Goal: Task Accomplishment & Management: Manage account settings

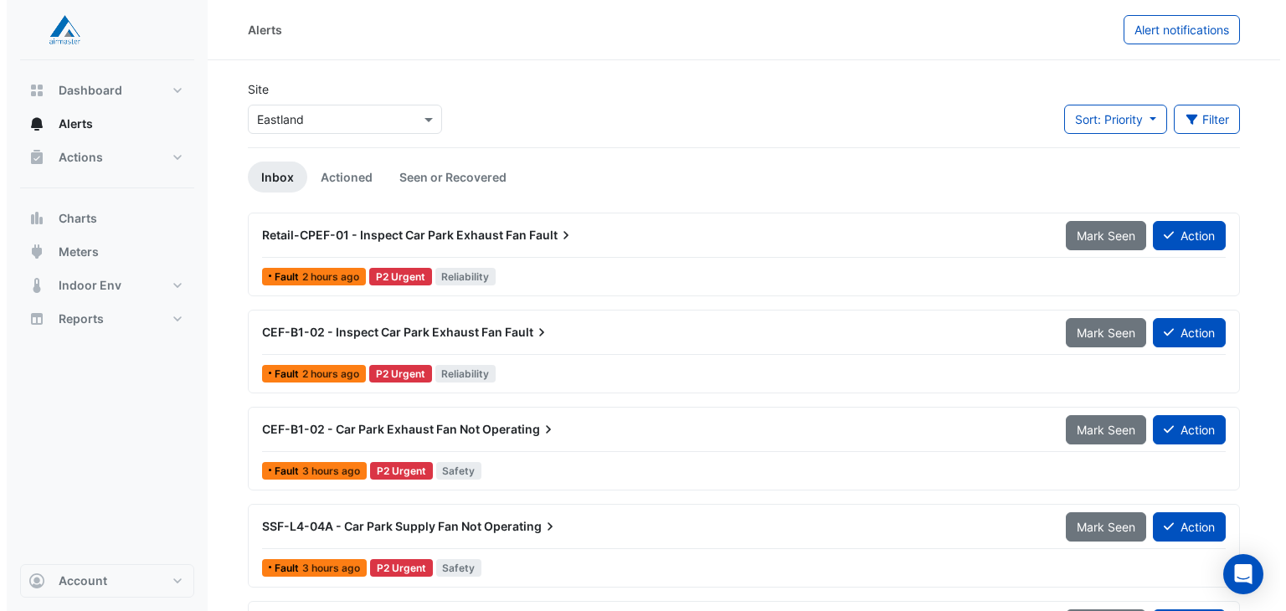
scroll to position [44, 0]
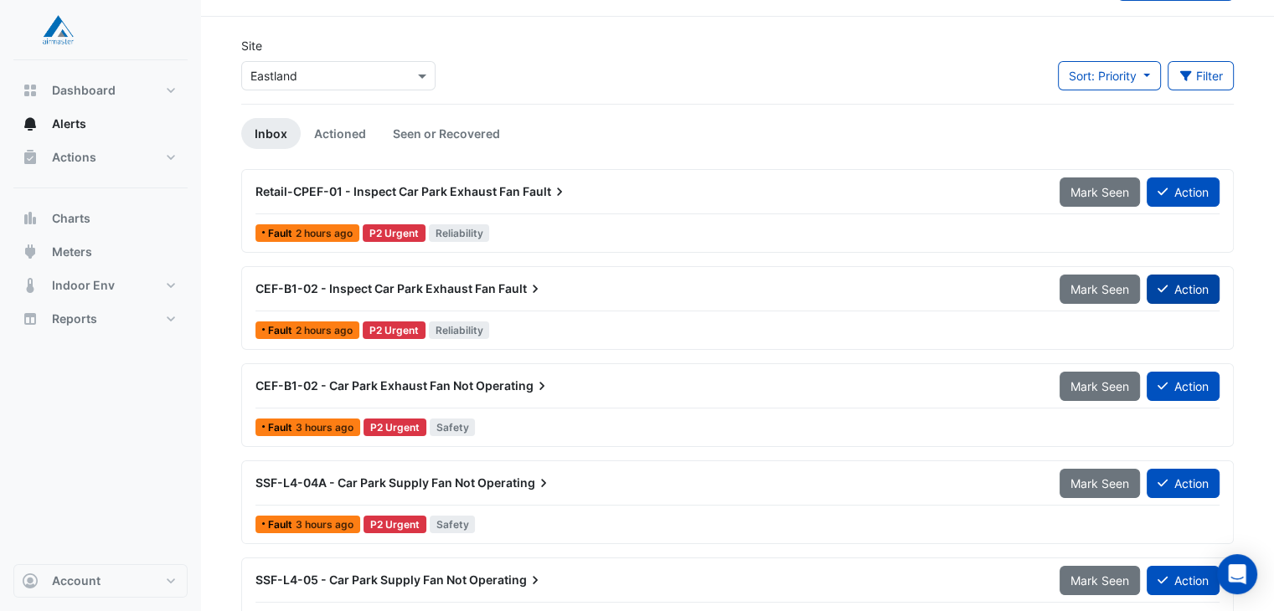
click at [1182, 286] on button "Action" at bounding box center [1182, 289] width 73 height 29
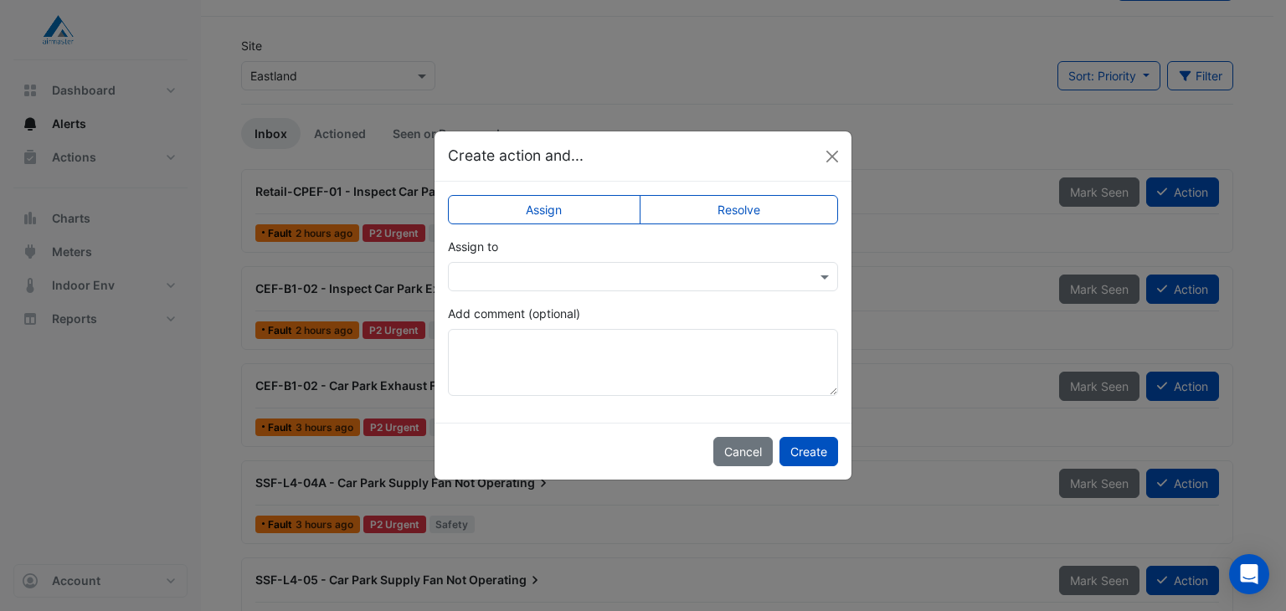
click at [527, 270] on input "text" at bounding box center [626, 278] width 338 height 18
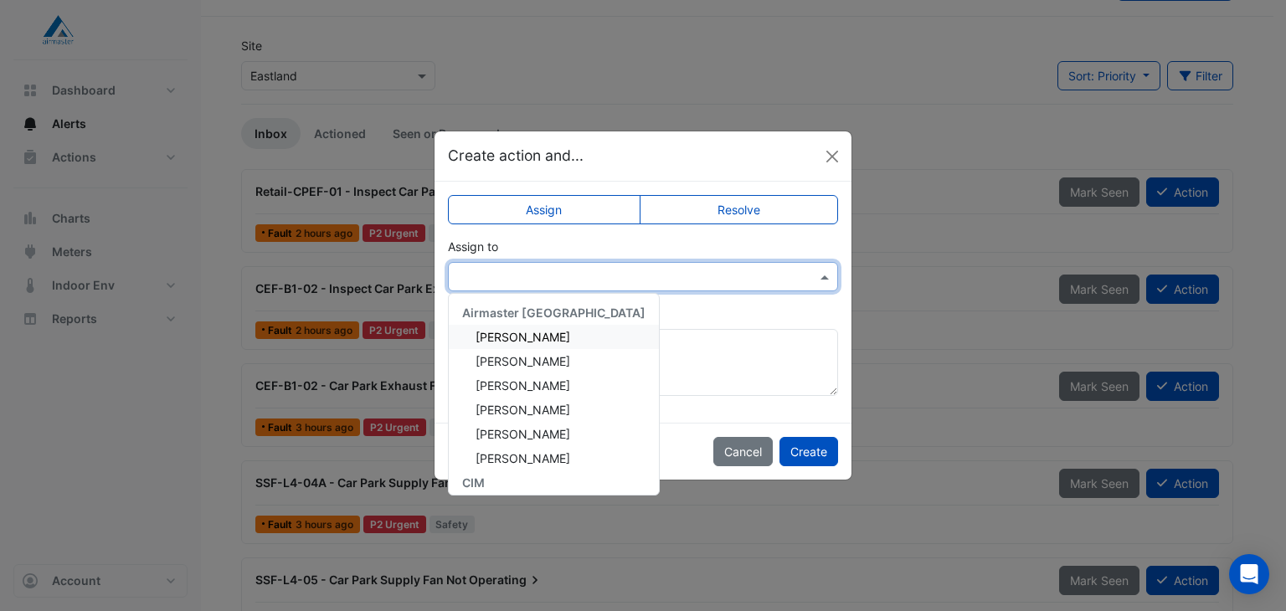
drag, startPoint x: 529, startPoint y: 333, endPoint x: 698, endPoint y: 447, distance: 203.2
click at [529, 334] on span "Adam Jackman" at bounding box center [523, 337] width 95 height 14
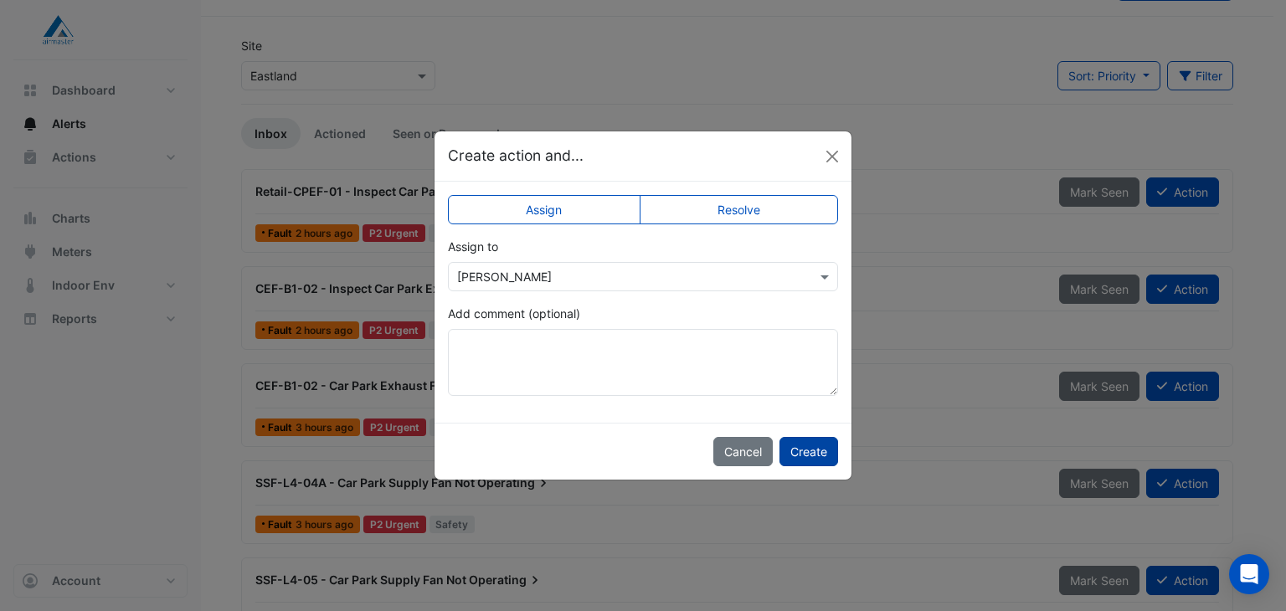
drag, startPoint x: 816, startPoint y: 445, endPoint x: 965, endPoint y: 385, distance: 160.5
click at [816, 444] on button "Create" at bounding box center [809, 451] width 59 height 29
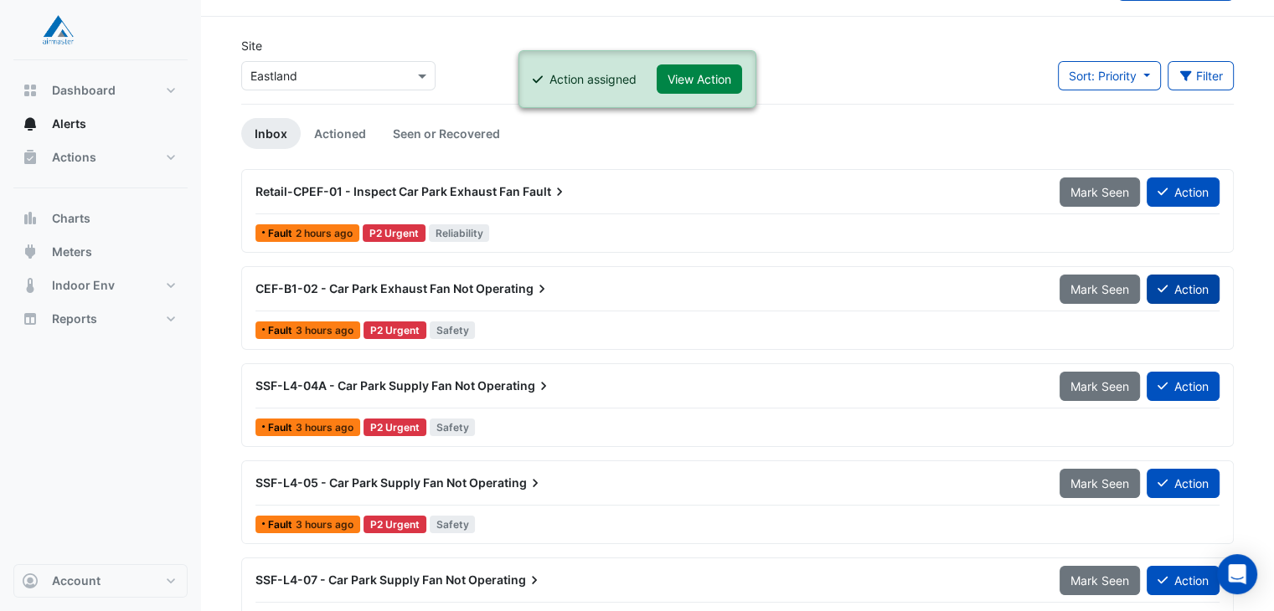
click at [1189, 283] on button "Action" at bounding box center [1182, 289] width 73 height 29
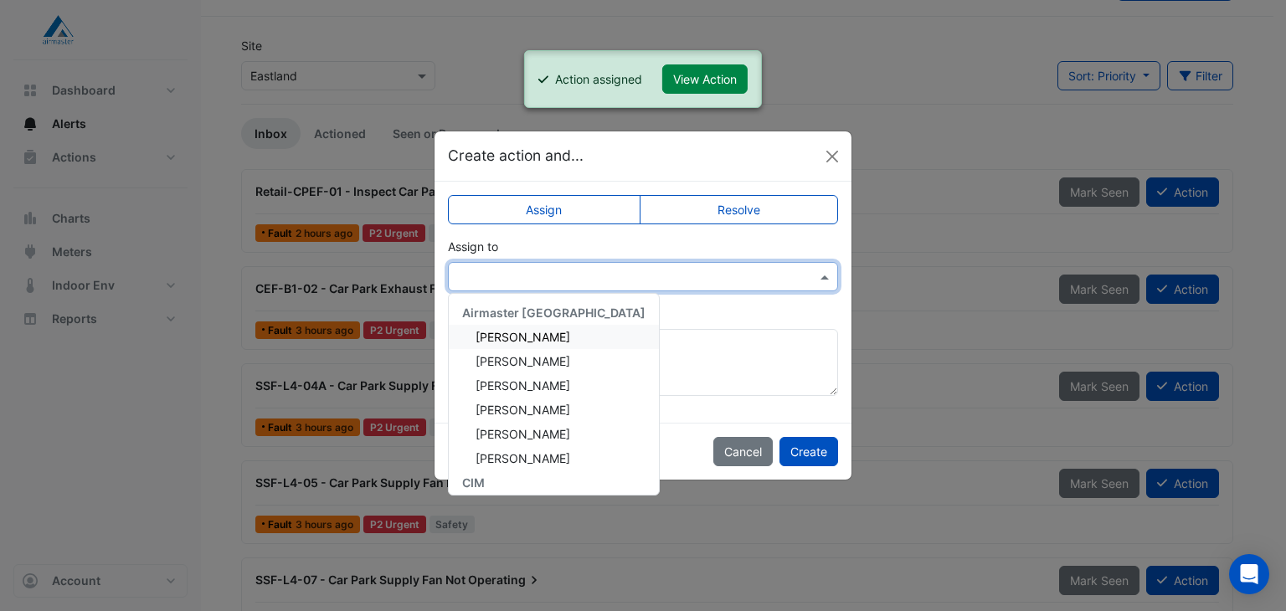
click at [546, 274] on input "text" at bounding box center [626, 278] width 338 height 18
click at [540, 332] on span "Adam Jackman" at bounding box center [523, 337] width 95 height 14
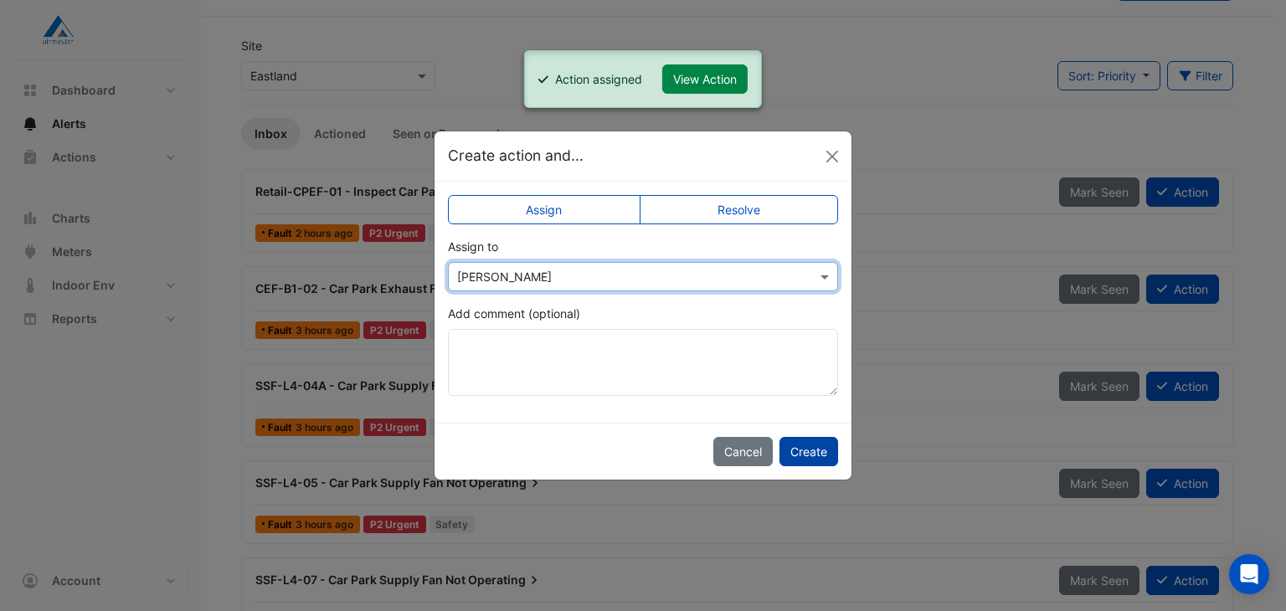
click at [797, 443] on button "Create" at bounding box center [809, 451] width 59 height 29
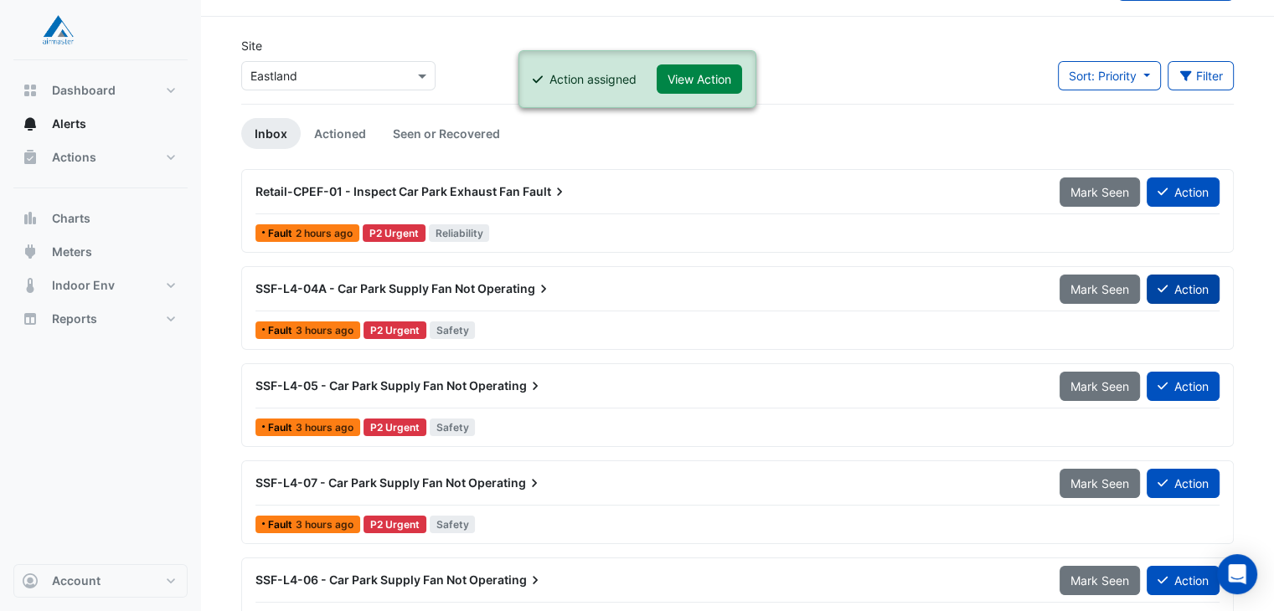
click at [1190, 290] on button "Action" at bounding box center [1182, 289] width 73 height 29
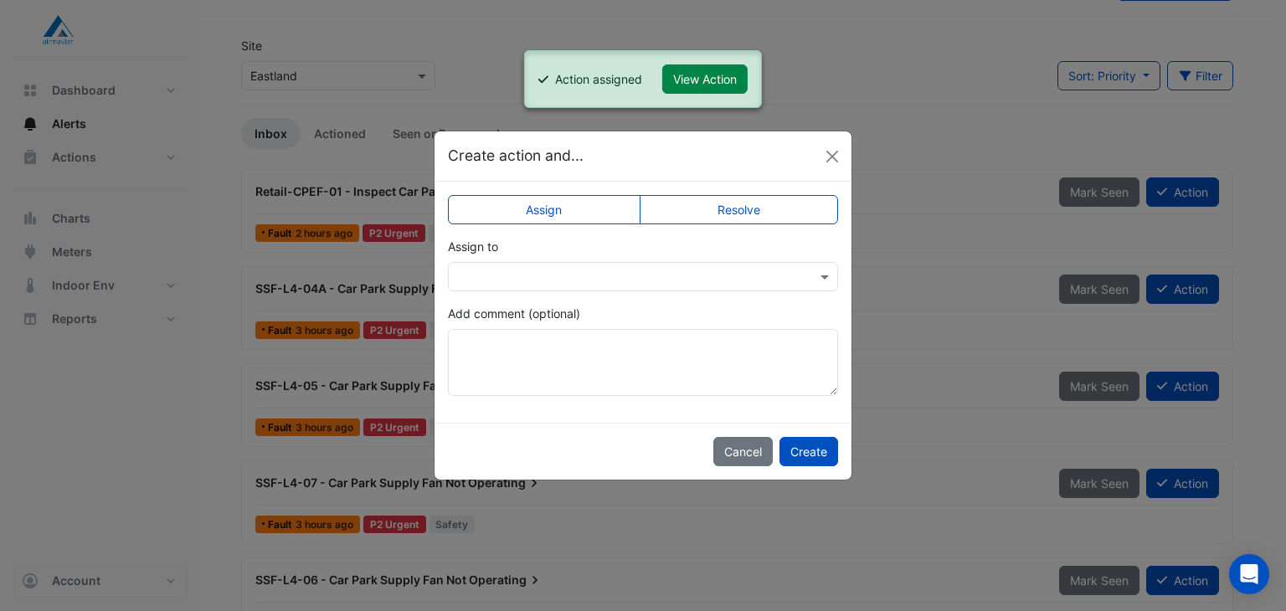
drag, startPoint x: 496, startPoint y: 261, endPoint x: 497, endPoint y: 272, distance: 11.0
click at [496, 263] on div at bounding box center [643, 276] width 390 height 29
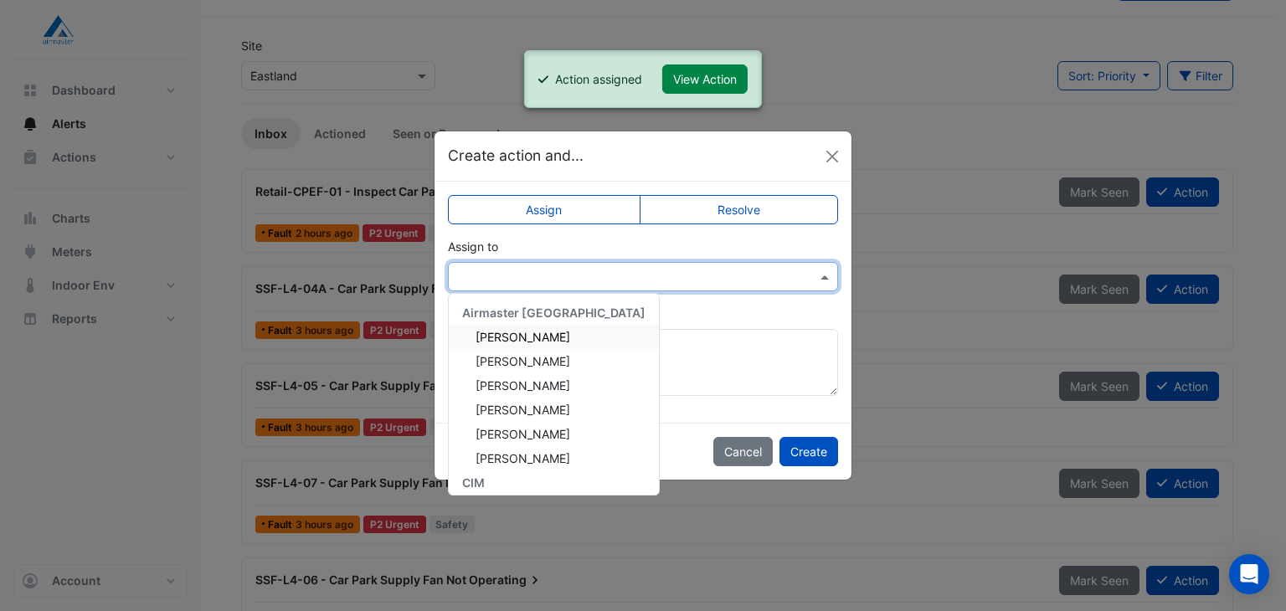
drag, startPoint x: 524, startPoint y: 332, endPoint x: 710, endPoint y: 414, distance: 203.5
click at [526, 340] on span "Adam Jackman" at bounding box center [523, 337] width 95 height 14
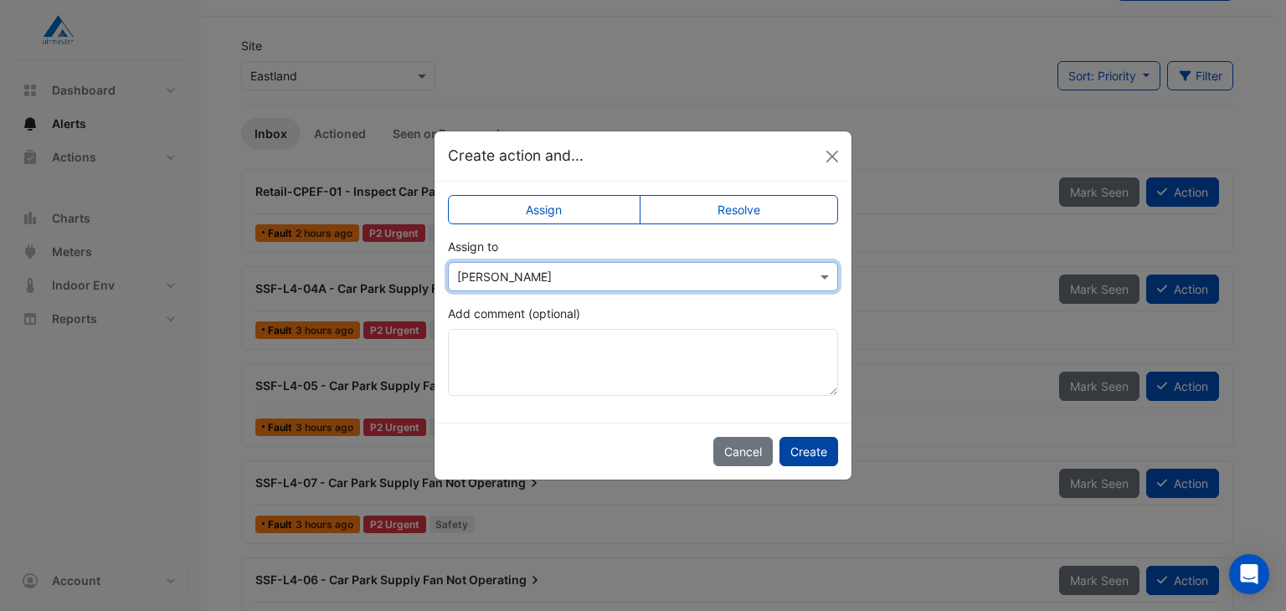
click at [816, 446] on button "Create" at bounding box center [809, 451] width 59 height 29
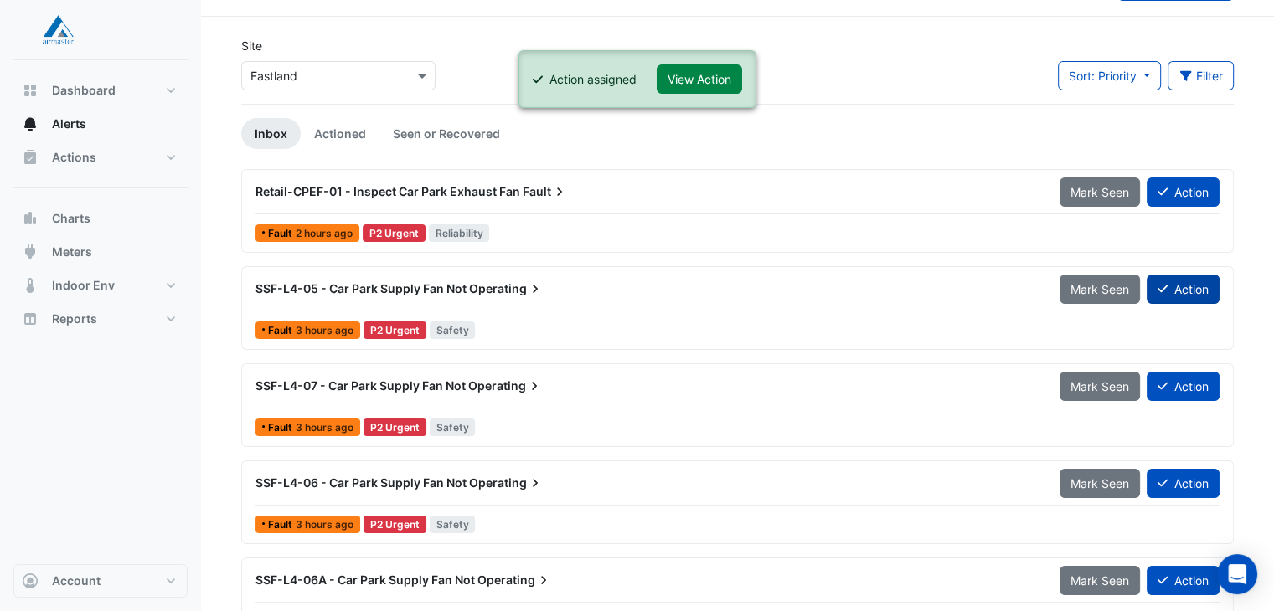
click at [1185, 281] on button "Action" at bounding box center [1182, 289] width 73 height 29
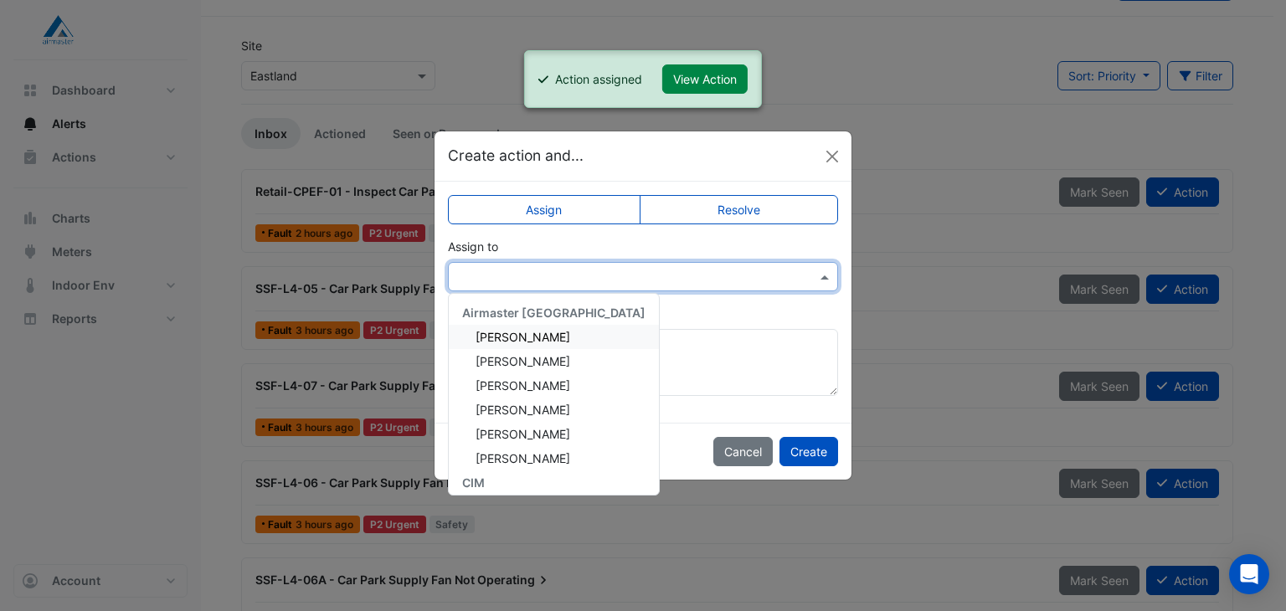
drag, startPoint x: 564, startPoint y: 265, endPoint x: 563, endPoint y: 303, distance: 37.7
click at [564, 266] on div at bounding box center [643, 276] width 390 height 29
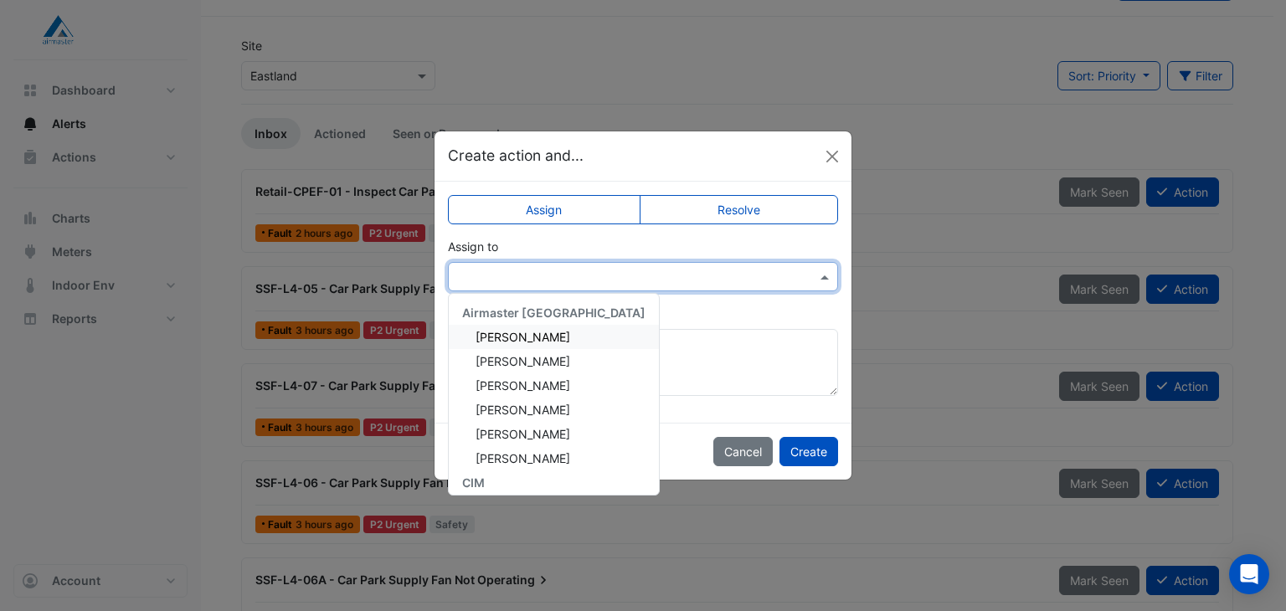
drag, startPoint x: 553, startPoint y: 329, endPoint x: 569, endPoint y: 353, distance: 29.5
click at [553, 335] on span "Adam Jackman" at bounding box center [523, 337] width 95 height 14
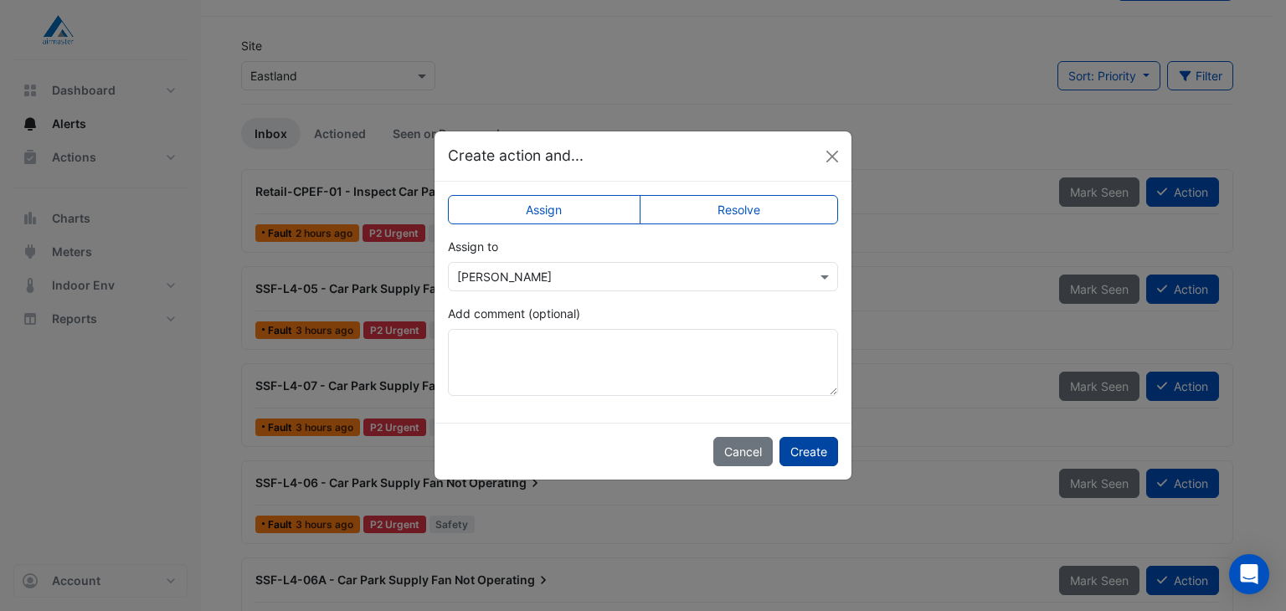
click at [802, 446] on button "Create" at bounding box center [809, 451] width 59 height 29
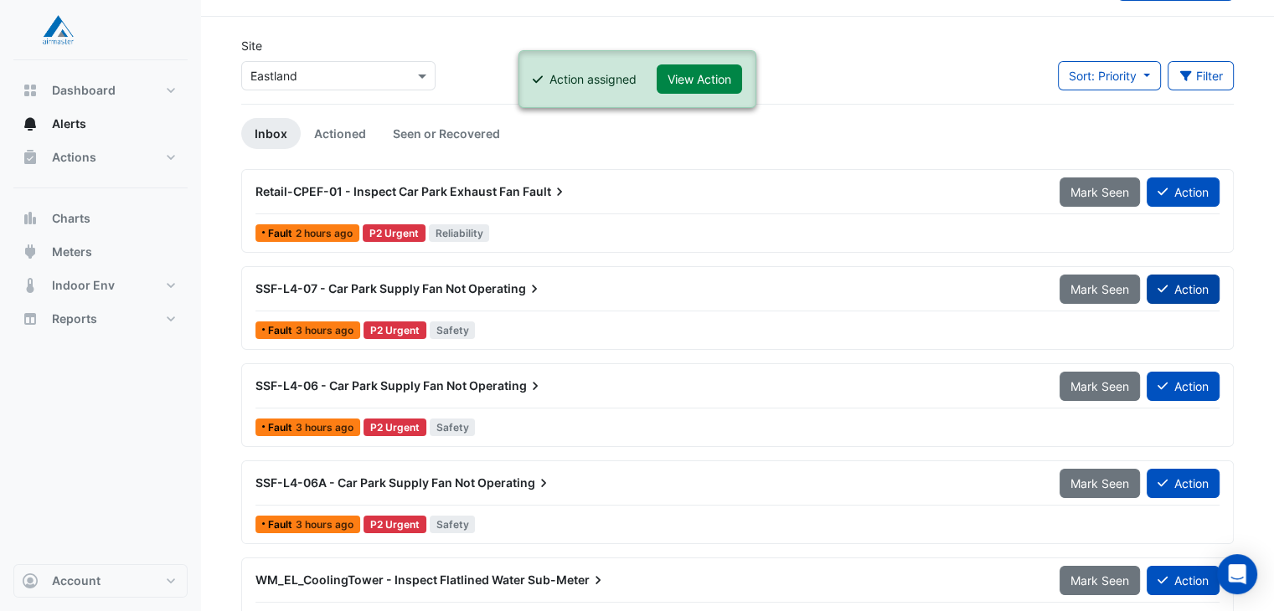
click at [1181, 292] on button "Action" at bounding box center [1182, 289] width 73 height 29
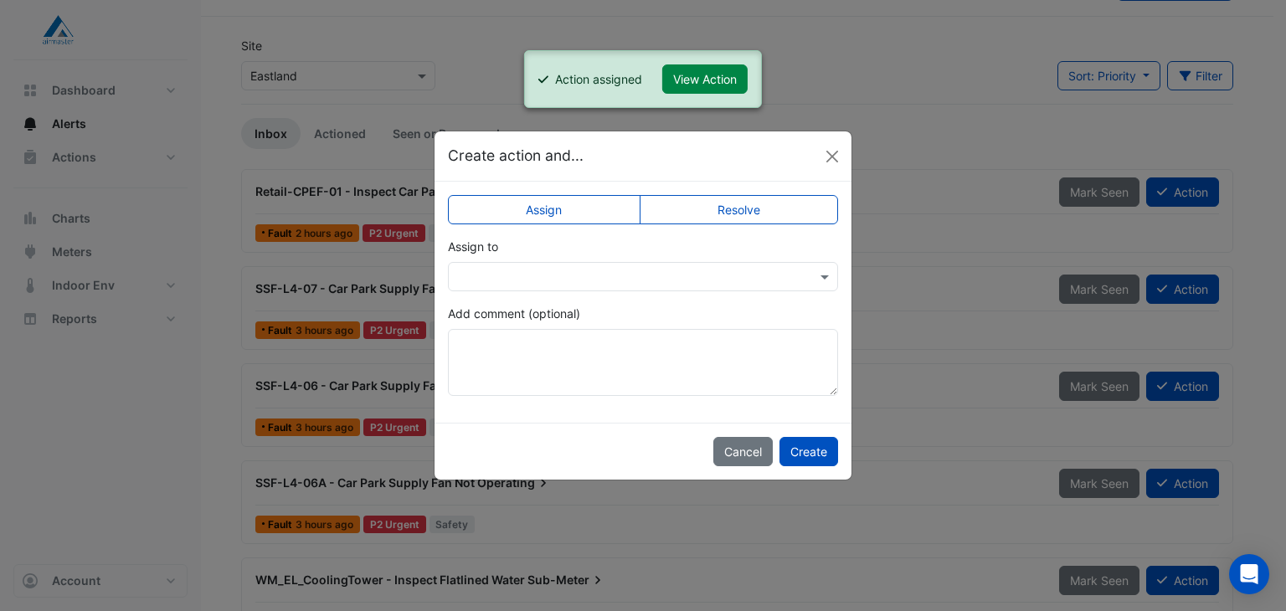
click at [539, 277] on input "text" at bounding box center [626, 278] width 338 height 18
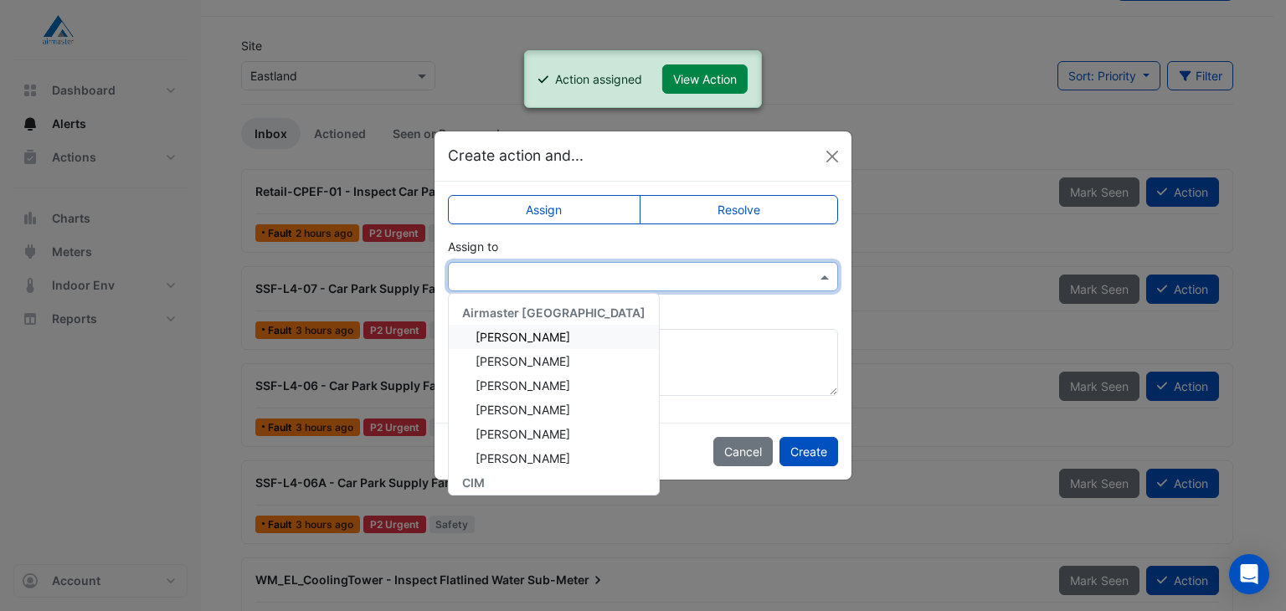
click at [520, 337] on span "Adam Jackman" at bounding box center [523, 337] width 95 height 14
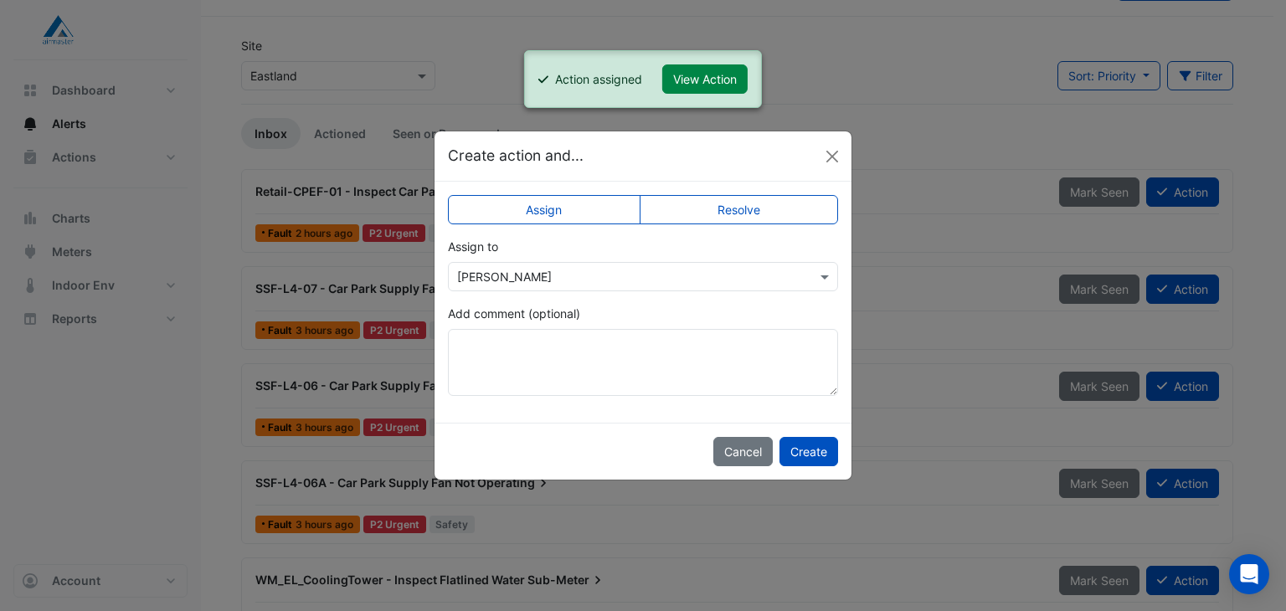
drag, startPoint x: 797, startPoint y: 445, endPoint x: 841, endPoint y: 479, distance: 55.4
click at [799, 445] on button "Create" at bounding box center [809, 451] width 59 height 29
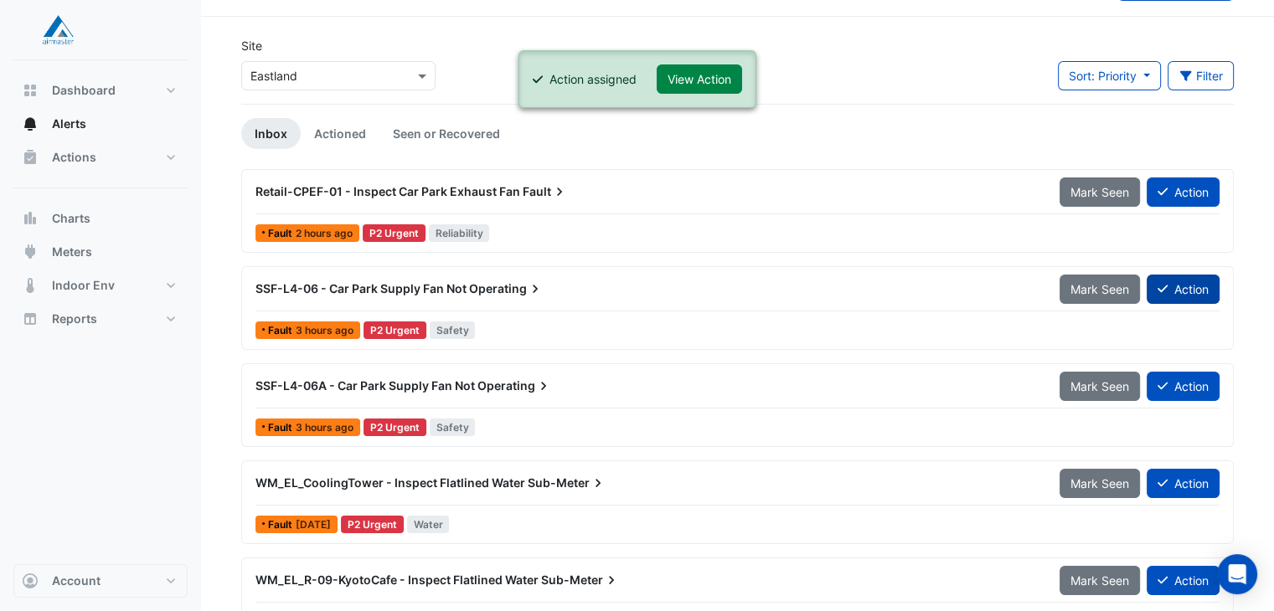
click at [1198, 288] on button "Action" at bounding box center [1182, 289] width 73 height 29
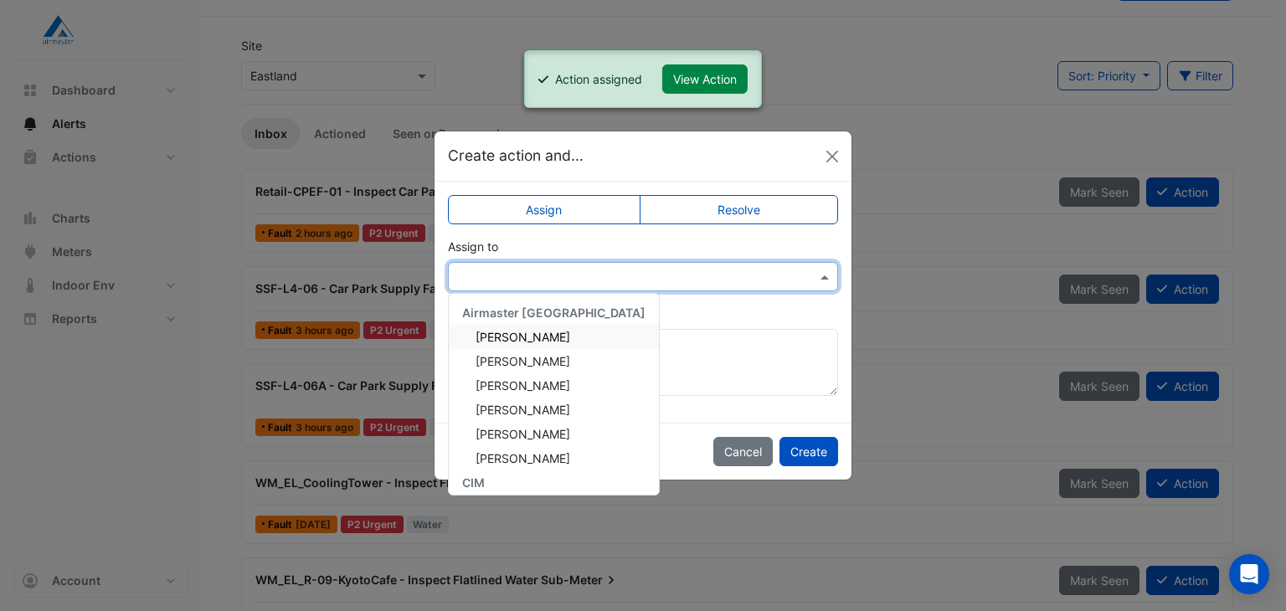
click at [506, 282] on input "text" at bounding box center [626, 278] width 338 height 18
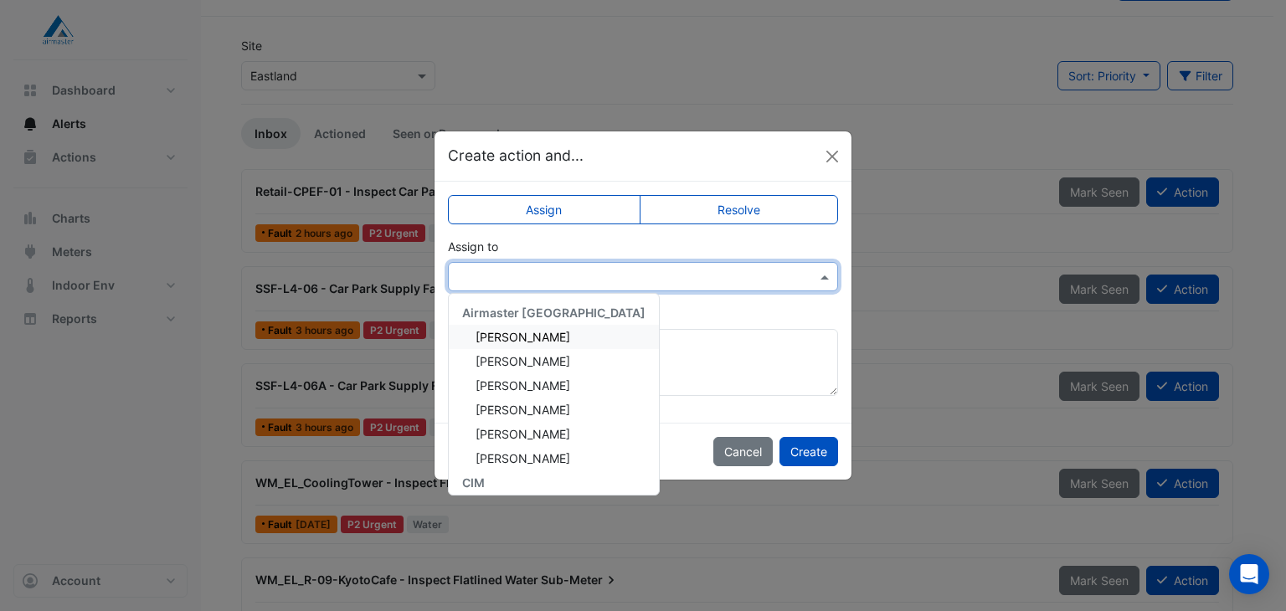
click at [516, 337] on span "Adam Jackman" at bounding box center [523, 337] width 95 height 14
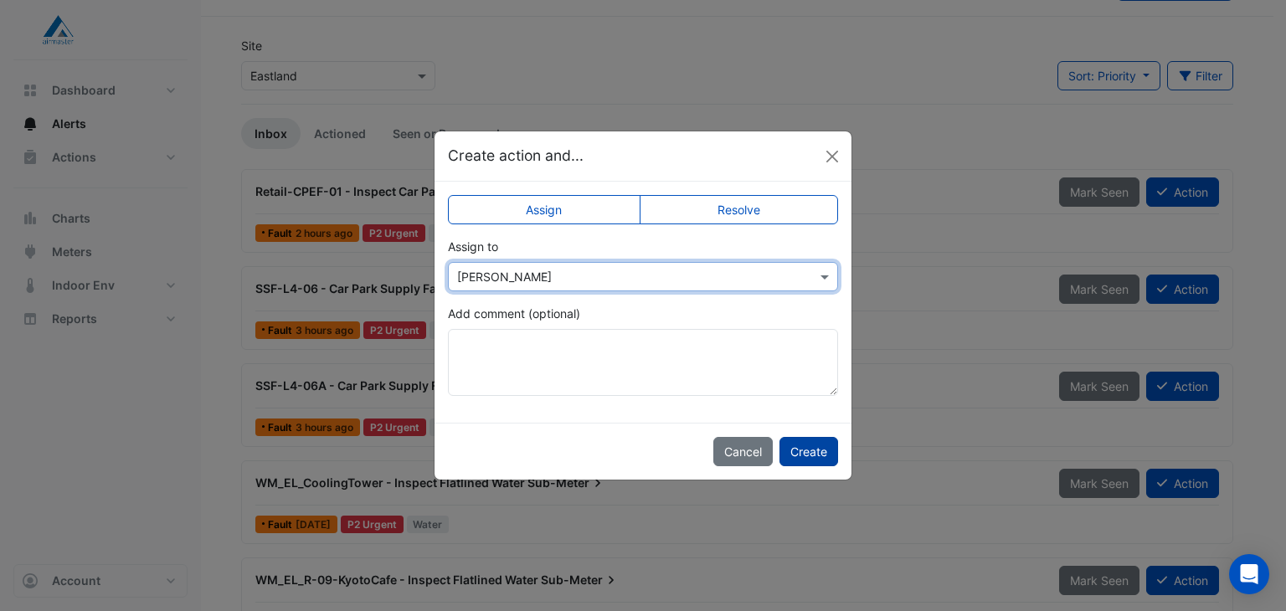
click at [796, 449] on button "Create" at bounding box center [809, 451] width 59 height 29
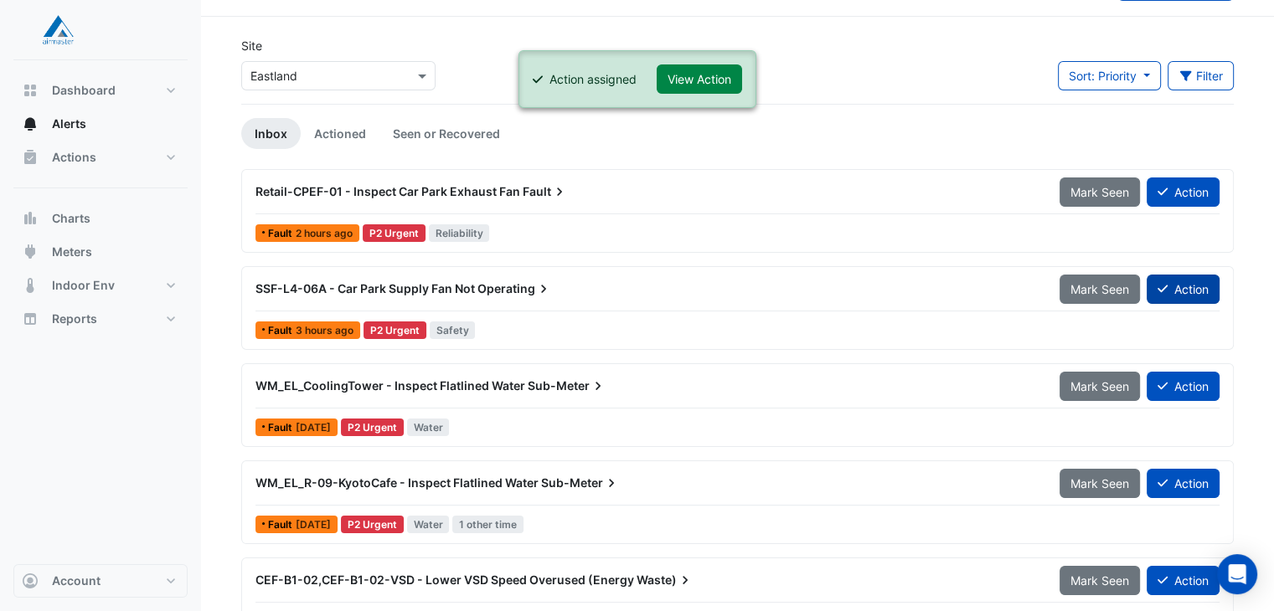
click at [1192, 286] on button "Action" at bounding box center [1182, 289] width 73 height 29
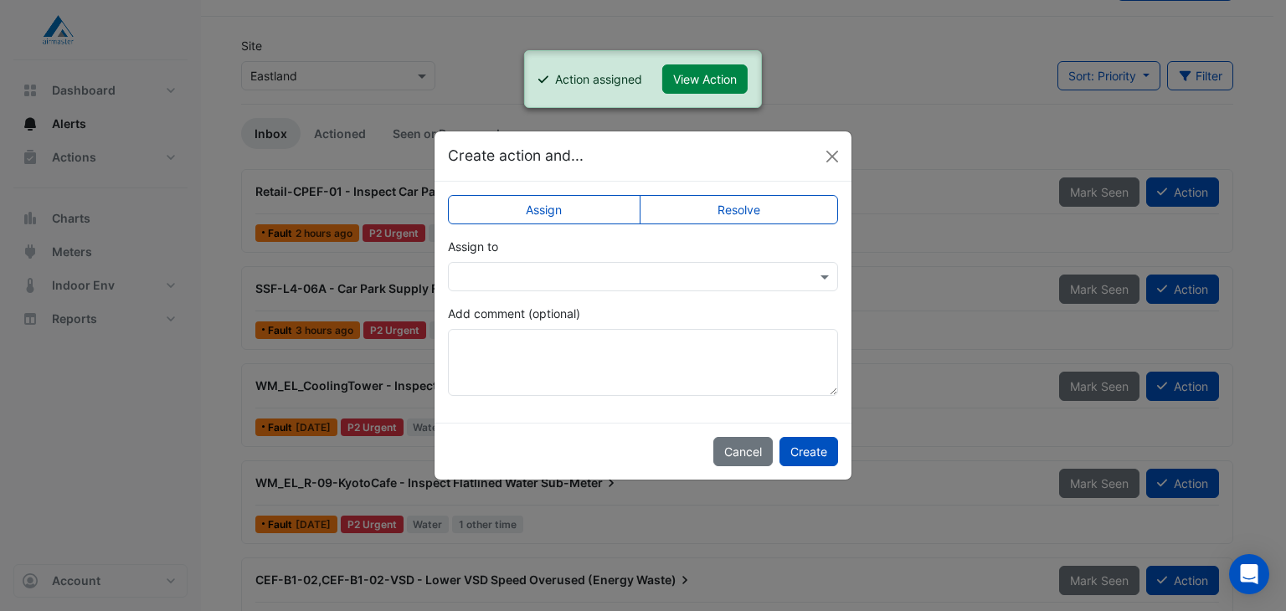
click at [610, 279] on input "text" at bounding box center [626, 278] width 338 height 18
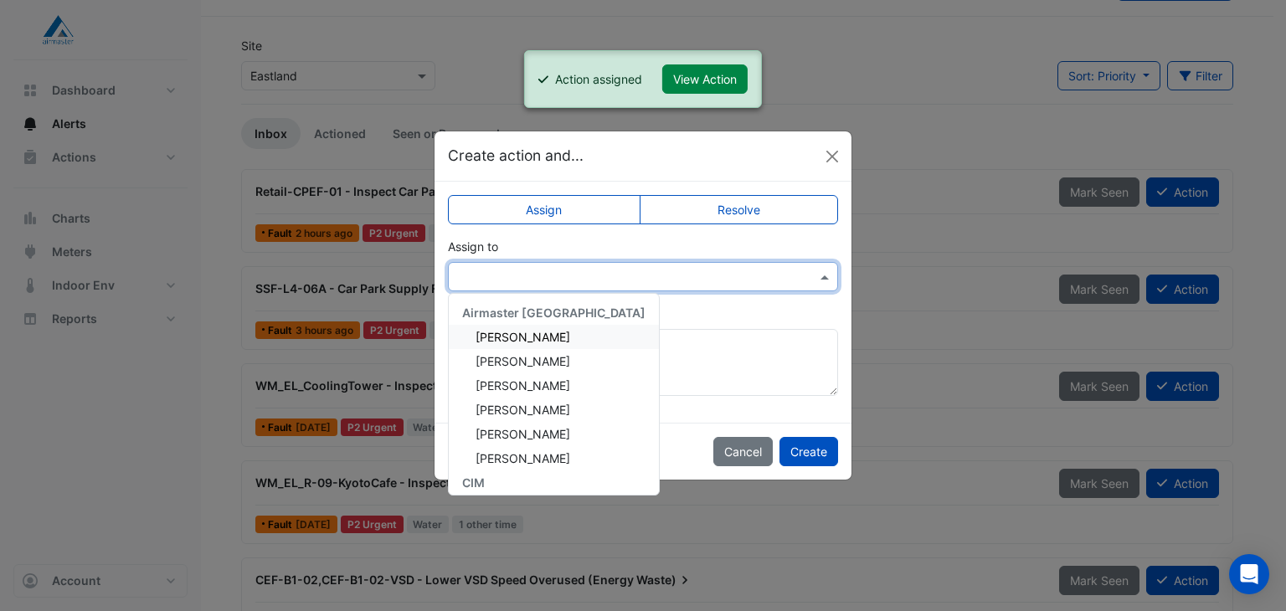
click at [544, 330] on span "Adam Jackman" at bounding box center [523, 337] width 95 height 14
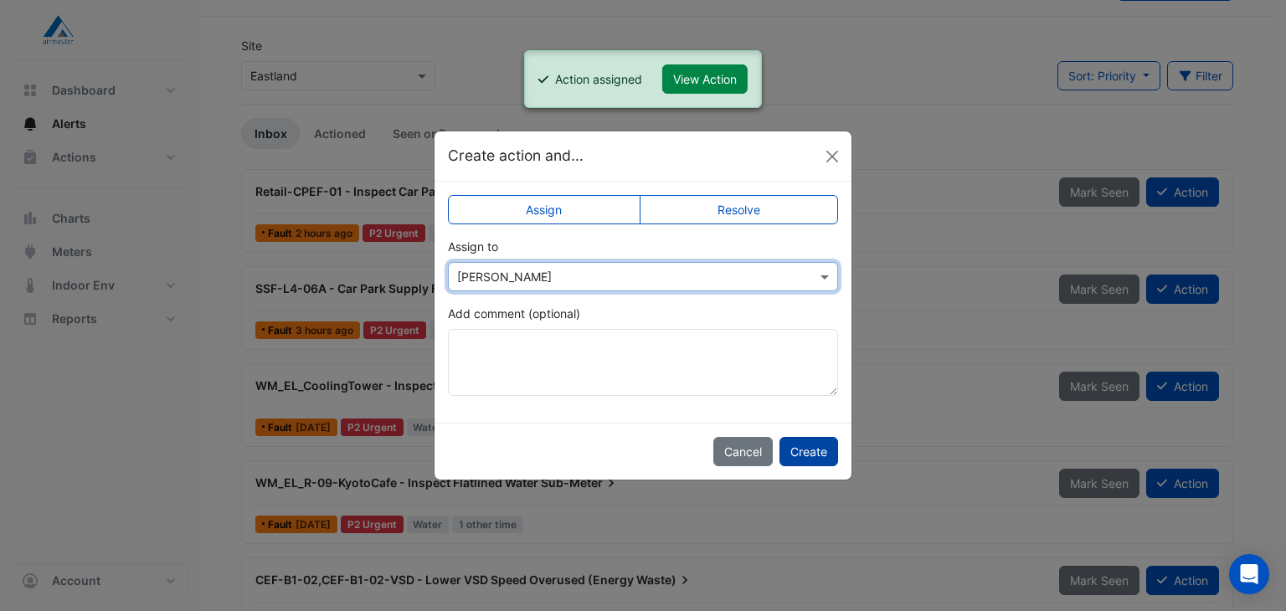
click at [801, 446] on button "Create" at bounding box center [809, 451] width 59 height 29
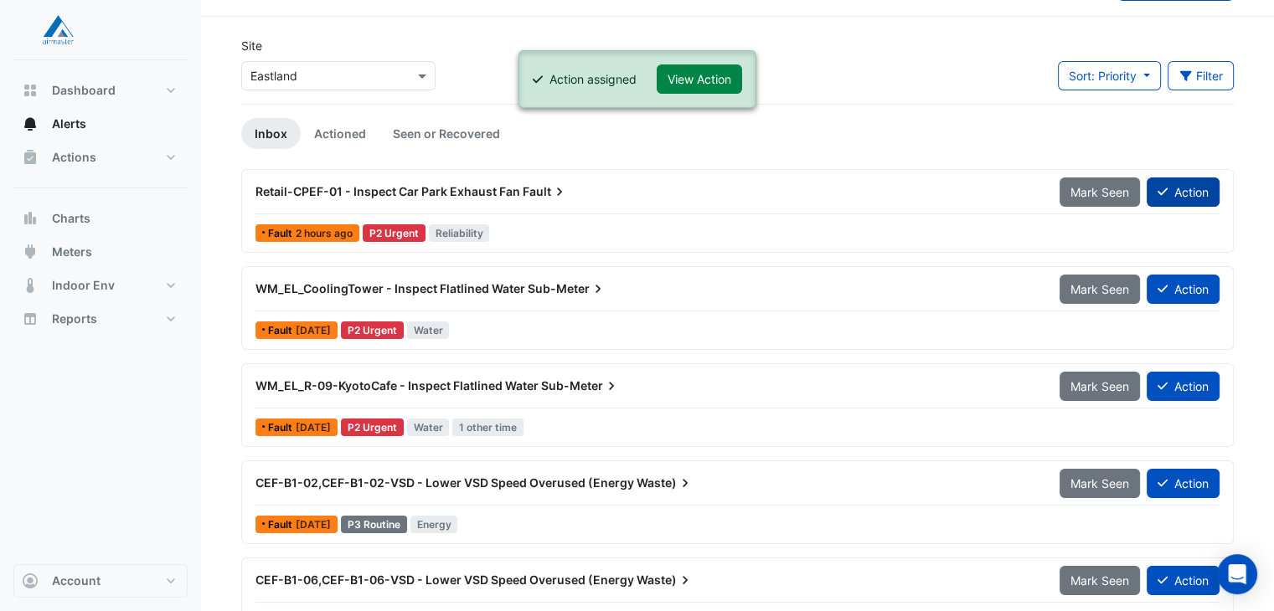
click at [1162, 191] on icon at bounding box center [1162, 192] width 10 height 12
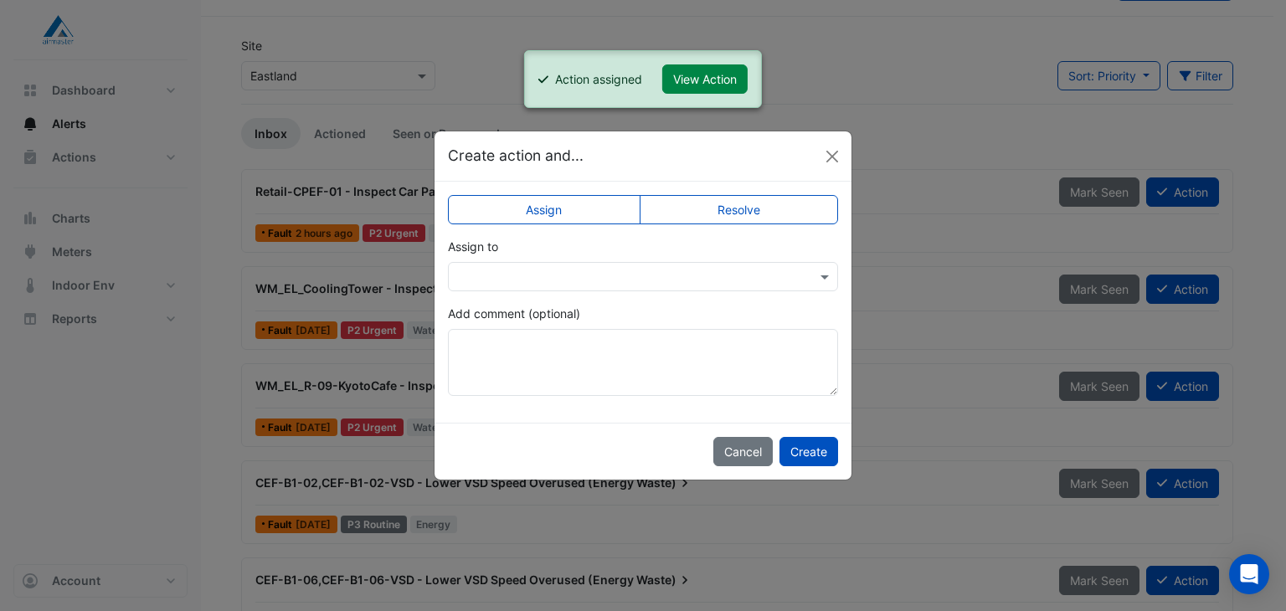
click at [591, 272] on input "text" at bounding box center [626, 278] width 338 height 18
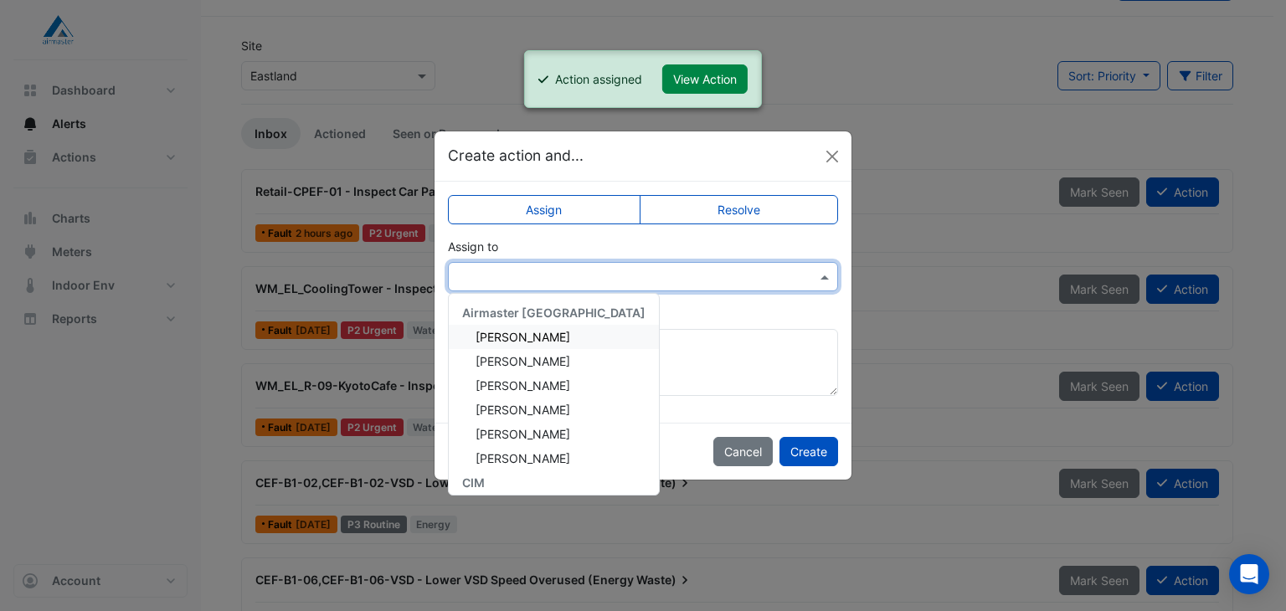
drag, startPoint x: 526, startPoint y: 335, endPoint x: 542, endPoint y: 346, distance: 19.3
click at [527, 337] on span "Adam Jackman" at bounding box center [523, 337] width 95 height 14
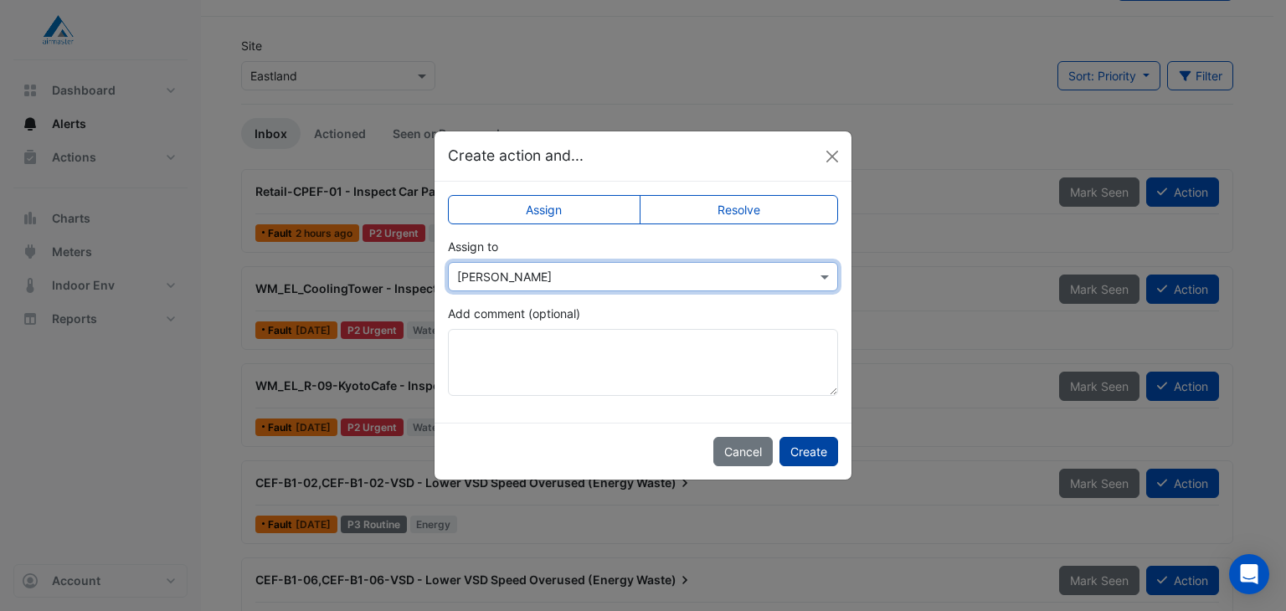
click at [807, 448] on button "Create" at bounding box center [809, 451] width 59 height 29
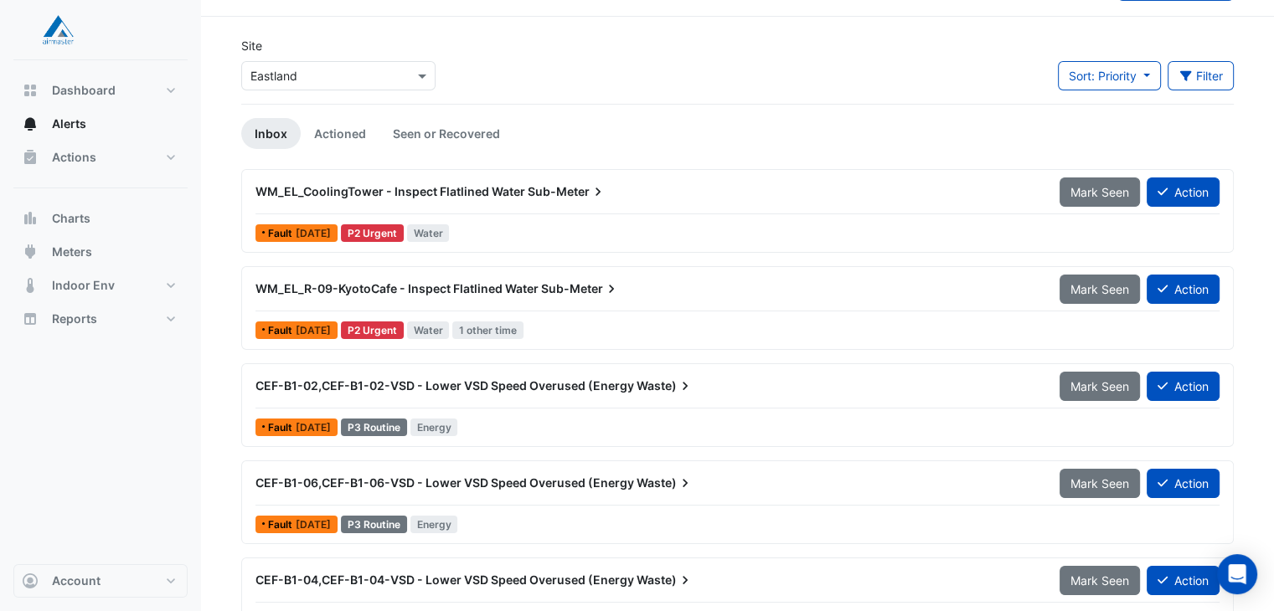
click at [325, 388] on span "CEF-B1-02,CEF-B1-02-VSD - Lower VSD Speed Overused (Energy" at bounding box center [444, 385] width 378 height 14
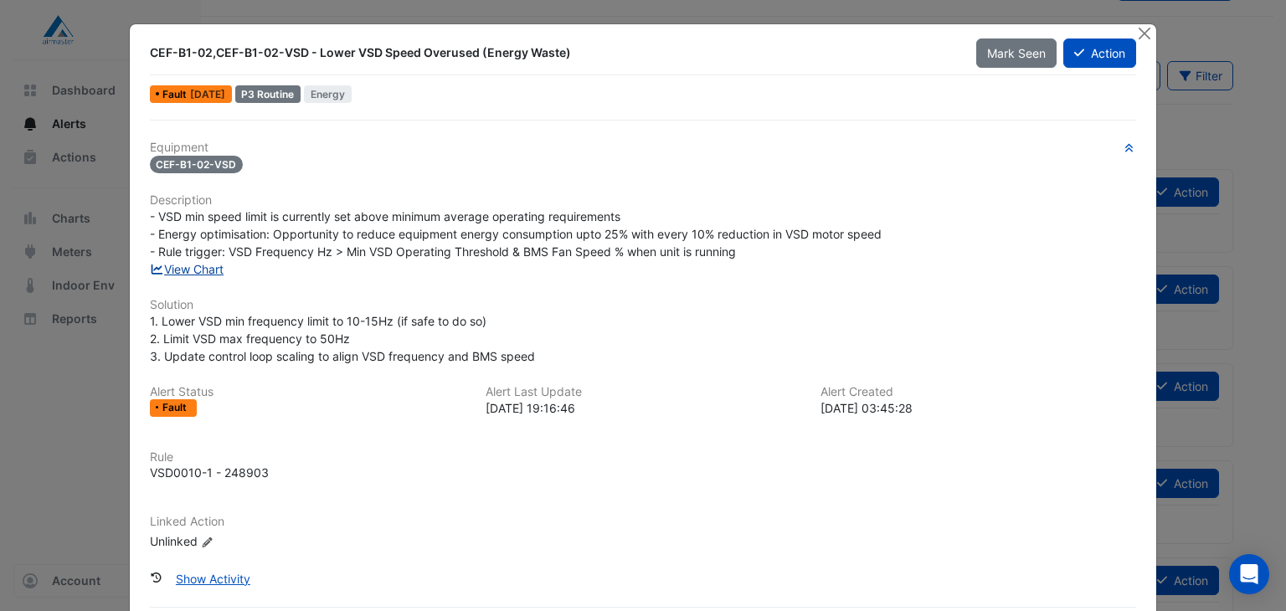
click at [214, 265] on link "View Chart" at bounding box center [187, 269] width 75 height 14
click at [1074, 48] on icon at bounding box center [1079, 53] width 10 height 12
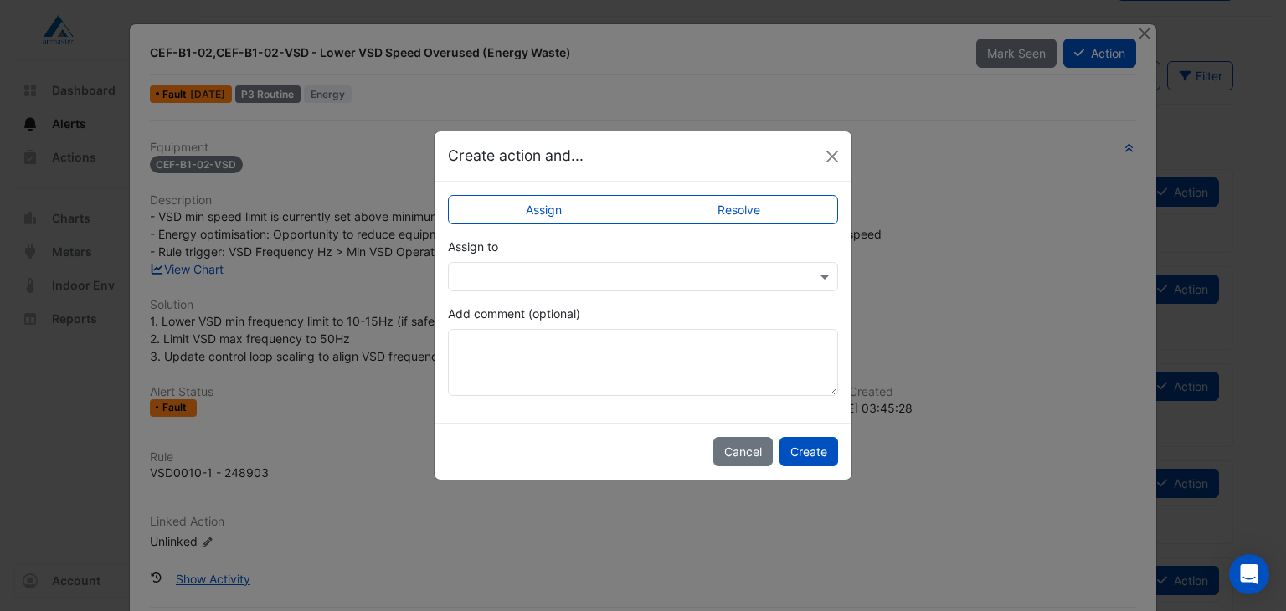
click at [545, 285] on div at bounding box center [643, 276] width 390 height 29
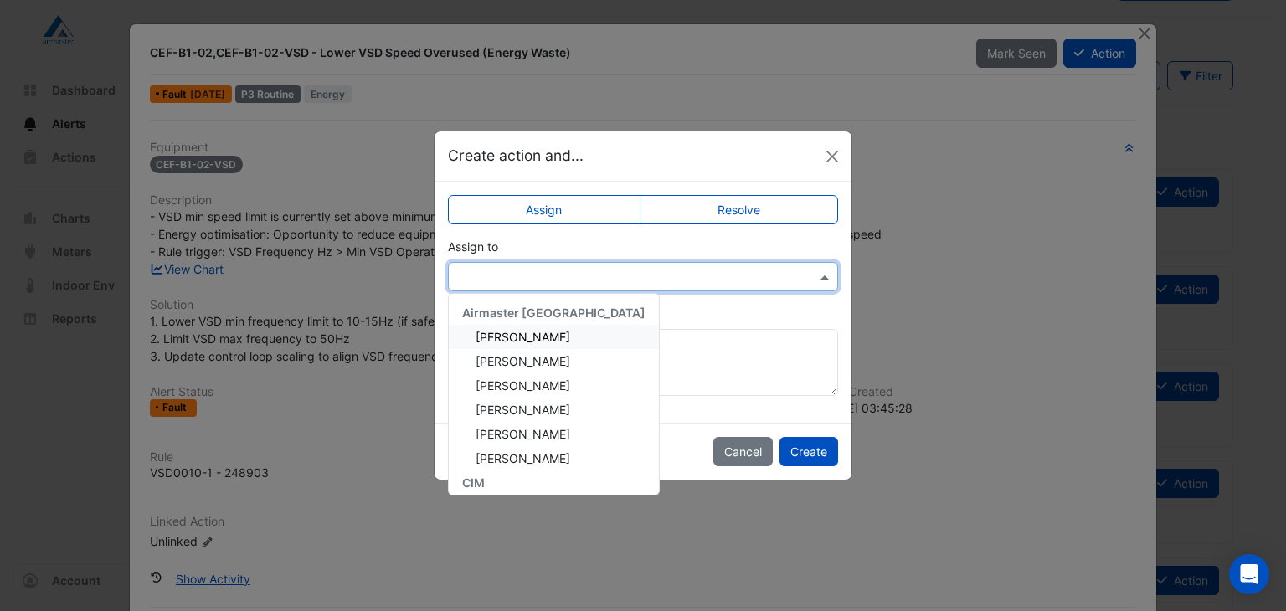
click at [508, 333] on span "Adam Jackman" at bounding box center [523, 337] width 95 height 14
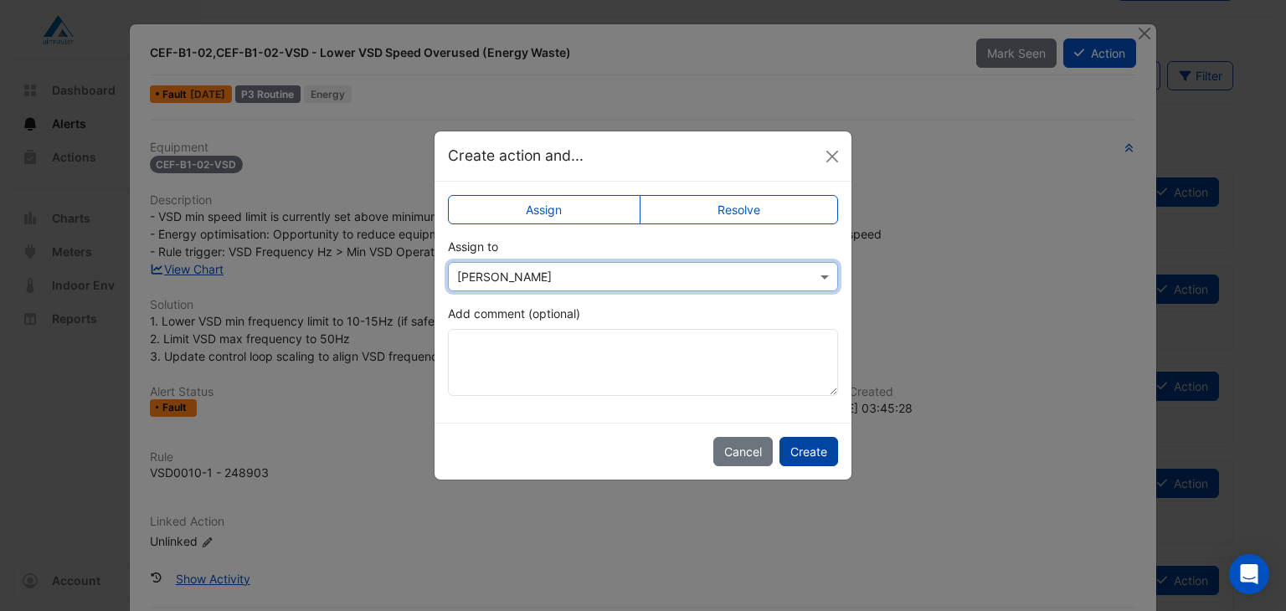
click at [812, 457] on button "Create" at bounding box center [809, 451] width 59 height 29
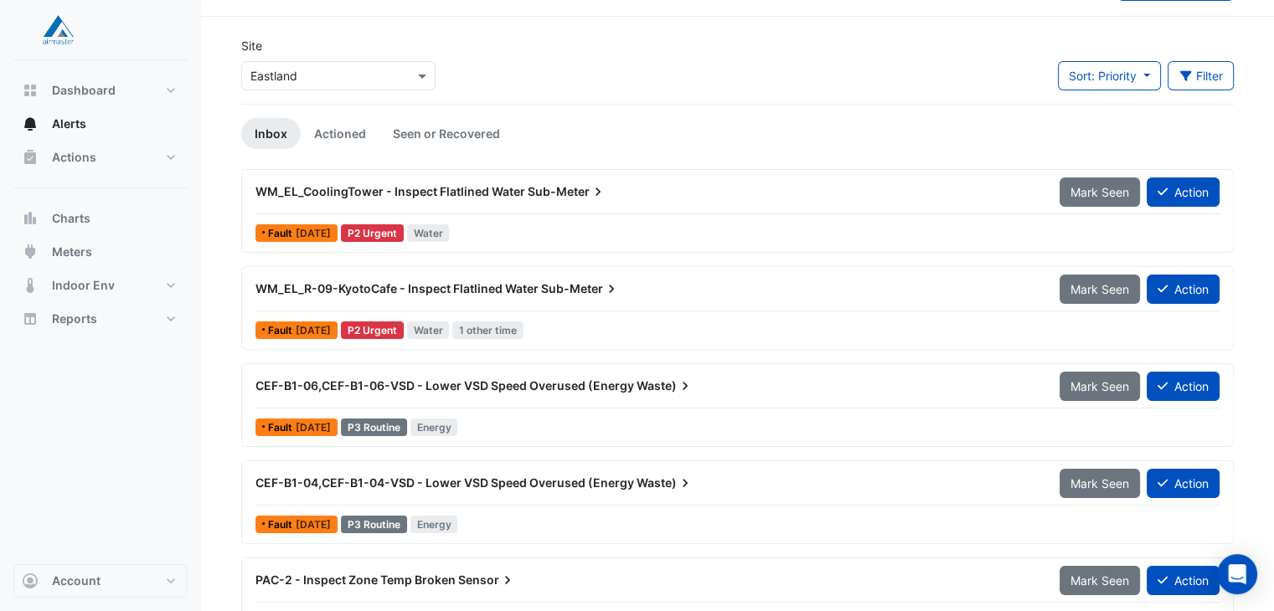
click at [546, 386] on span "CEF-B1-06,CEF-B1-06-VSD - Lower VSD Speed Overused (Energy" at bounding box center [444, 385] width 378 height 14
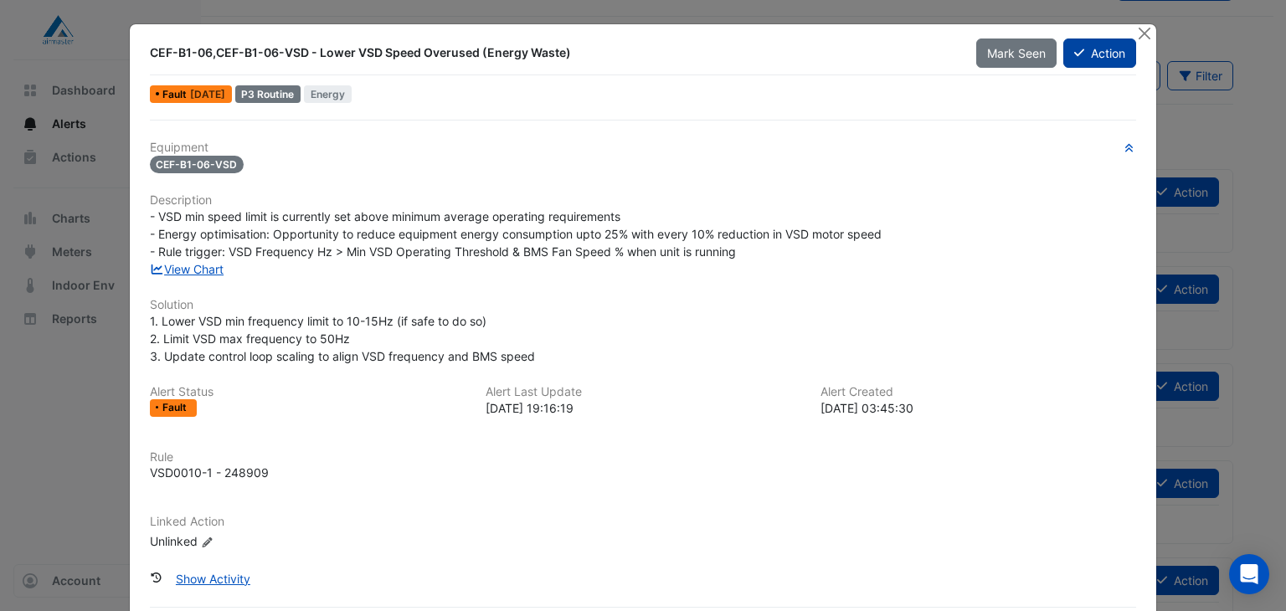
click at [1092, 63] on button "Action" at bounding box center [1099, 53] width 73 height 29
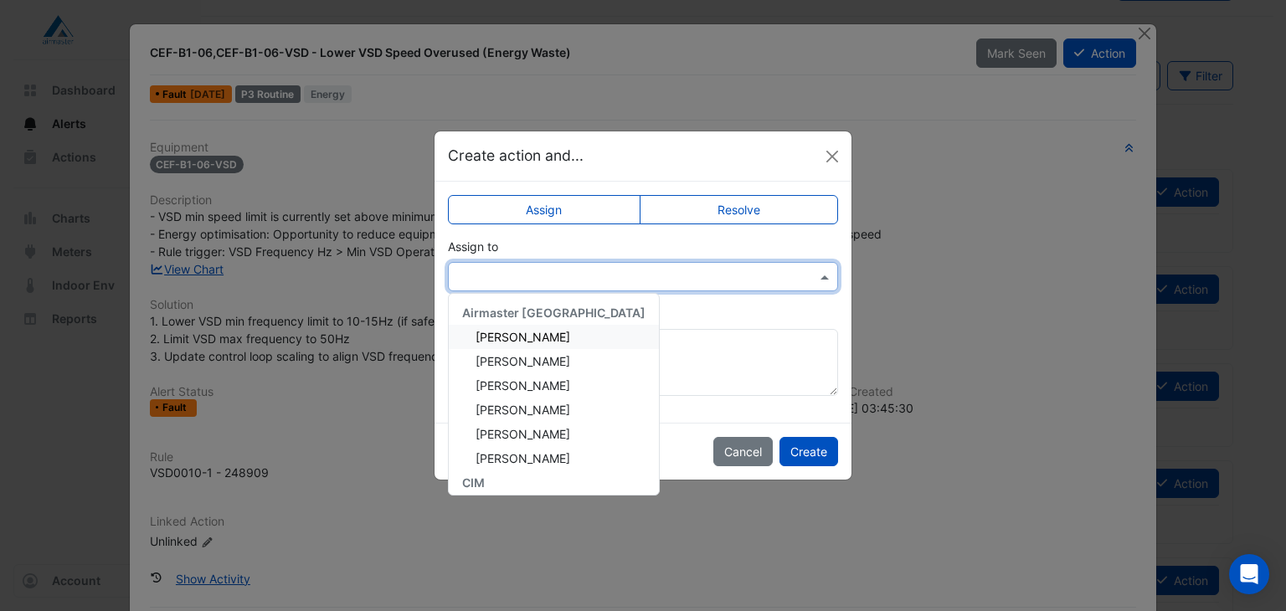
click at [588, 278] on input "text" at bounding box center [626, 278] width 338 height 18
click at [561, 335] on div "Adam Jackman" at bounding box center [554, 337] width 210 height 24
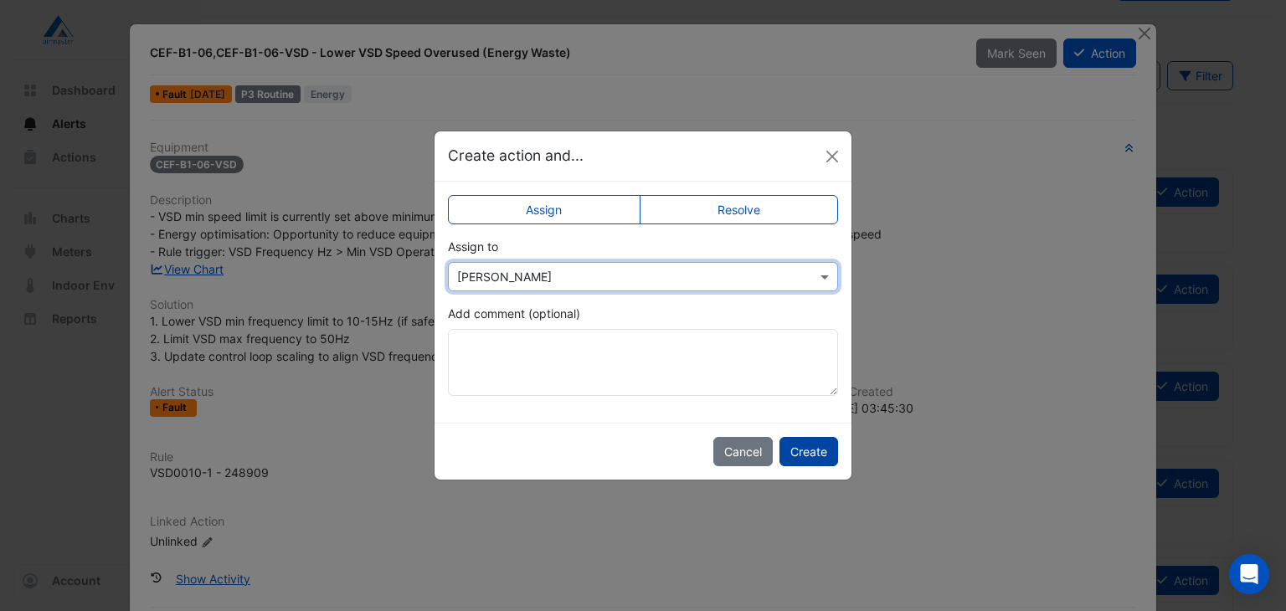
click at [809, 450] on button "Create" at bounding box center [809, 451] width 59 height 29
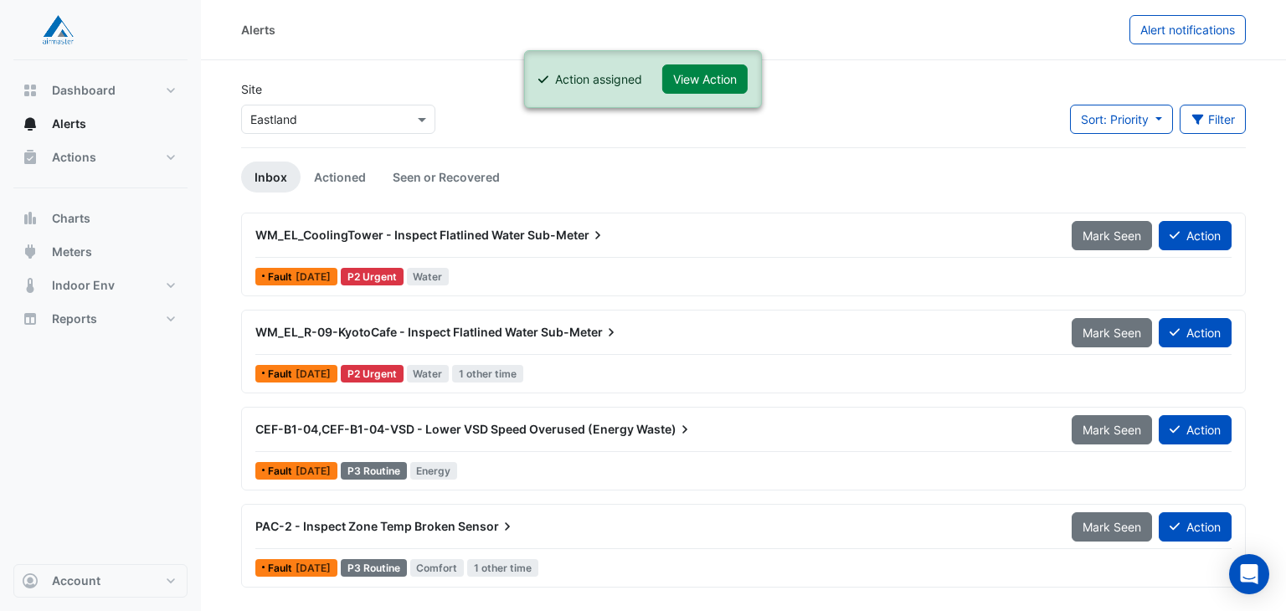
click at [610, 422] on span "CEF-B1-04,CEF-B1-04-VSD - Lower VSD Speed Overused (Energy" at bounding box center [444, 429] width 378 height 14
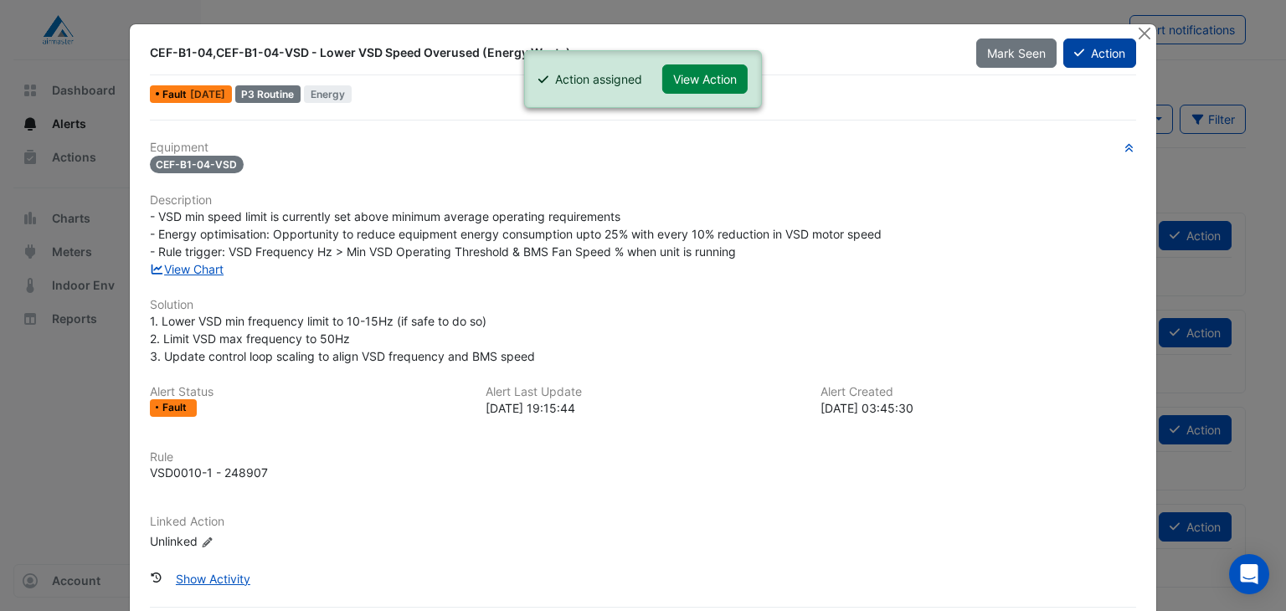
click at [1100, 46] on button "Action" at bounding box center [1099, 53] width 73 height 29
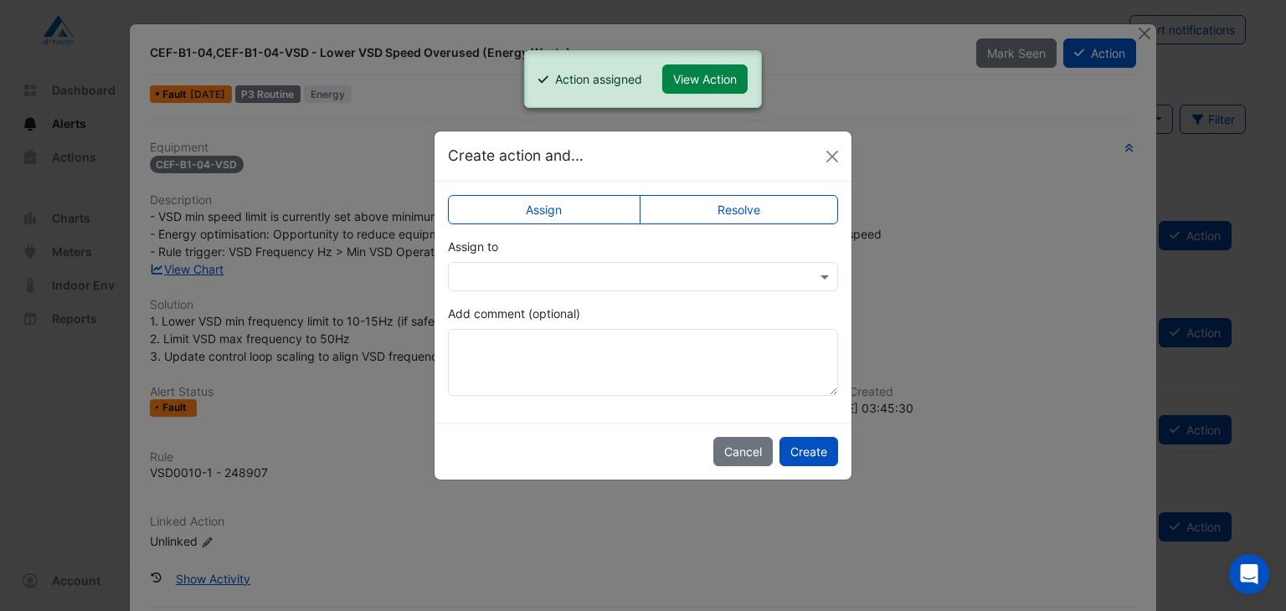
click at [566, 276] on input "text" at bounding box center [626, 278] width 338 height 18
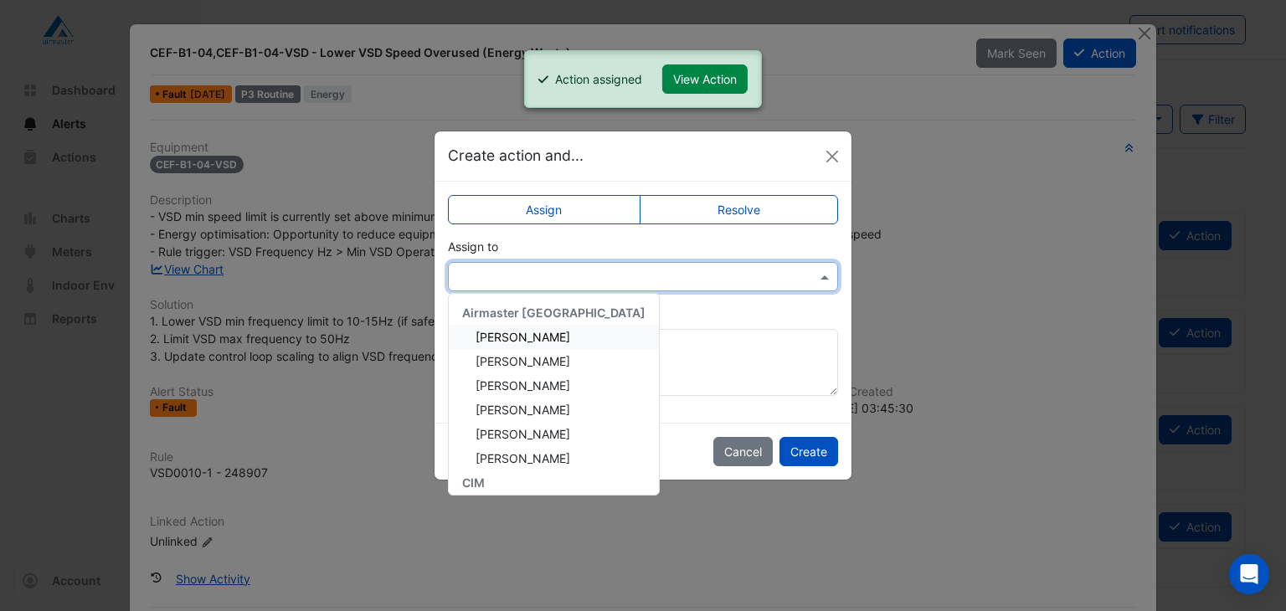
drag, startPoint x: 550, startPoint y: 337, endPoint x: 770, endPoint y: 404, distance: 229.1
click at [553, 341] on span "Adam Jackman" at bounding box center [523, 337] width 95 height 14
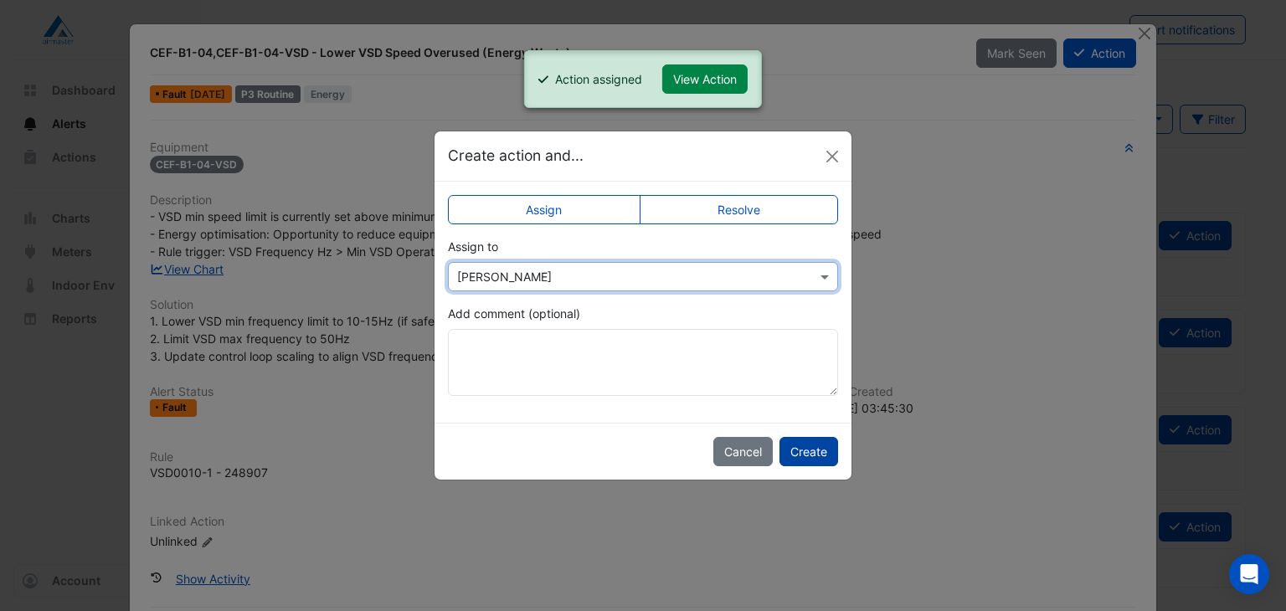
click at [821, 462] on button "Create" at bounding box center [809, 451] width 59 height 29
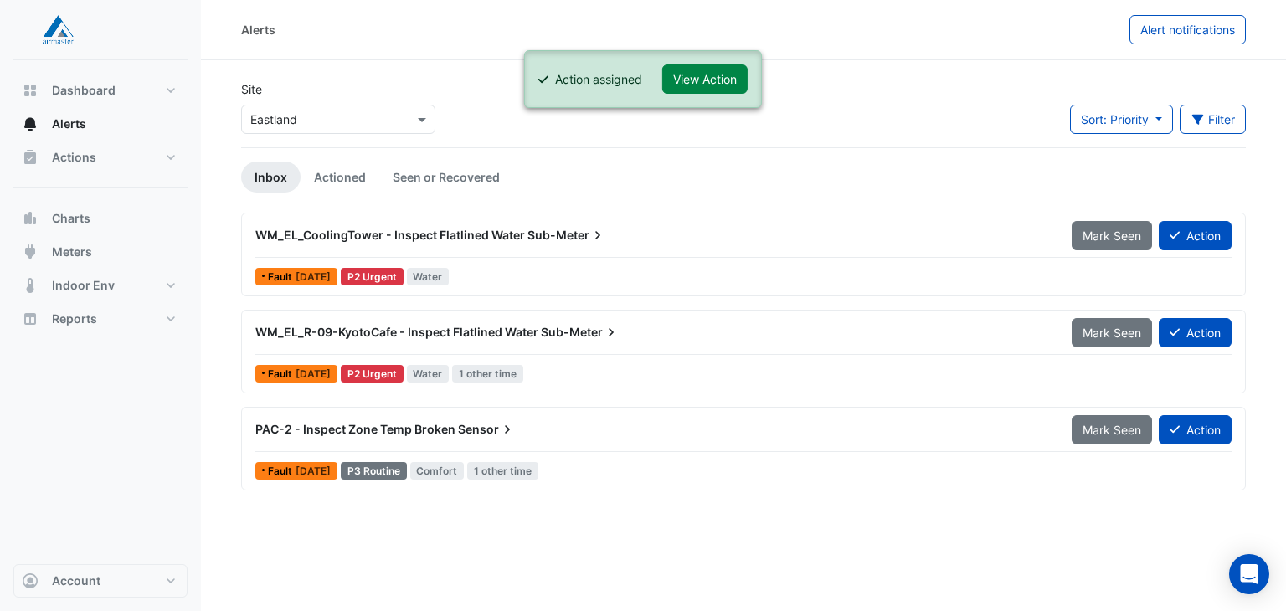
click at [584, 421] on div "PAC-2 - Inspect Zone Temp Broken Sensor" at bounding box center [653, 429] width 796 height 17
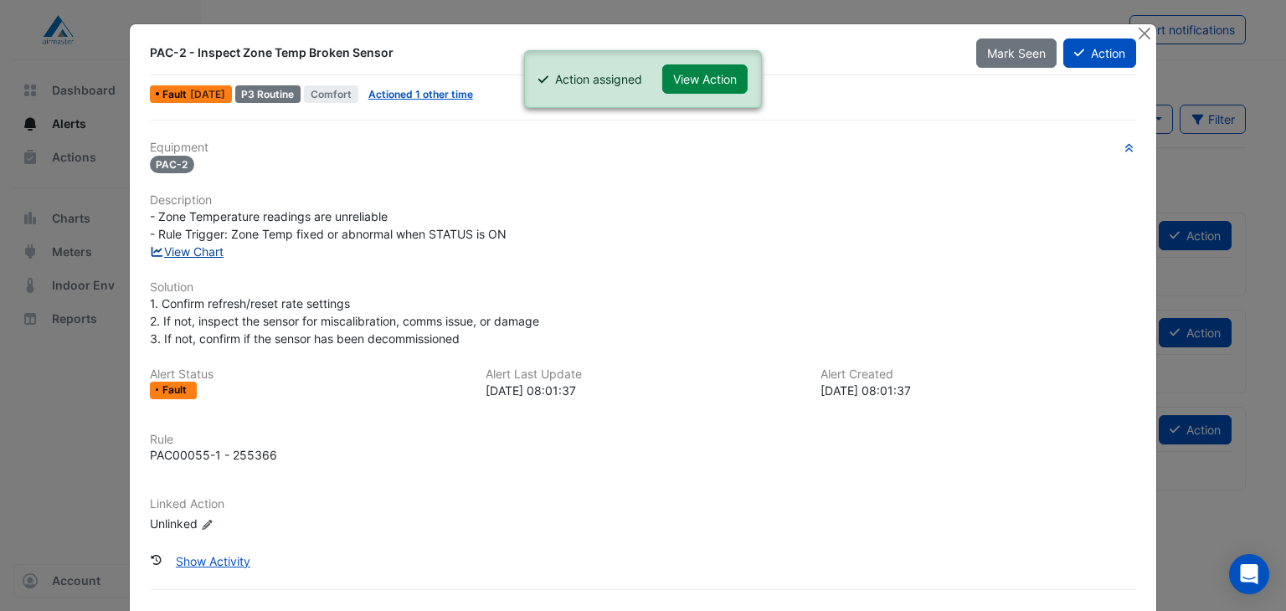
click at [167, 249] on link "View Chart" at bounding box center [187, 252] width 75 height 14
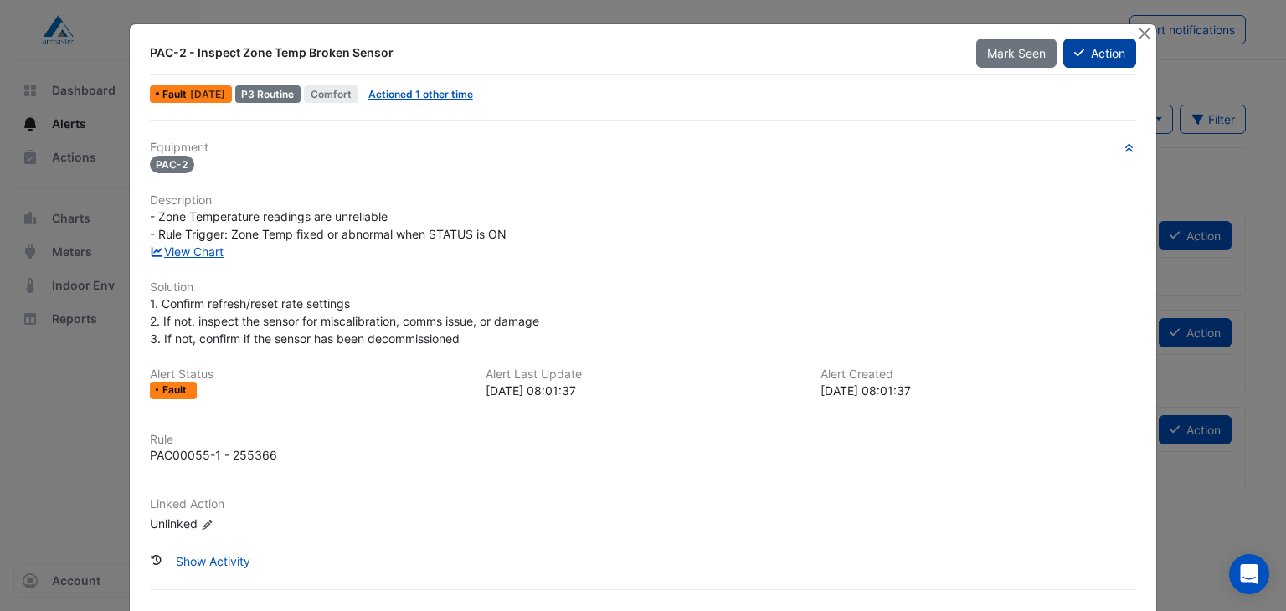
click at [1092, 54] on button "Action" at bounding box center [1099, 53] width 73 height 29
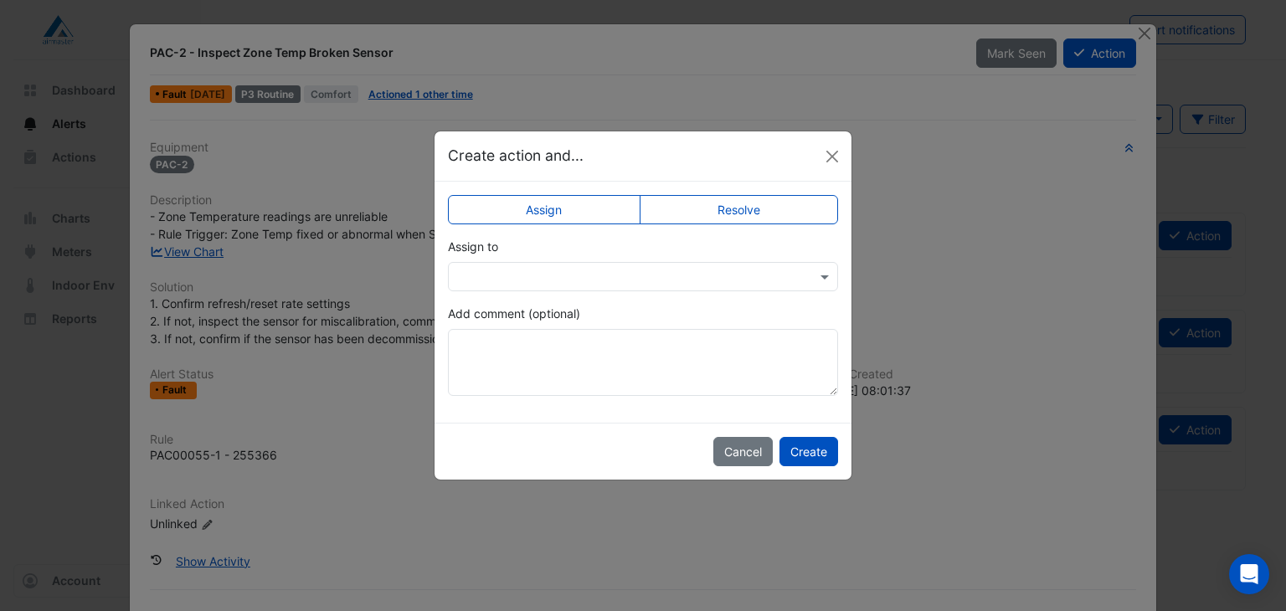
click at [643, 275] on input "text" at bounding box center [626, 278] width 338 height 18
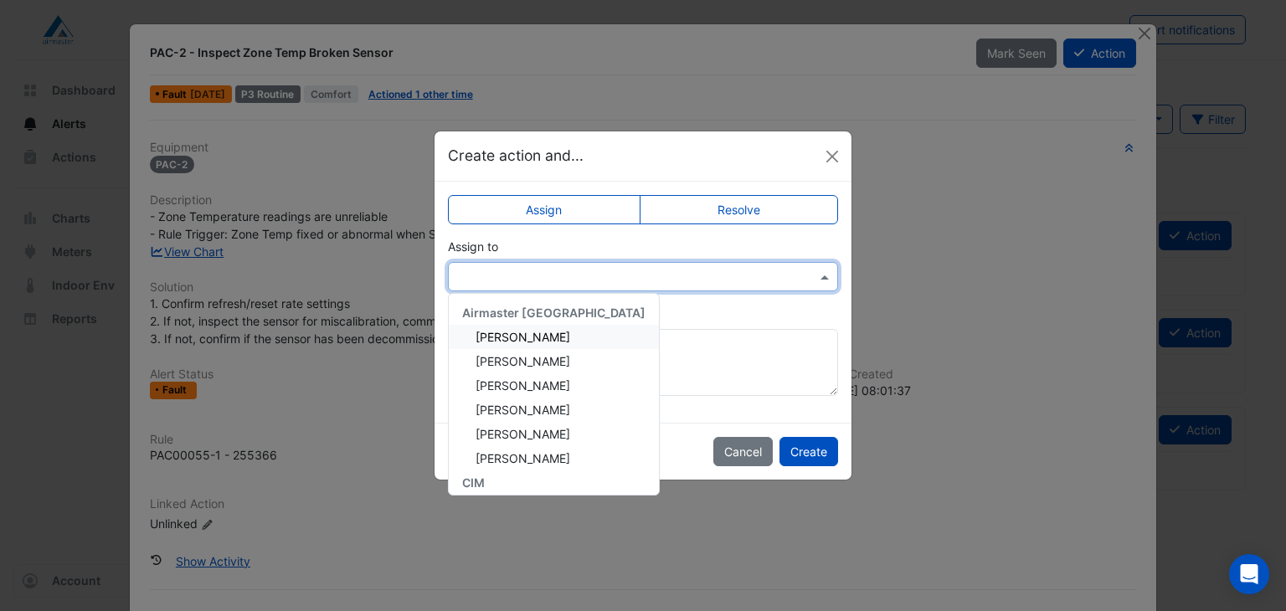
click at [537, 333] on span "Adam Jackman" at bounding box center [523, 337] width 95 height 14
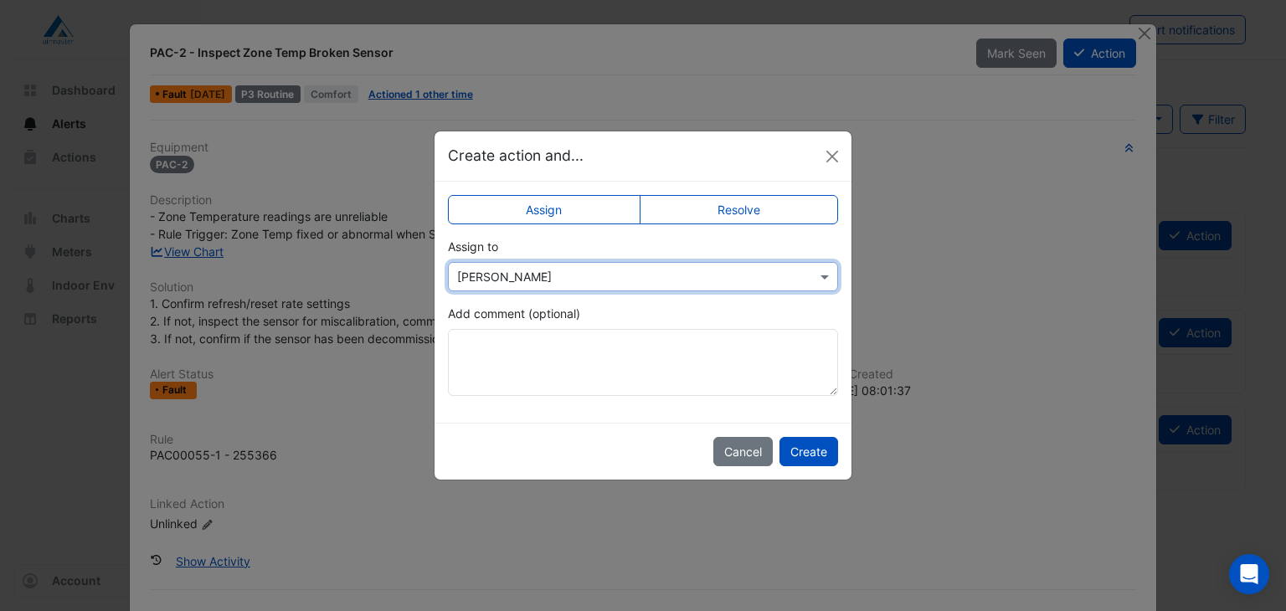
drag, startPoint x: 820, startPoint y: 453, endPoint x: 816, endPoint y: 470, distance: 17.1
click at [819, 452] on button "Create" at bounding box center [809, 451] width 59 height 29
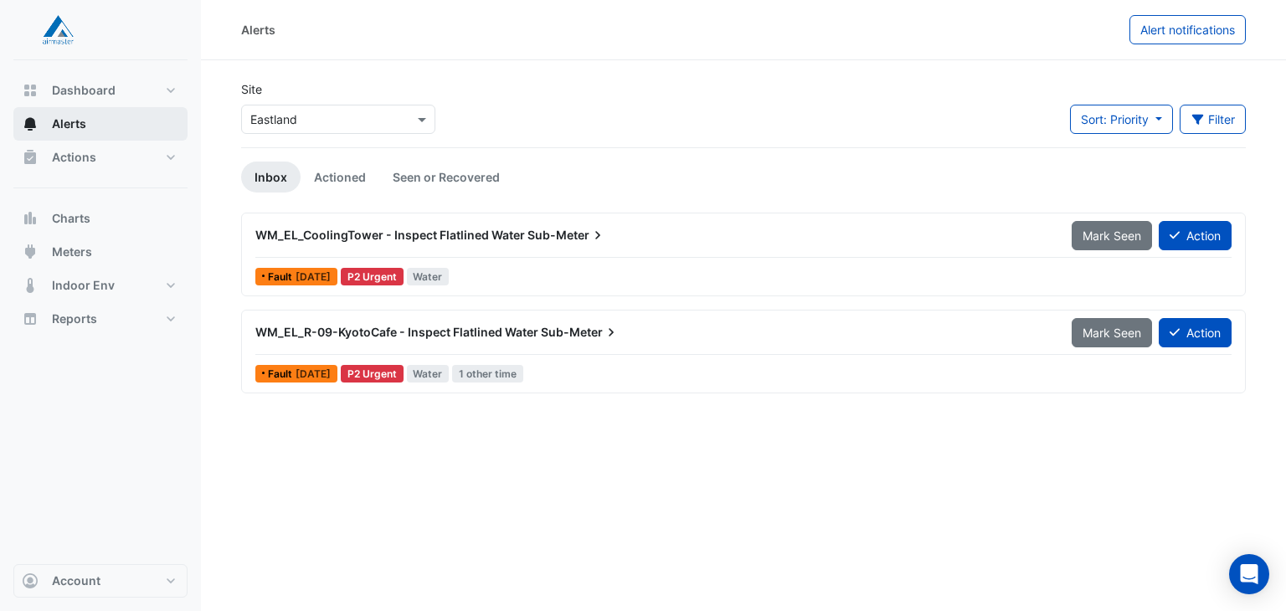
click at [95, 129] on button "Alerts" at bounding box center [100, 123] width 174 height 33
click at [94, 159] on span "Actions" at bounding box center [74, 157] width 44 height 17
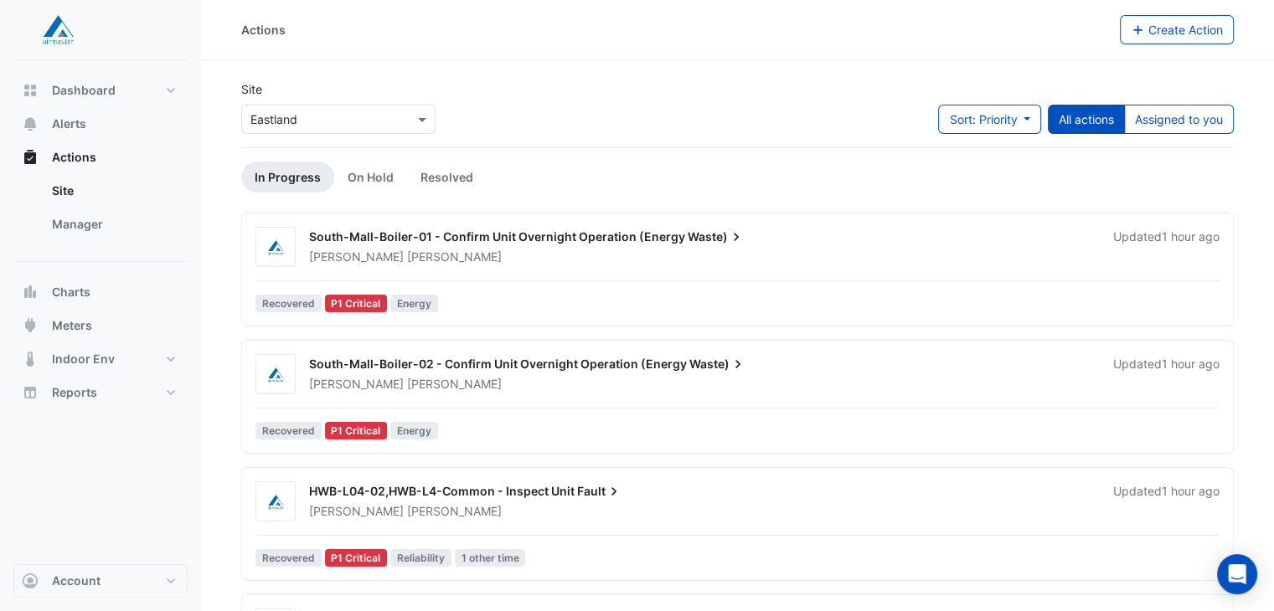
click at [426, 245] on div "South-Mall-Boiler-01 - Confirm Unit Overnight Operation (Energy Waste)" at bounding box center [701, 239] width 784 height 20
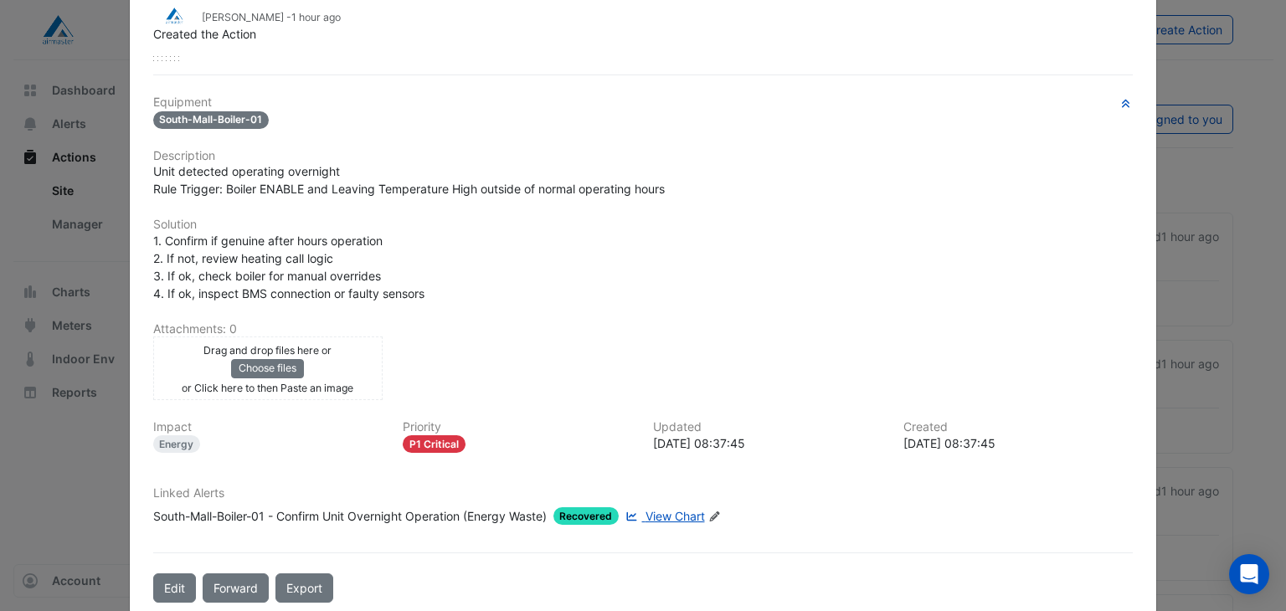
scroll to position [214, 0]
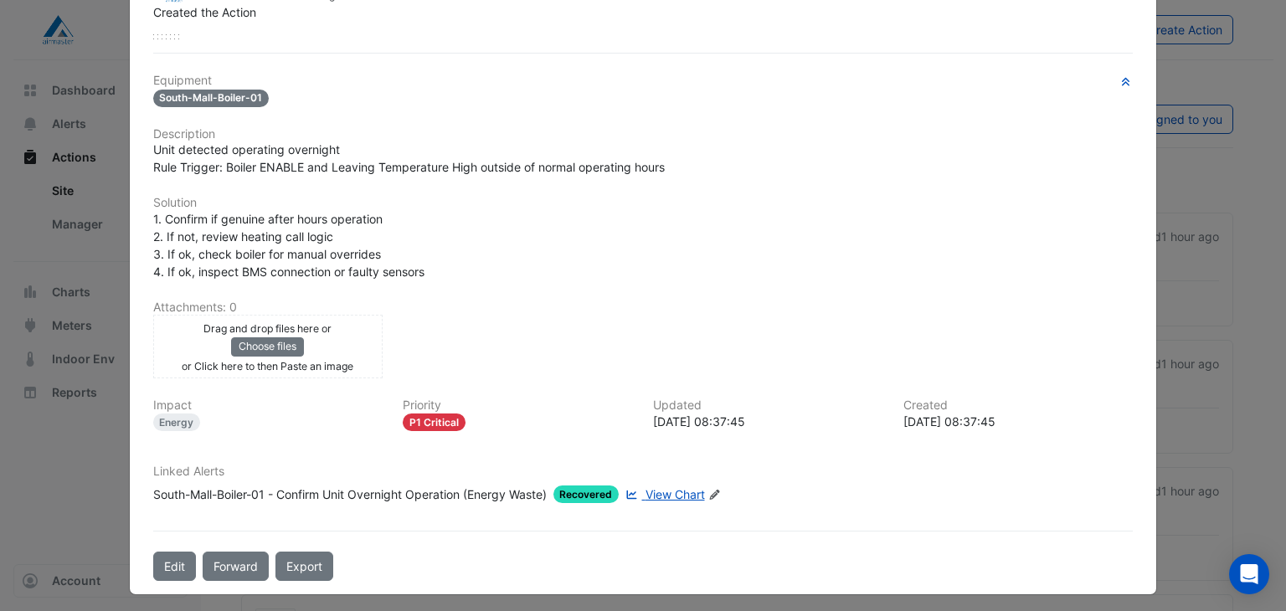
click at [673, 487] on span "View Chart" at bounding box center [675, 494] width 59 height 14
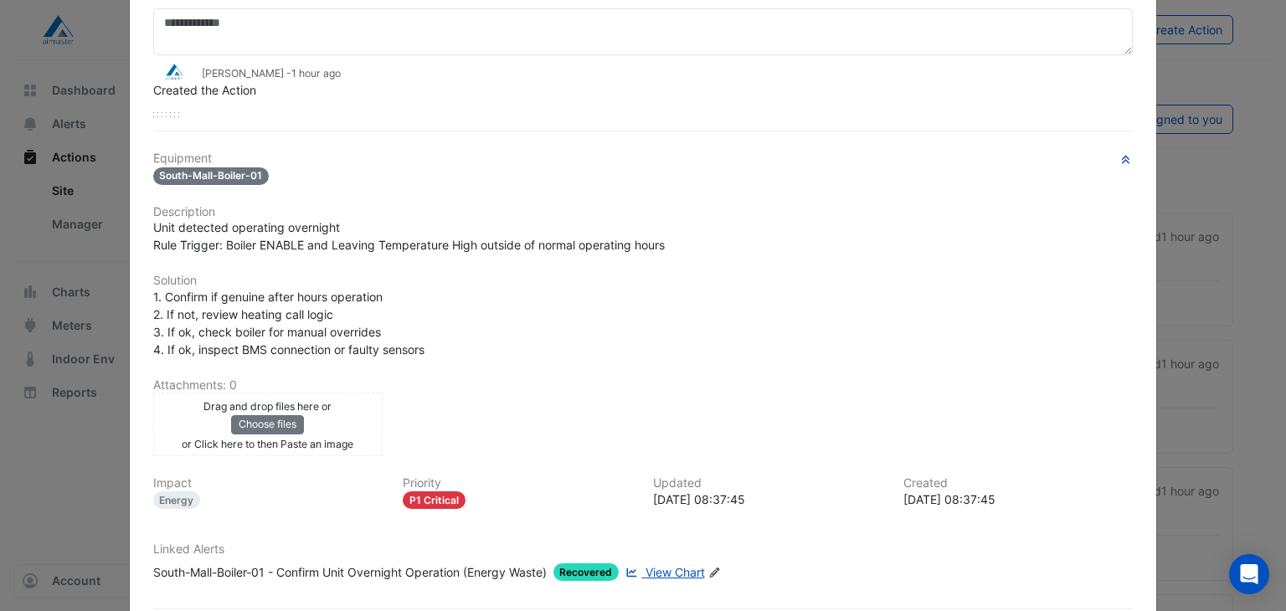
scroll to position [0, 0]
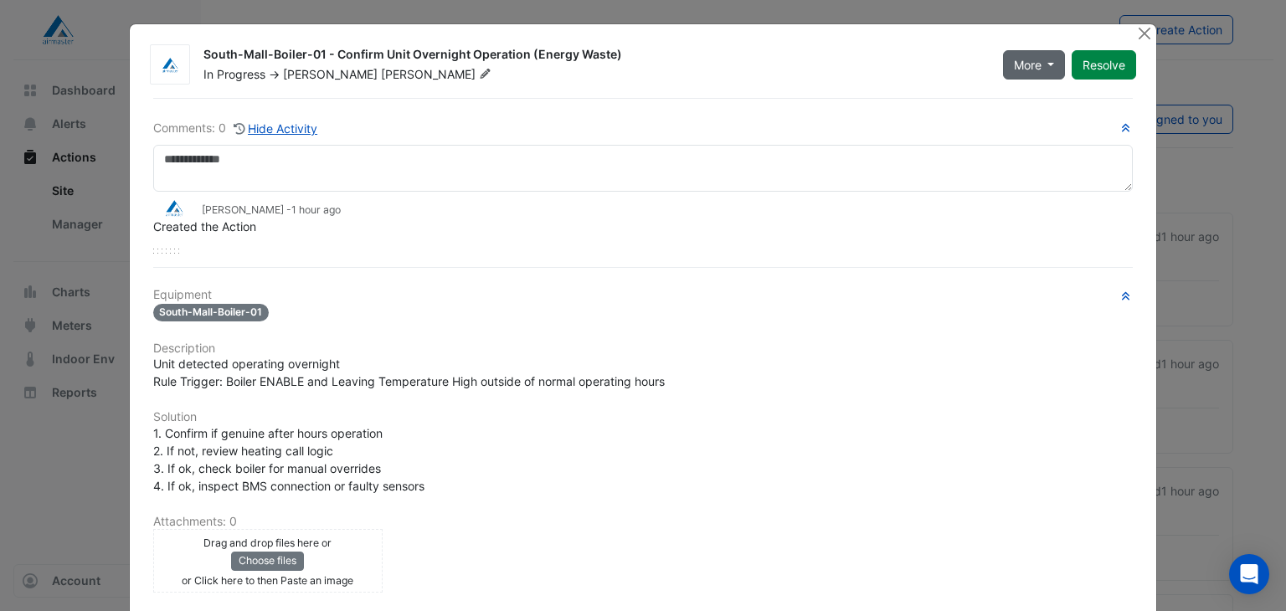
click at [1032, 63] on span "More" at bounding box center [1028, 65] width 28 height 18
click at [1032, 64] on span "More" at bounding box center [1028, 65] width 28 height 18
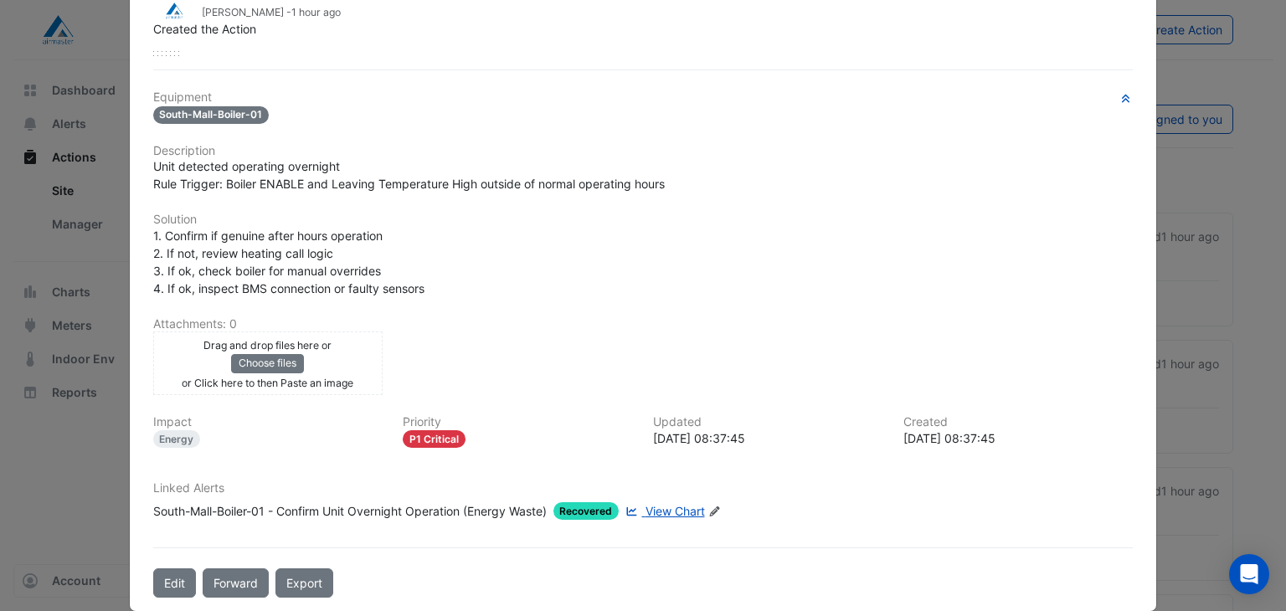
scroll to position [214, 0]
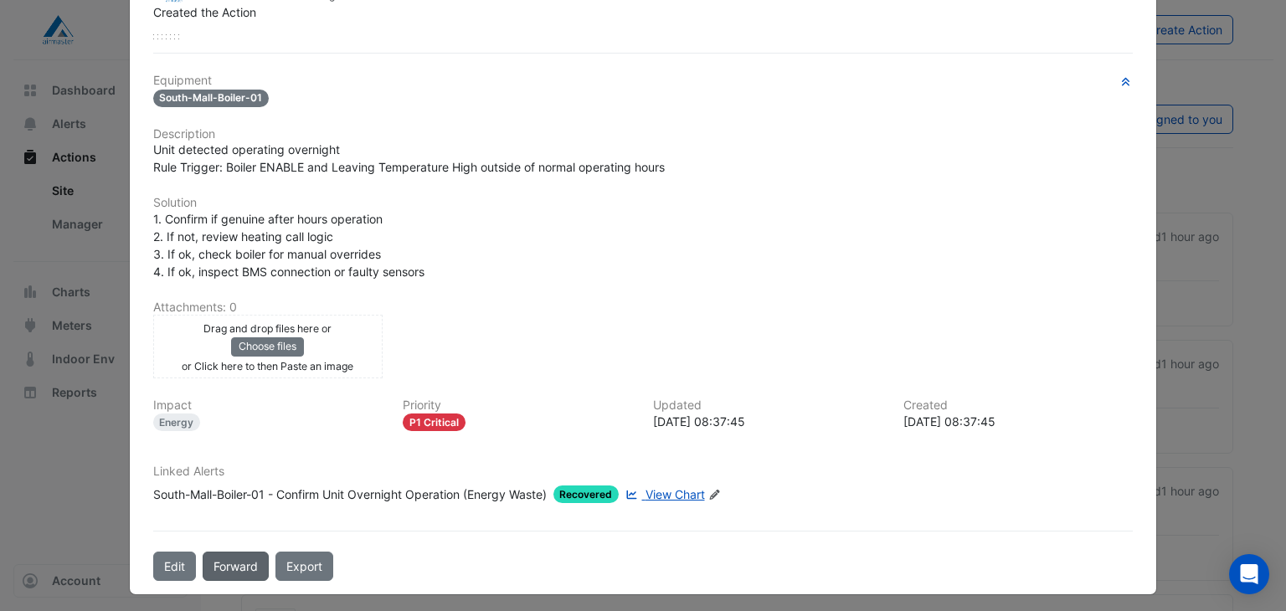
click at [228, 553] on button "Forward" at bounding box center [236, 566] width 66 height 29
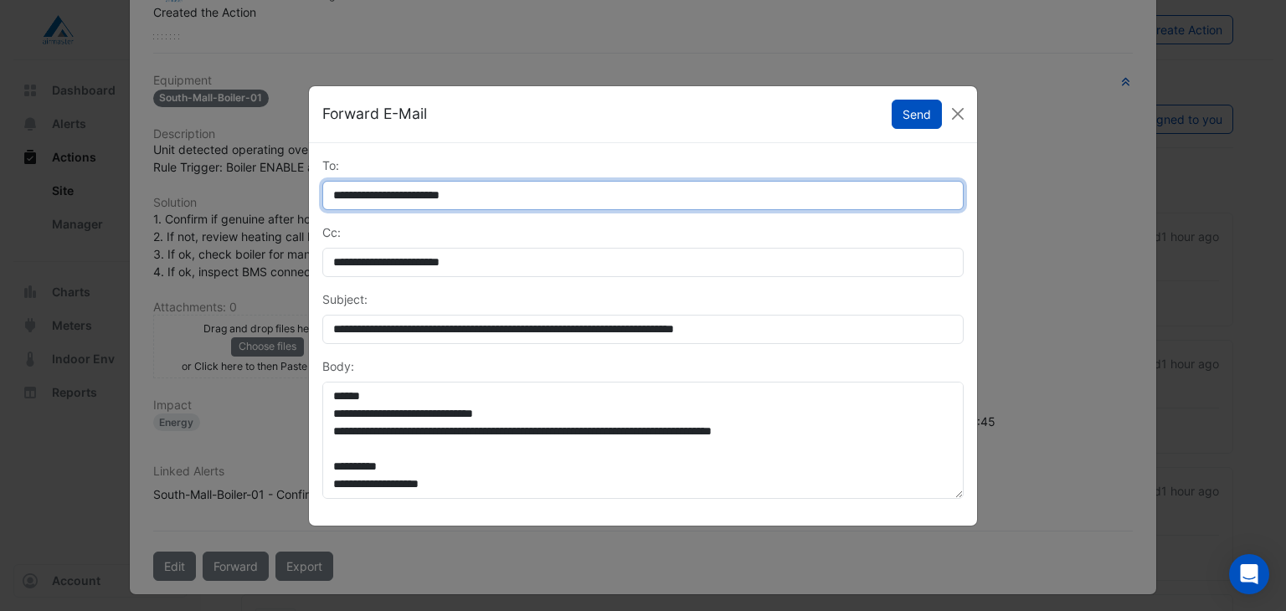
click at [512, 192] on input "**********" at bounding box center [642, 195] width 641 height 29
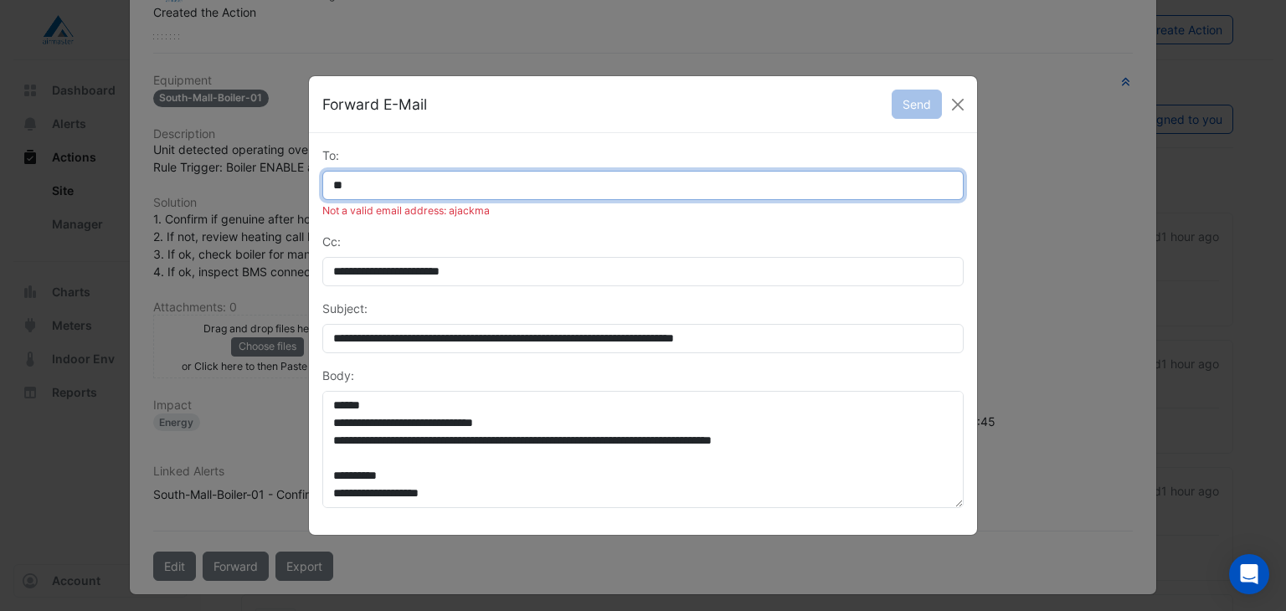
type input "*"
type input "**********"
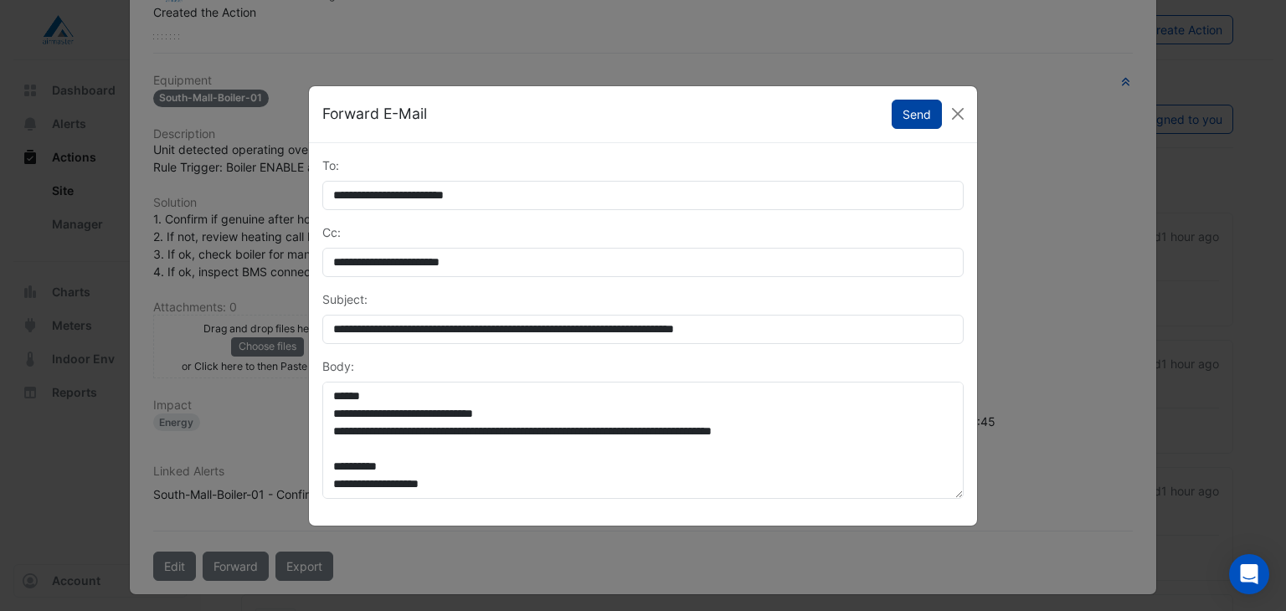
click at [916, 112] on button "Send" at bounding box center [917, 114] width 50 height 29
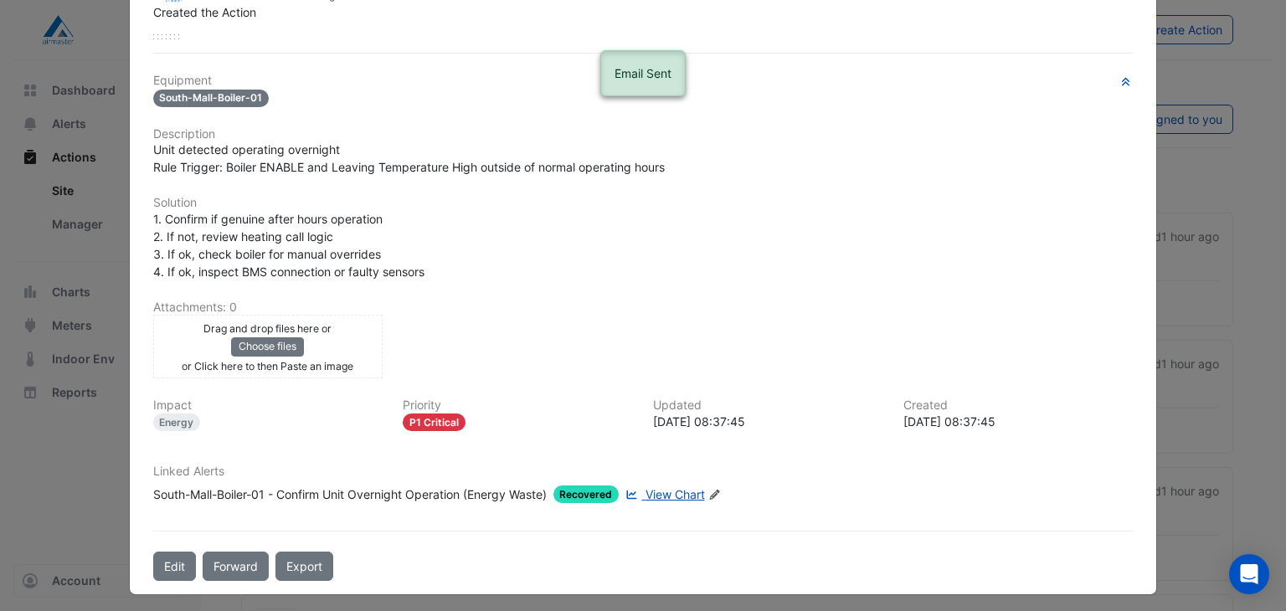
scroll to position [0, 0]
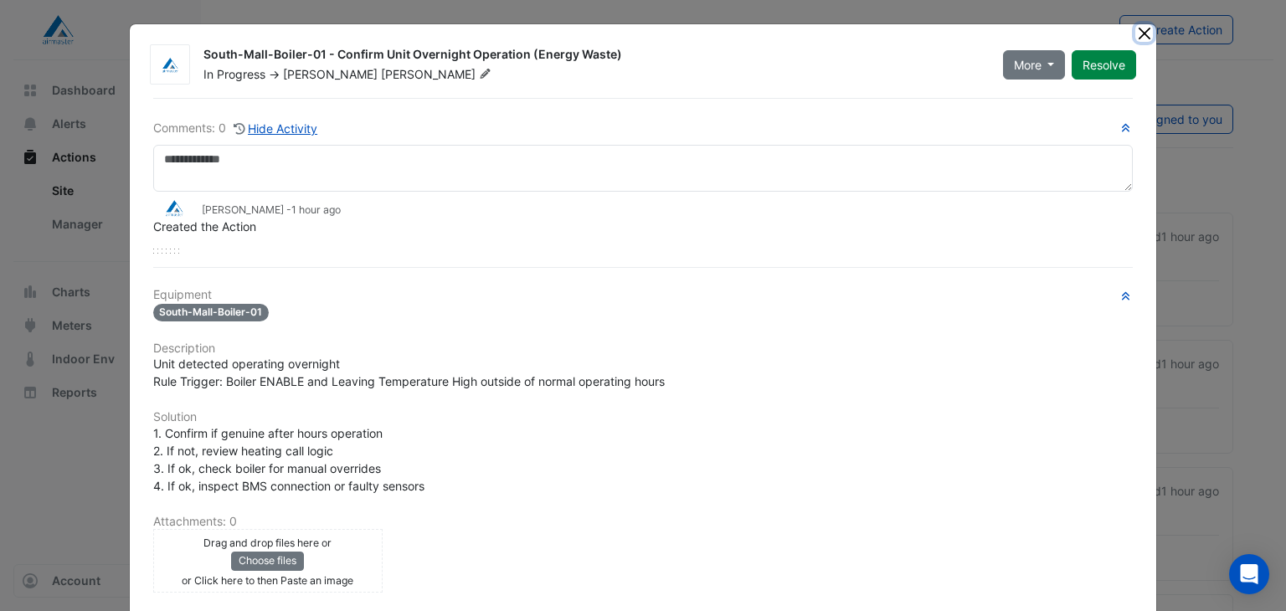
click at [1135, 28] on button "Close" at bounding box center [1144, 33] width 18 height 18
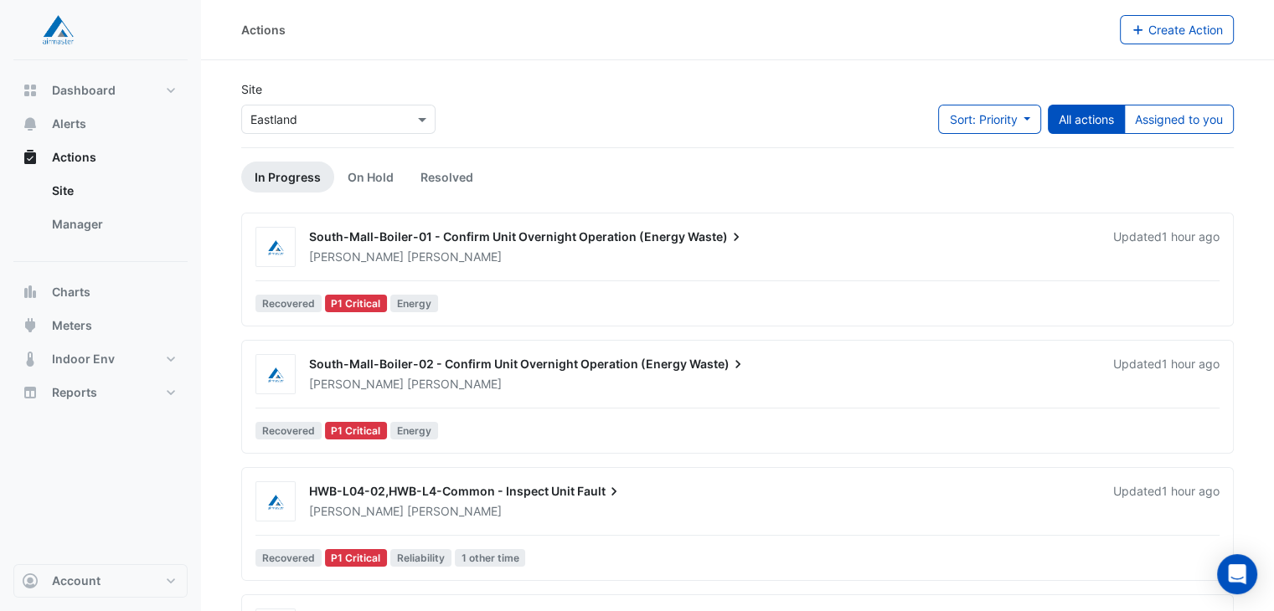
click at [373, 371] on div "South-Mall-Boiler-02 - Confirm Unit Overnight Operation (Energy Waste)" at bounding box center [701, 366] width 784 height 20
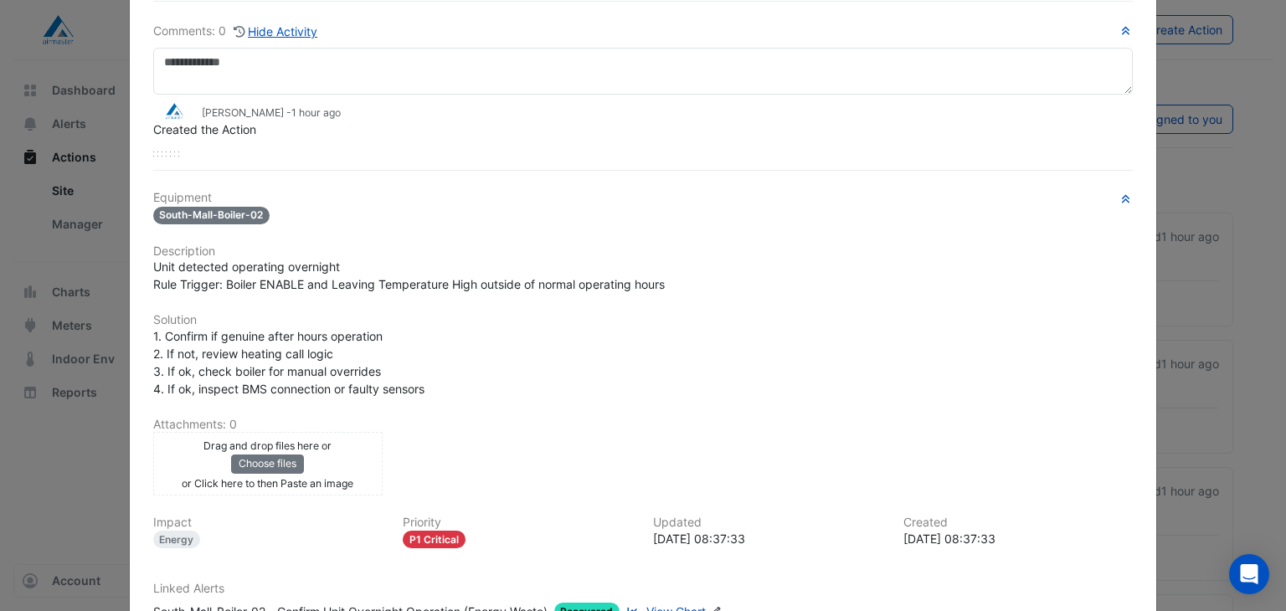
scroll to position [167, 0]
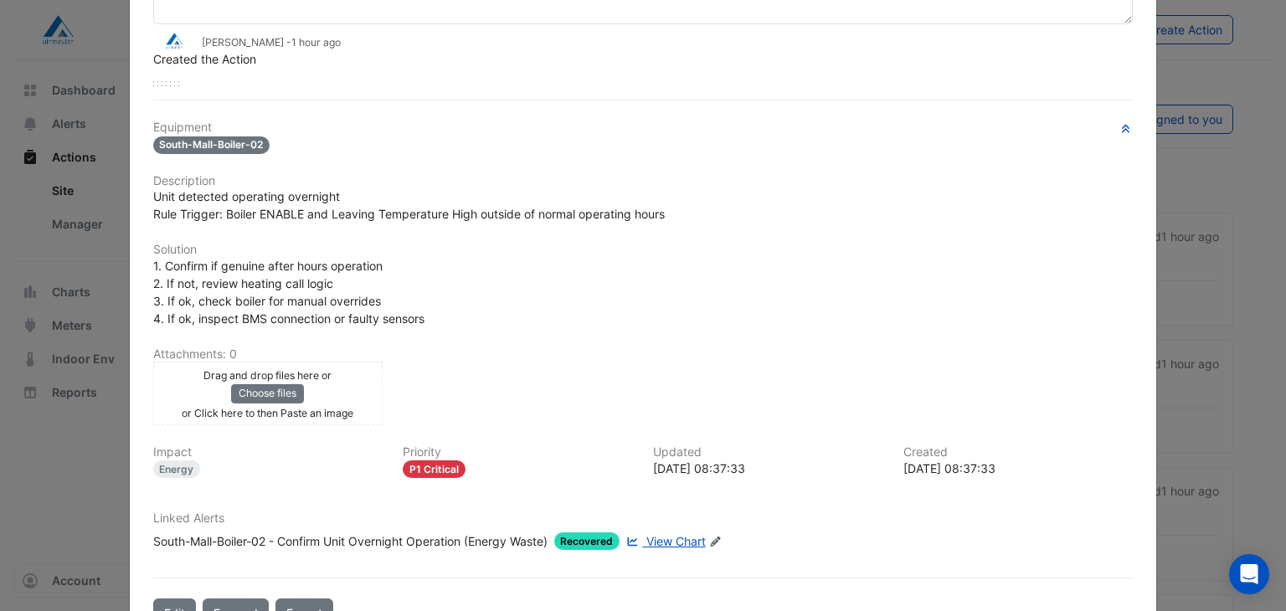
click at [685, 536] on span "View Chart" at bounding box center [675, 541] width 59 height 14
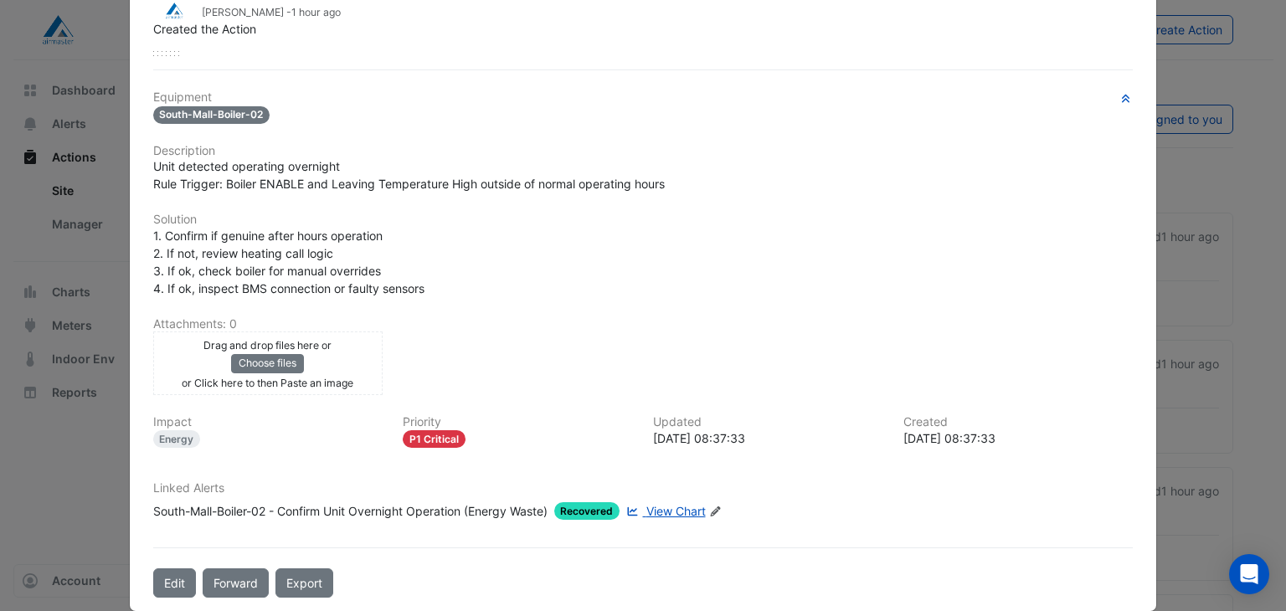
scroll to position [214, 0]
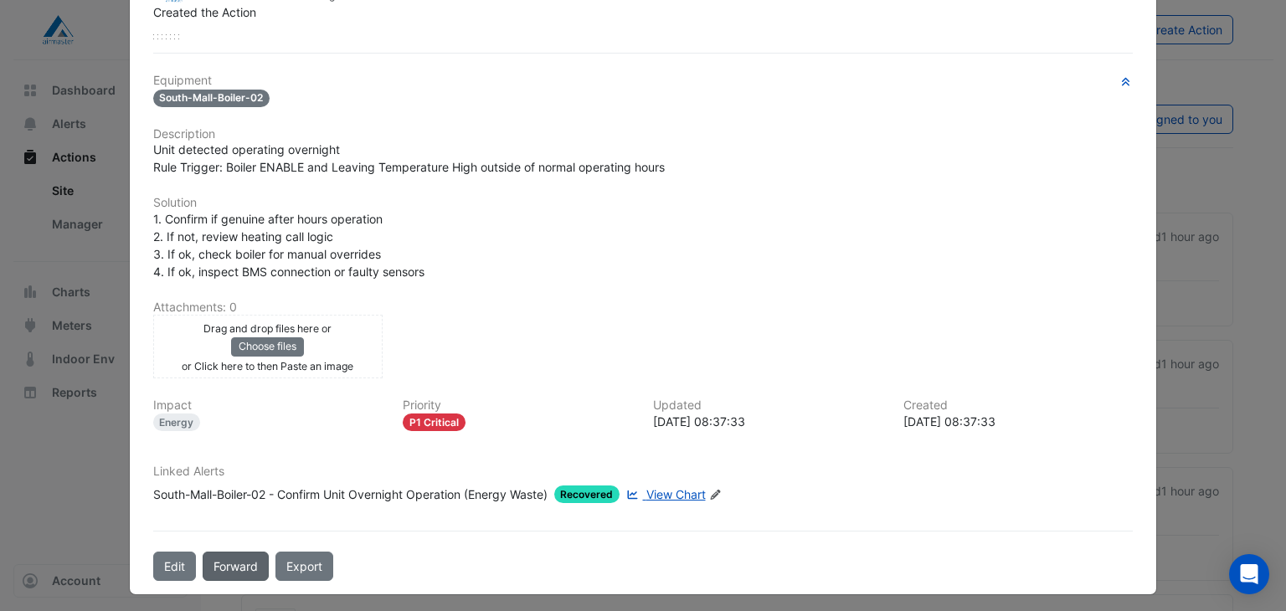
click at [239, 561] on button "Forward" at bounding box center [236, 566] width 66 height 29
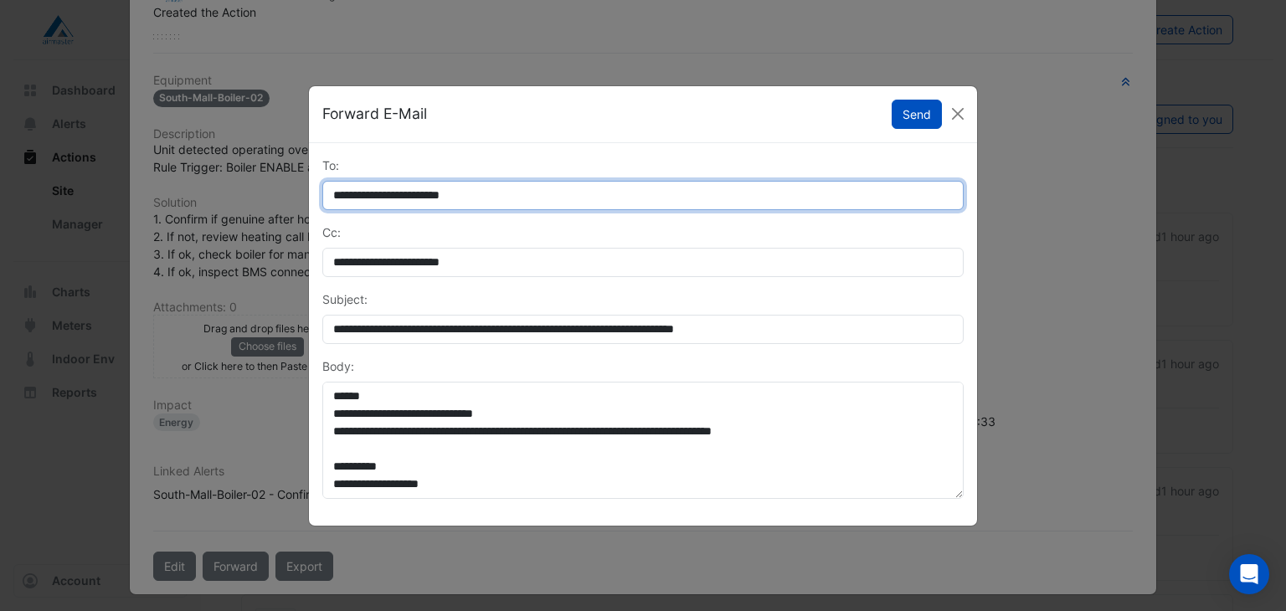
click at [536, 194] on input "**********" at bounding box center [642, 195] width 641 height 29
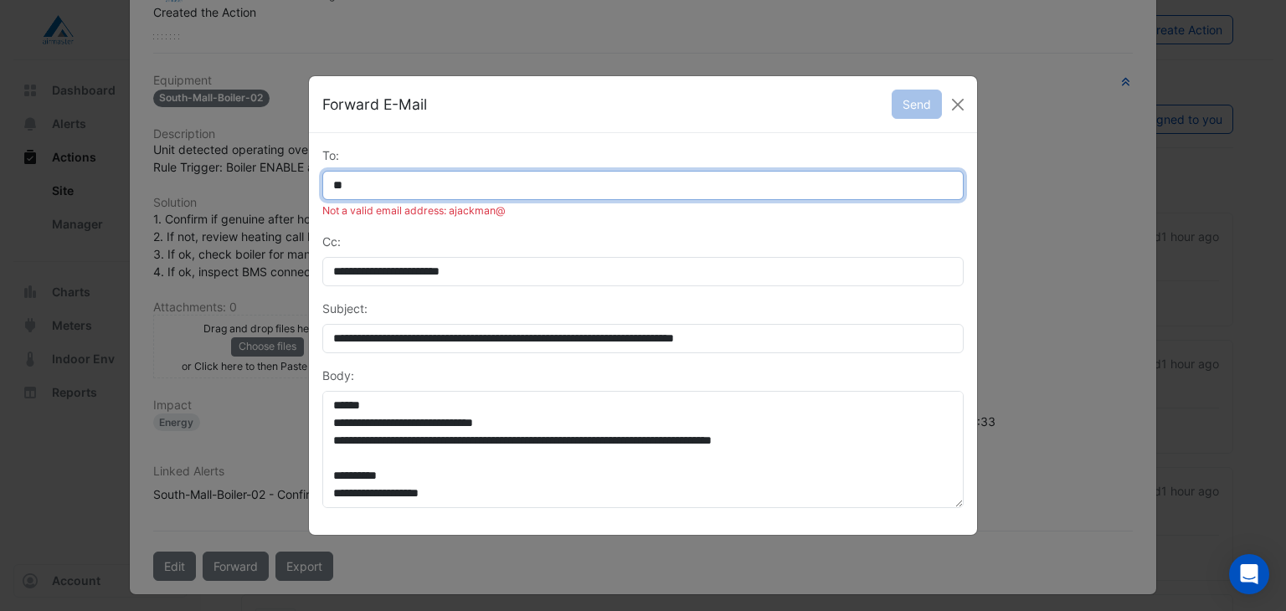
type input "*"
type input "**********"
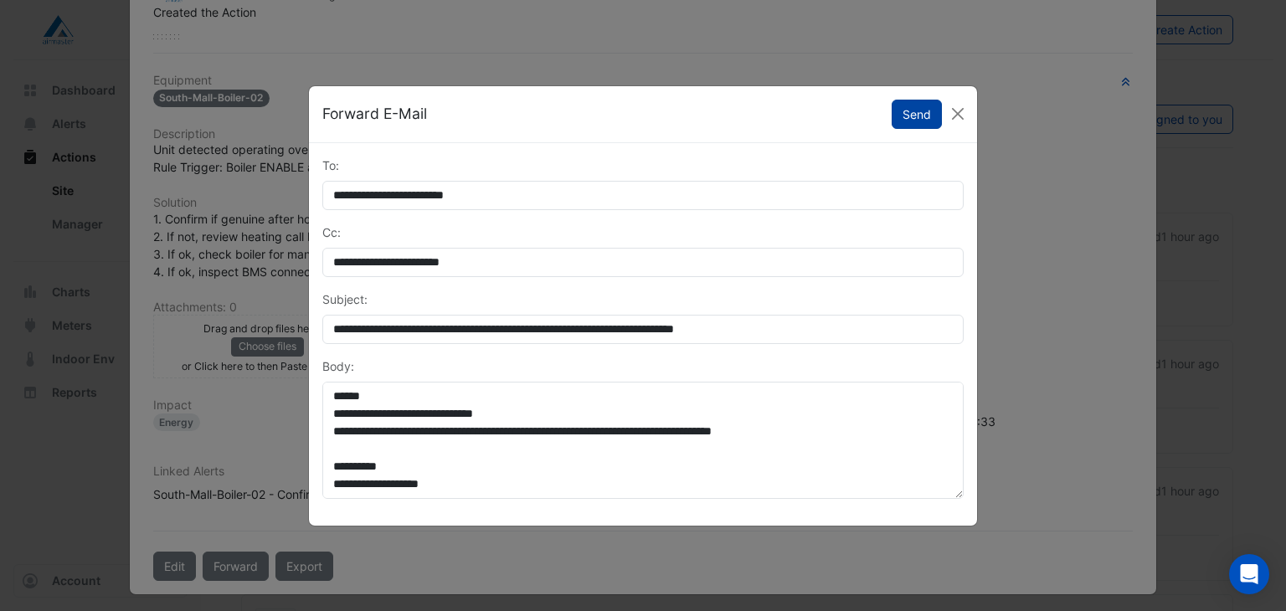
click at [910, 116] on button "Send" at bounding box center [917, 114] width 50 height 29
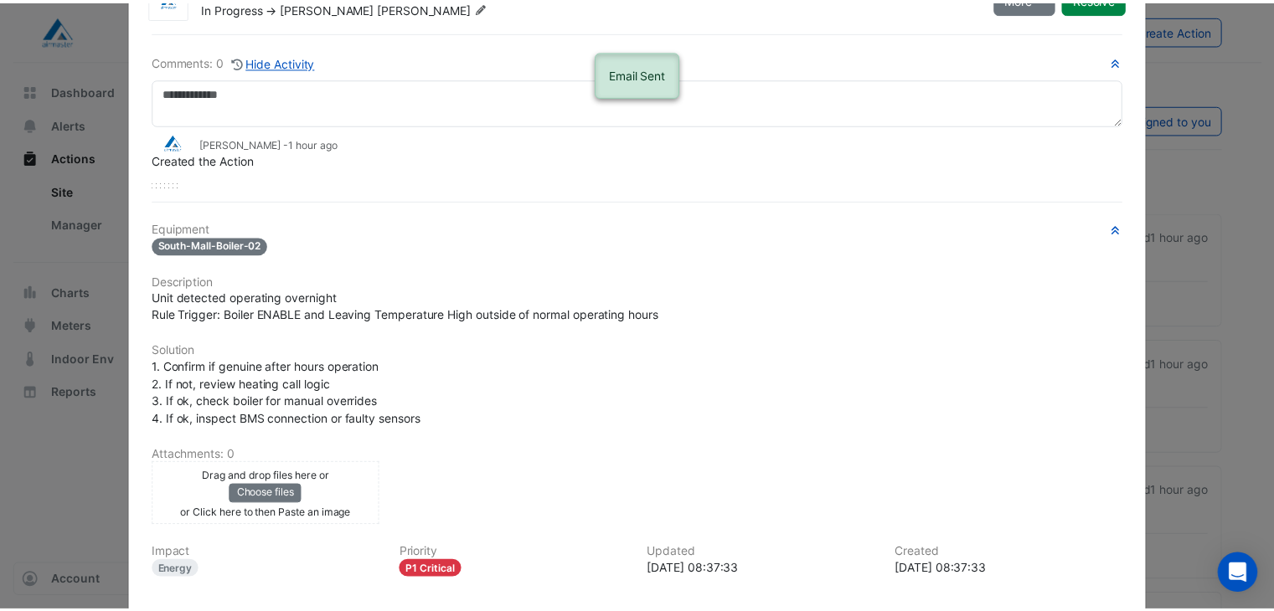
scroll to position [0, 0]
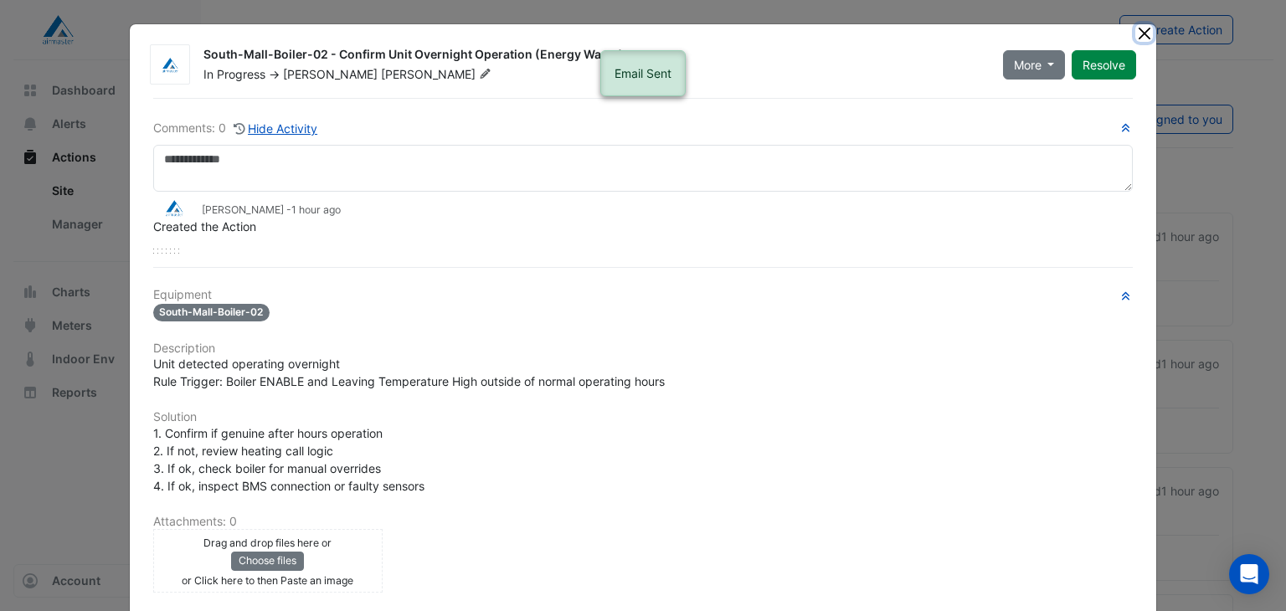
click at [1144, 27] on button "Close" at bounding box center [1144, 33] width 18 height 18
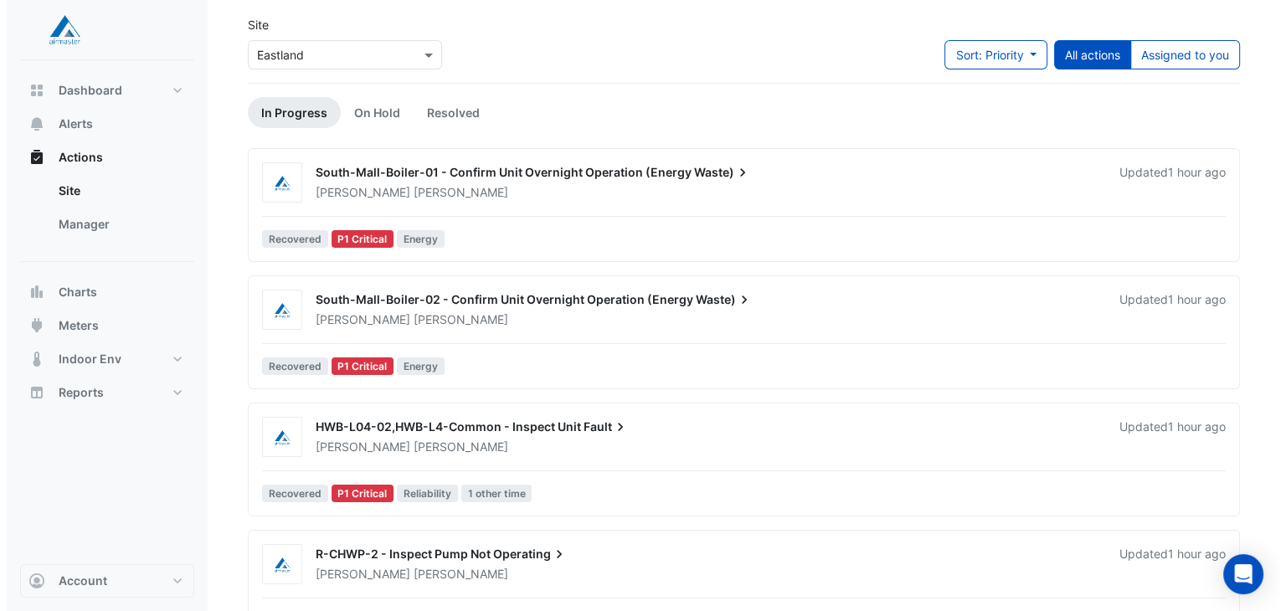
scroll to position [167, 0]
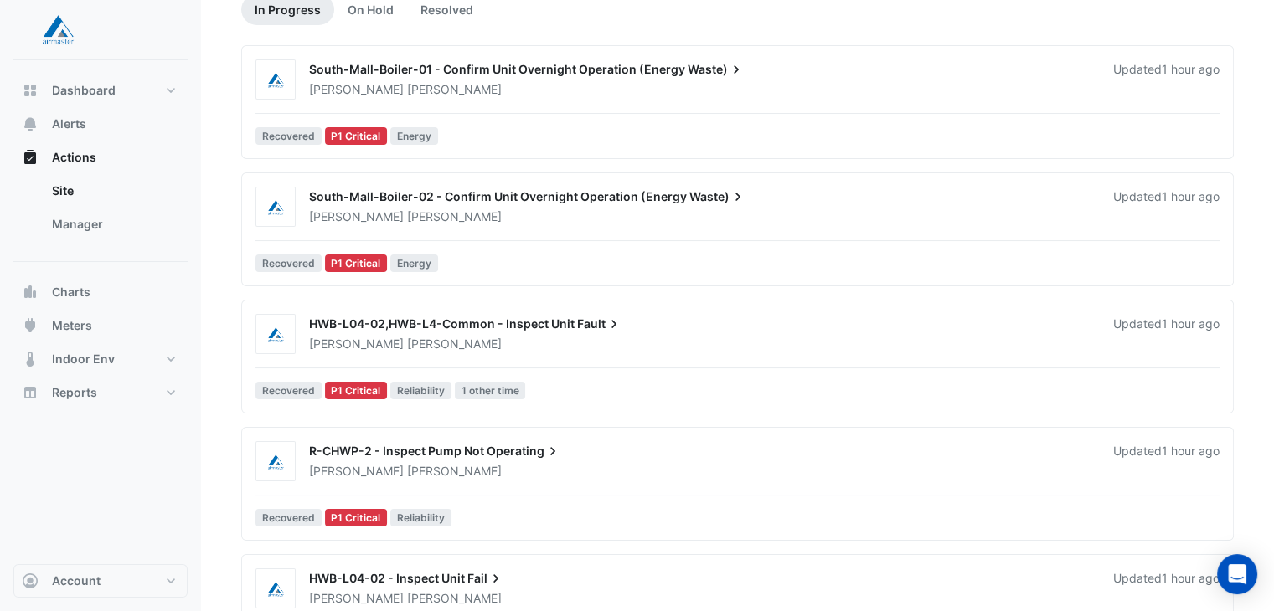
click at [523, 336] on div "Adam Jackman" at bounding box center [700, 344] width 787 height 17
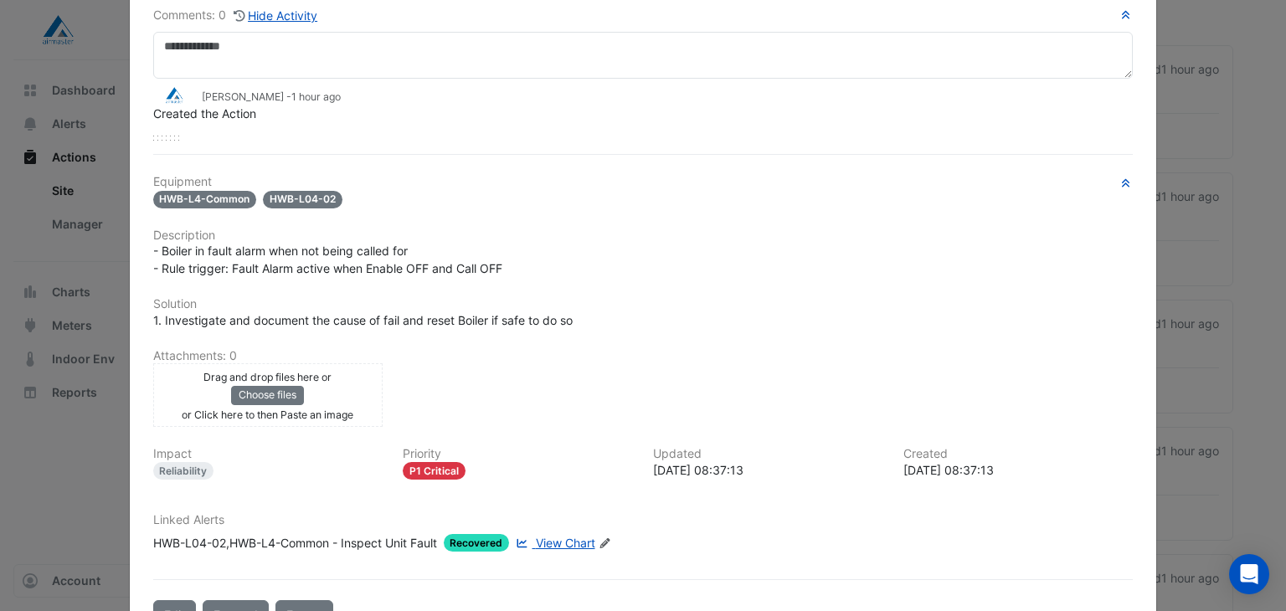
scroll to position [162, 0]
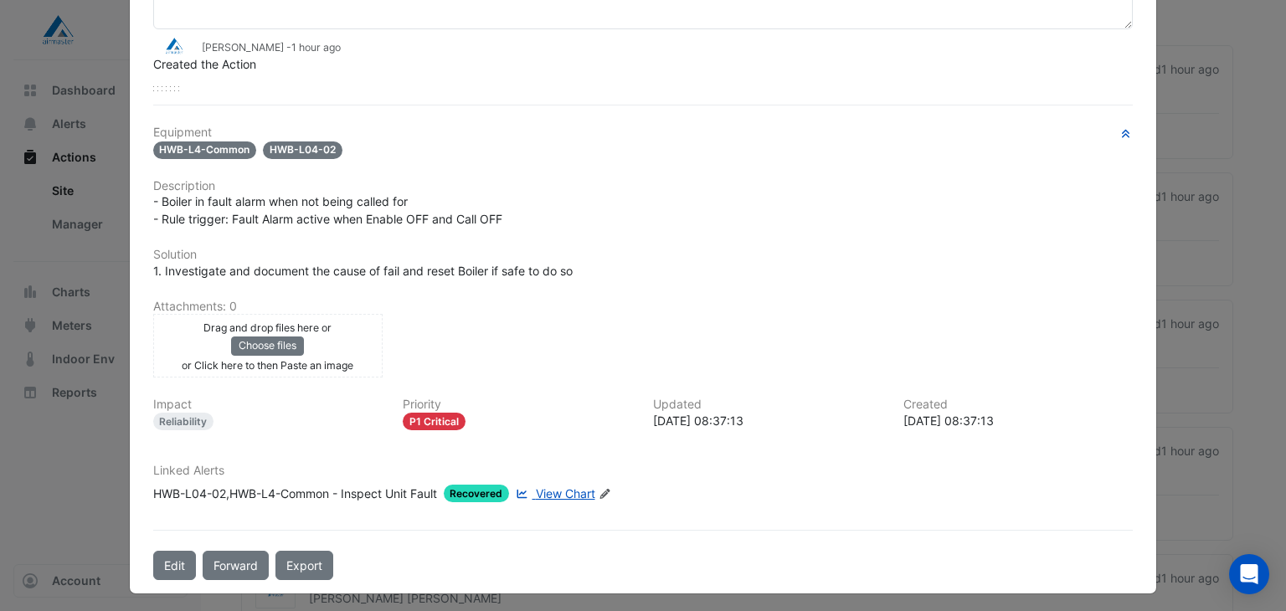
click at [553, 487] on span "View Chart" at bounding box center [565, 493] width 59 height 14
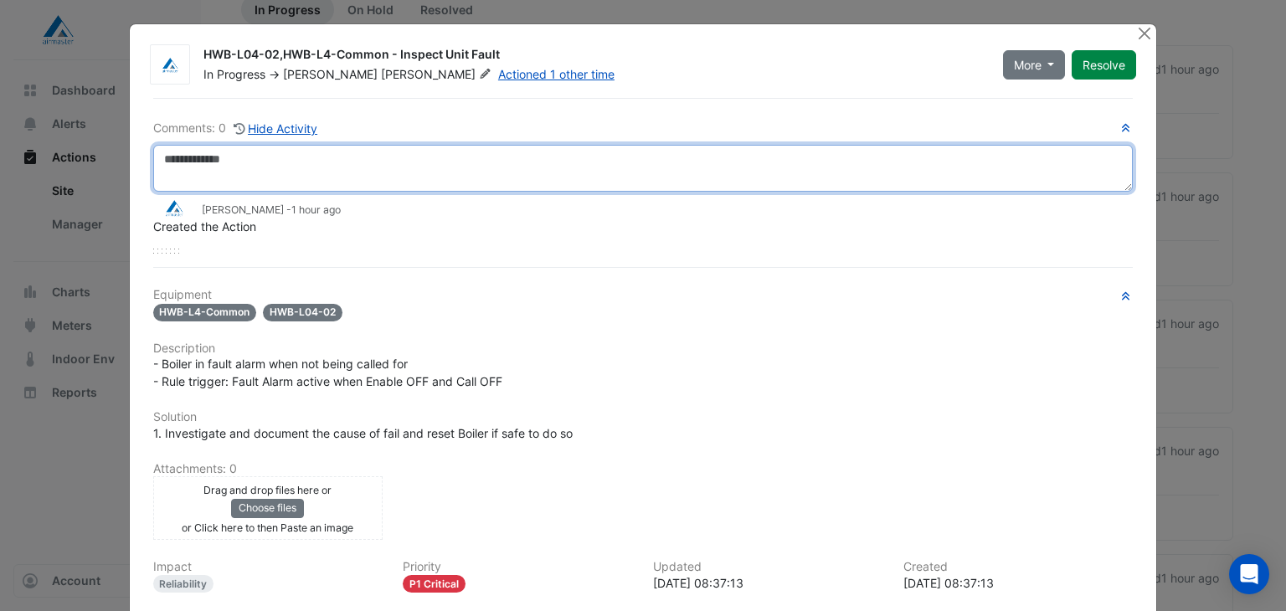
click at [352, 164] on textarea at bounding box center [643, 168] width 981 height 47
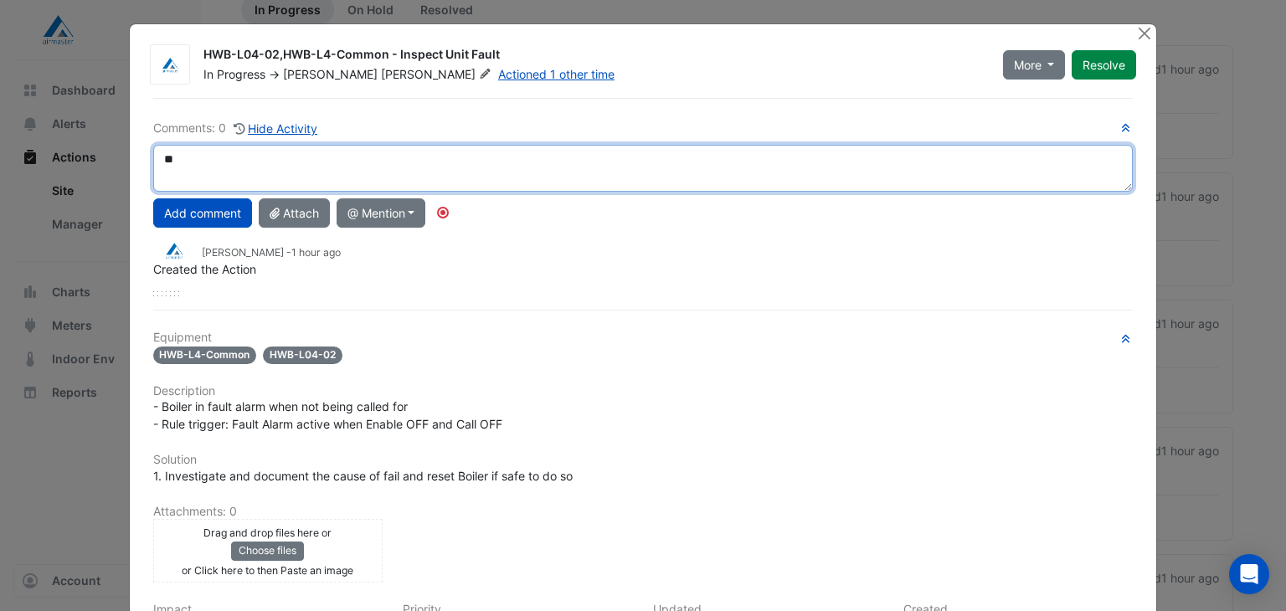
type textarea "*"
type textarea "**********"
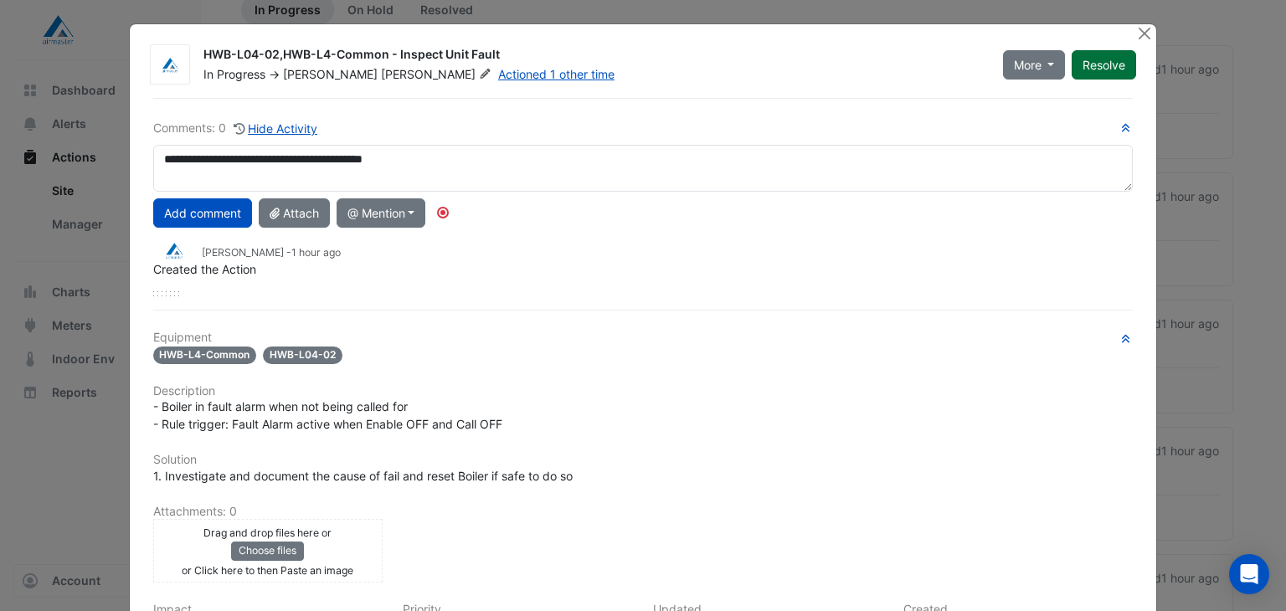
click at [1090, 67] on button "Resolve" at bounding box center [1104, 64] width 64 height 29
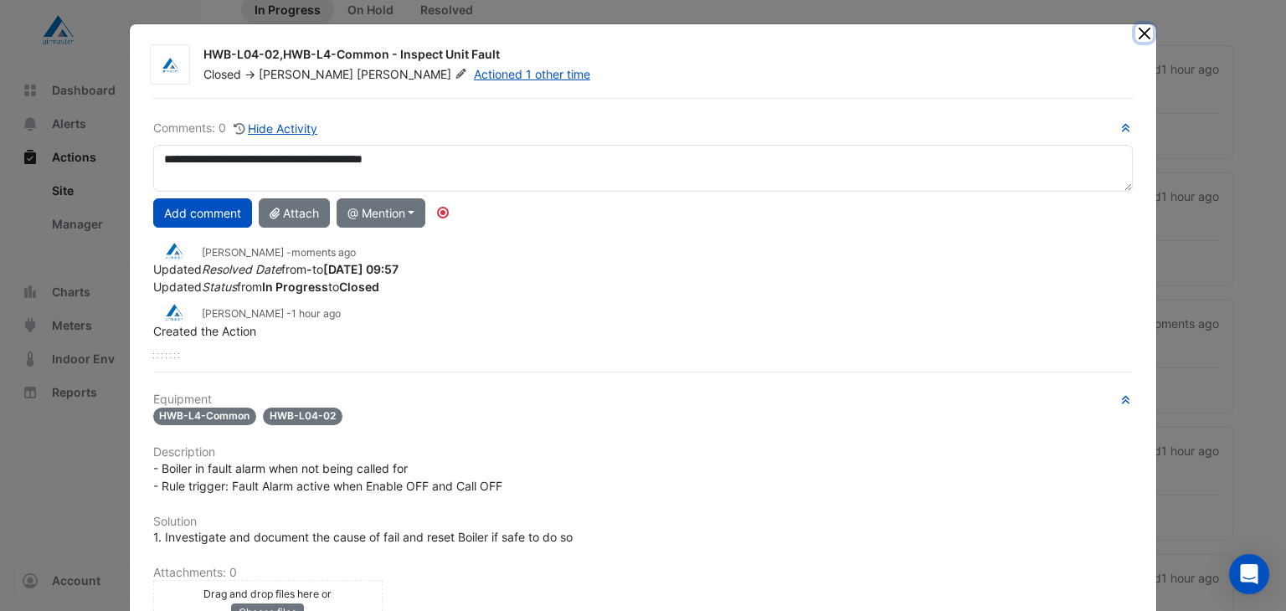
click at [1142, 33] on button "Close" at bounding box center [1144, 33] width 18 height 18
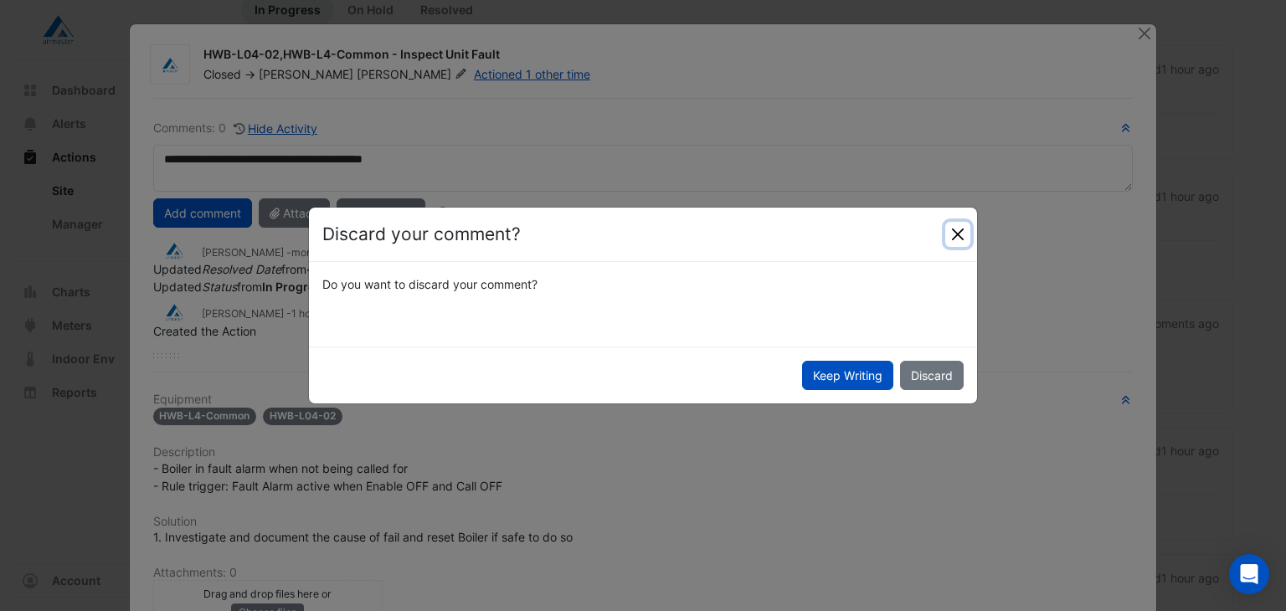
drag, startPoint x: 966, startPoint y: 234, endPoint x: 883, endPoint y: 231, distance: 82.9
click at [951, 235] on button "Close" at bounding box center [957, 234] width 25 height 25
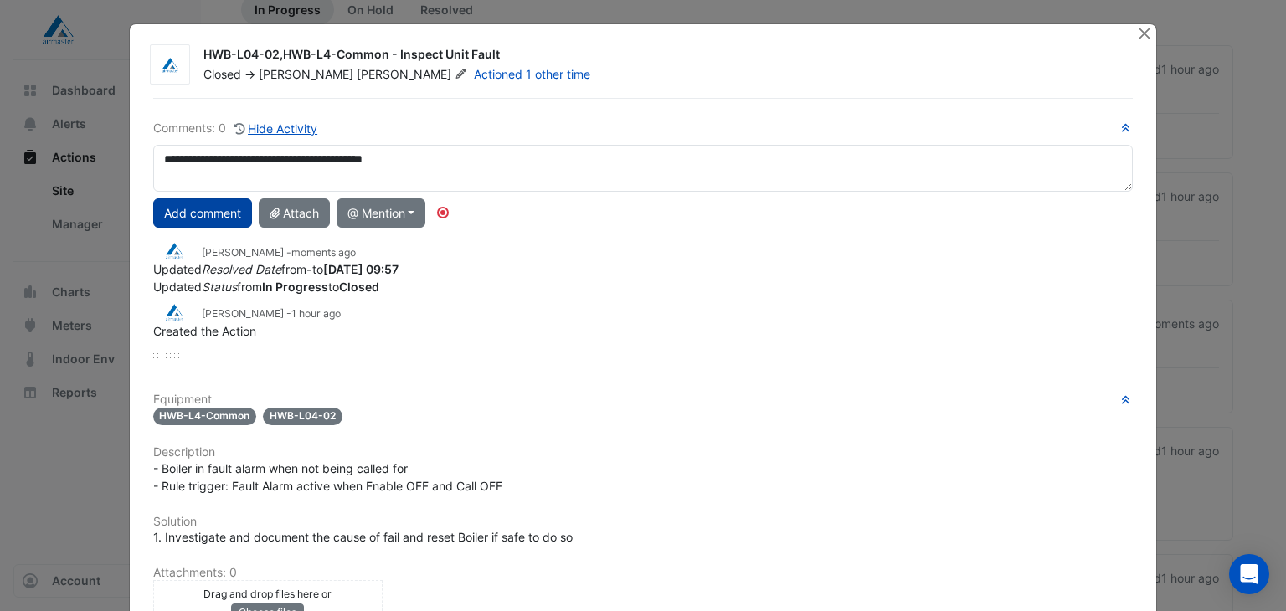
drag, startPoint x: 213, startPoint y: 204, endPoint x: 224, endPoint y: 202, distance: 12.0
click at [214, 204] on button "Add comment" at bounding box center [202, 212] width 99 height 29
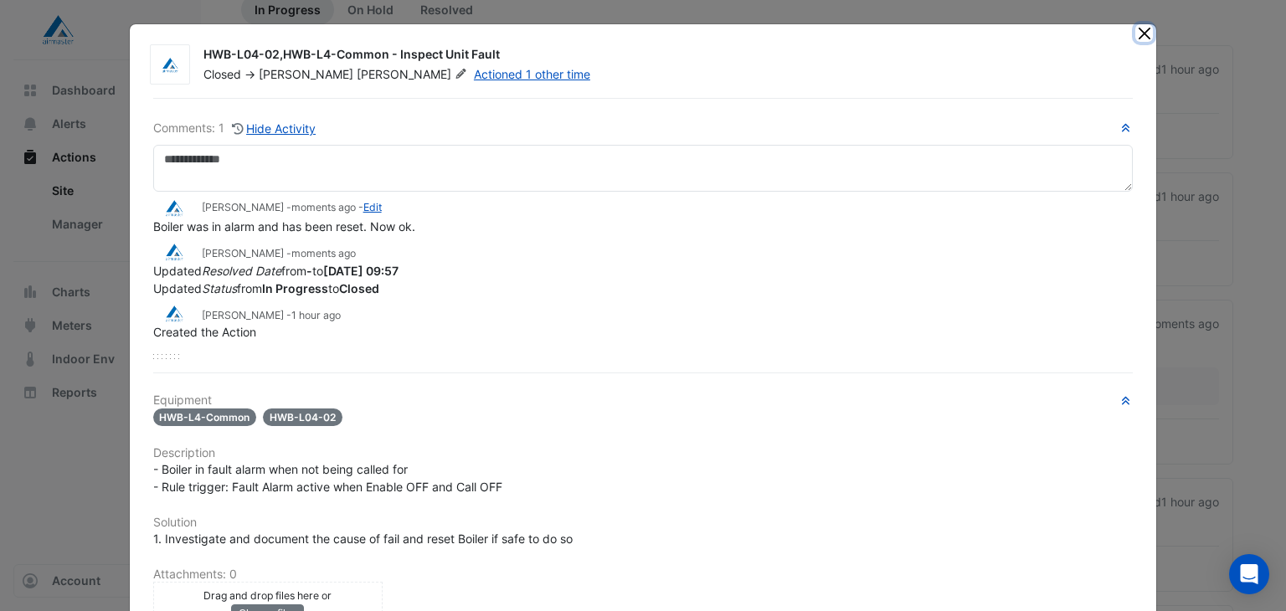
click at [1142, 33] on button "Close" at bounding box center [1144, 33] width 18 height 18
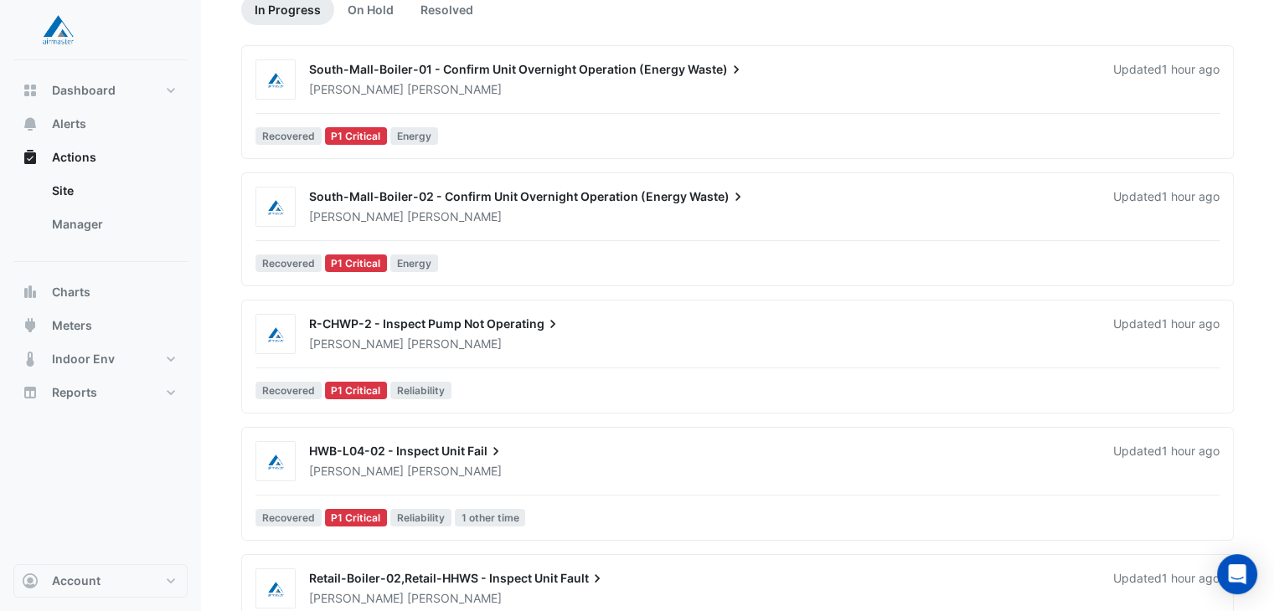
click at [505, 336] on div "Adam Jackman" at bounding box center [700, 344] width 787 height 17
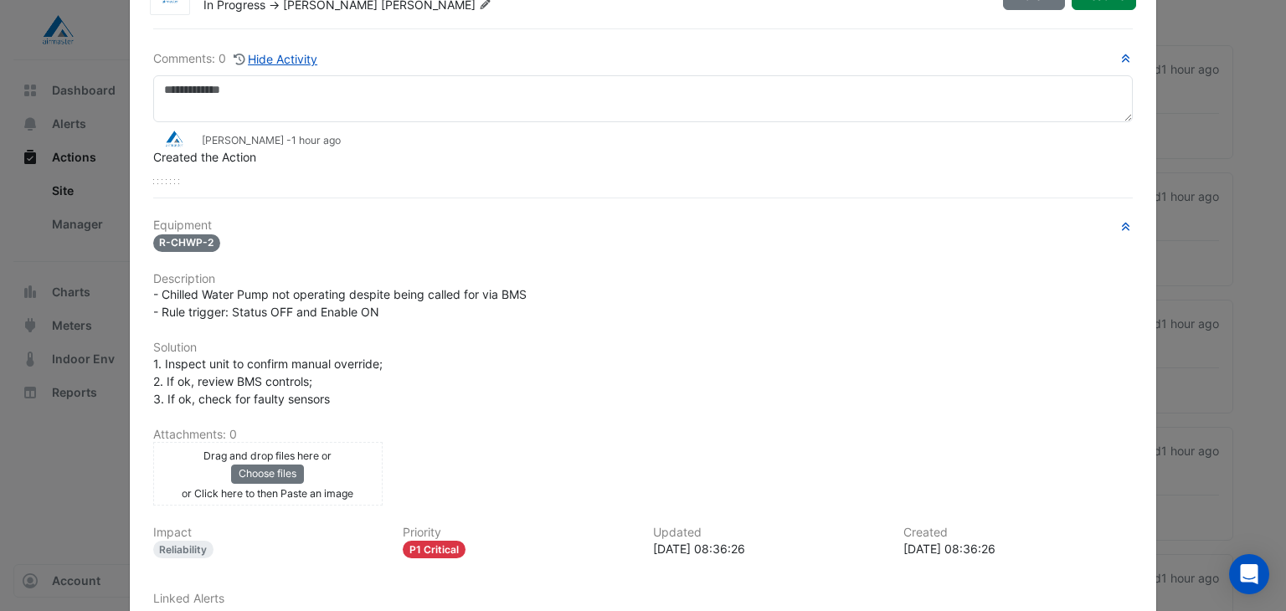
scroll to position [167, 0]
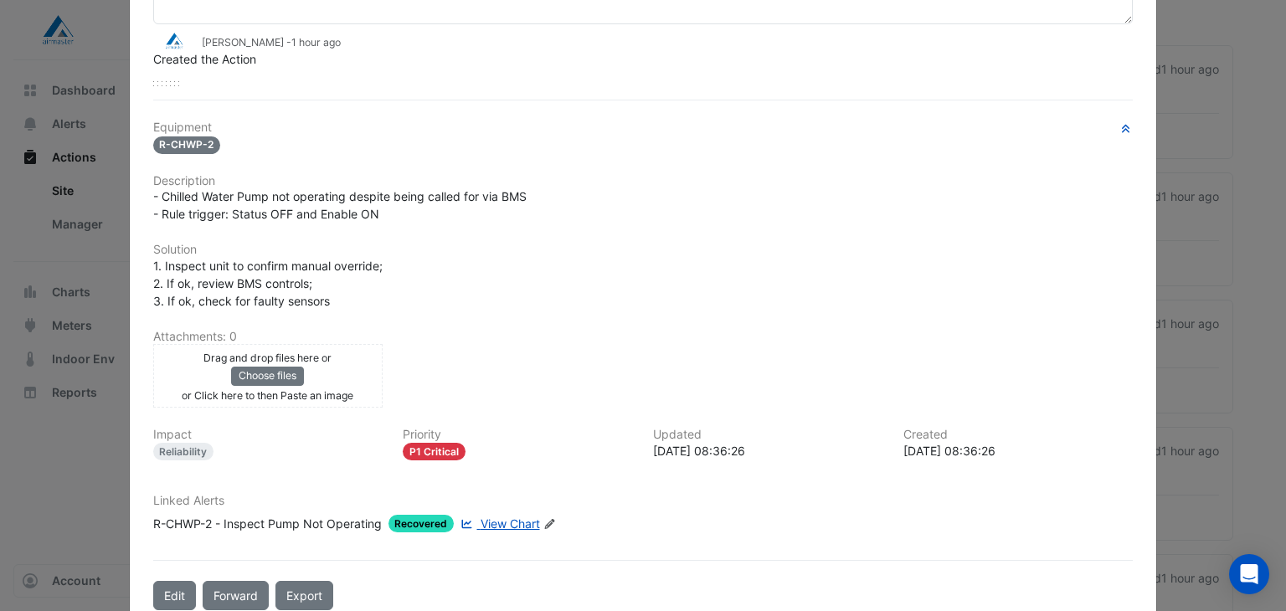
click at [481, 517] on span "View Chart" at bounding box center [510, 524] width 59 height 14
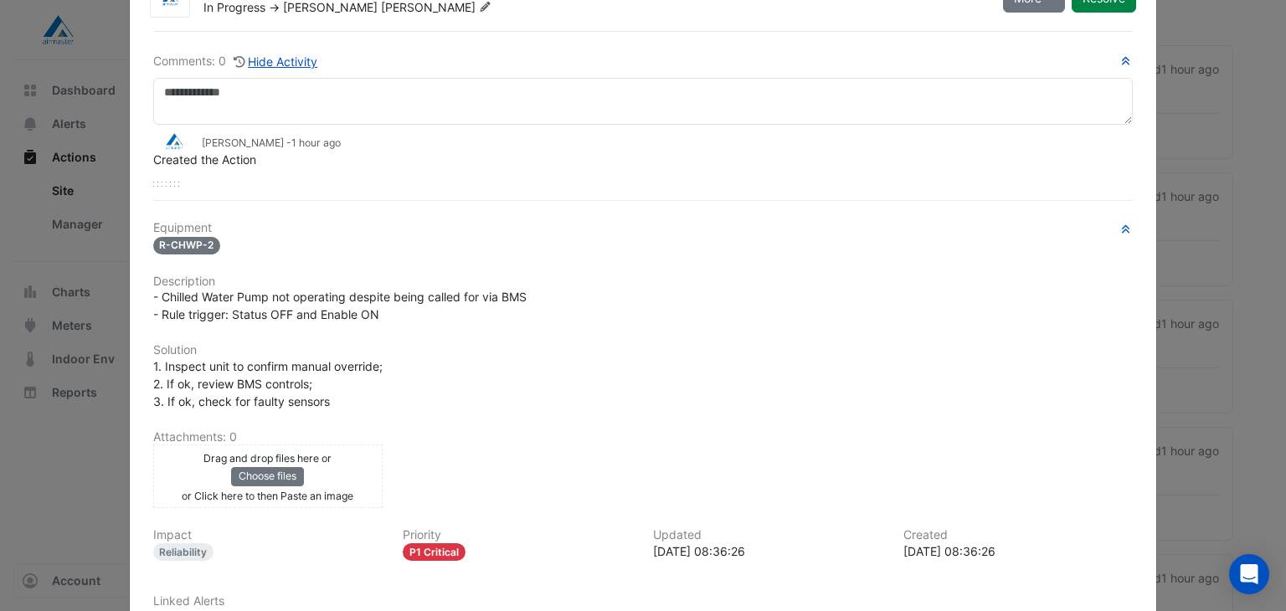
scroll to position [0, 0]
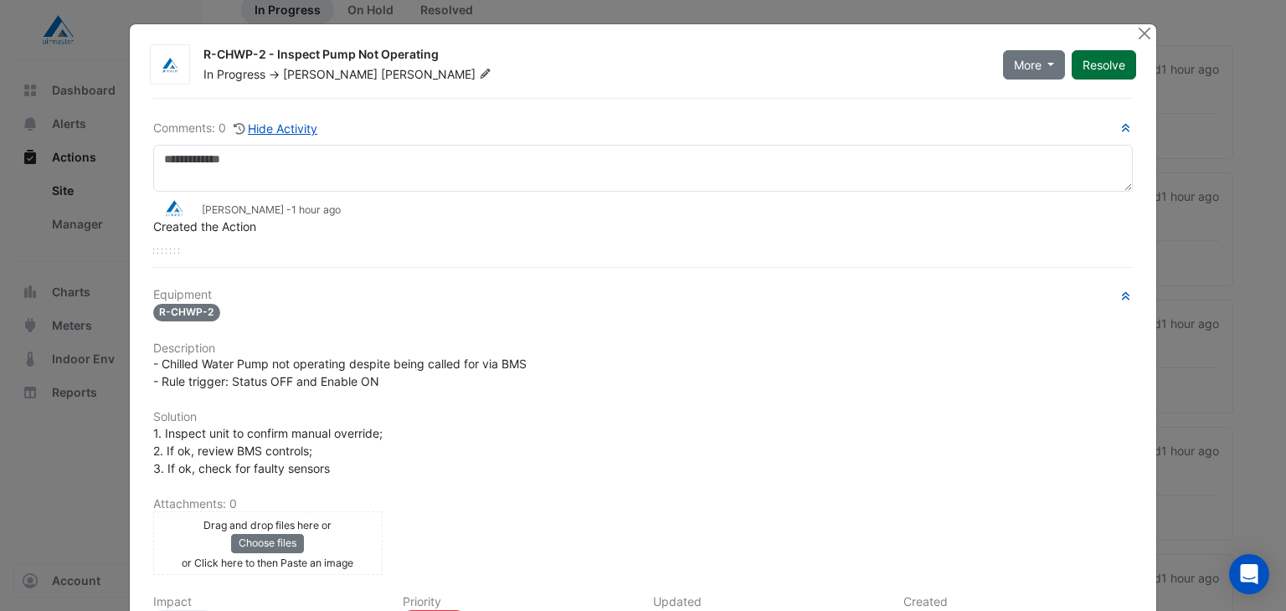
click at [1092, 61] on button "Resolve" at bounding box center [1104, 64] width 64 height 29
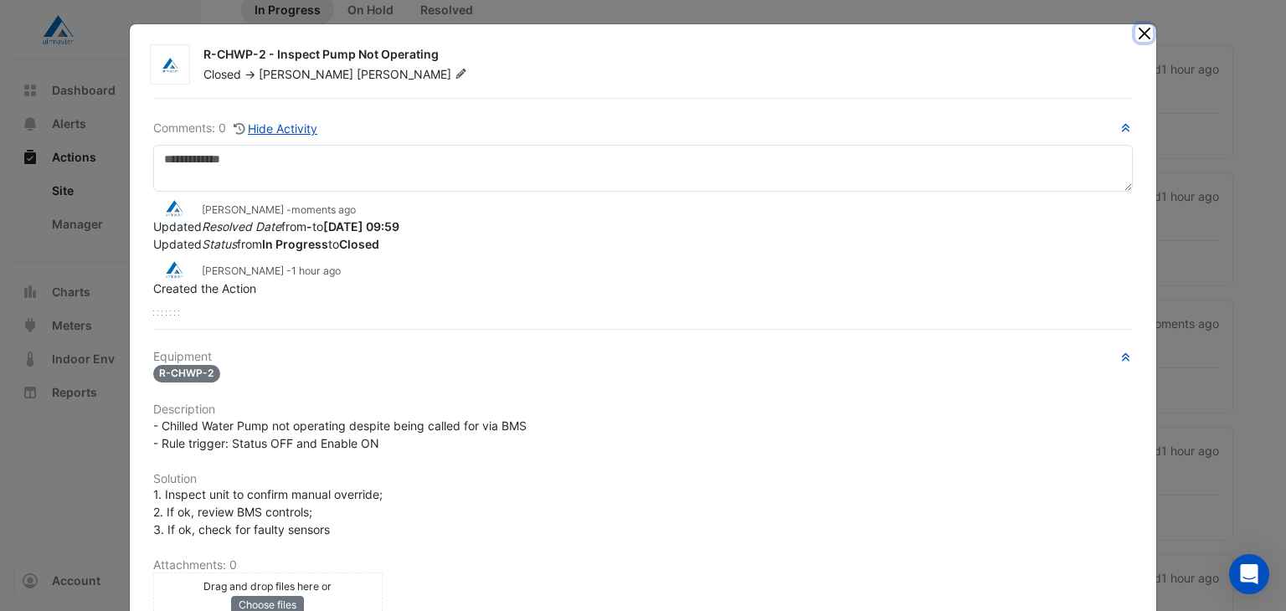
click at [1142, 33] on button "Close" at bounding box center [1144, 33] width 18 height 18
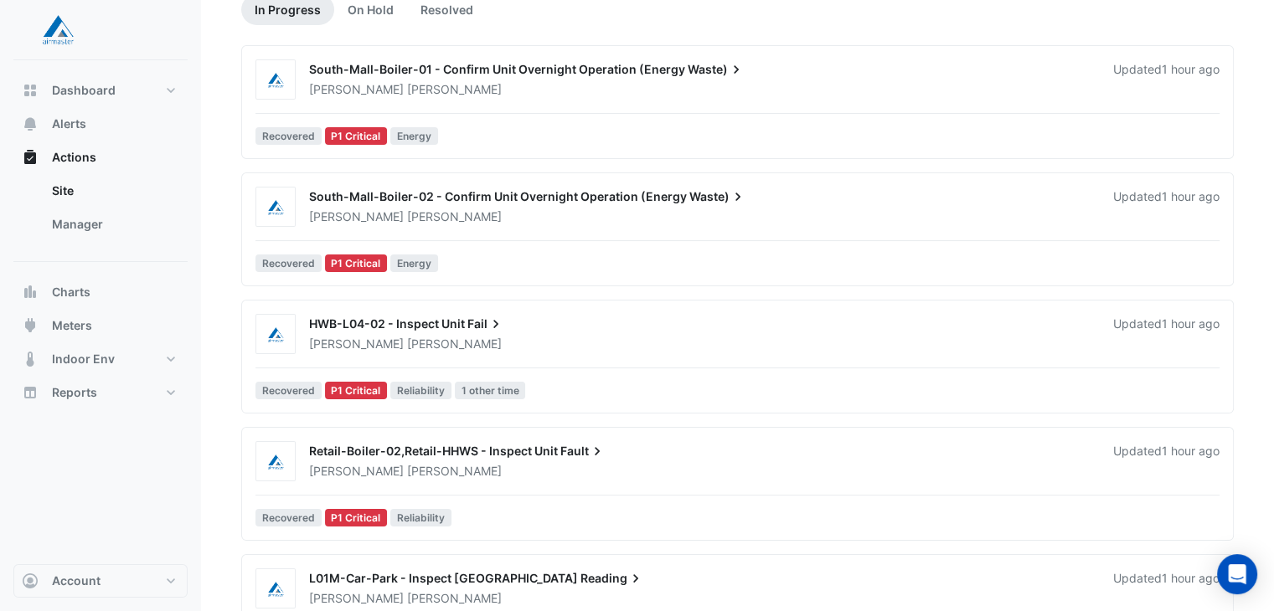
click at [421, 336] on div "Adam Jackman" at bounding box center [700, 344] width 787 height 17
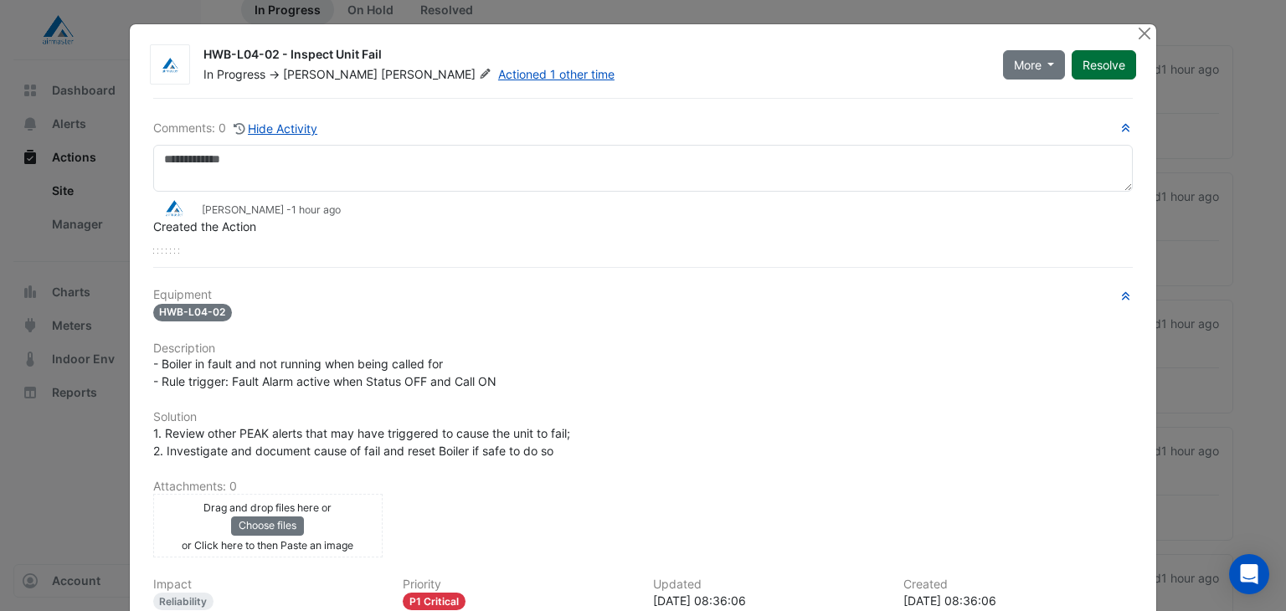
click at [1109, 64] on button "Resolve" at bounding box center [1104, 64] width 64 height 29
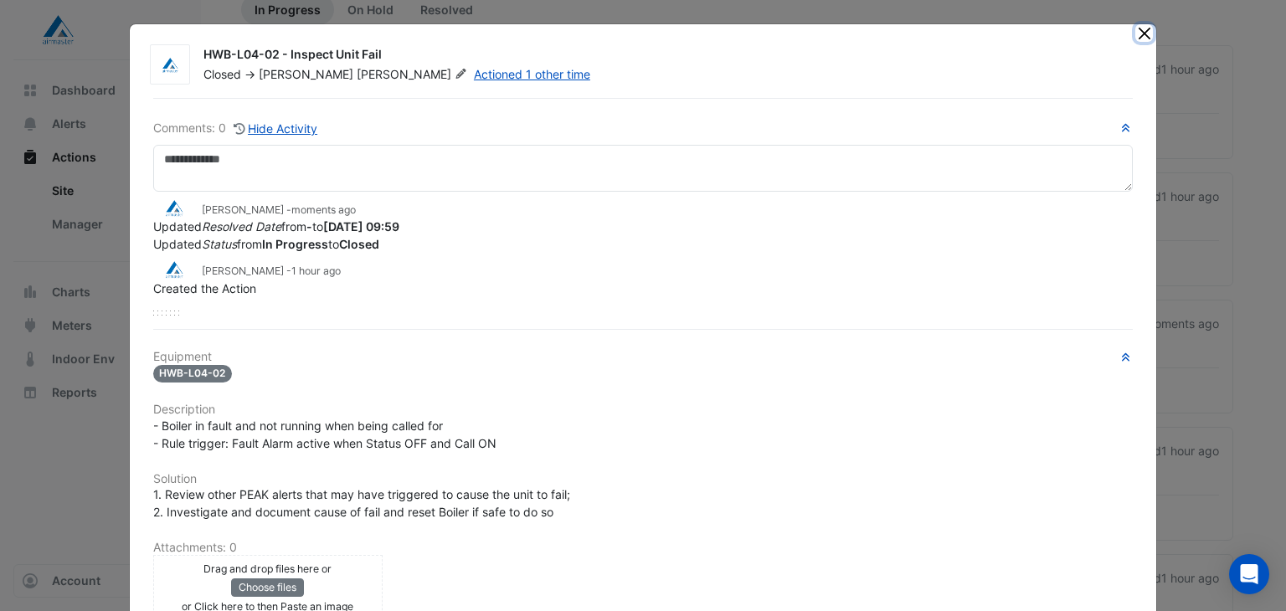
click at [1142, 28] on button "Close" at bounding box center [1144, 33] width 18 height 18
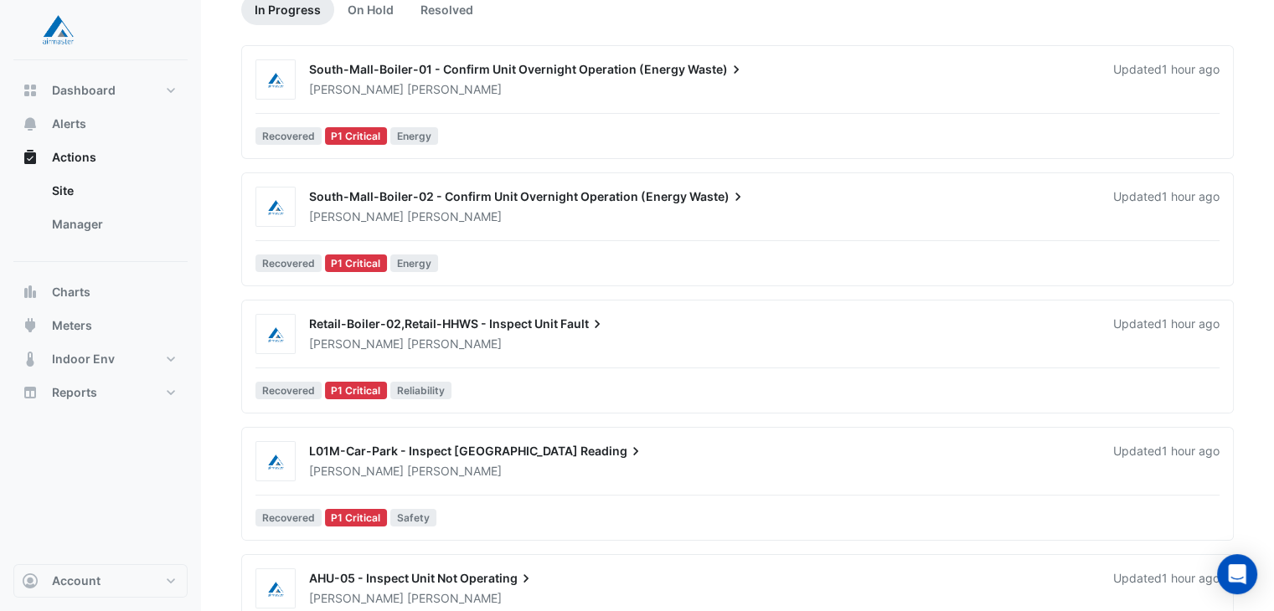
click at [517, 327] on span "Retail-Boiler-02,Retail-HHWS - Inspect Unit" at bounding box center [433, 324] width 249 height 14
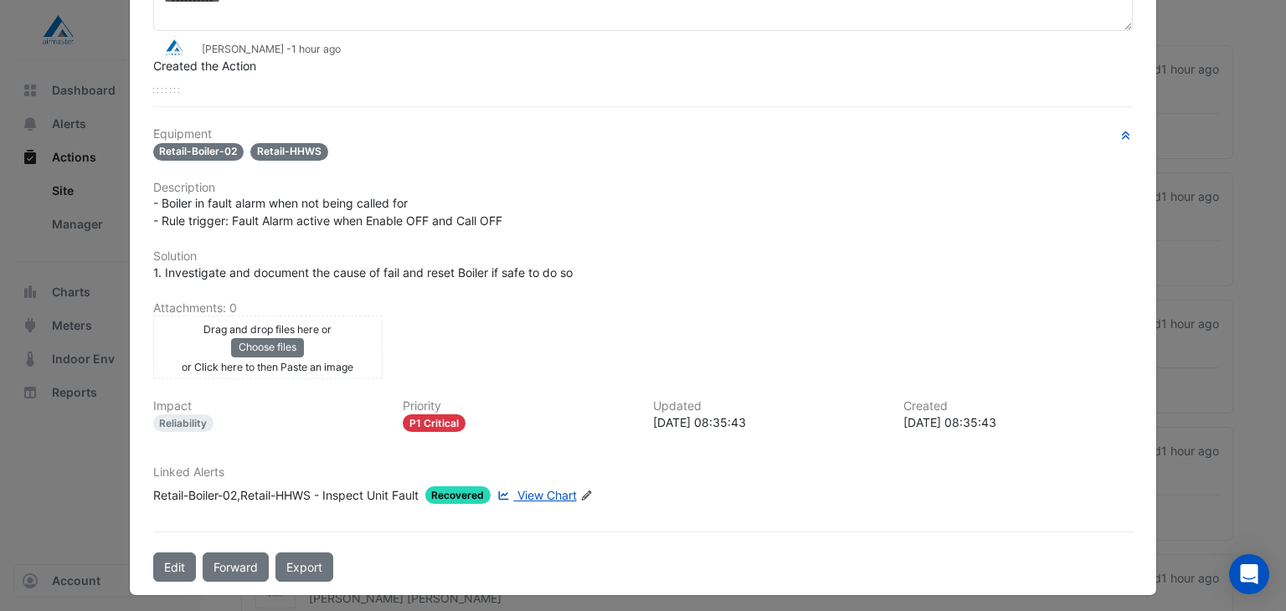
scroll to position [162, 0]
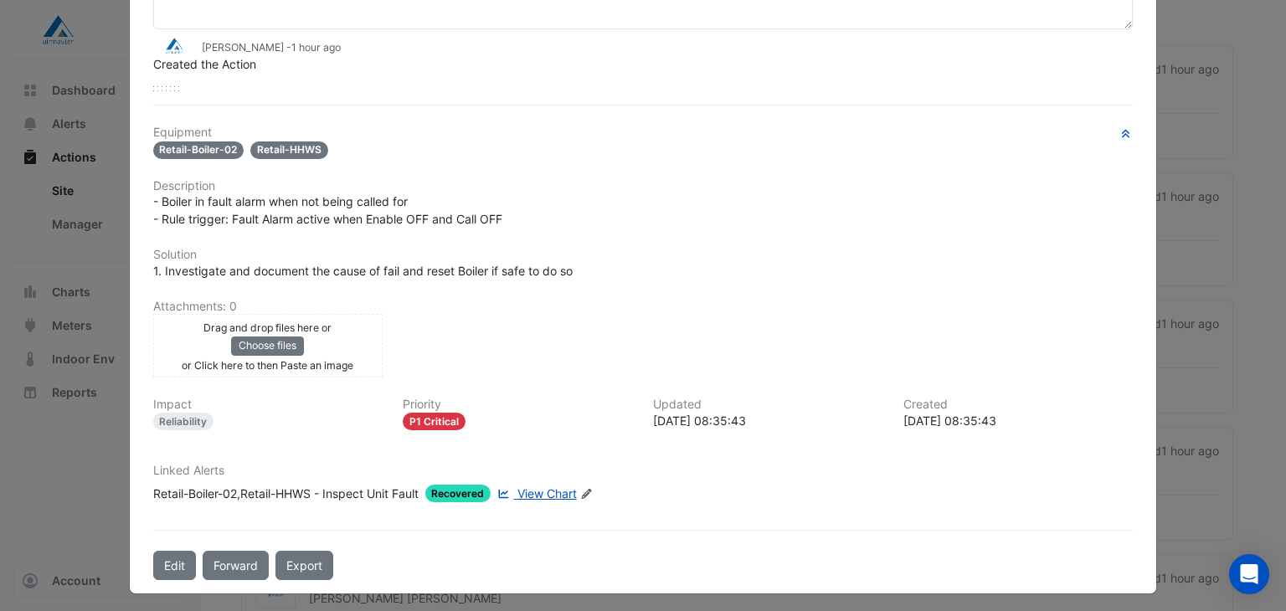
click at [526, 486] on span "View Chart" at bounding box center [546, 493] width 59 height 14
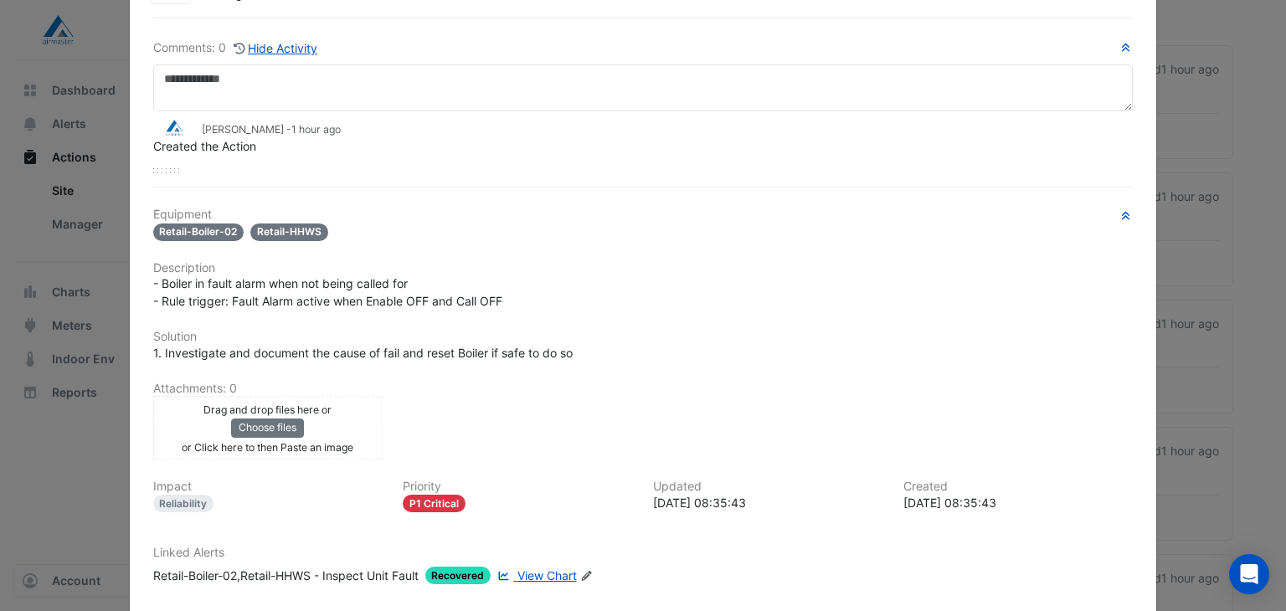
scroll to position [0, 0]
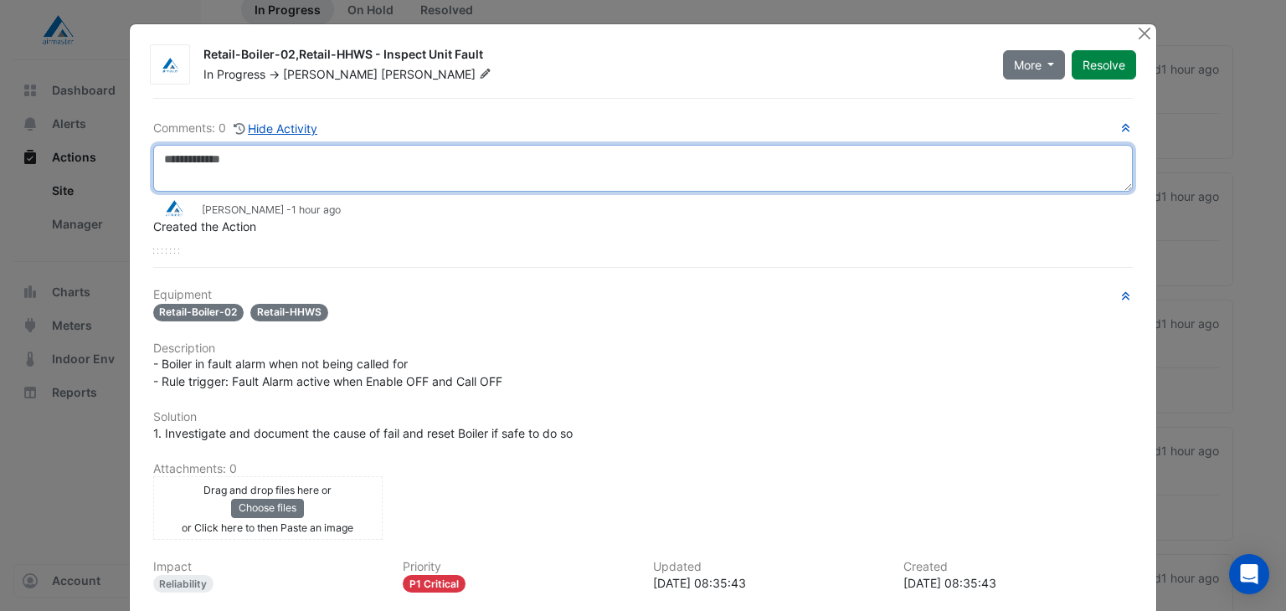
click at [307, 156] on textarea at bounding box center [643, 168] width 981 height 47
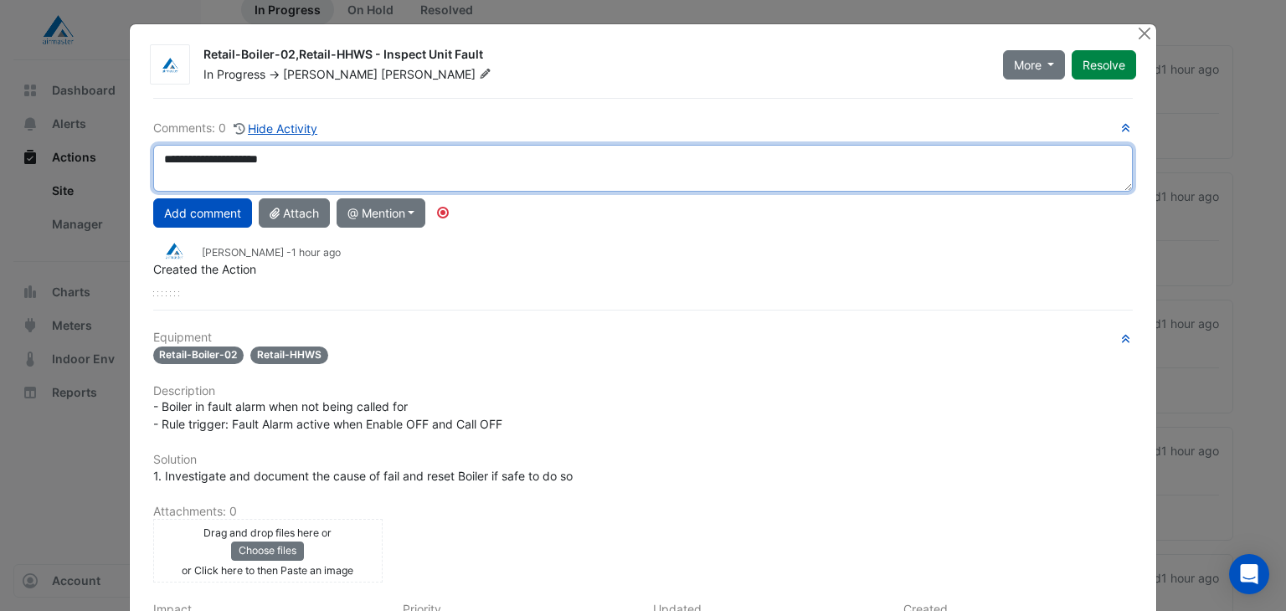
click at [209, 158] on textarea "**********" at bounding box center [643, 168] width 981 height 47
type textarea "**********"
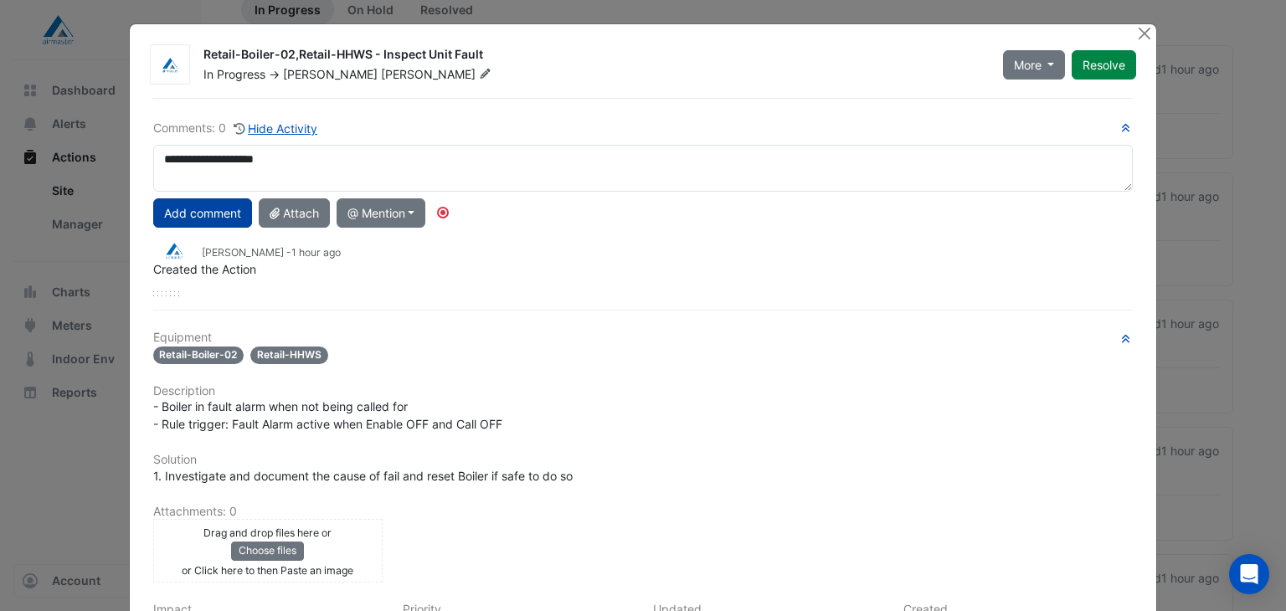
click at [217, 212] on button "Add comment" at bounding box center [202, 212] width 99 height 29
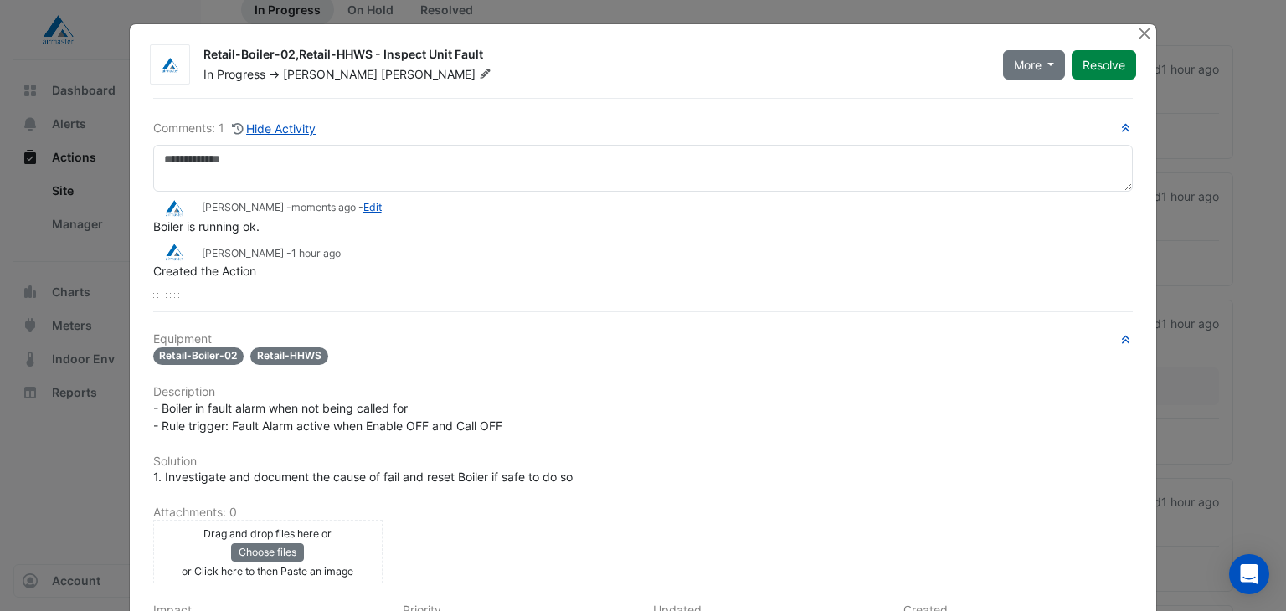
click at [1089, 64] on button "Resolve" at bounding box center [1104, 64] width 64 height 29
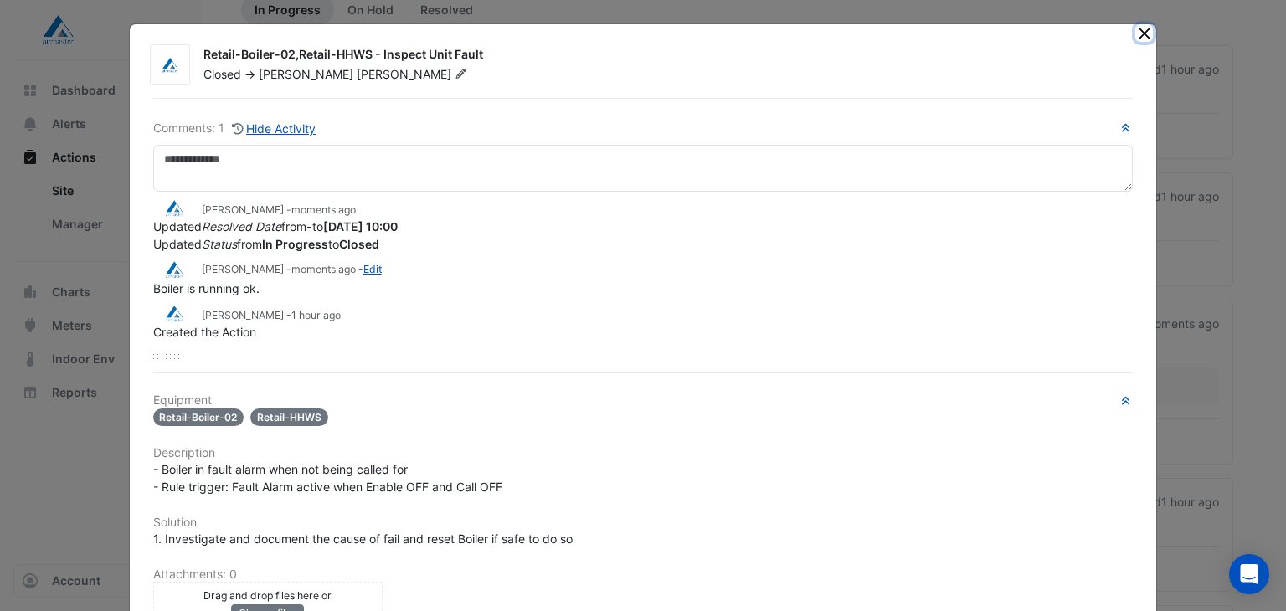
click at [1136, 34] on button "Close" at bounding box center [1144, 33] width 18 height 18
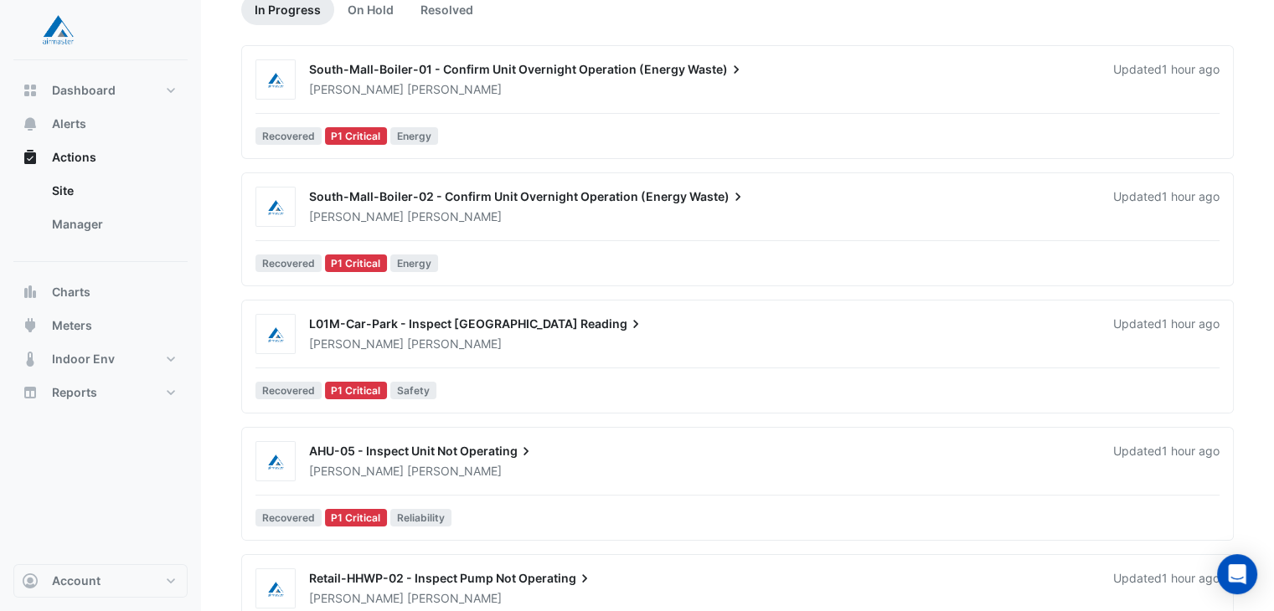
click at [372, 330] on div "L01M-Car-Park - Inspect Carpark CO High Reading" at bounding box center [701, 326] width 784 height 20
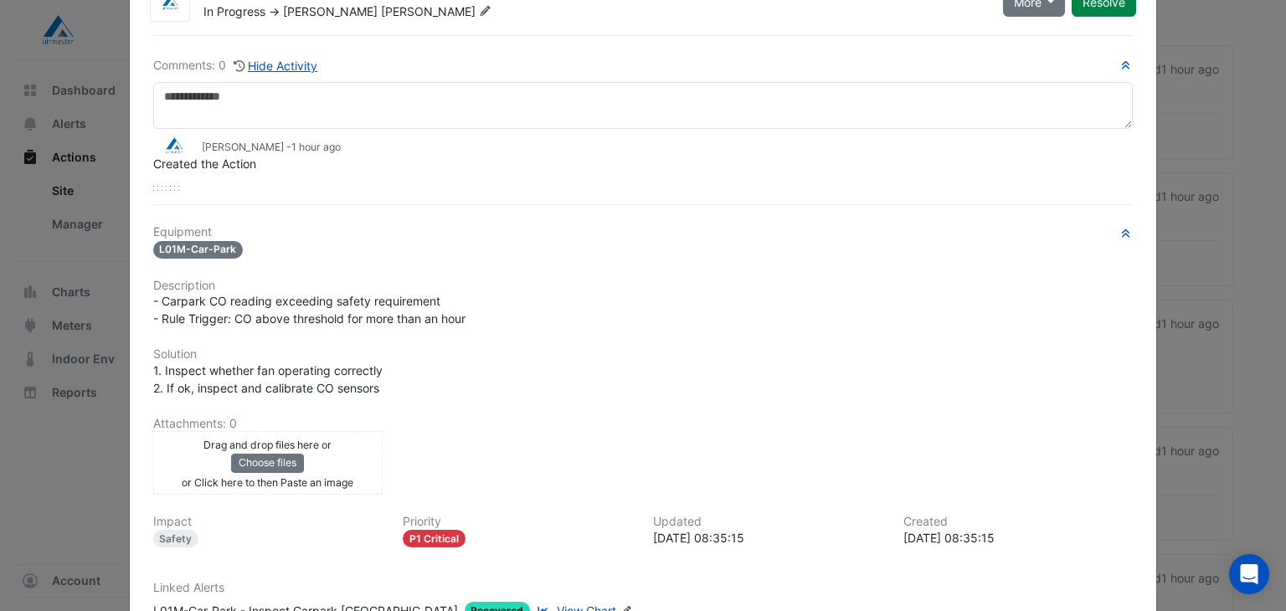
scroll to position [180, 0]
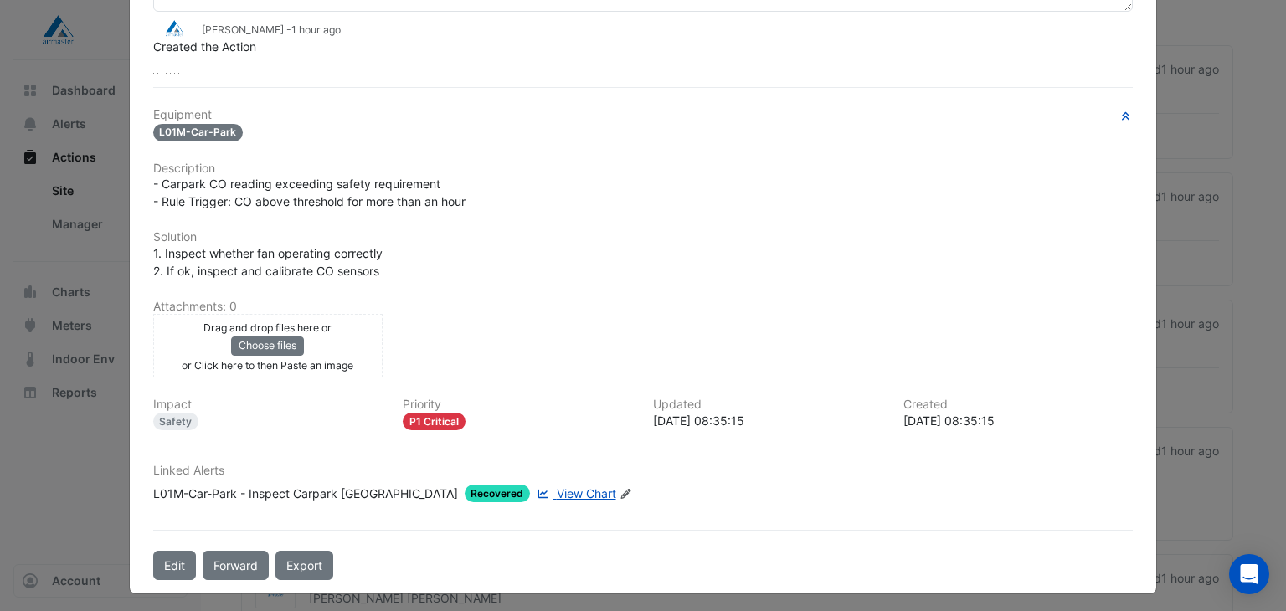
click at [557, 488] on span "View Chart" at bounding box center [586, 493] width 59 height 14
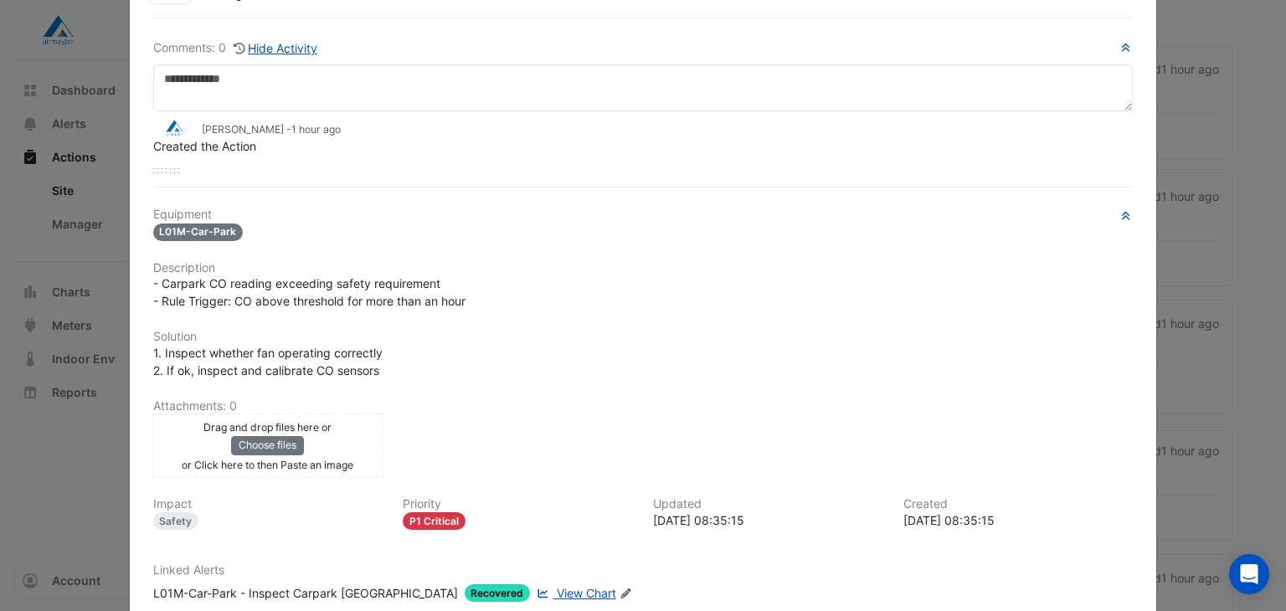
scroll to position [0, 0]
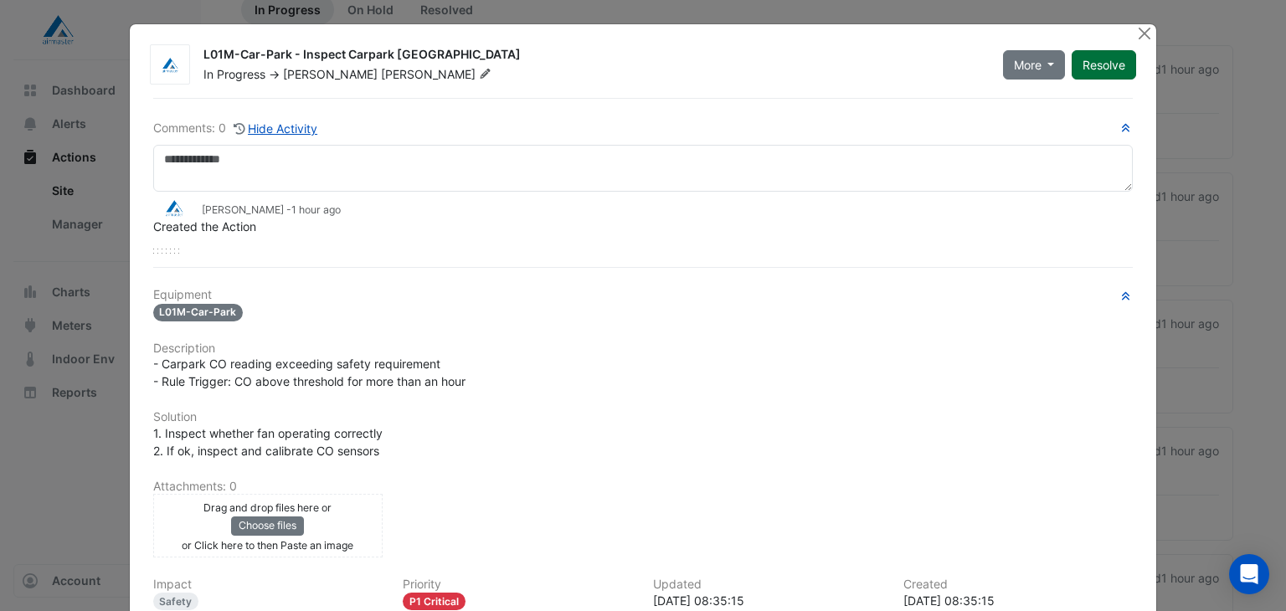
click at [1099, 56] on button "Resolve" at bounding box center [1104, 64] width 64 height 29
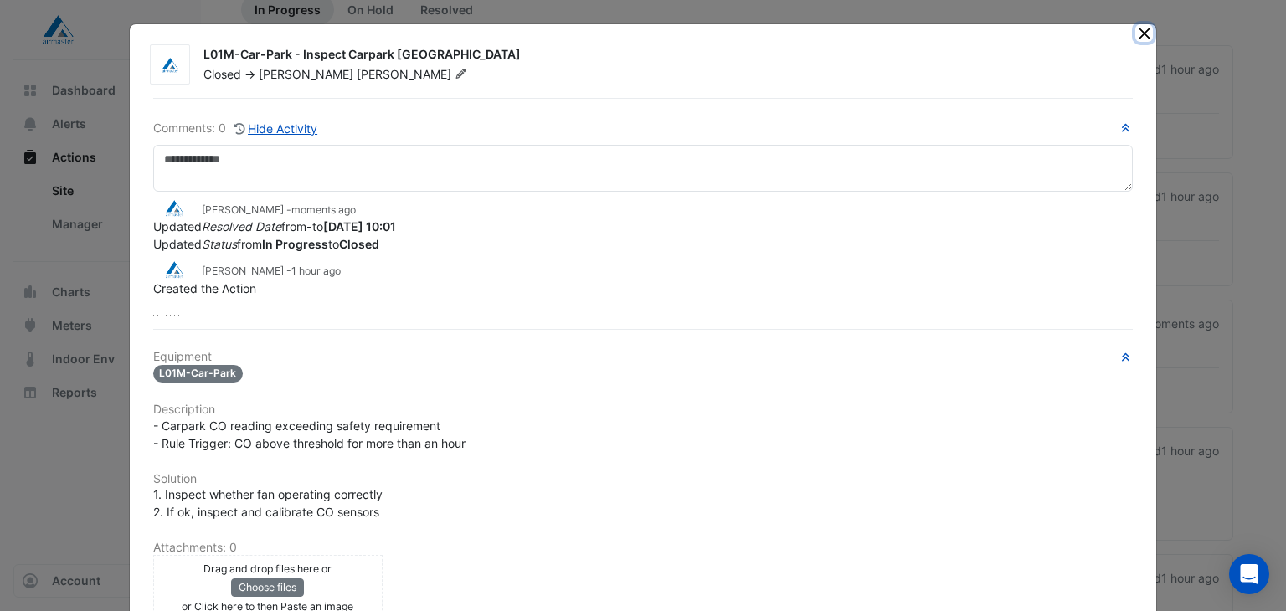
click at [1135, 37] on button "Close" at bounding box center [1144, 33] width 18 height 18
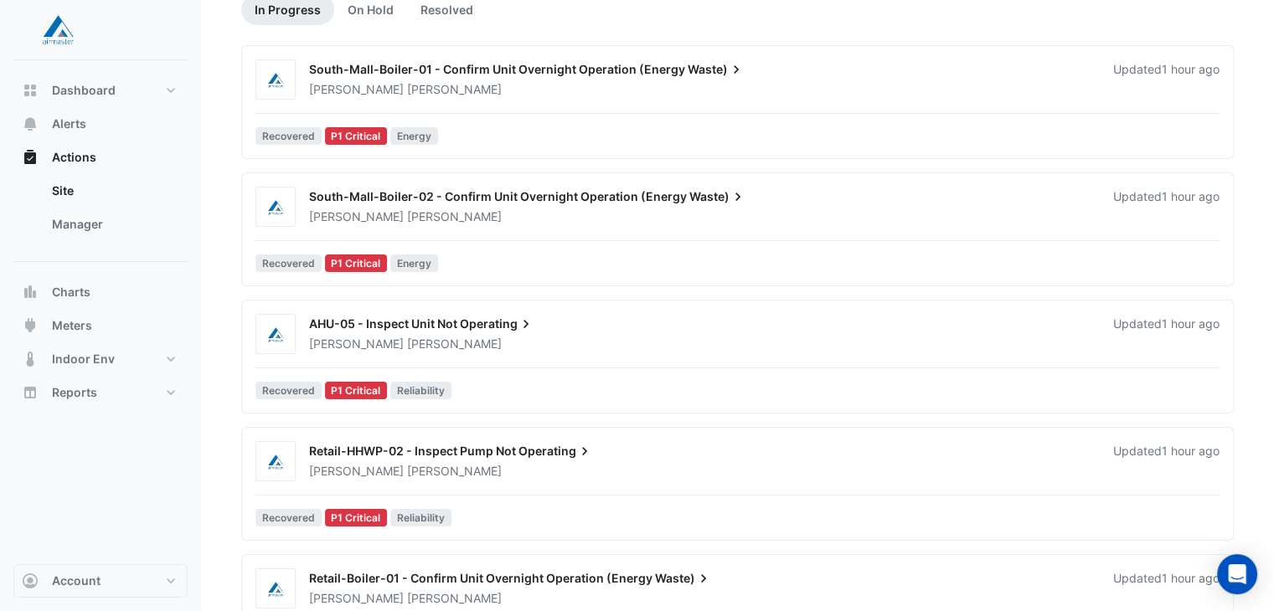
click at [343, 326] on span "AHU-05 - Inspect Unit Not" at bounding box center [383, 324] width 148 height 14
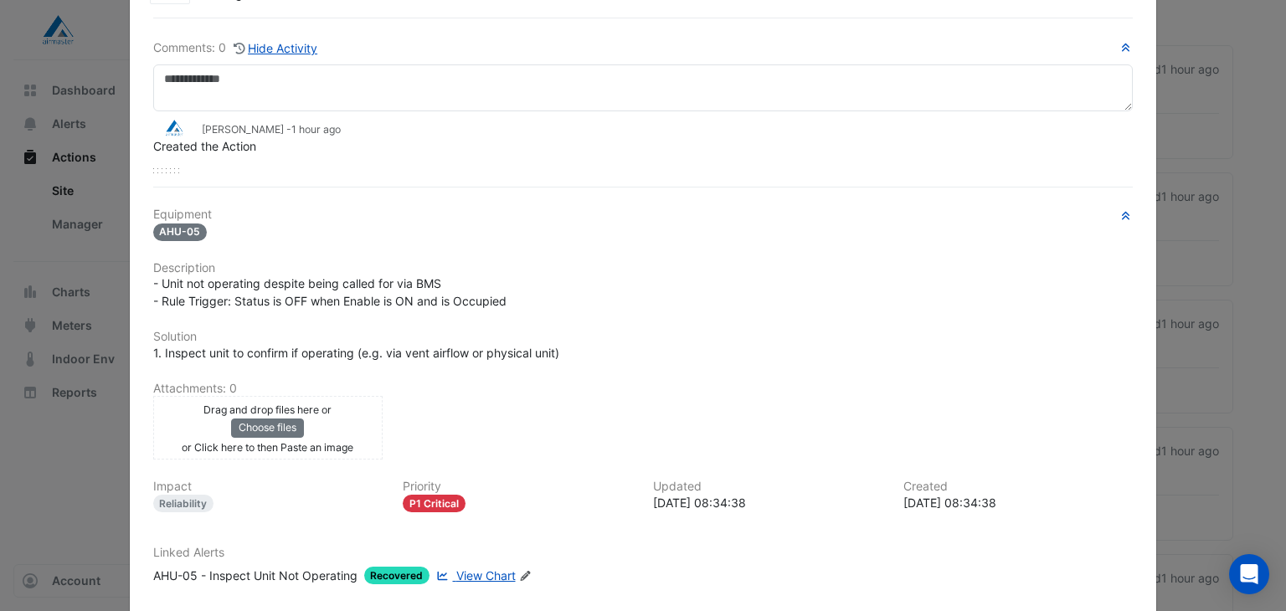
scroll to position [162, 0]
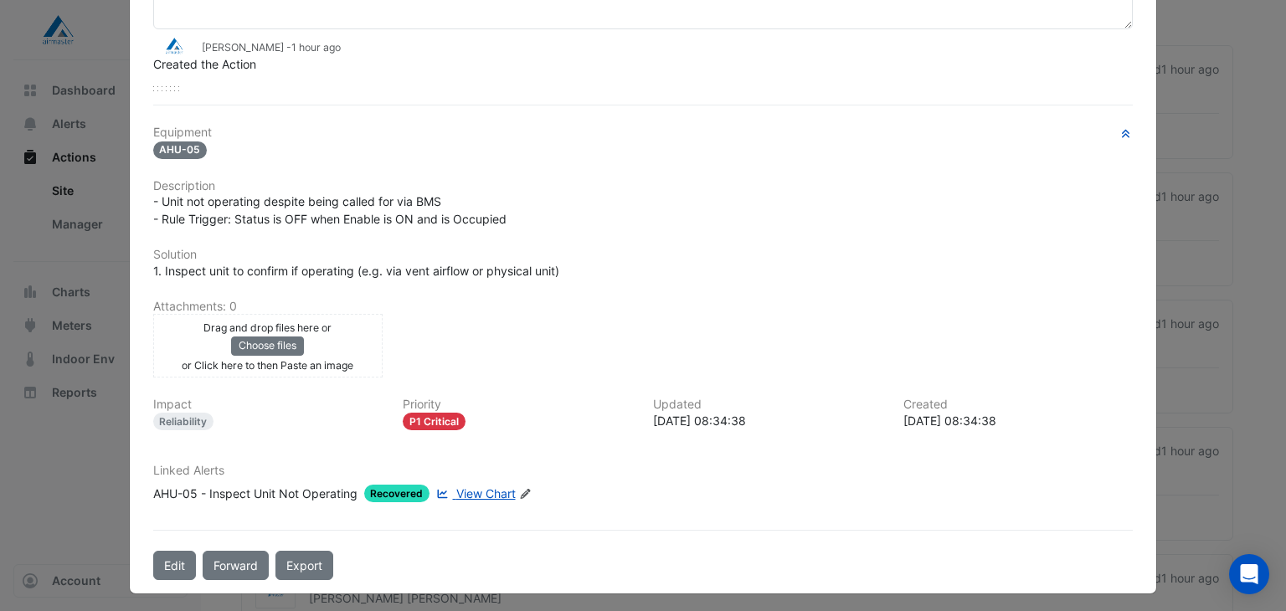
click at [466, 491] on span "View Chart" at bounding box center [485, 493] width 59 height 14
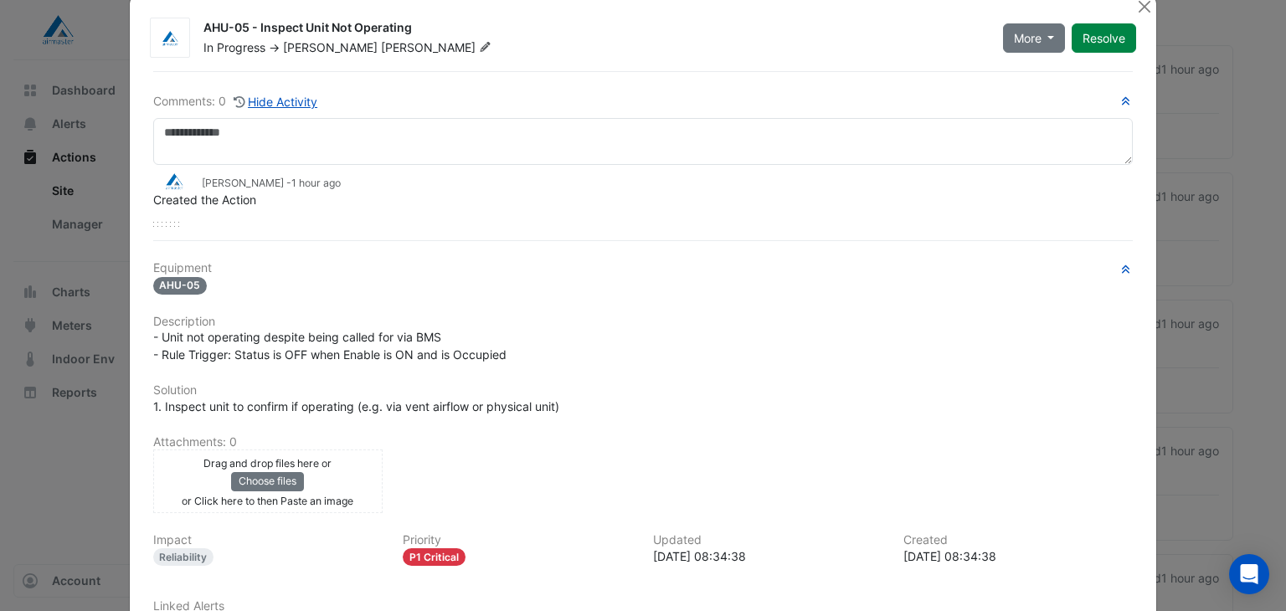
scroll to position [0, 0]
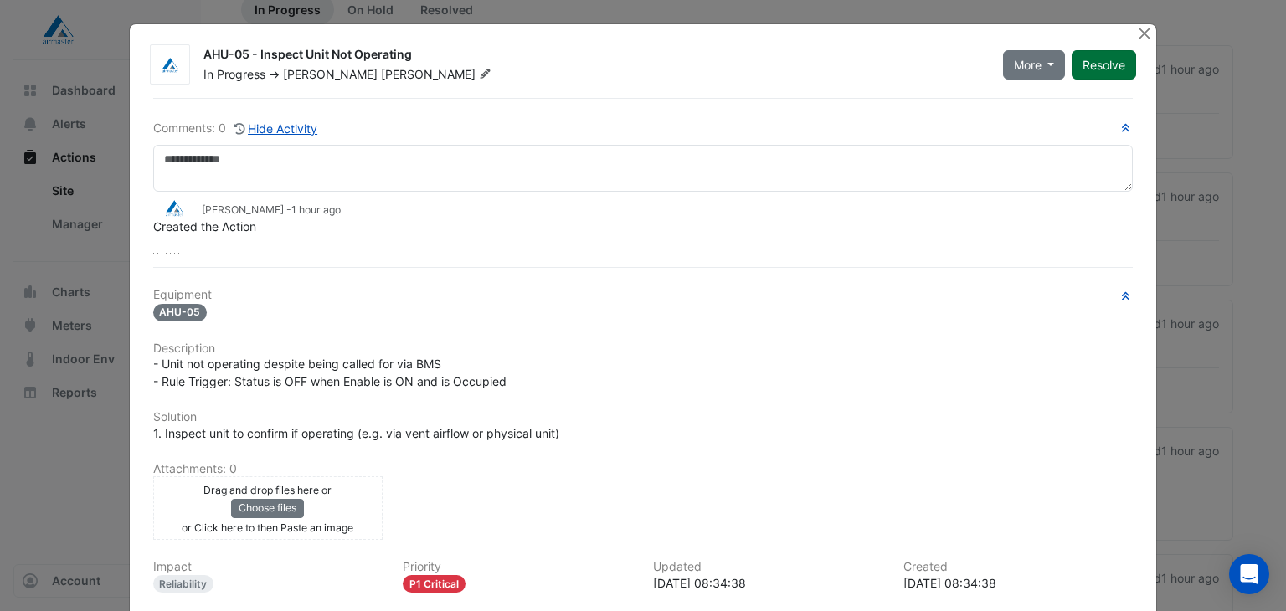
click at [1088, 67] on button "Resolve" at bounding box center [1104, 64] width 64 height 29
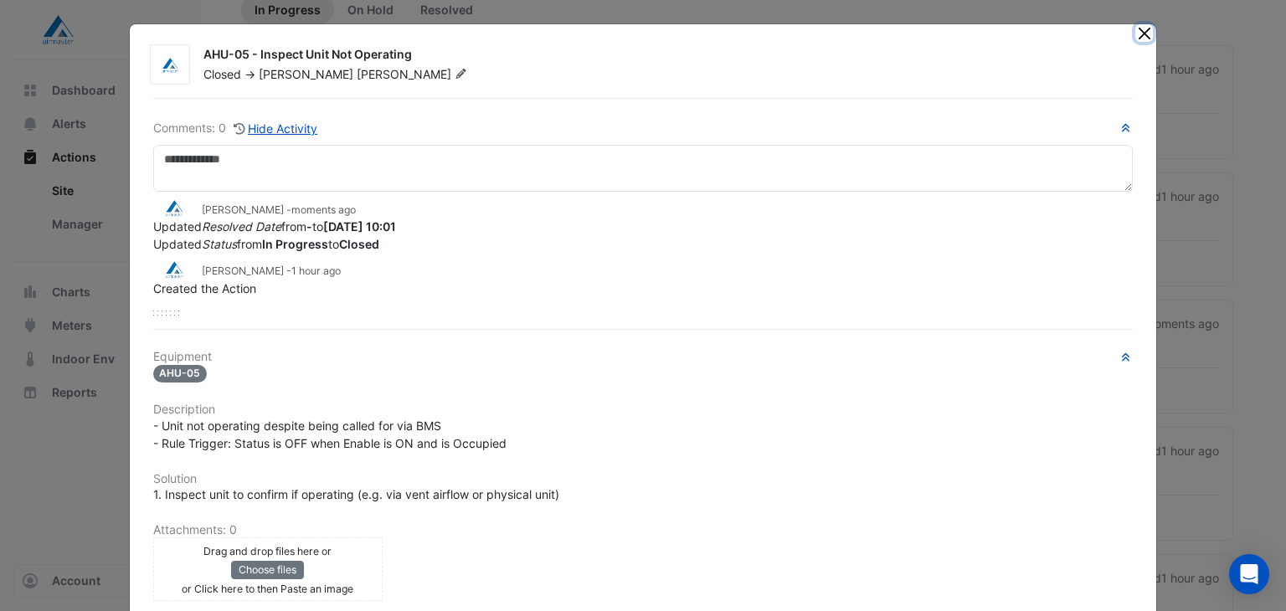
click at [1142, 28] on button "Close" at bounding box center [1144, 33] width 18 height 18
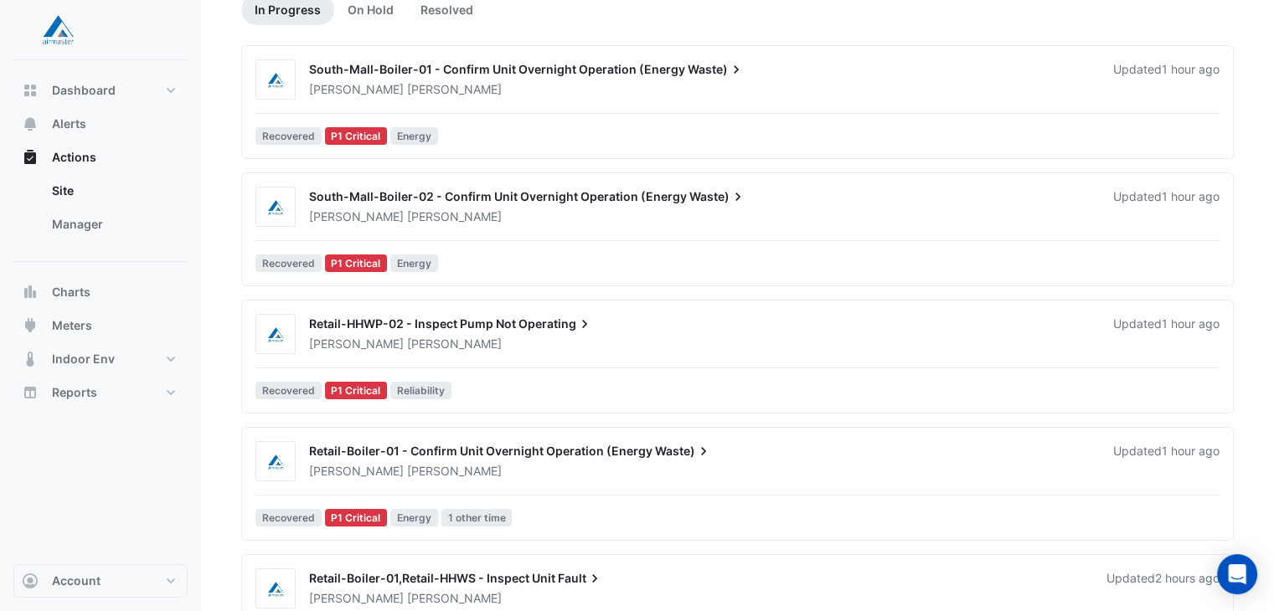
click at [354, 332] on div "Retail-HHWP-02 - Inspect Pump Not Operating" at bounding box center [701, 326] width 784 height 20
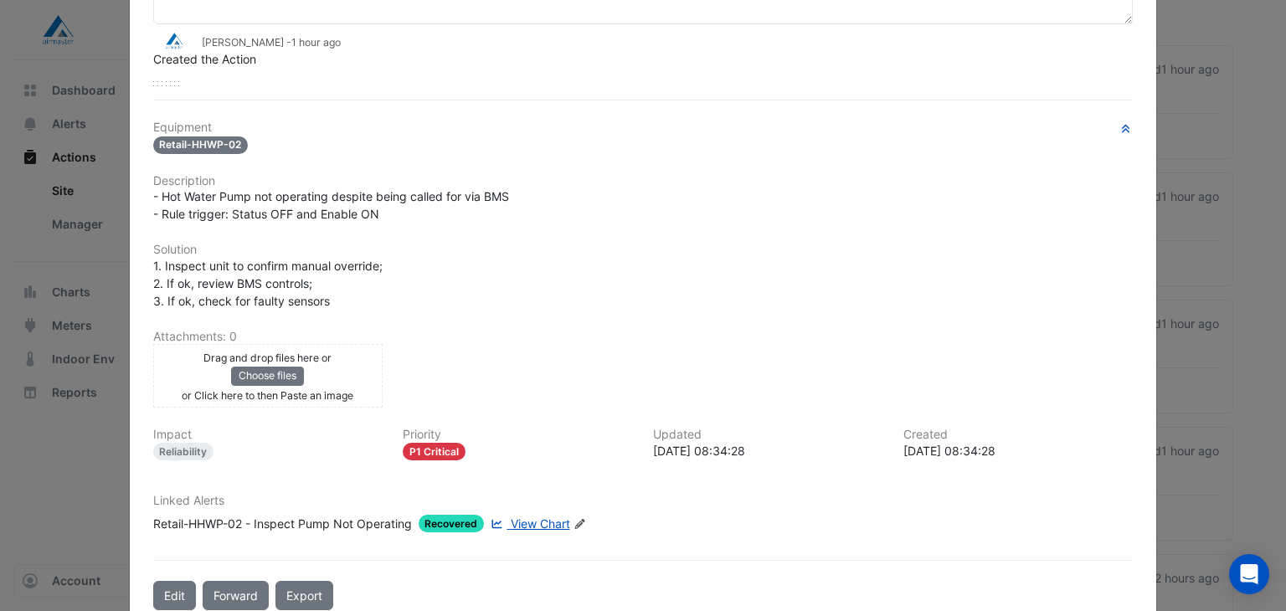
scroll to position [198, 0]
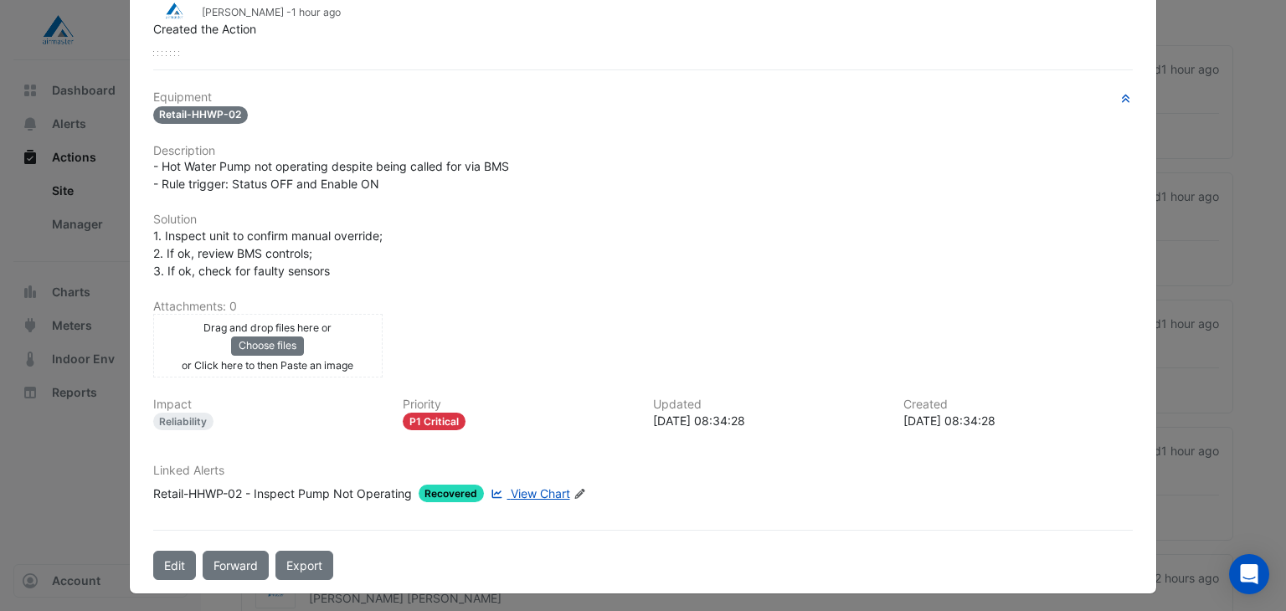
click at [537, 491] on span "View Chart" at bounding box center [540, 493] width 59 height 14
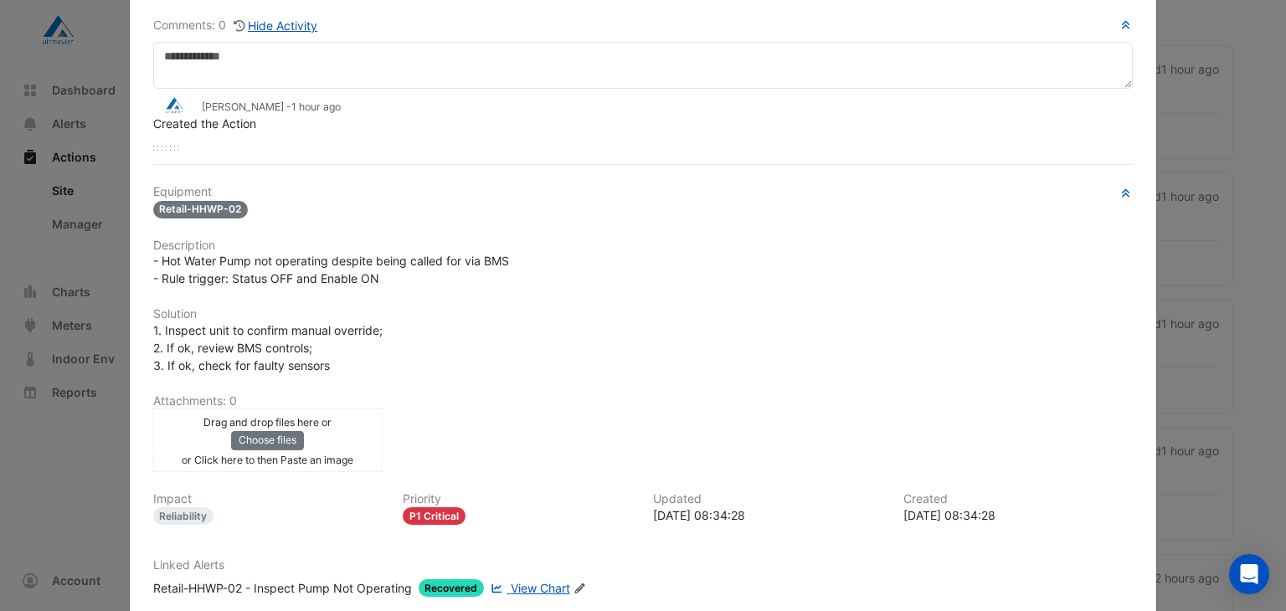
scroll to position [0, 0]
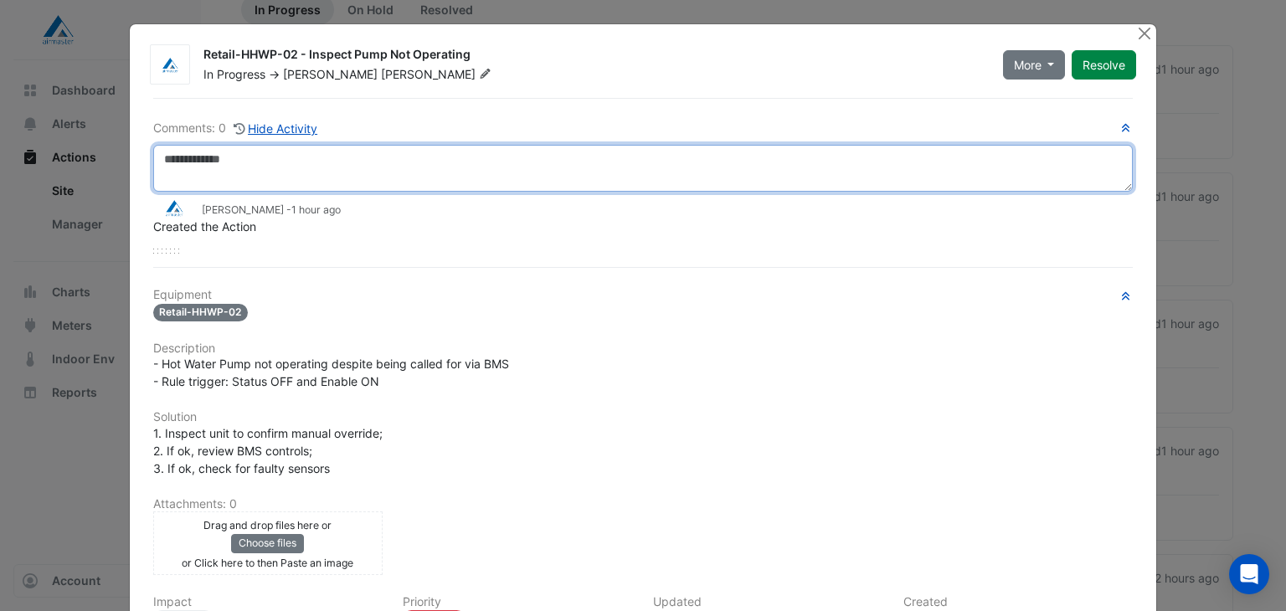
click at [255, 166] on textarea at bounding box center [643, 168] width 981 height 47
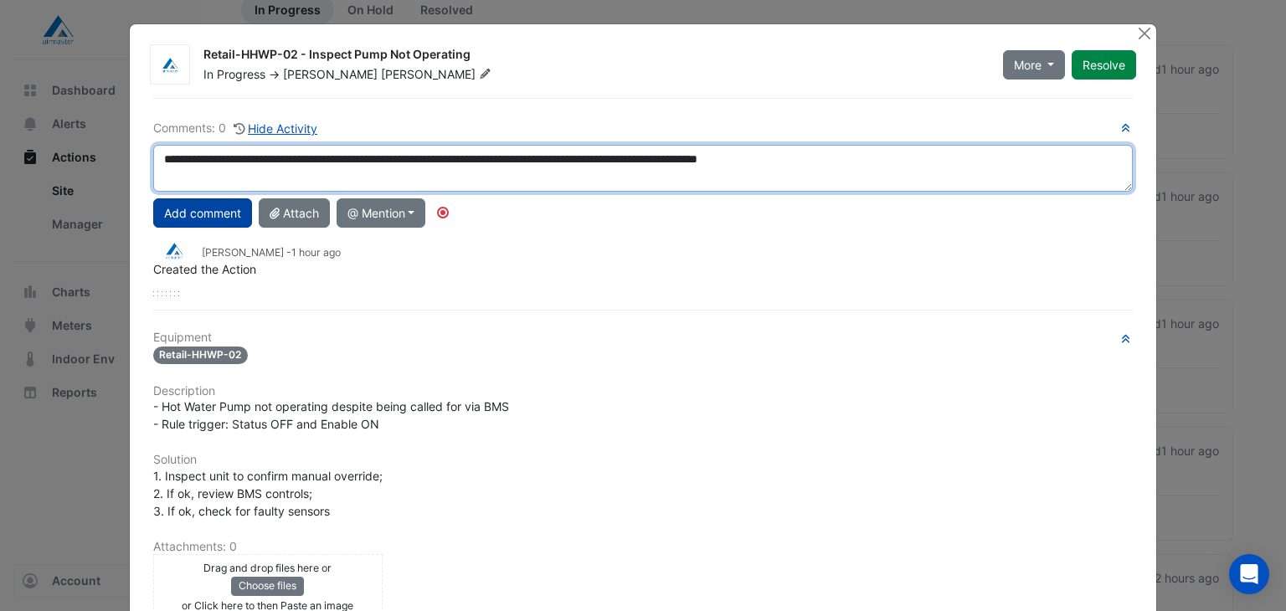
type textarea "**********"
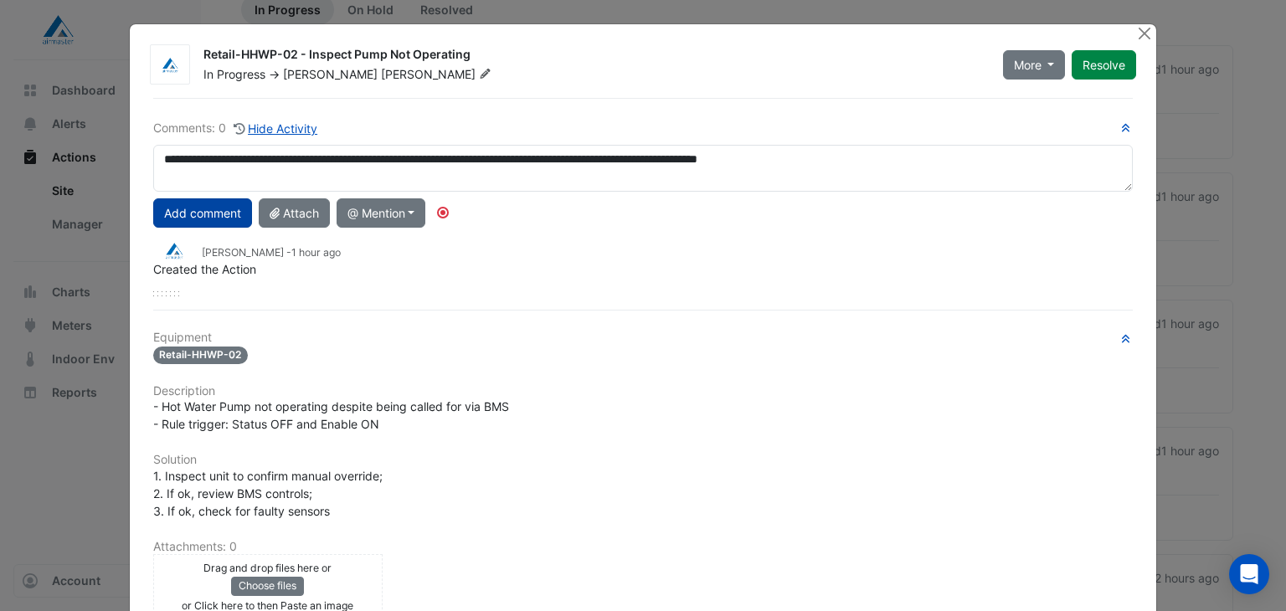
click at [201, 212] on button "Add comment" at bounding box center [202, 212] width 99 height 29
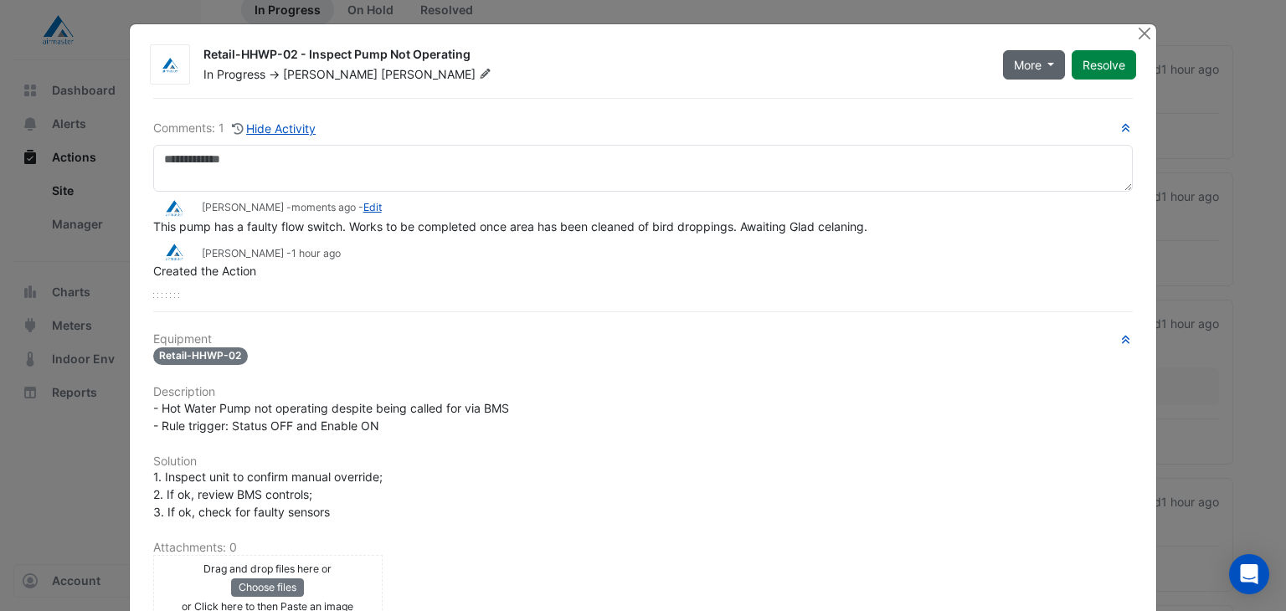
click at [1033, 60] on span "More" at bounding box center [1028, 65] width 28 height 18
click at [1035, 103] on button "On Hold" at bounding box center [1063, 100] width 132 height 24
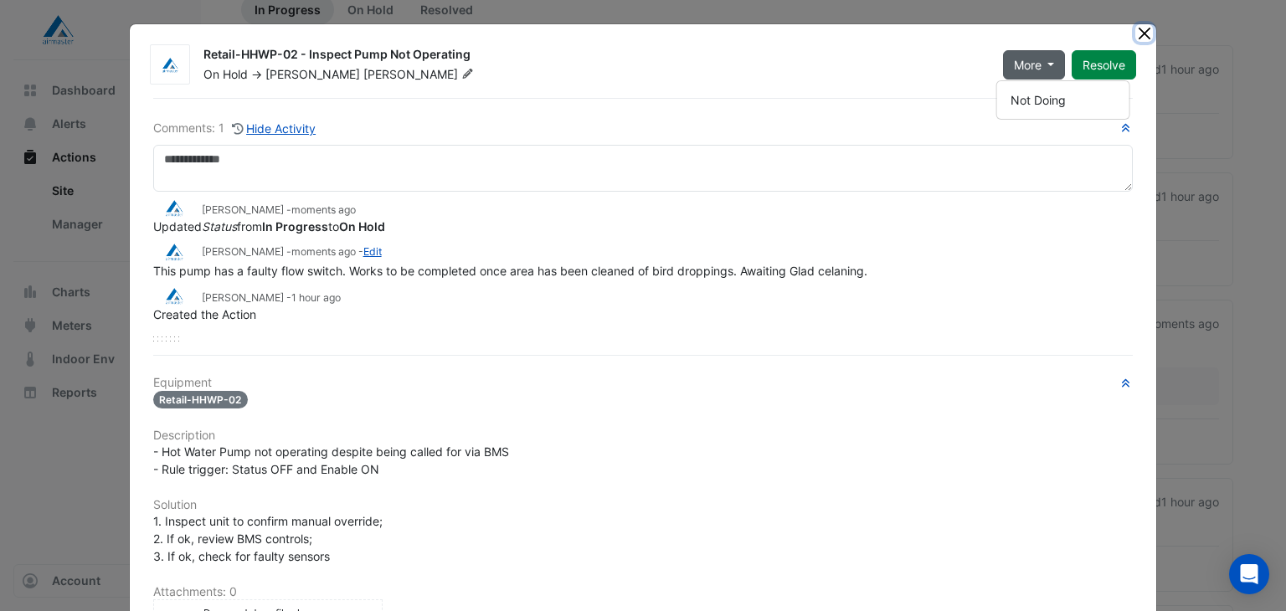
drag, startPoint x: 1137, startPoint y: 28, endPoint x: 1125, endPoint y: 44, distance: 20.3
click at [1137, 29] on button "Close" at bounding box center [1144, 33] width 18 height 18
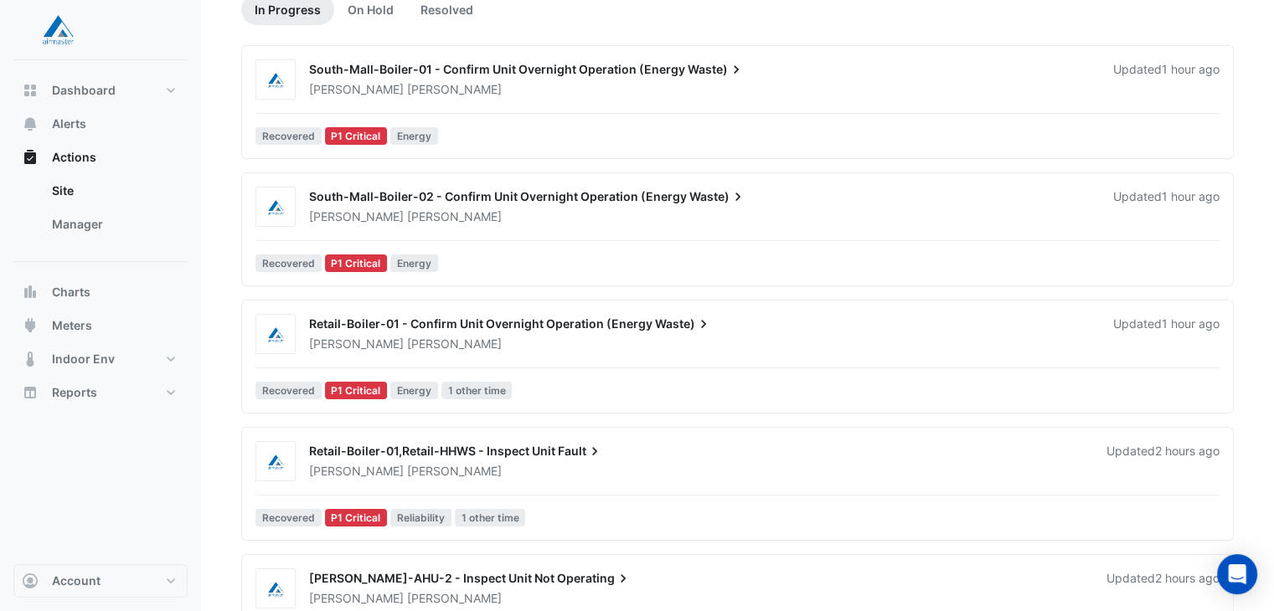
click at [487, 320] on span "Retail-Boiler-01 - Confirm Unit Overnight Operation (Energy" at bounding box center [480, 324] width 343 height 14
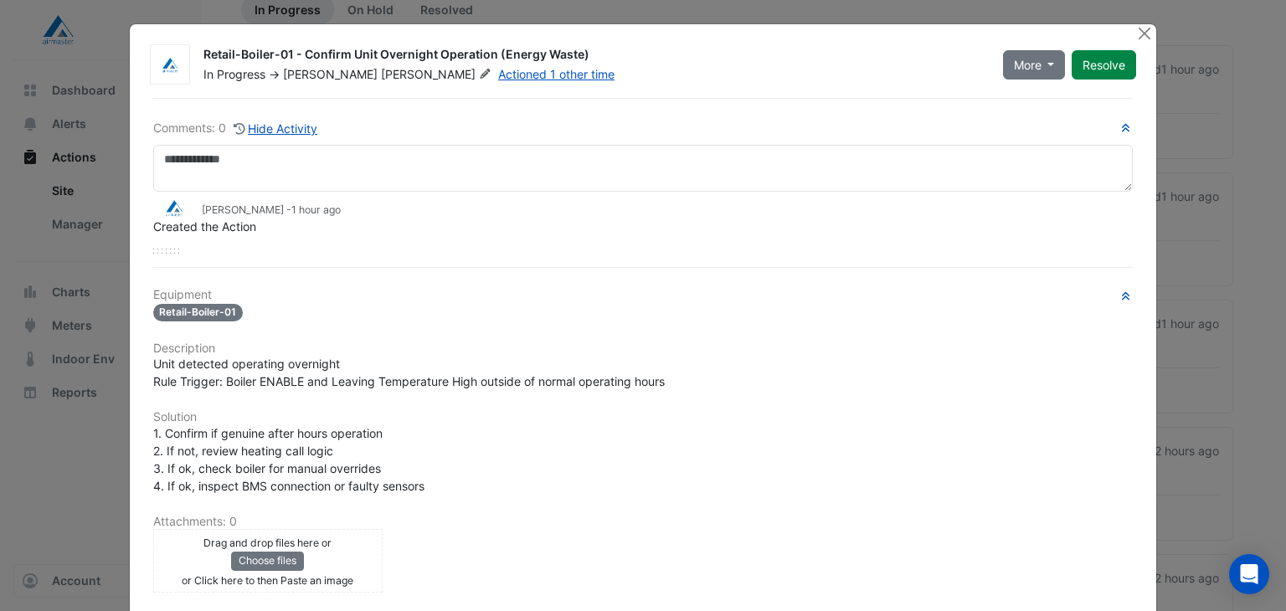
scroll to position [214, 0]
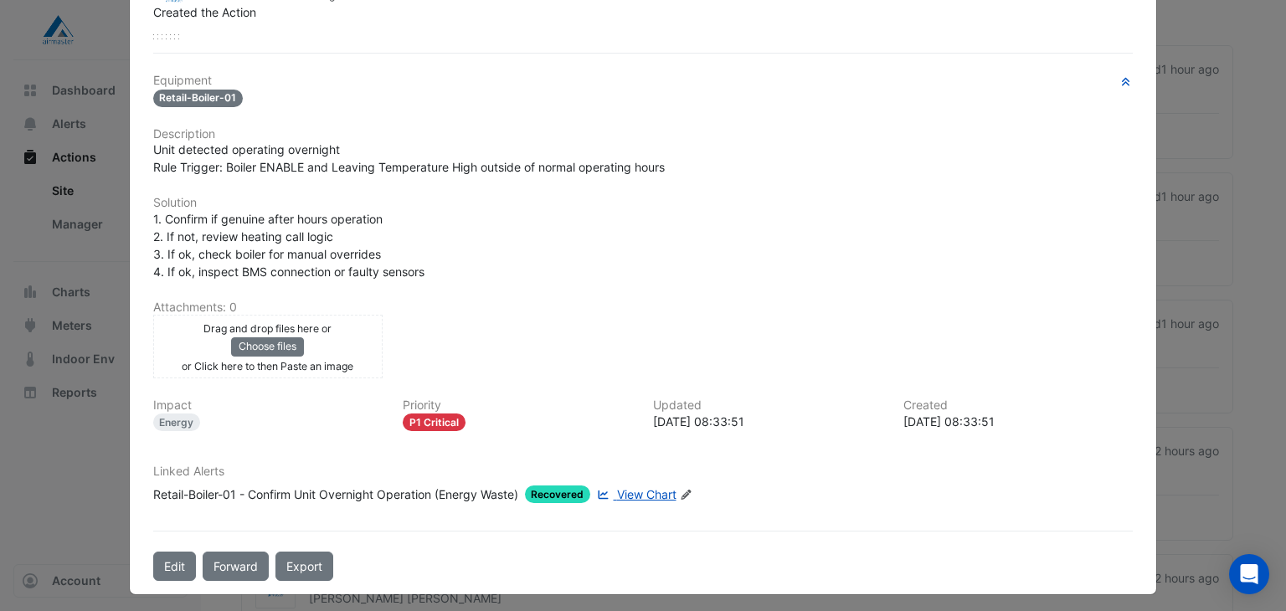
click at [655, 487] on span "View Chart" at bounding box center [646, 494] width 59 height 14
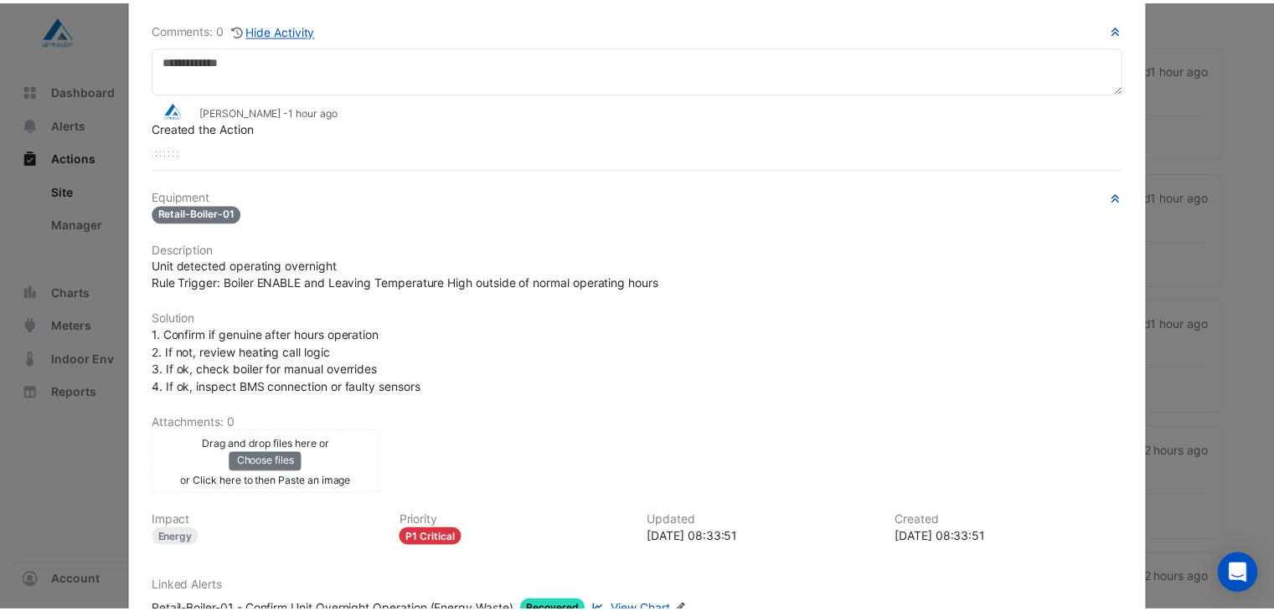
scroll to position [0, 0]
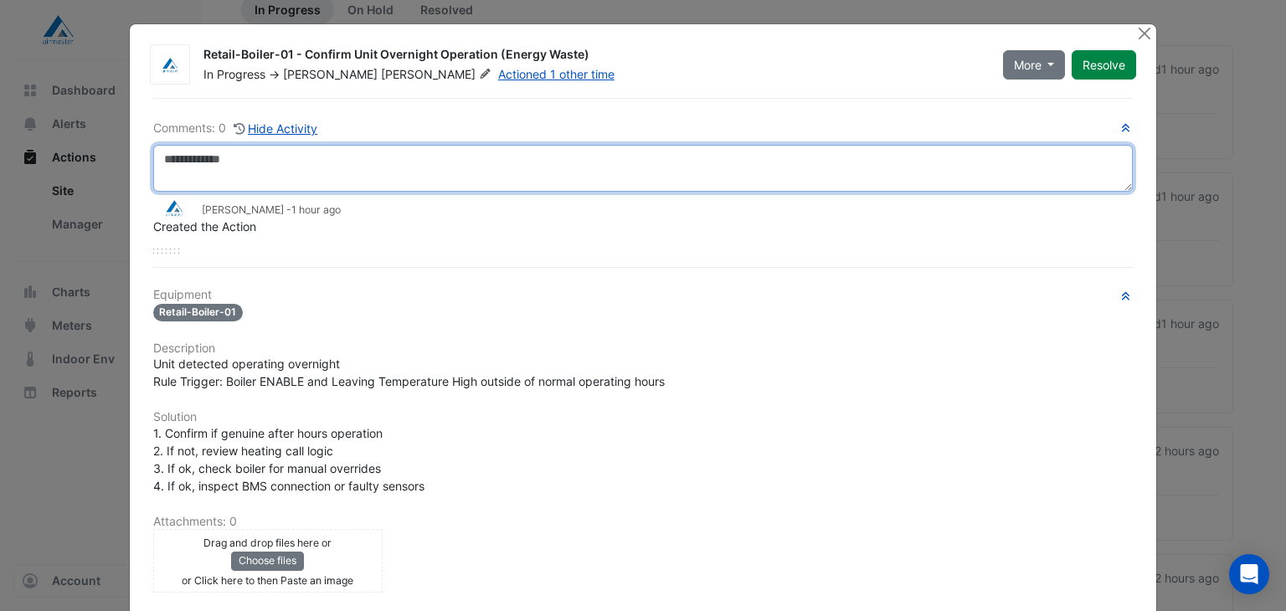
drag, startPoint x: 260, startPoint y: 164, endPoint x: 245, endPoint y: 165, distance: 15.1
click at [259, 162] on textarea at bounding box center [643, 168] width 981 height 47
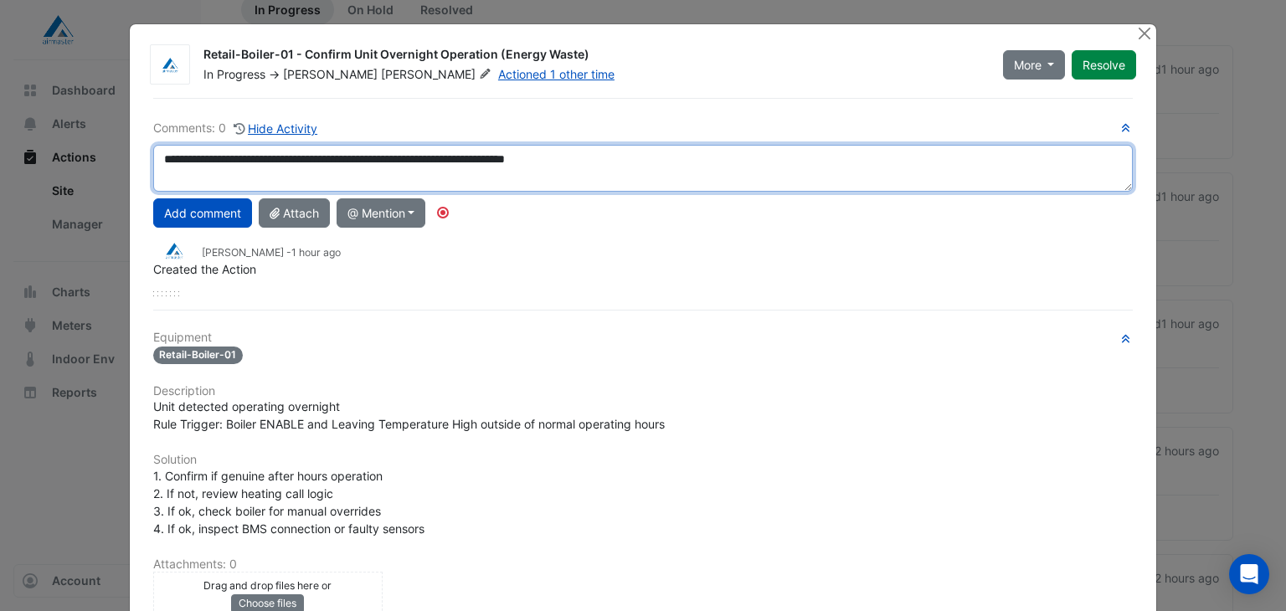
drag, startPoint x: 595, startPoint y: 154, endPoint x: 66, endPoint y: 148, distance: 529.2
click at [75, 152] on ngb-modal-window "Retail-Boiler-01 - Confirm Unit Overnight Operation (Energy Waste) In Progress …" at bounding box center [643, 305] width 1286 height 611
click at [703, 172] on textarea "**********" at bounding box center [643, 168] width 981 height 47
type textarea "**********"
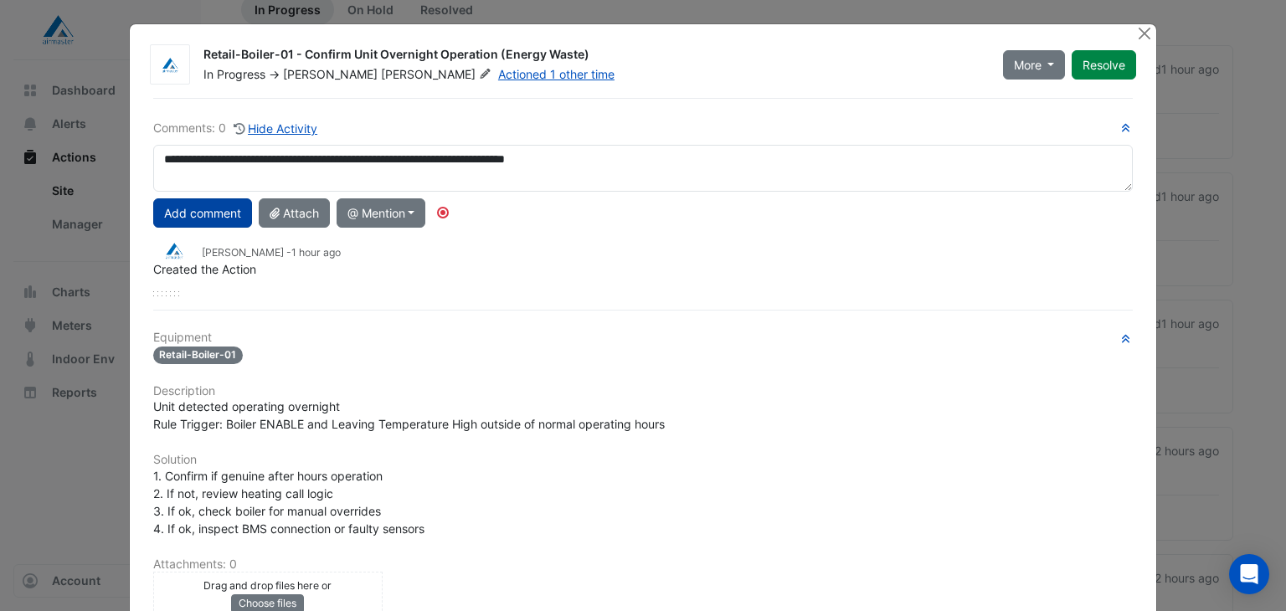
click at [171, 216] on button "Add comment" at bounding box center [202, 212] width 99 height 29
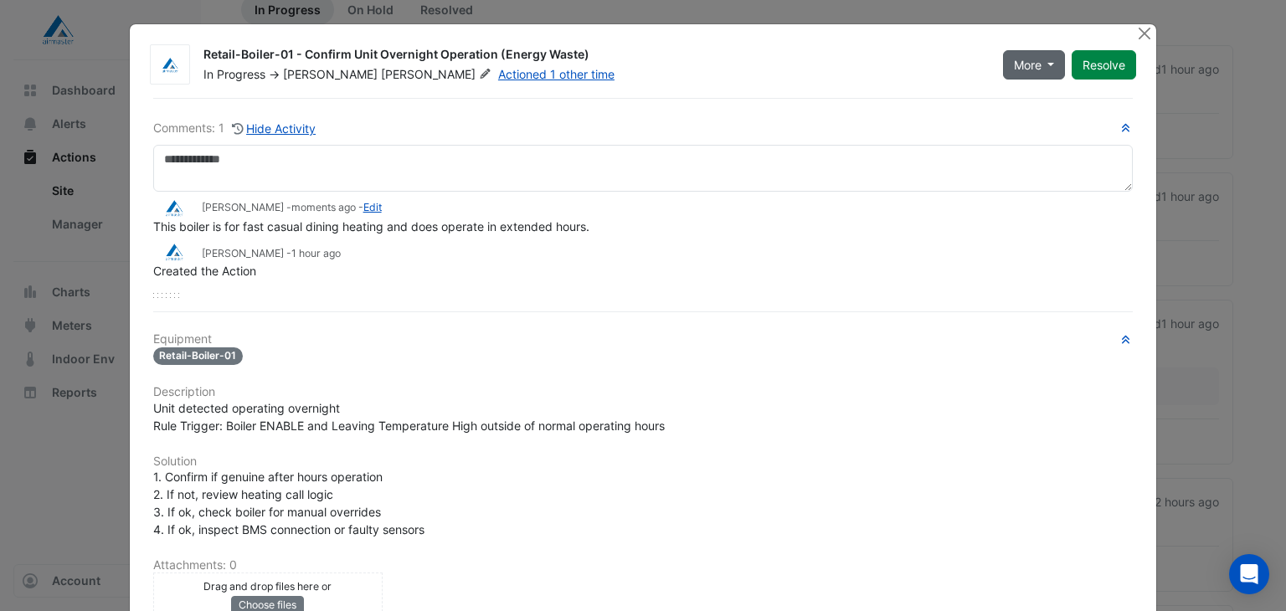
click at [1017, 60] on span "More" at bounding box center [1028, 65] width 28 height 18
click at [1041, 121] on button "Not Doing" at bounding box center [1063, 124] width 132 height 24
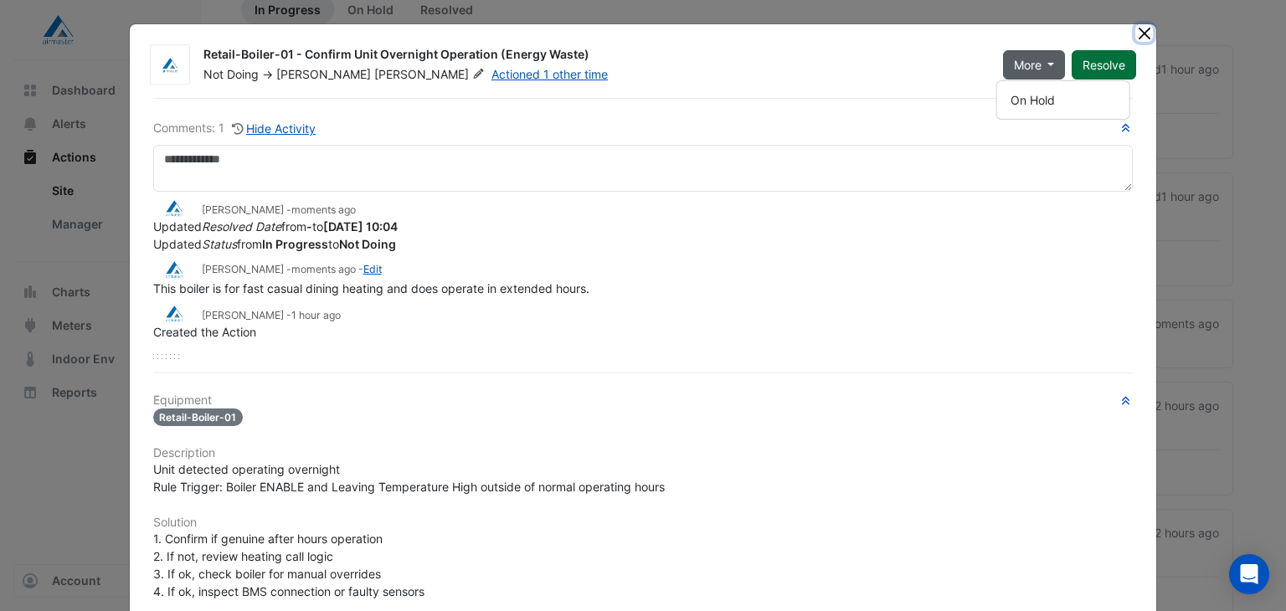
drag, startPoint x: 1139, startPoint y: 35, endPoint x: 1105, endPoint y: 52, distance: 37.4
click at [1139, 35] on button "Close" at bounding box center [1144, 33] width 18 height 18
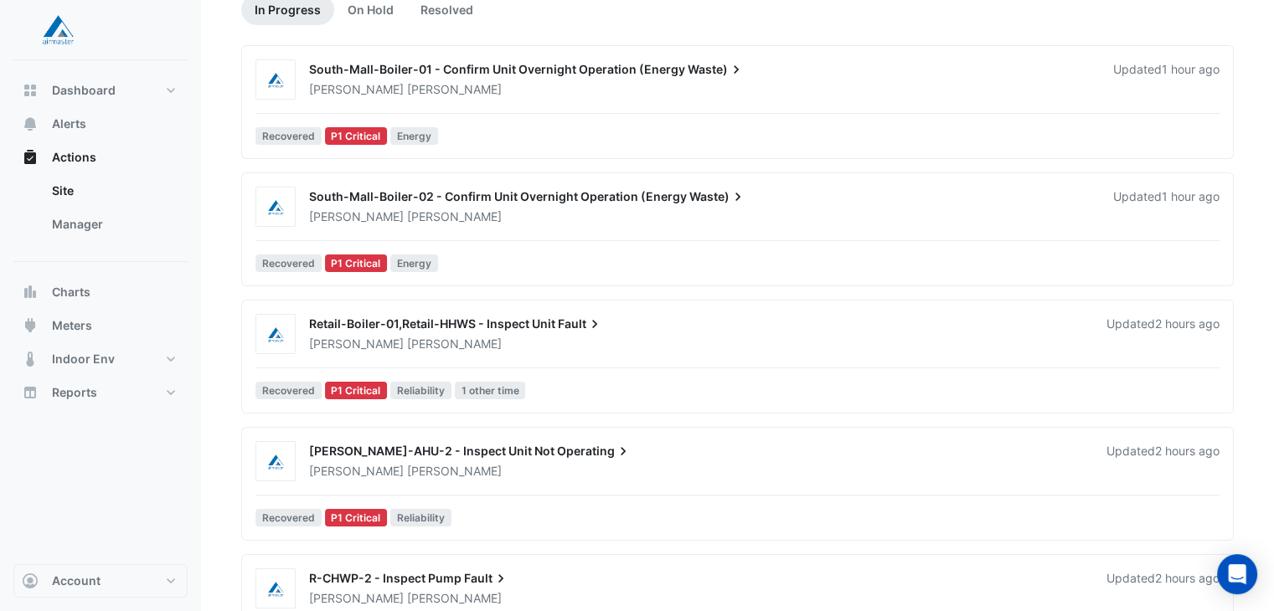
click at [425, 339] on div "Adam Jackman" at bounding box center [697, 344] width 780 height 17
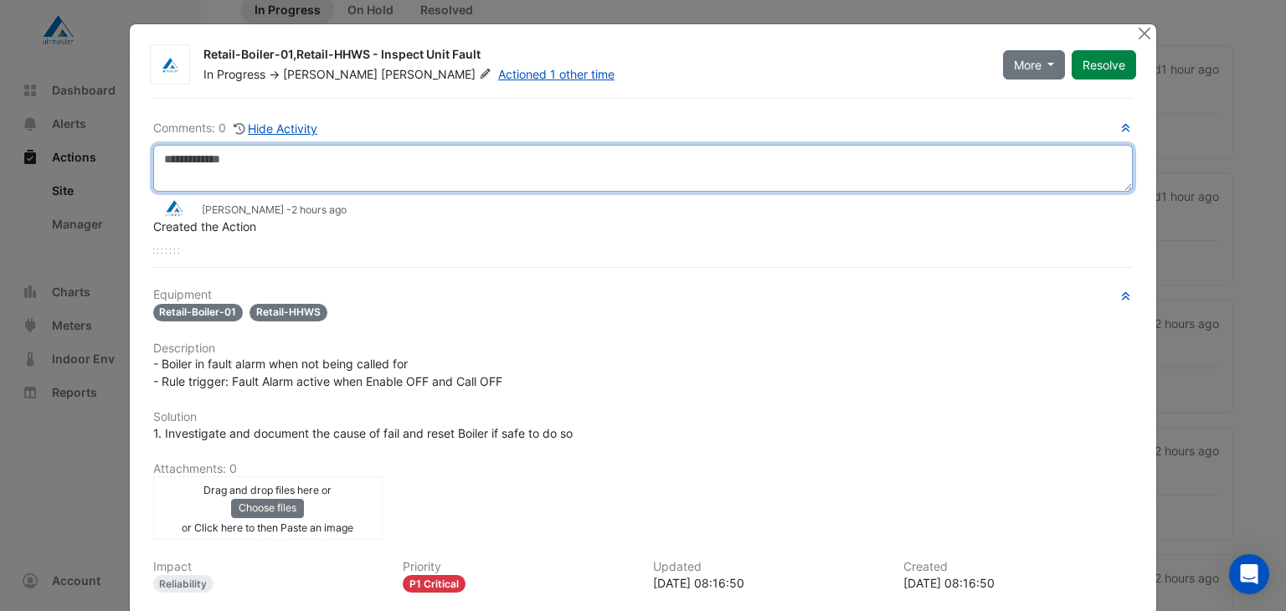
click at [215, 171] on textarea at bounding box center [643, 168] width 981 height 47
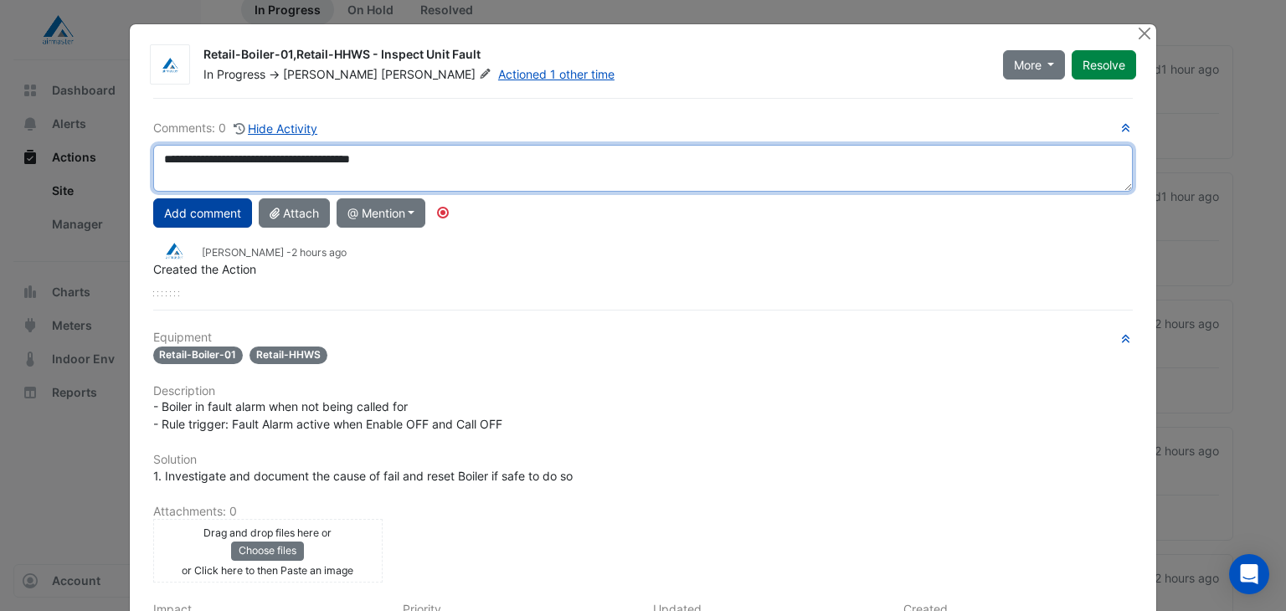
type textarea "**********"
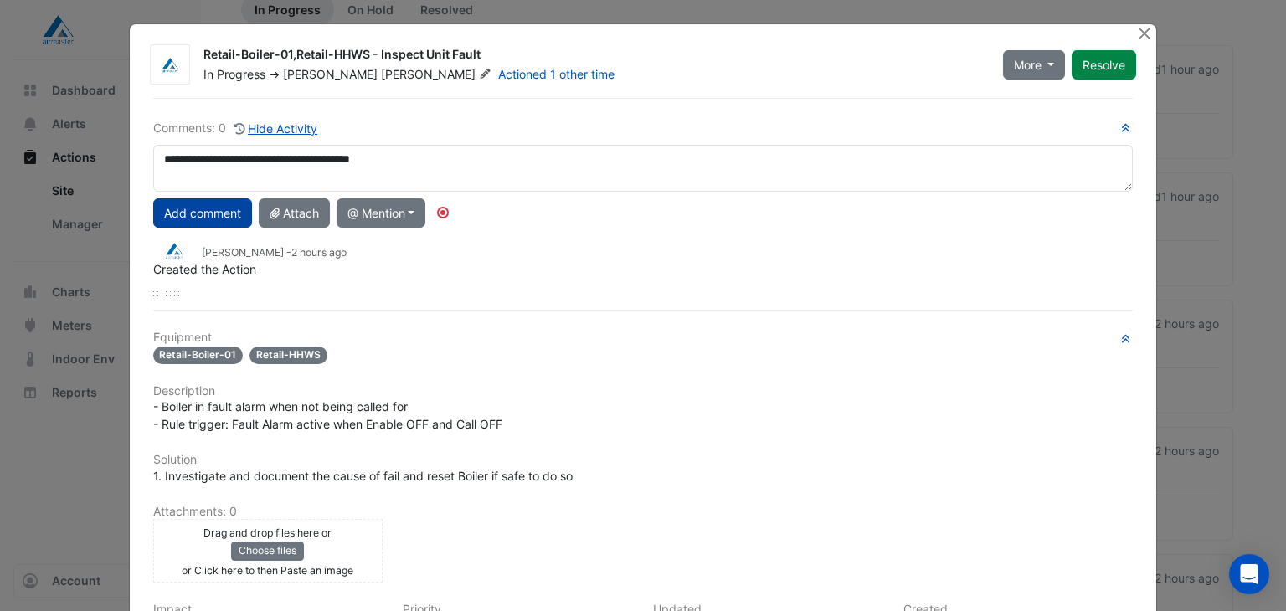
click at [188, 209] on button "Add comment" at bounding box center [202, 212] width 99 height 29
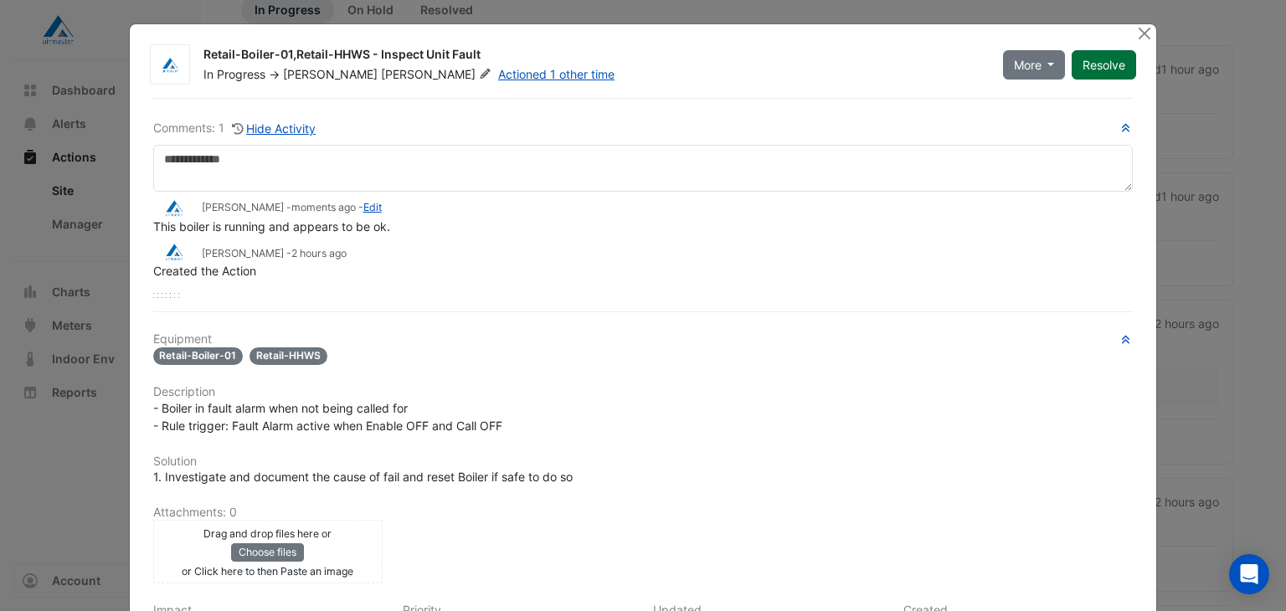
click at [1097, 65] on button "Resolve" at bounding box center [1104, 64] width 64 height 29
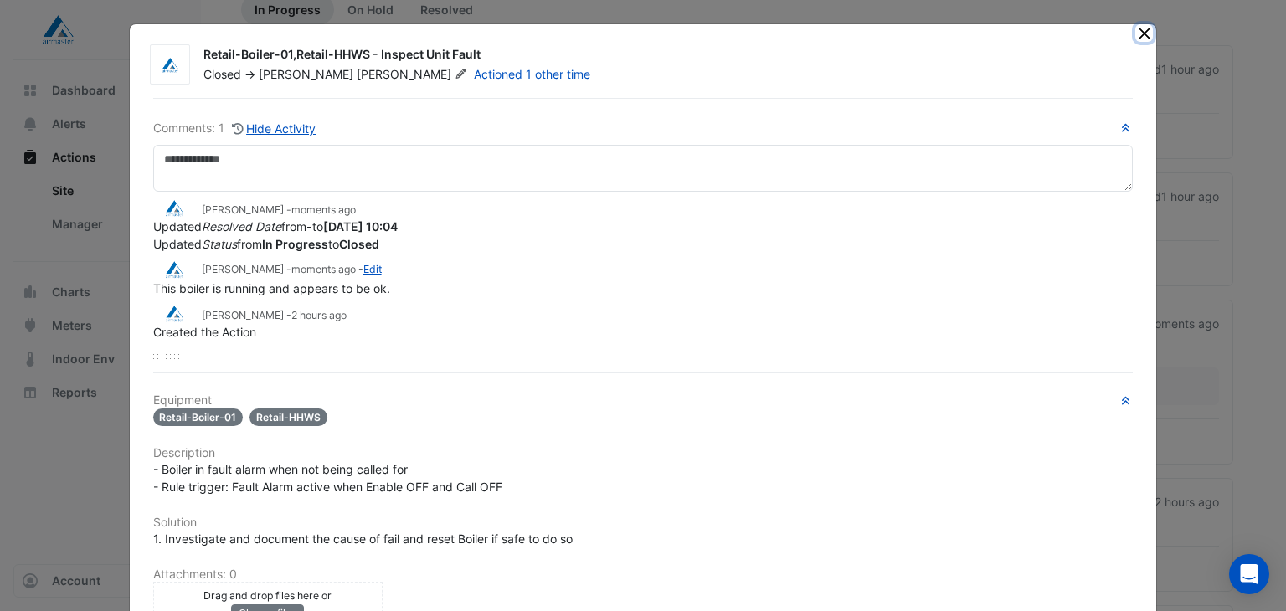
click at [1145, 34] on button "Close" at bounding box center [1144, 33] width 18 height 18
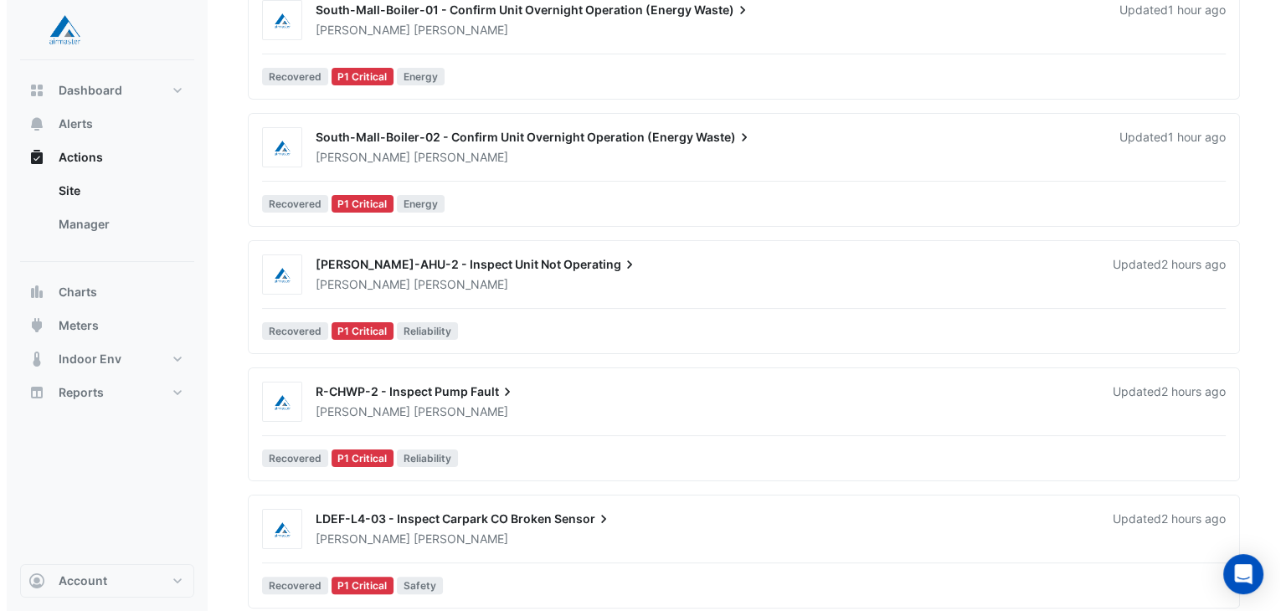
scroll to position [251, 0]
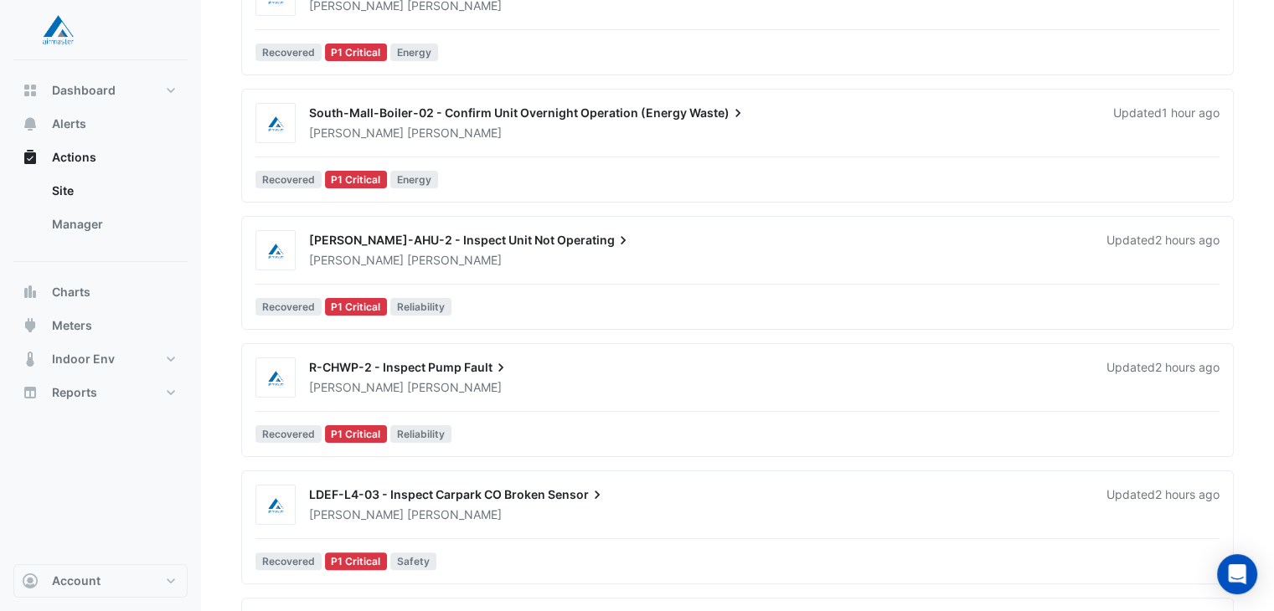
click at [396, 252] on div "Adam Jackman" at bounding box center [697, 260] width 780 height 17
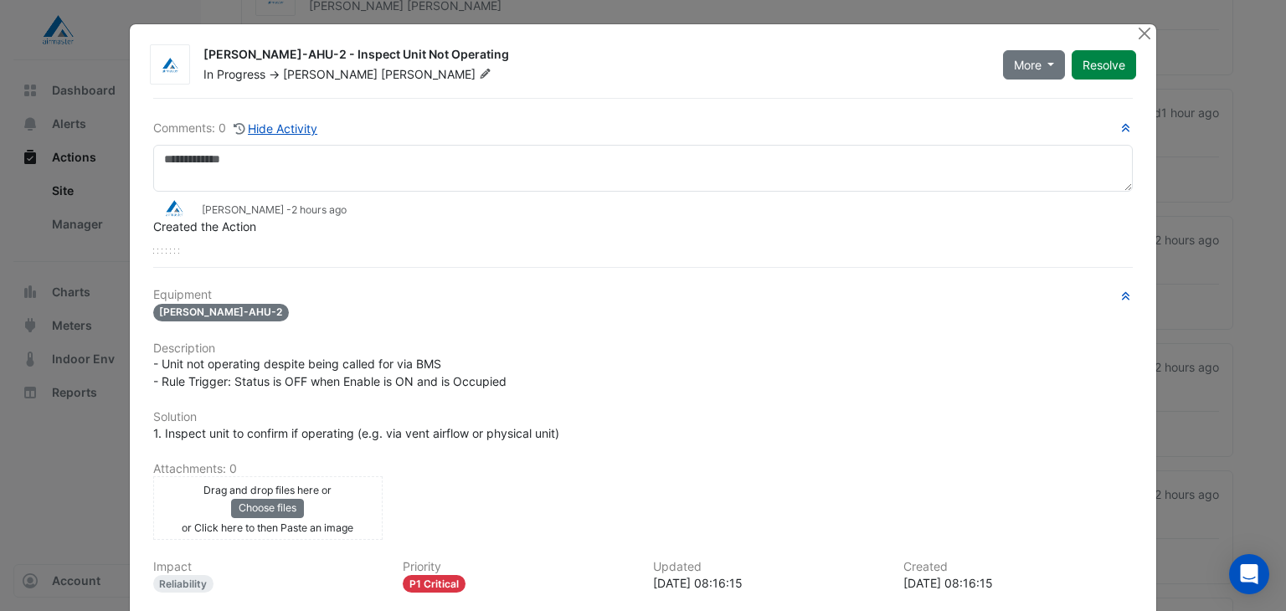
scroll to position [162, 0]
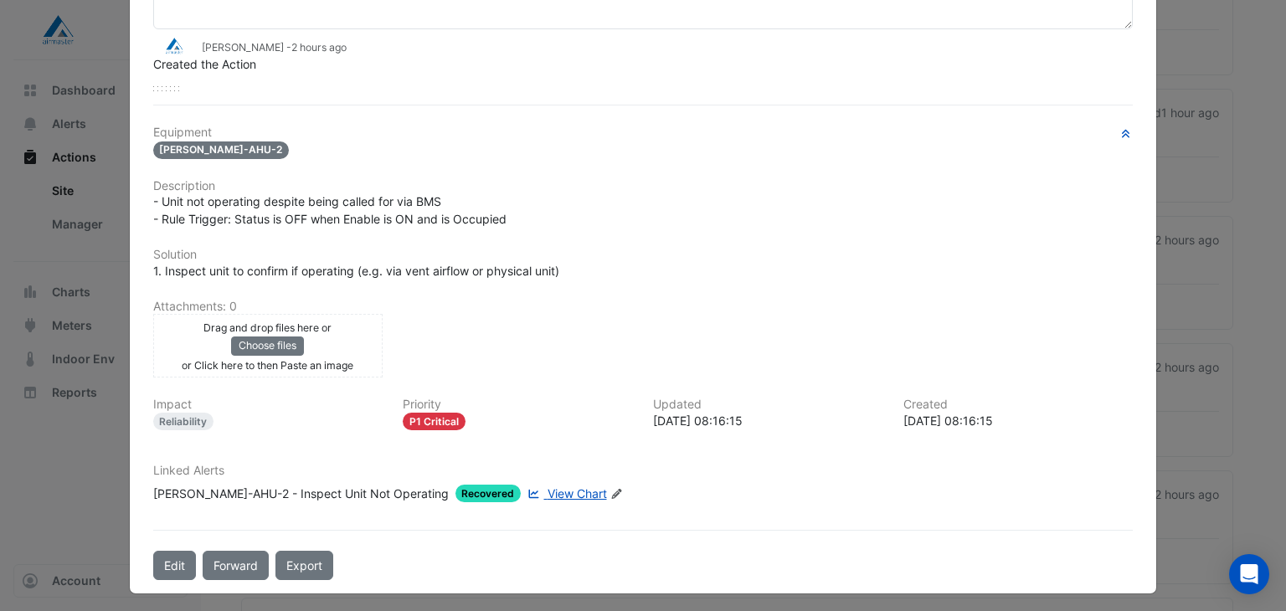
click at [548, 488] on span "View Chart" at bounding box center [577, 493] width 59 height 14
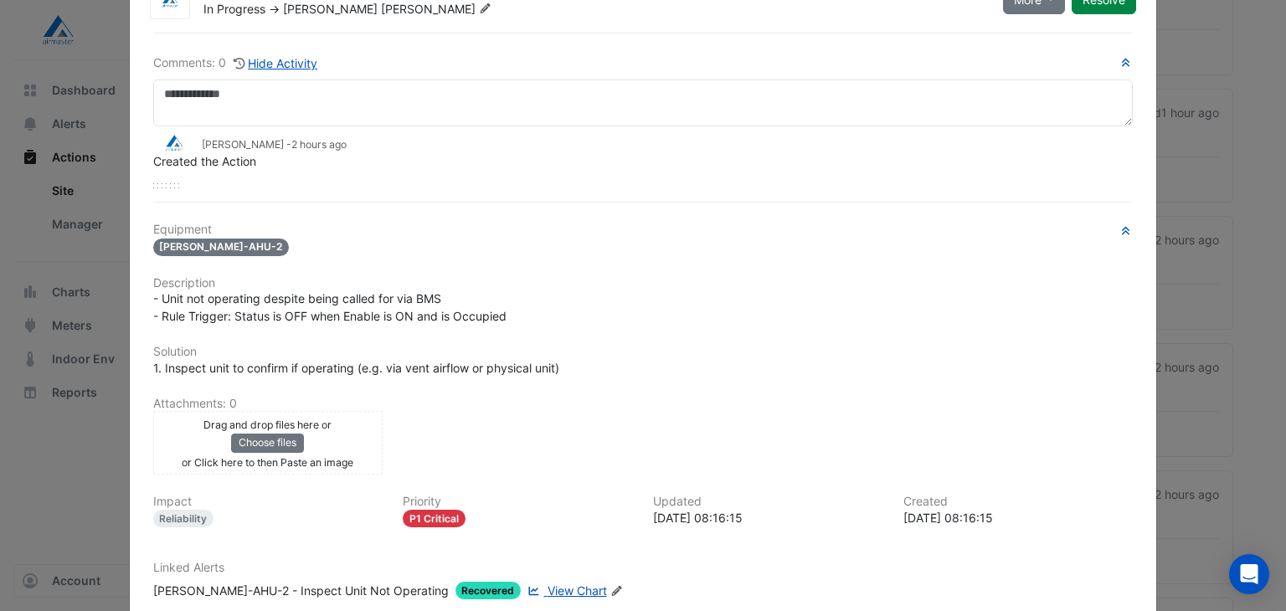
scroll to position [0, 0]
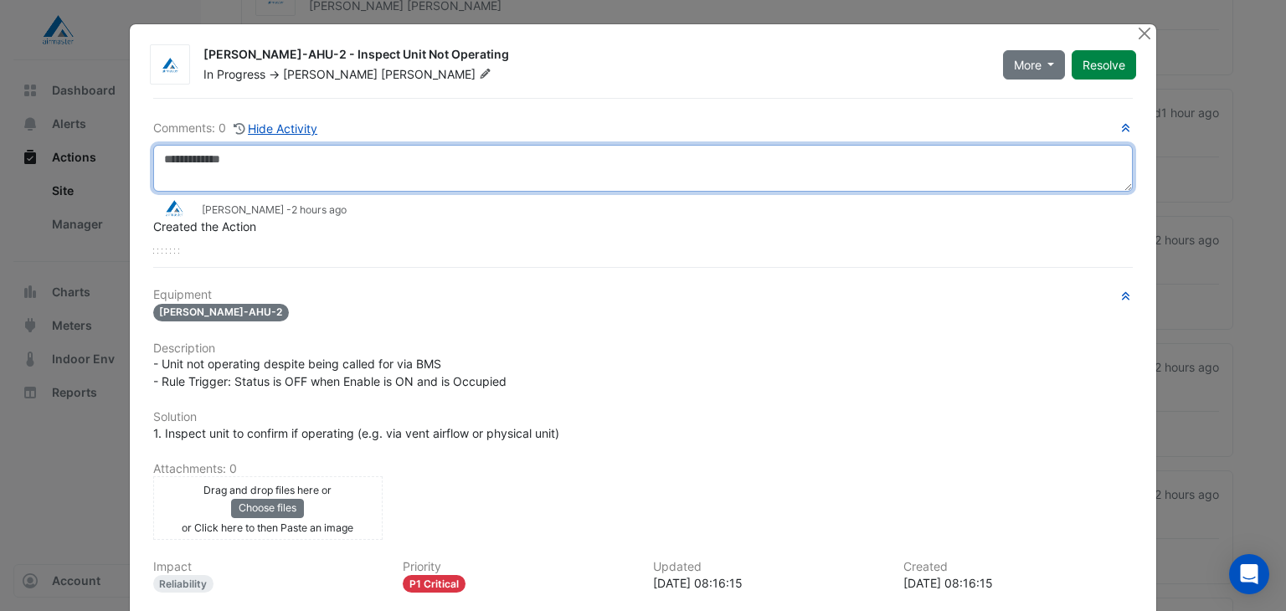
drag, startPoint x: 275, startPoint y: 152, endPoint x: 284, endPoint y: 150, distance: 8.5
click at [281, 151] on textarea at bounding box center [643, 168] width 981 height 47
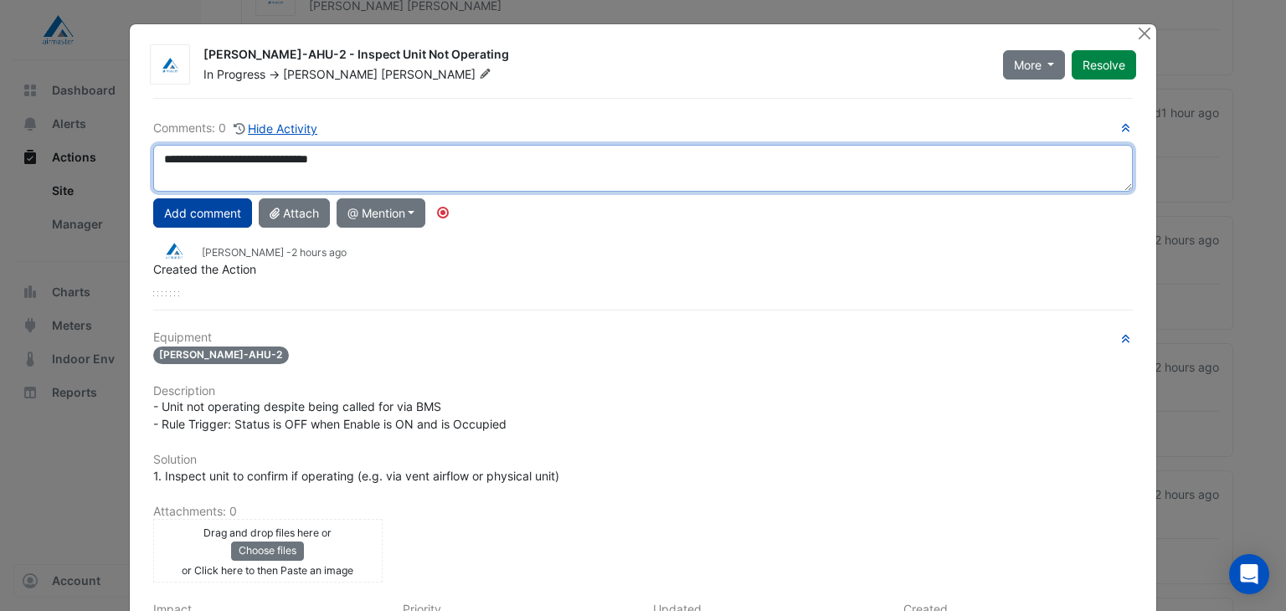
type textarea "**********"
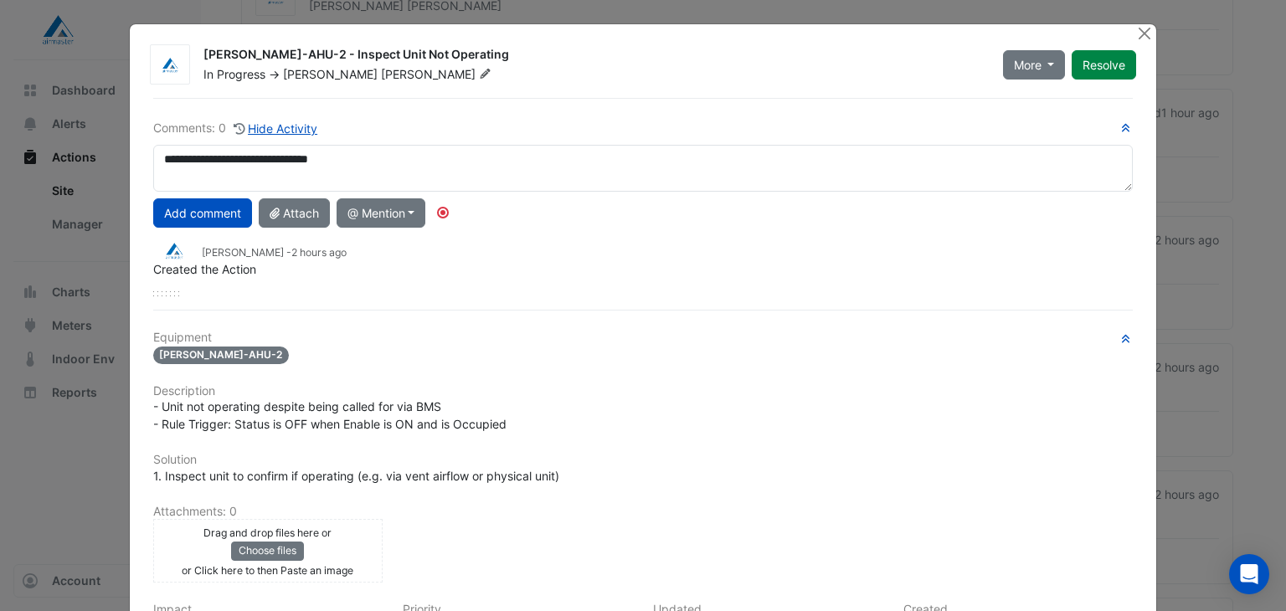
click at [186, 213] on button "Add comment" at bounding box center [202, 212] width 99 height 29
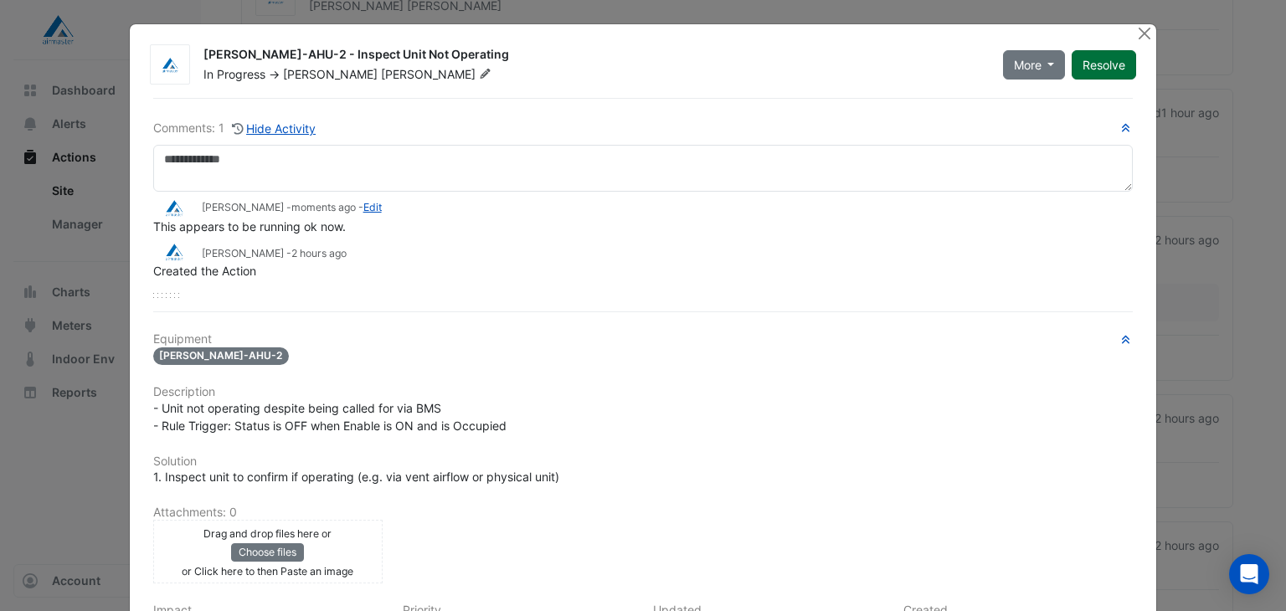
click at [1102, 69] on button "Resolve" at bounding box center [1104, 64] width 64 height 29
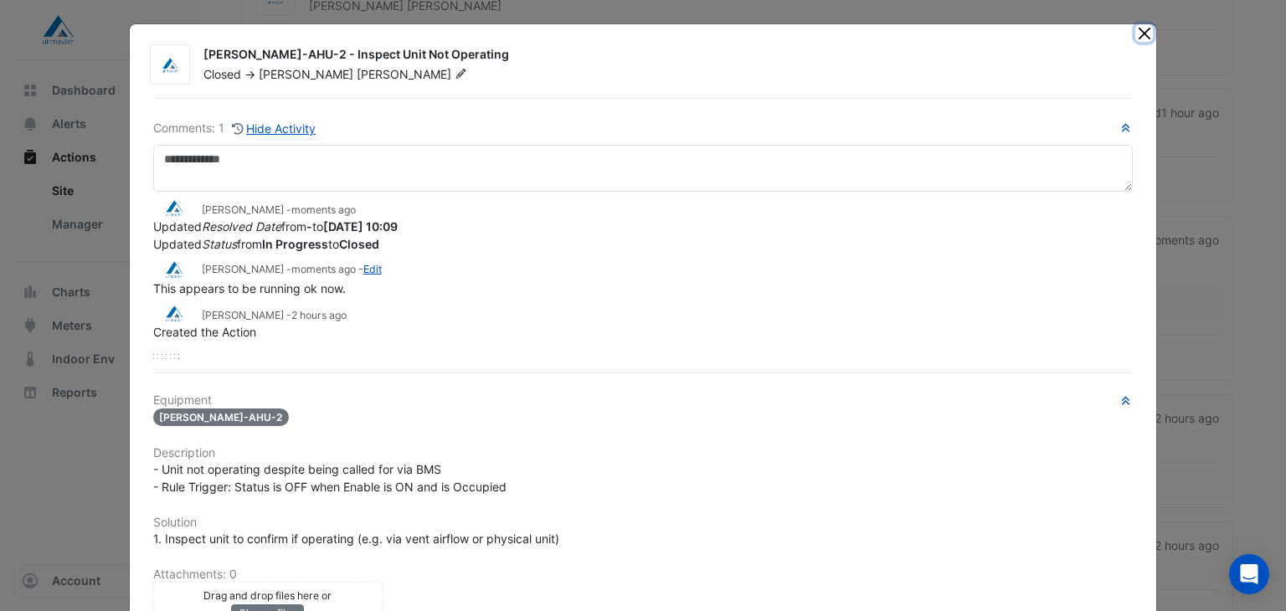
click at [1135, 31] on button "Close" at bounding box center [1144, 33] width 18 height 18
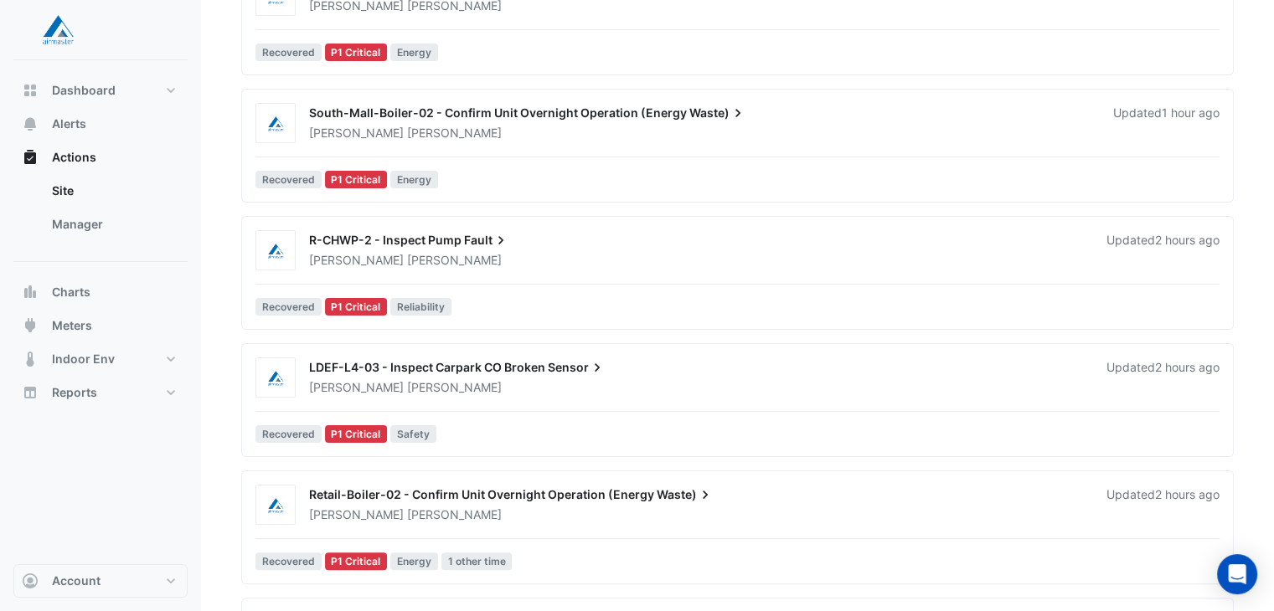
click at [401, 245] on span "R-CHWP-2 - Inspect Pump" at bounding box center [385, 240] width 152 height 14
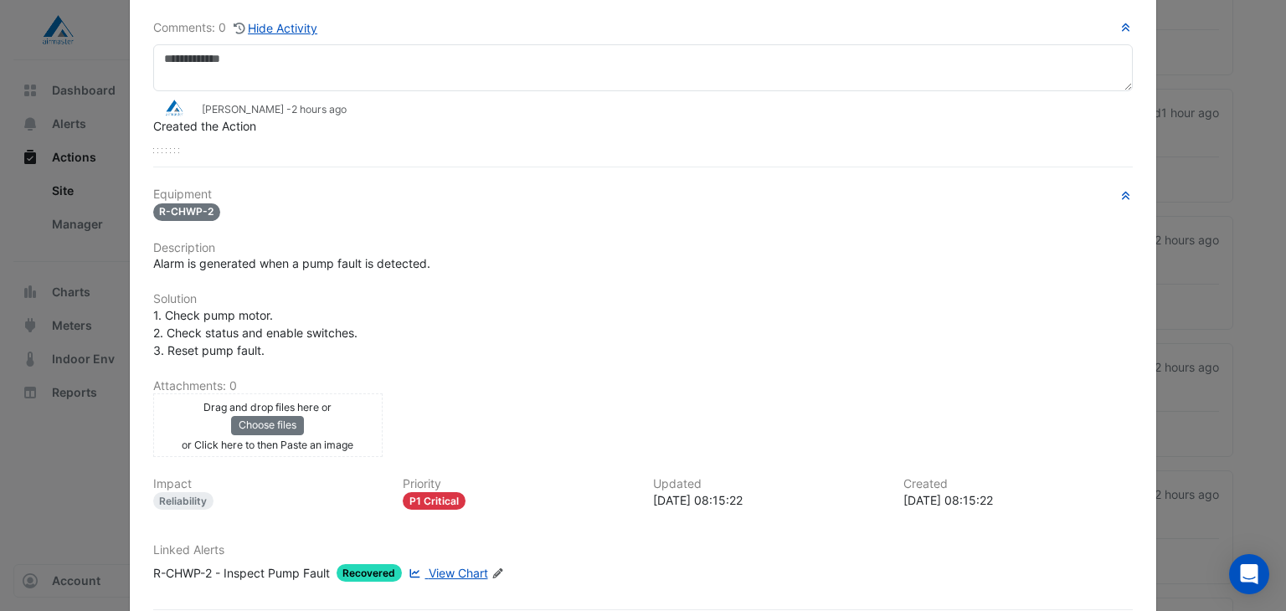
scroll to position [180, 0]
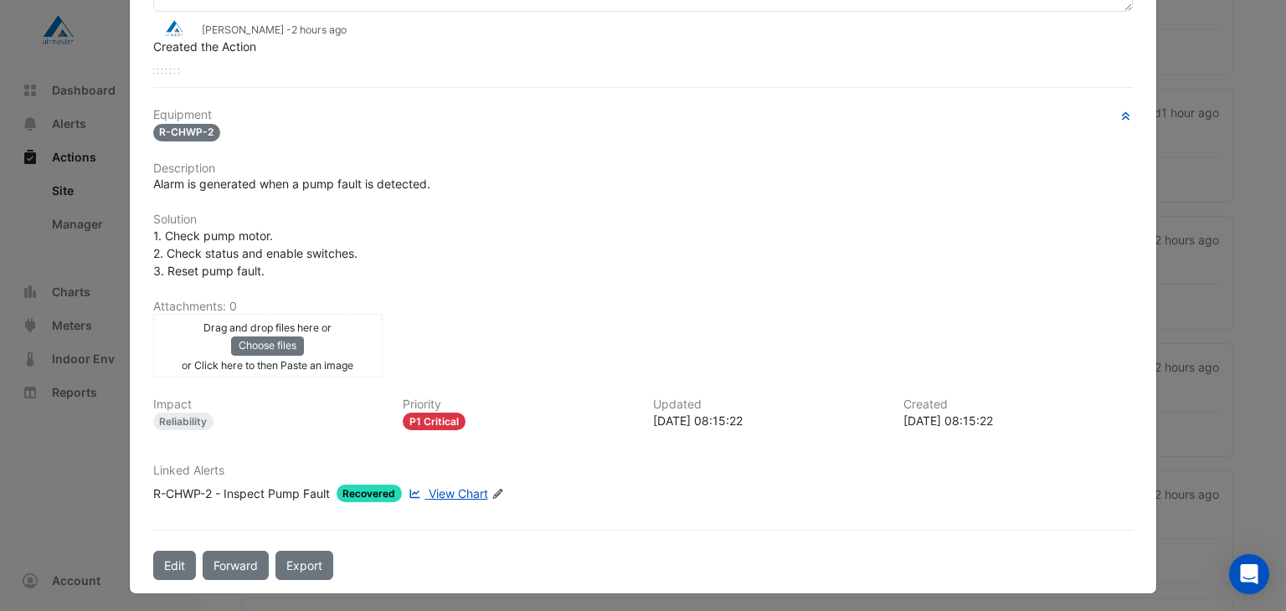
click at [448, 488] on span "View Chart" at bounding box center [458, 493] width 59 height 14
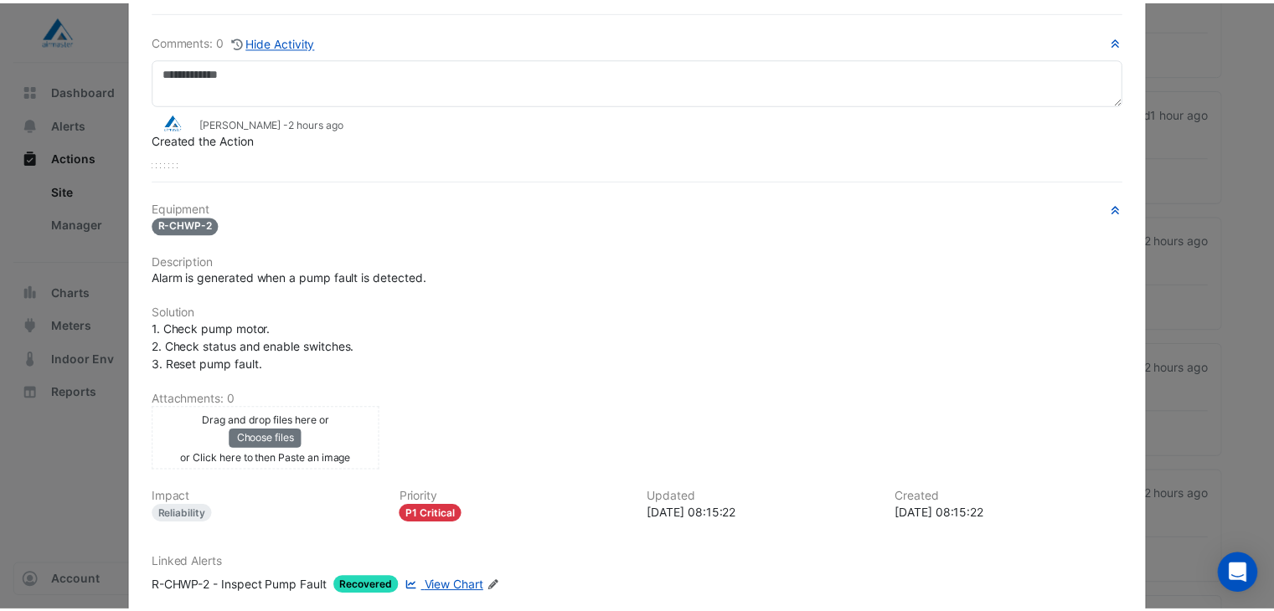
scroll to position [0, 0]
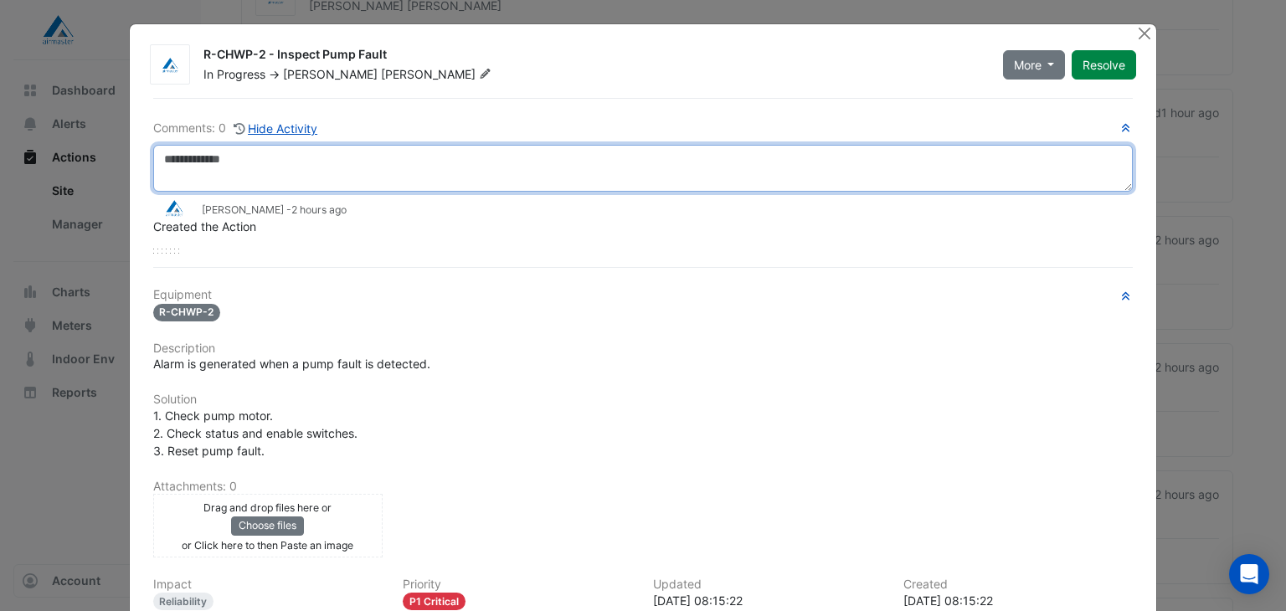
click at [328, 170] on textarea at bounding box center [643, 168] width 981 height 47
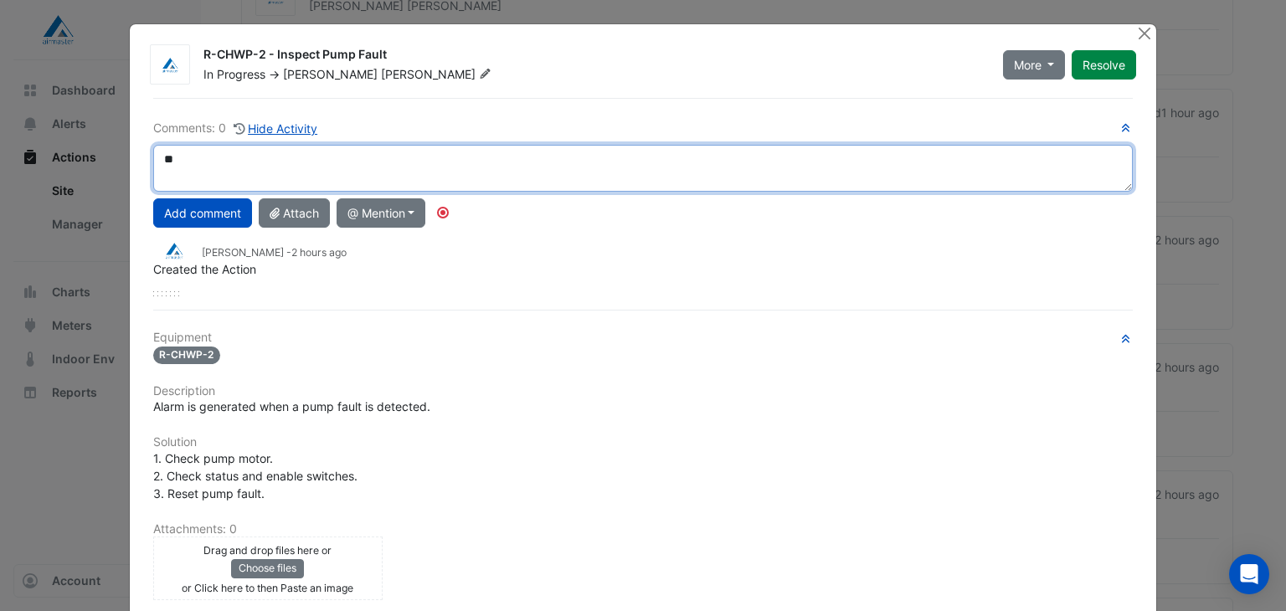
type textarea "*"
type textarea "**********"
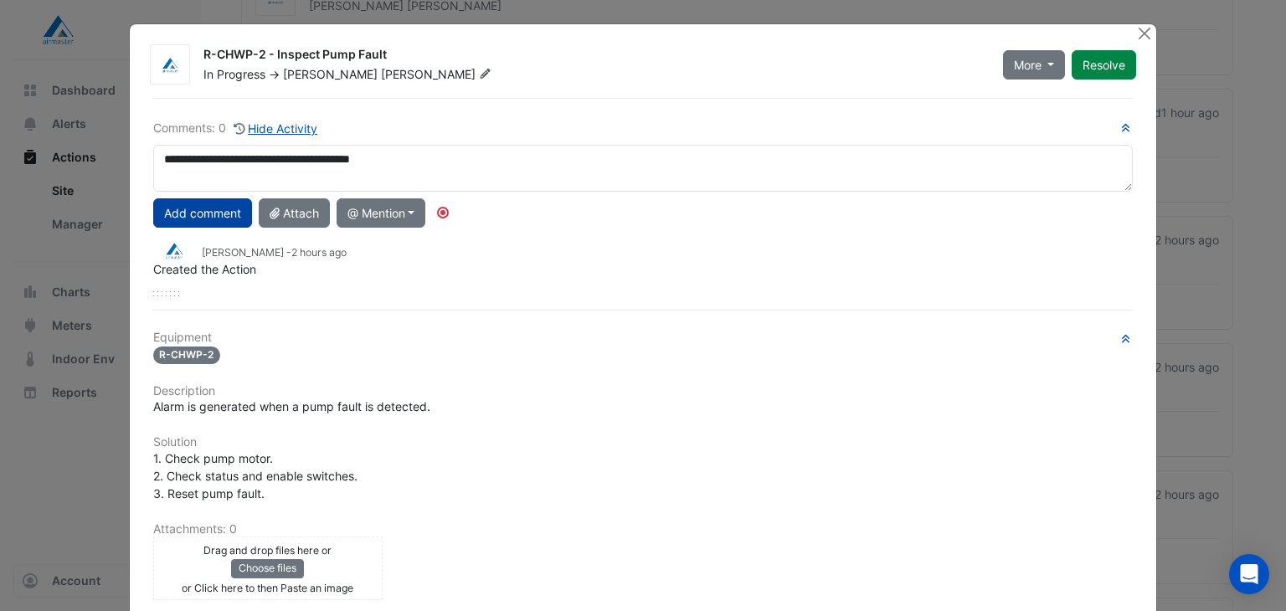
click at [198, 209] on button "Add comment" at bounding box center [202, 212] width 99 height 29
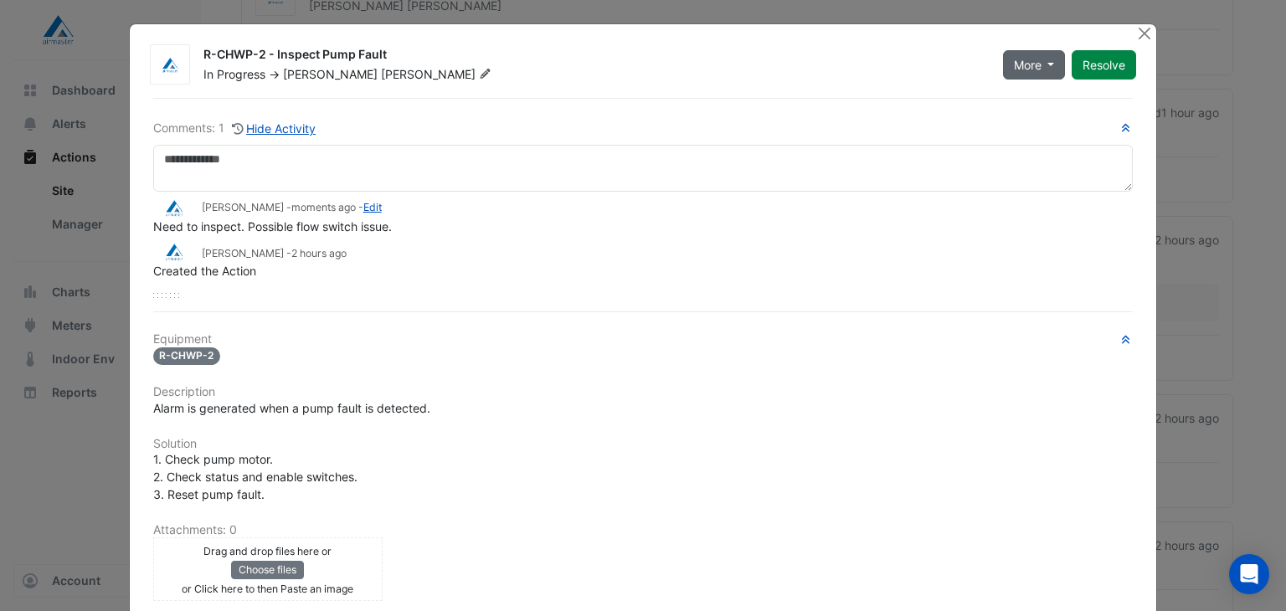
drag, startPoint x: 1027, startPoint y: 62, endPoint x: 1018, endPoint y: 66, distance: 10.1
click at [1022, 64] on span "More" at bounding box center [1028, 65] width 28 height 18
click at [1025, 96] on button "On Hold" at bounding box center [1063, 100] width 132 height 24
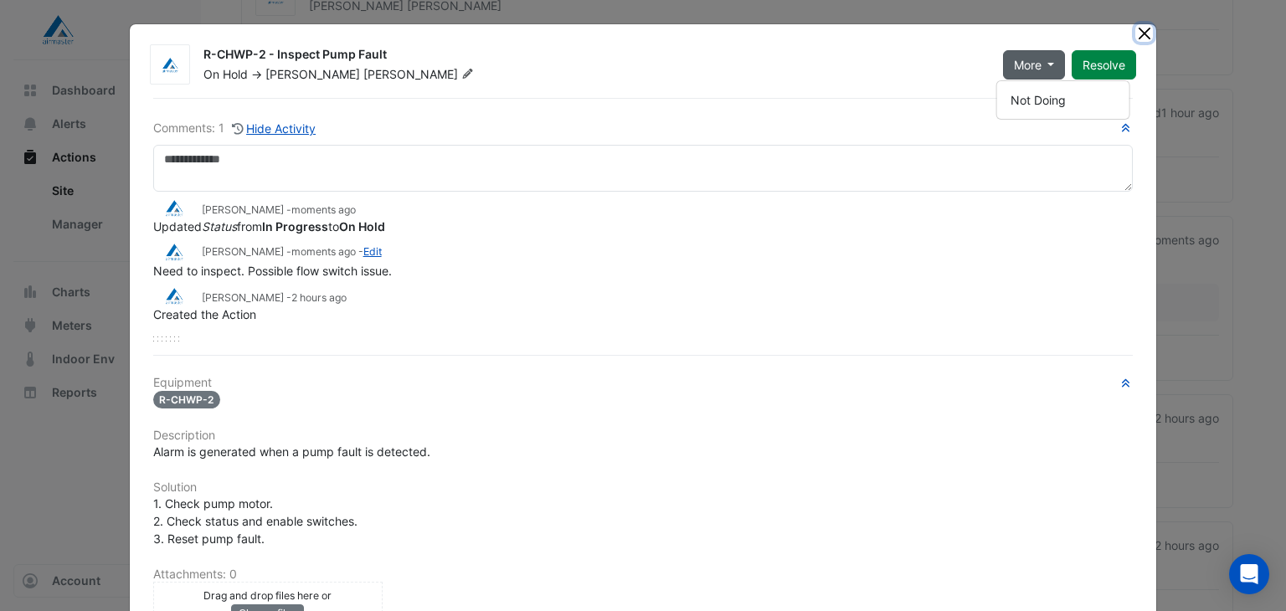
drag, startPoint x: 1135, startPoint y: 33, endPoint x: 1127, endPoint y: 47, distance: 16.5
click at [1135, 33] on button "Close" at bounding box center [1144, 33] width 18 height 18
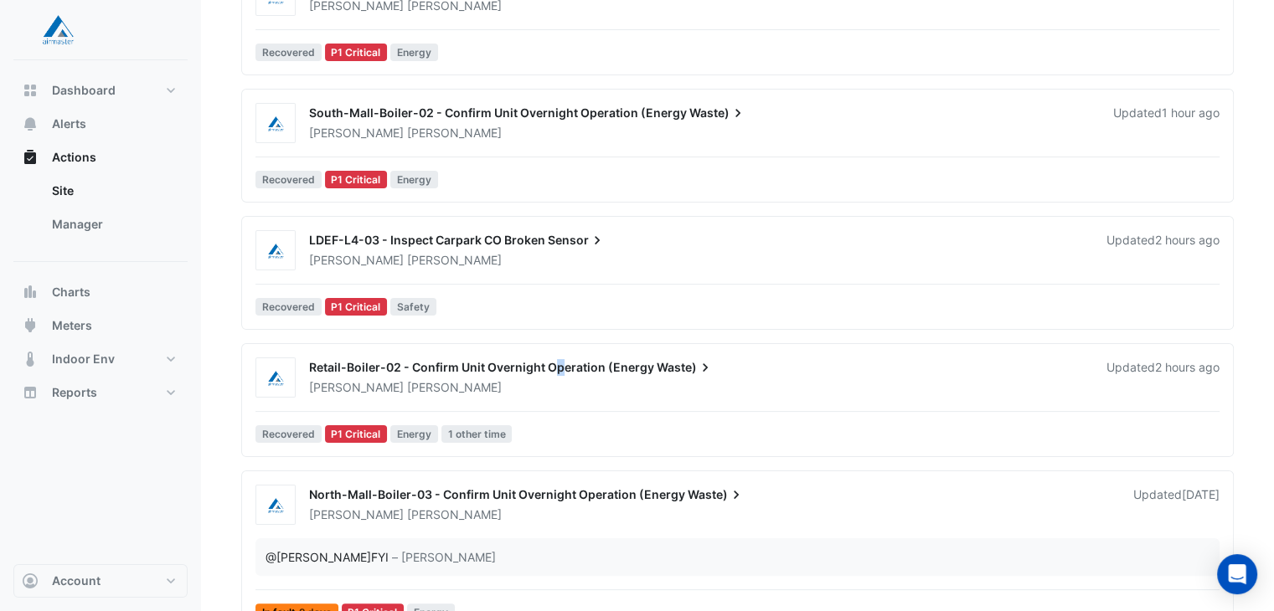
click at [556, 372] on span "Retail-Boiler-02 - Confirm Unit Overnight Operation (Energy" at bounding box center [481, 367] width 345 height 14
click at [375, 373] on div "Retail-Boiler-02 - Confirm Unit Overnight Operation (Energy Waste)" at bounding box center [697, 369] width 777 height 20
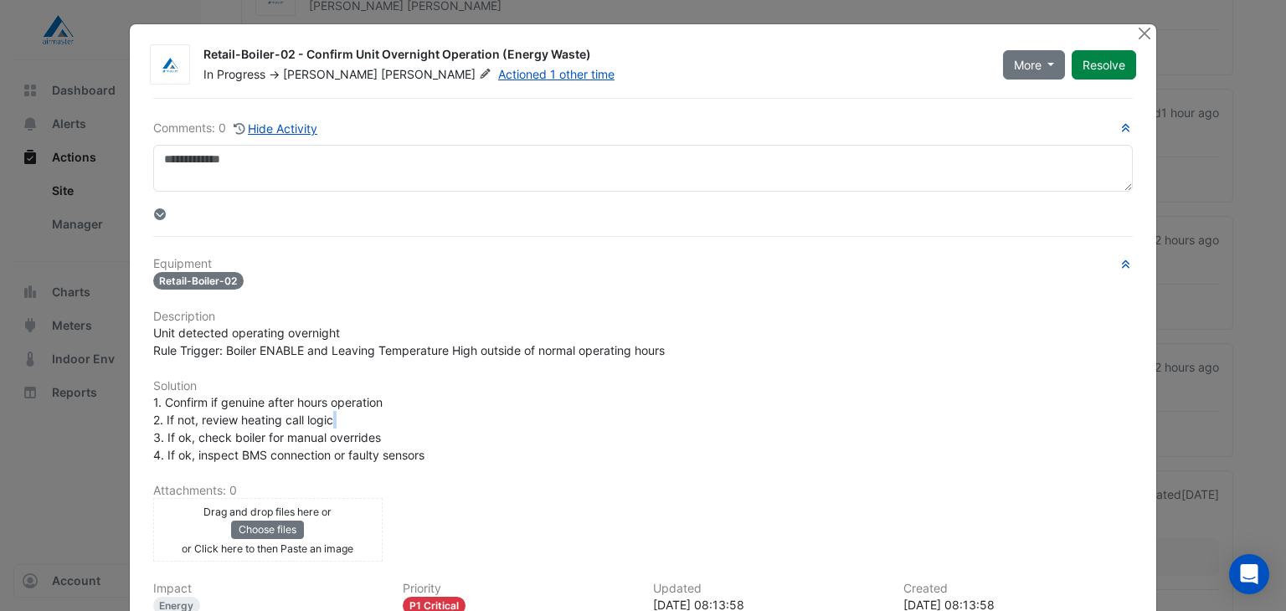
click at [375, 373] on div "Equipment Retail-Boiler-02 Description Unit detected operating overnight Rule T…" at bounding box center [643, 478] width 981 height 443
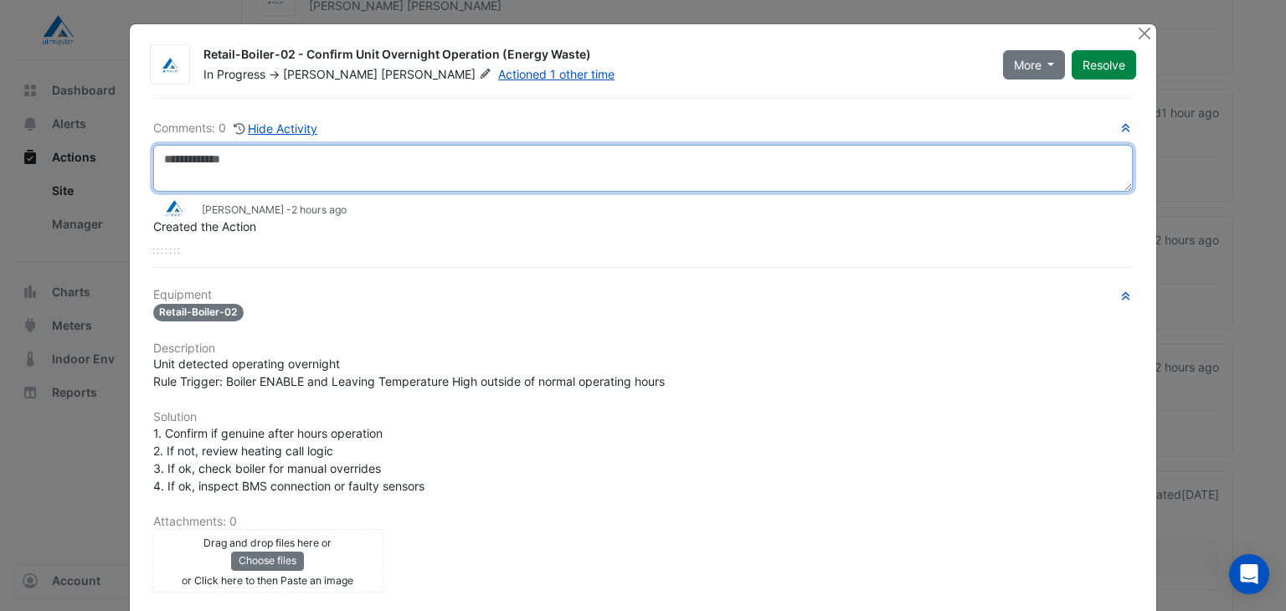
click at [249, 164] on textarea at bounding box center [643, 168] width 981 height 47
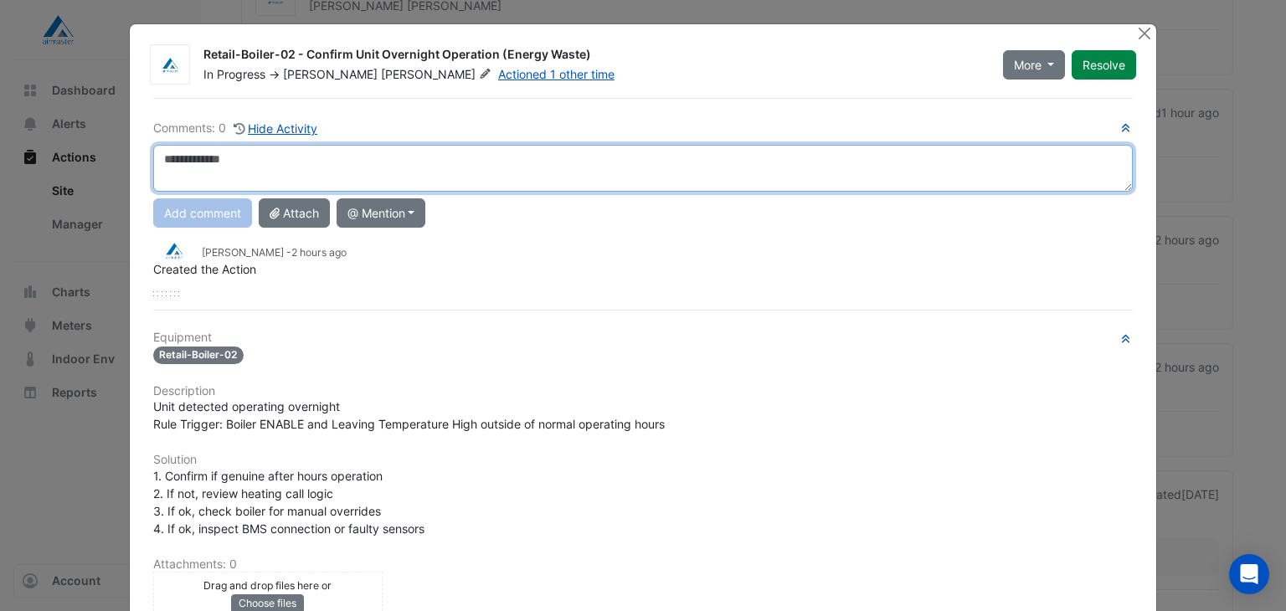
paste textarea "**********"
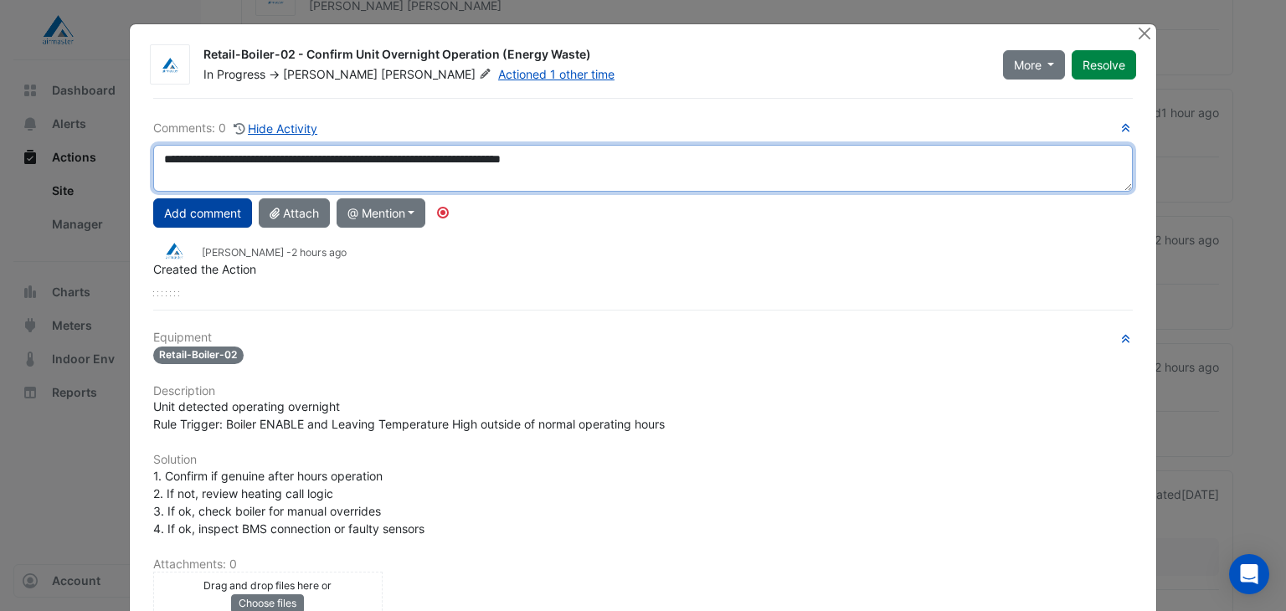
type textarea "**********"
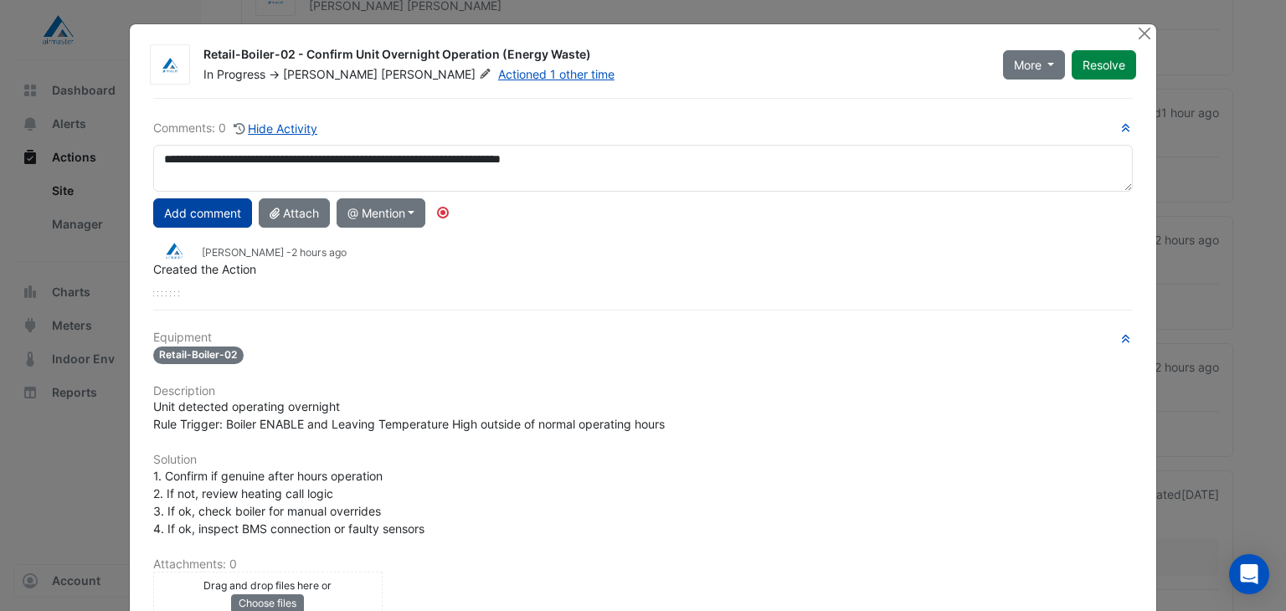
click at [204, 204] on button "Add comment" at bounding box center [202, 212] width 99 height 29
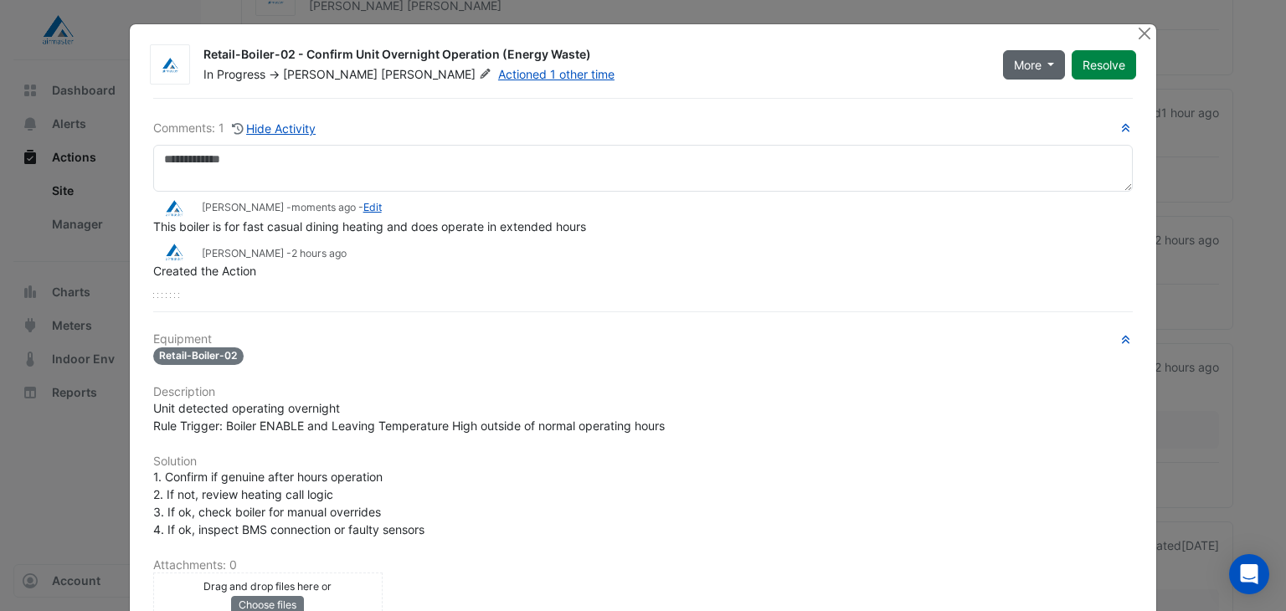
click at [1016, 65] on span "More" at bounding box center [1028, 65] width 28 height 18
click at [1018, 120] on button "Not Doing" at bounding box center [1063, 124] width 132 height 24
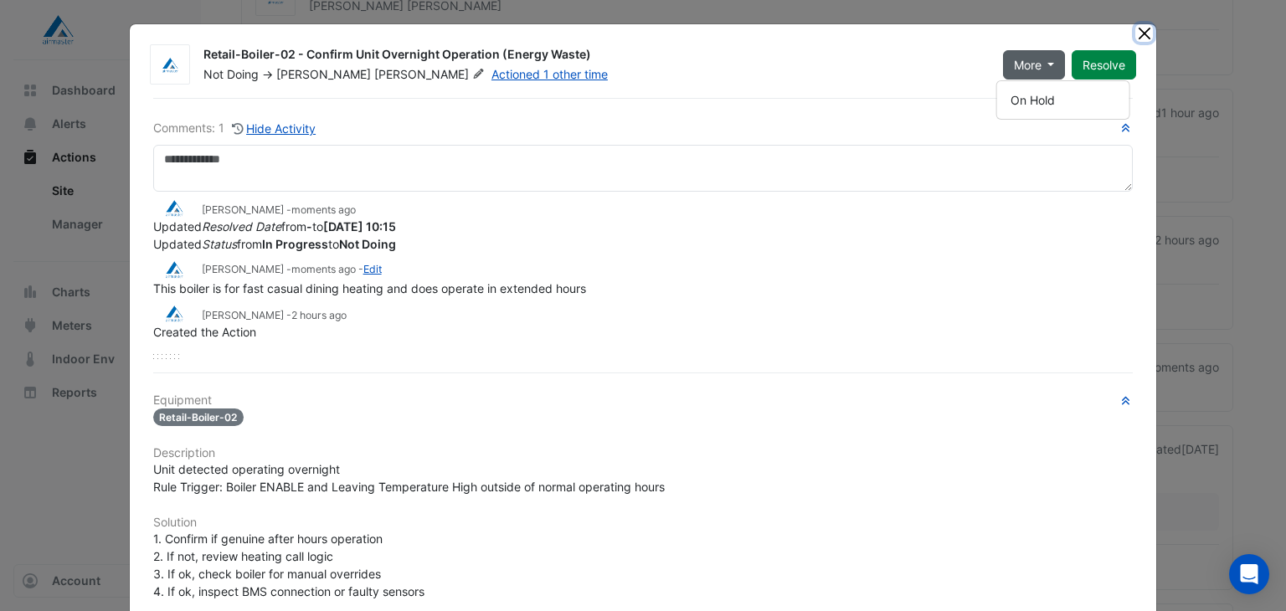
click at [1139, 33] on button "Close" at bounding box center [1144, 33] width 18 height 18
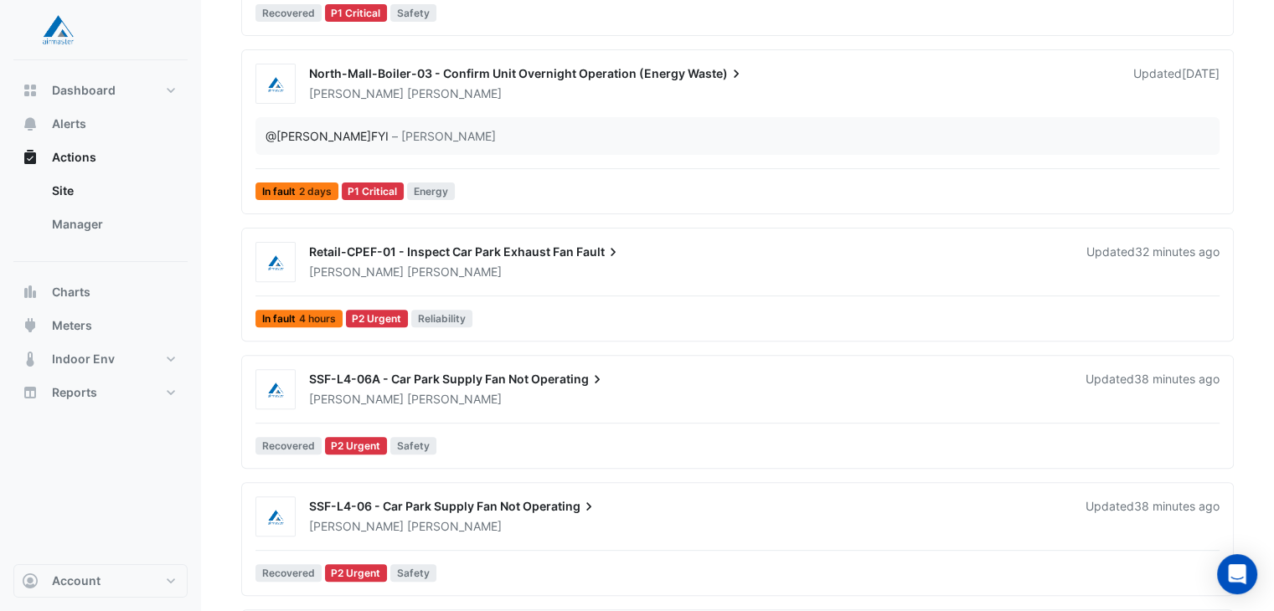
scroll to position [586, 0]
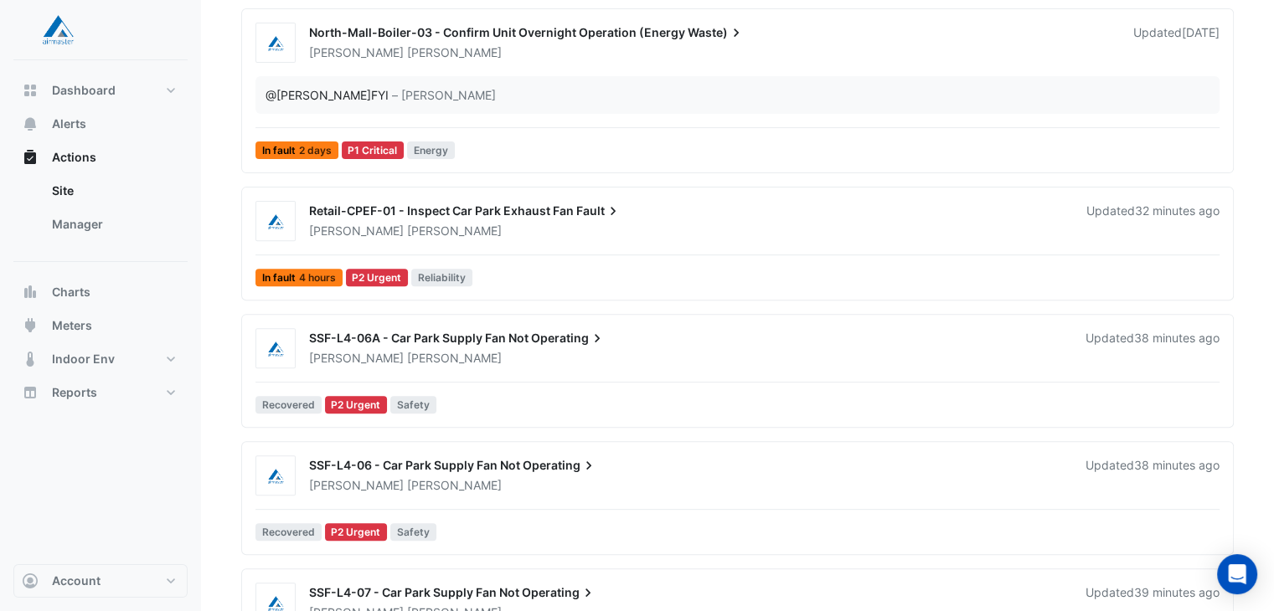
click at [407, 351] on span "Jackman" at bounding box center [454, 358] width 95 height 17
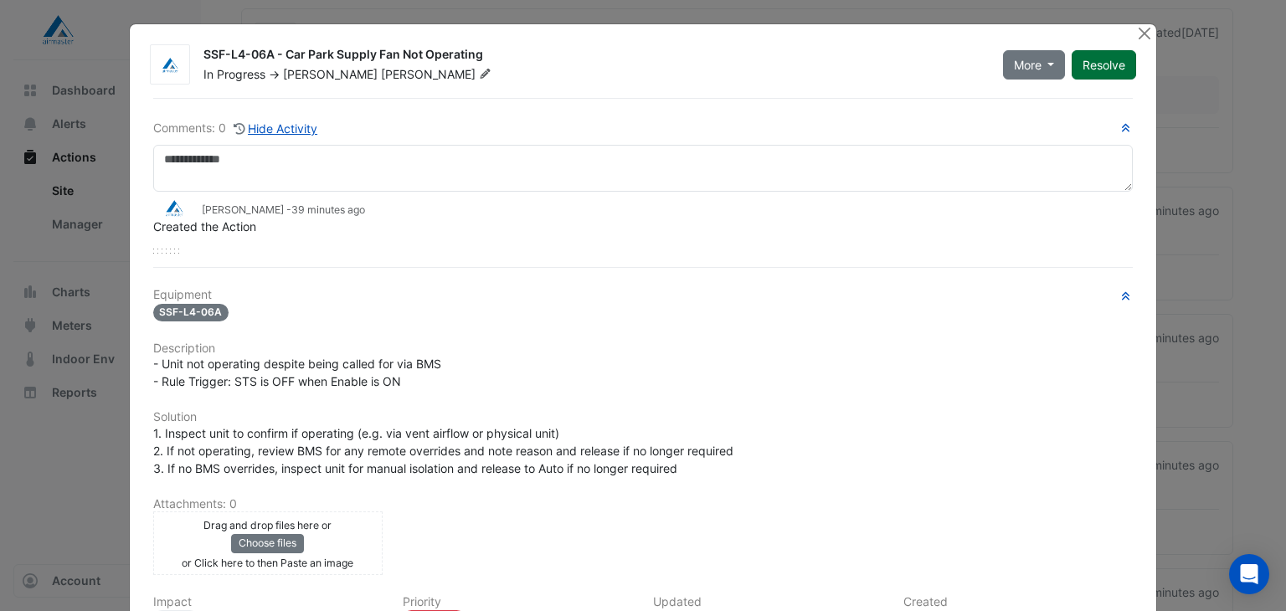
click at [1084, 59] on button "Resolve" at bounding box center [1104, 64] width 64 height 29
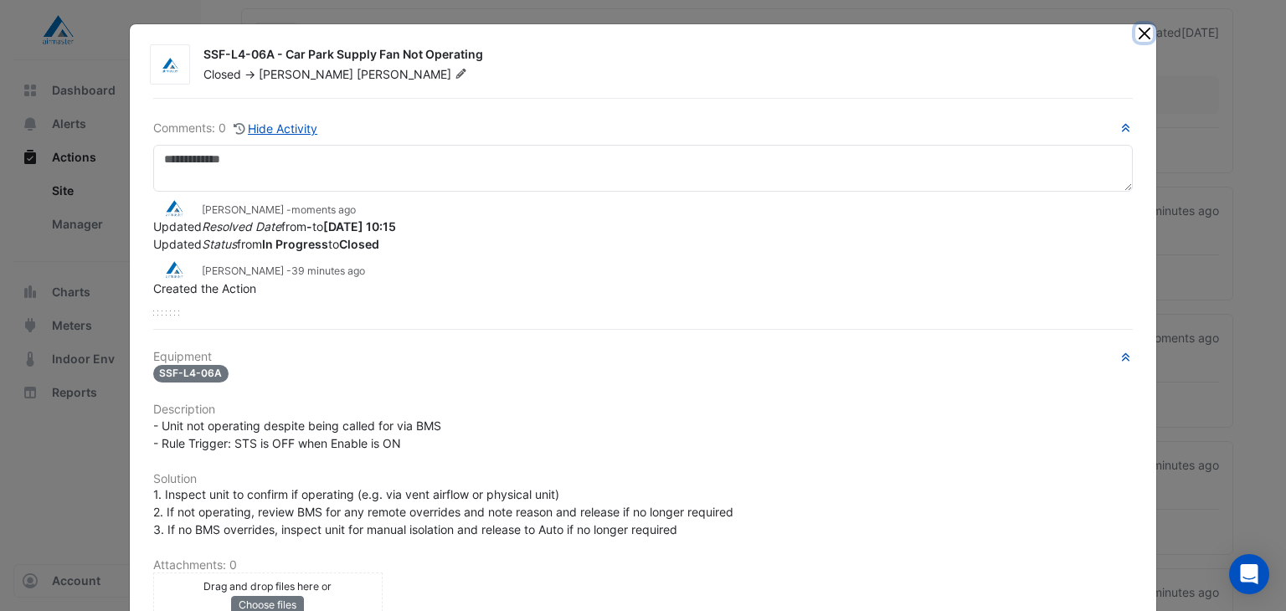
click at [1137, 31] on button "Close" at bounding box center [1144, 33] width 18 height 18
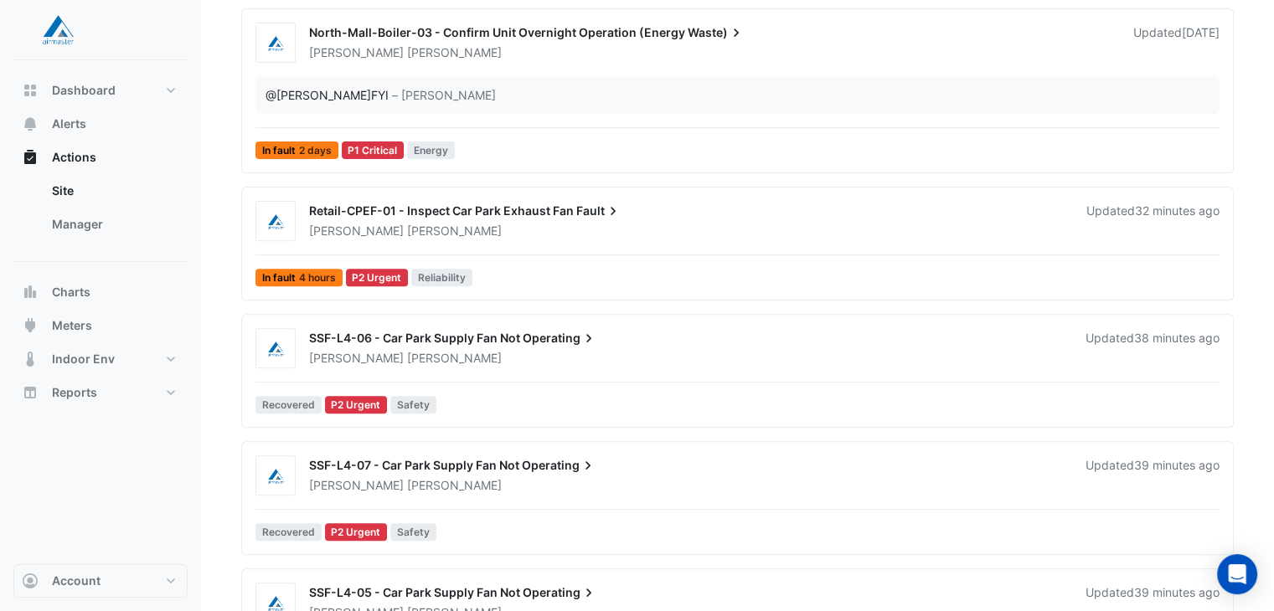
click at [414, 356] on div "Adam Jackman" at bounding box center [686, 358] width 759 height 17
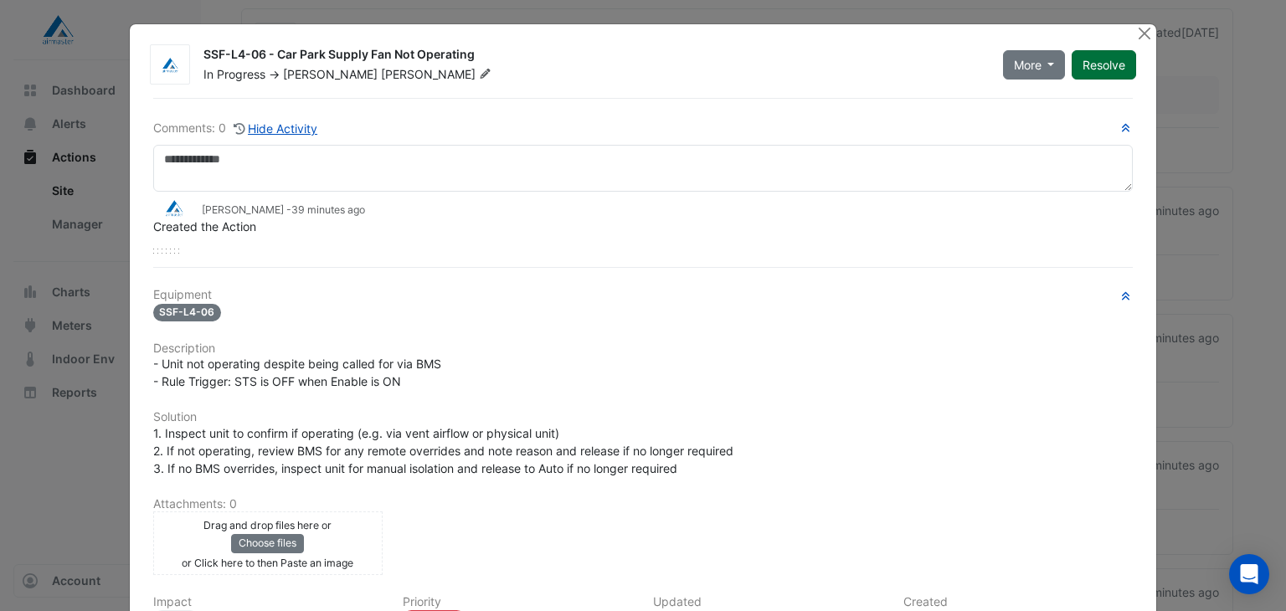
click at [1103, 61] on button "Resolve" at bounding box center [1104, 64] width 64 height 29
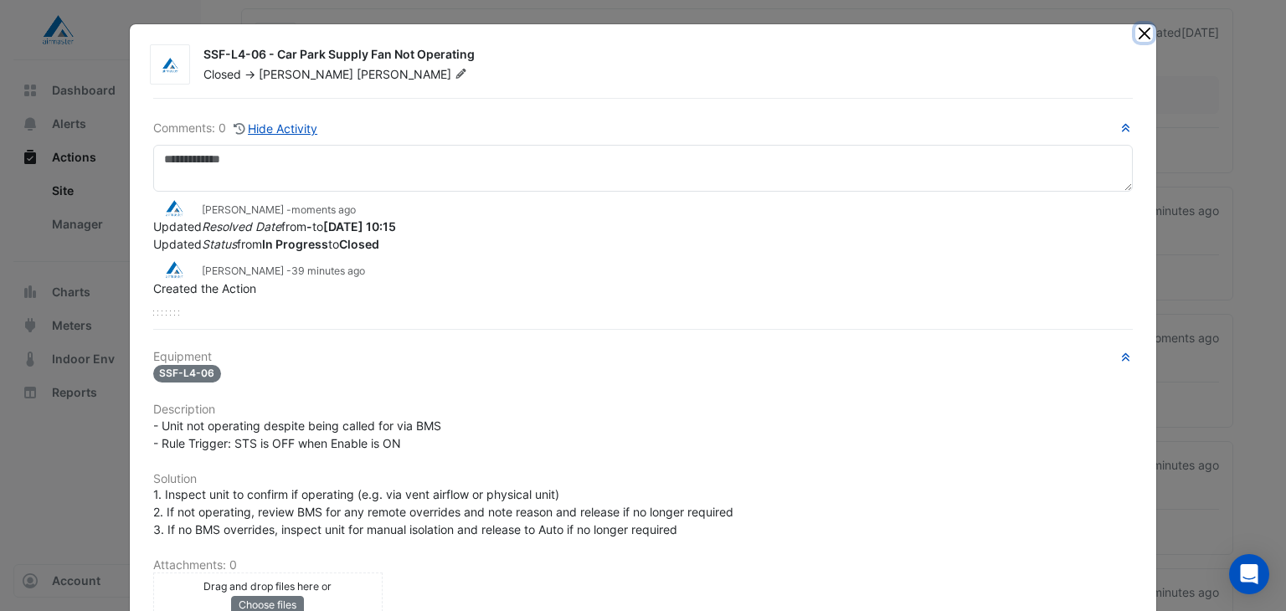
click at [1135, 31] on button "Close" at bounding box center [1144, 33] width 18 height 18
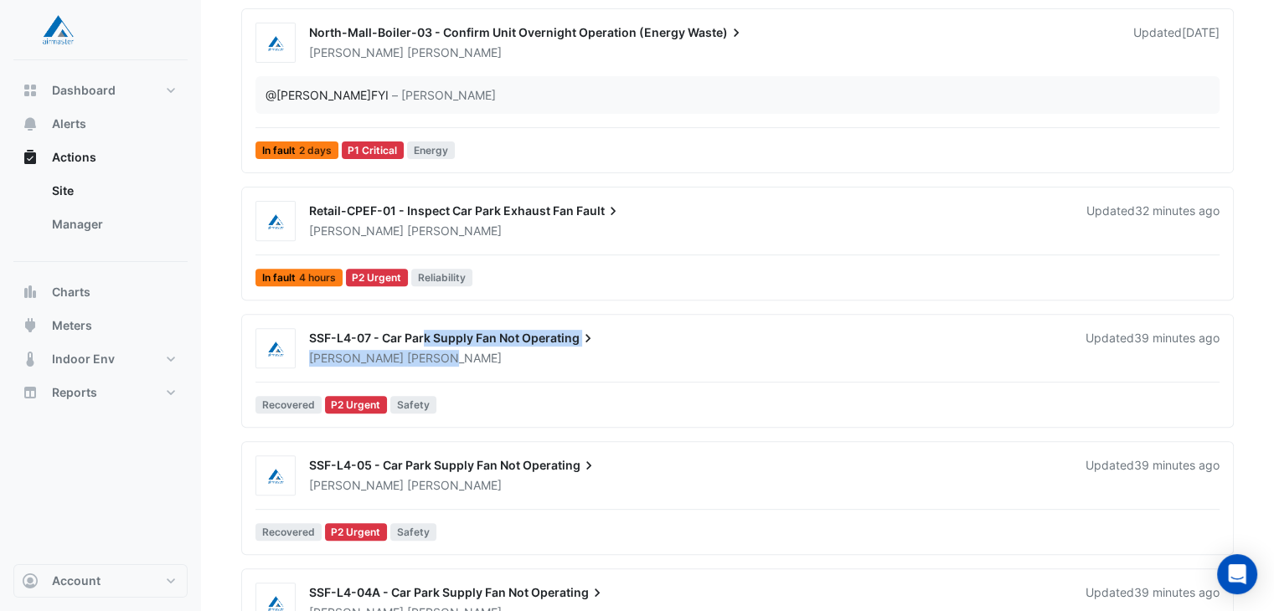
click at [424, 346] on div "SSF-L4-07 - Car Park Supply Fan Not Operating Adam Jackman" at bounding box center [687, 348] width 776 height 37
click at [387, 330] on div "SSF-L4-07 - Car Park Supply Fan Not Operating" at bounding box center [687, 340] width 756 height 20
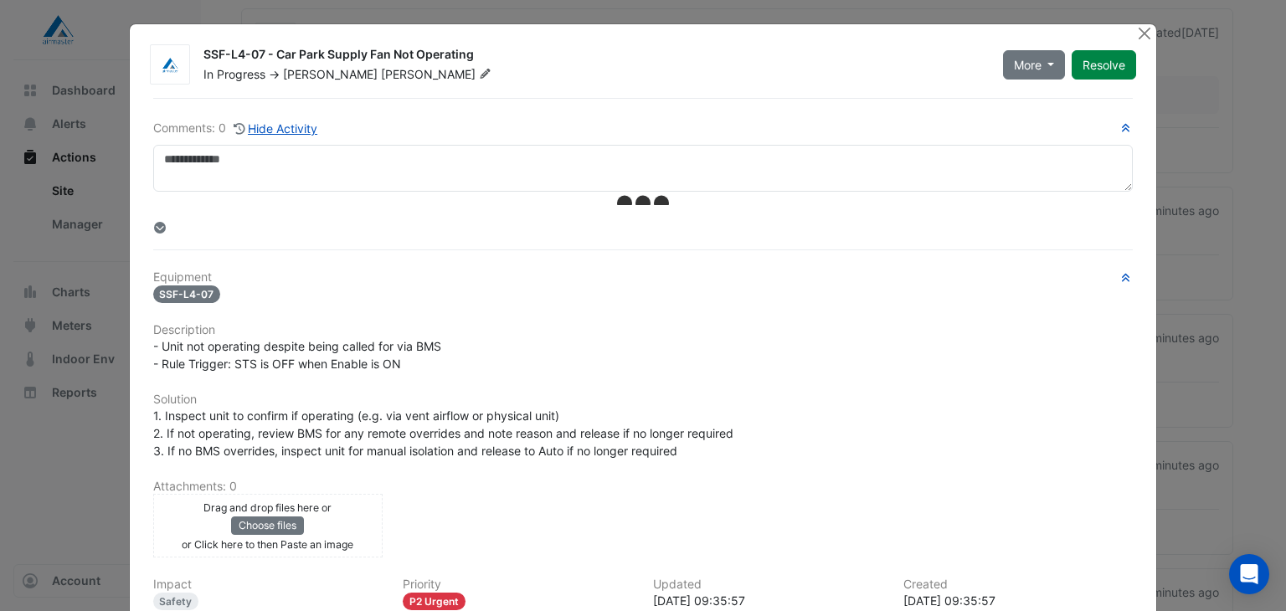
click at [1106, 60] on button "Resolve" at bounding box center [1104, 64] width 64 height 29
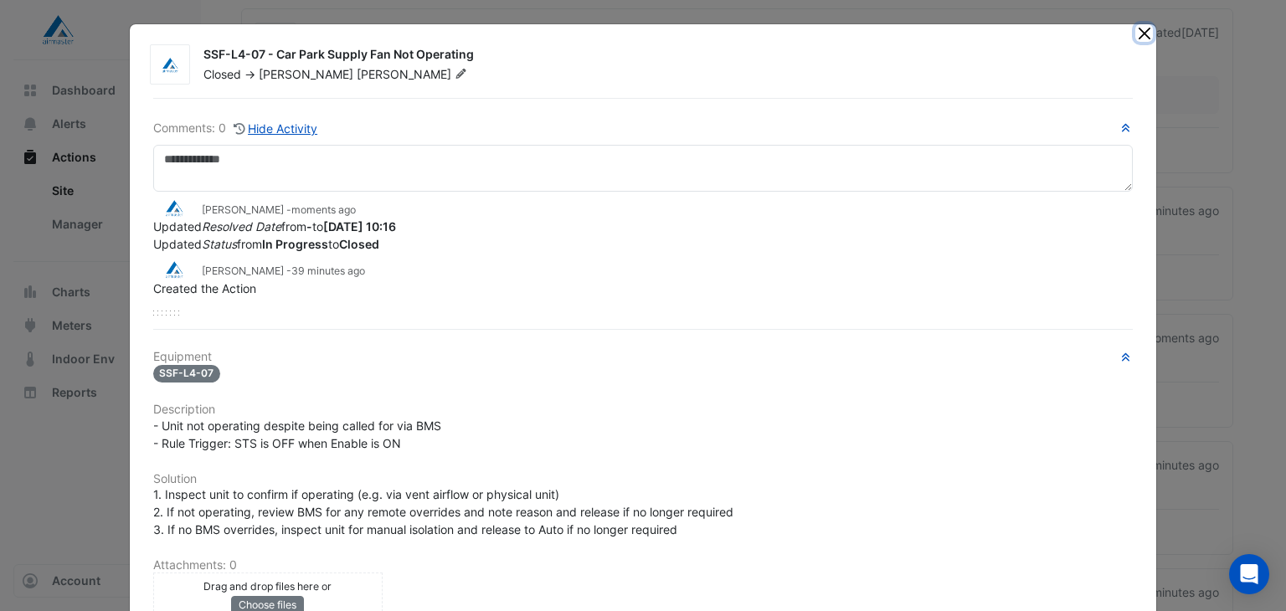
drag, startPoint x: 1134, startPoint y: 29, endPoint x: 817, endPoint y: 161, distance: 342.7
click at [1135, 30] on button "Close" at bounding box center [1144, 33] width 18 height 18
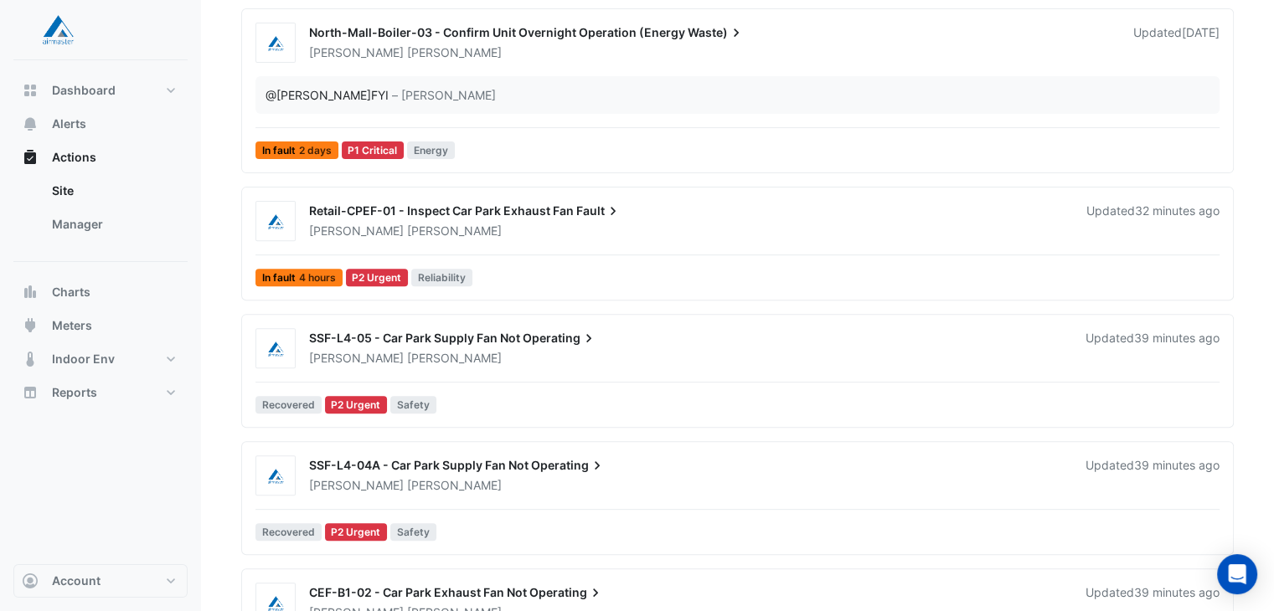
click at [426, 340] on div "SSF-L4-05 - Car Park Supply Fan Not Operating" at bounding box center [687, 340] width 756 height 20
click at [407, 350] on span "Jackman" at bounding box center [454, 358] width 95 height 17
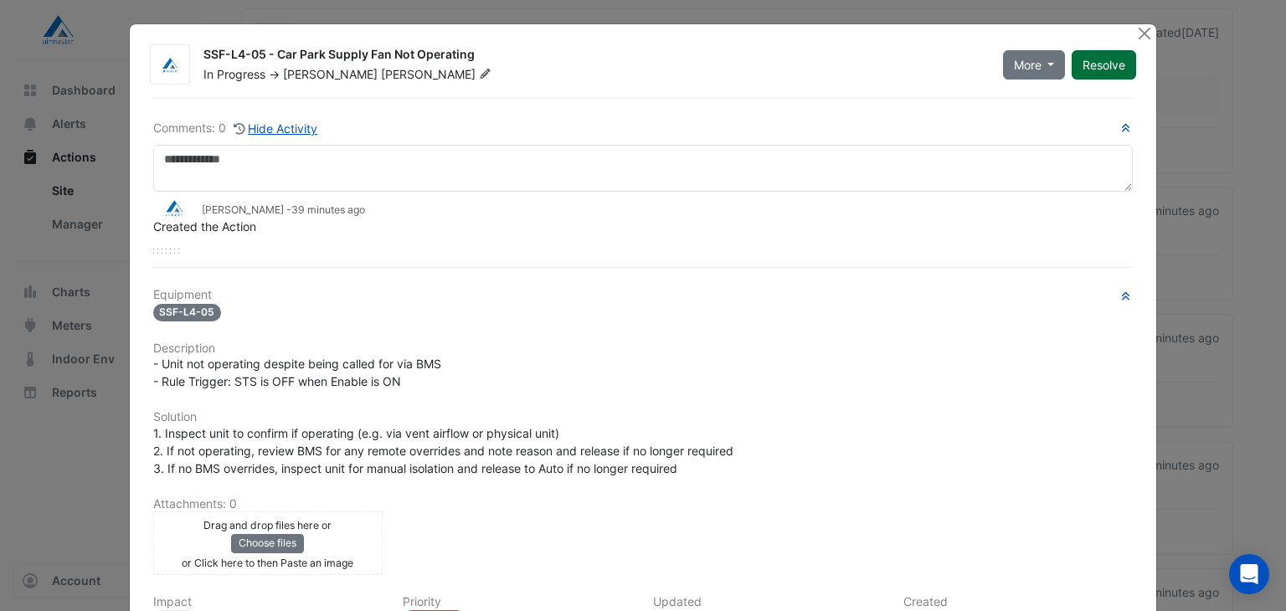
click at [1089, 60] on button "Resolve" at bounding box center [1104, 64] width 64 height 29
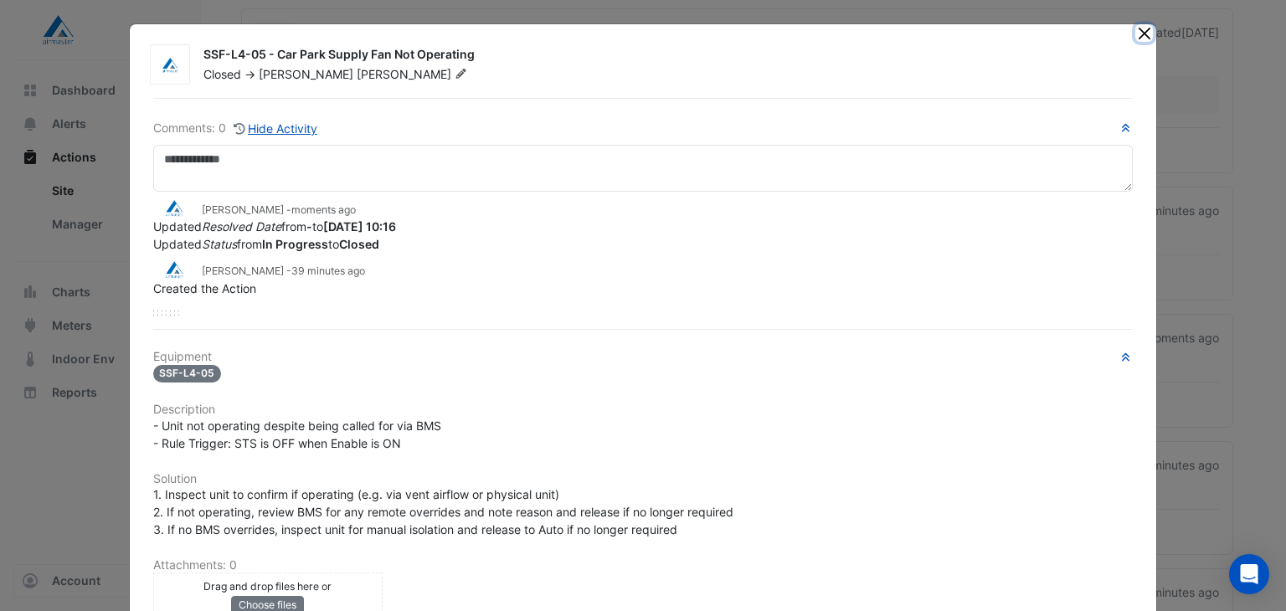
click at [1142, 36] on button "Close" at bounding box center [1144, 33] width 18 height 18
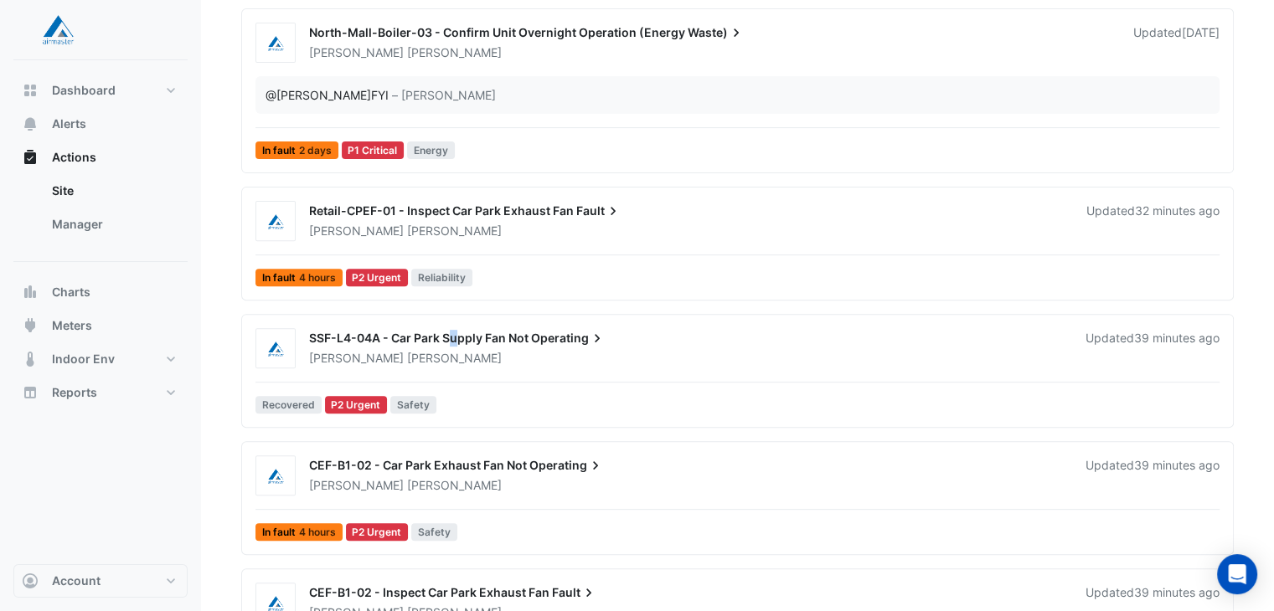
click at [457, 345] on div "SSF-L4-04A - Car Park Supply Fan Not Operating" at bounding box center [687, 340] width 756 height 20
click at [328, 343] on div "SSF-L4-04A - Car Park Supply Fan Not Operating" at bounding box center [687, 340] width 756 height 20
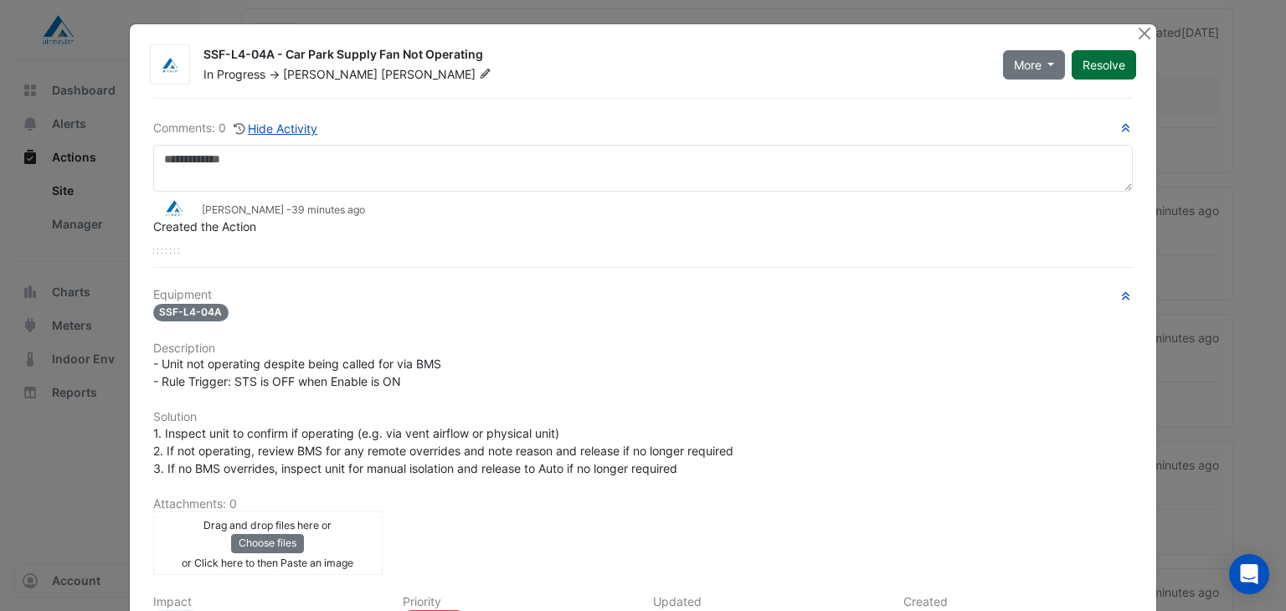
click at [1109, 55] on button "Resolve" at bounding box center [1104, 64] width 64 height 29
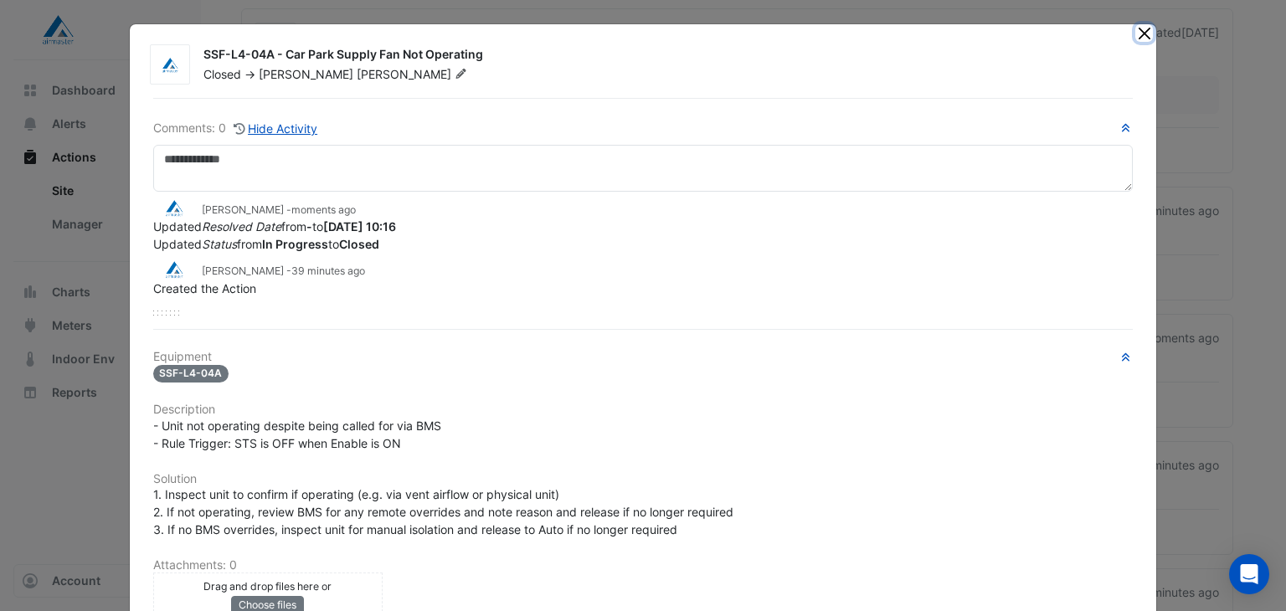
click at [1139, 28] on button "Close" at bounding box center [1144, 33] width 18 height 18
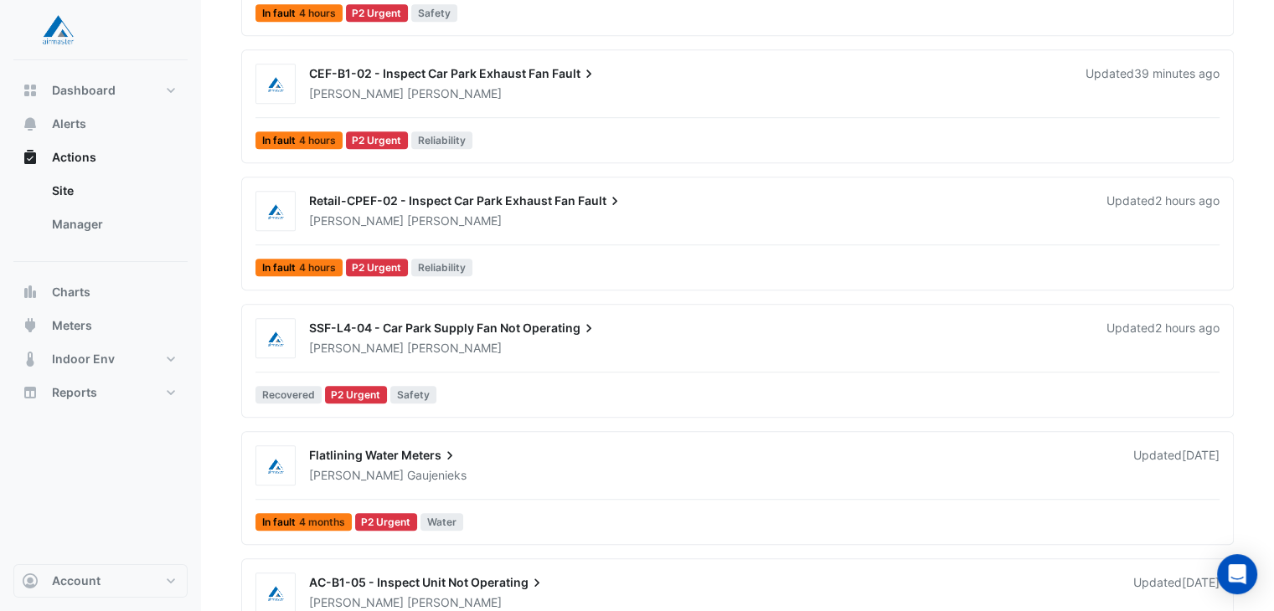
scroll to position [1005, 0]
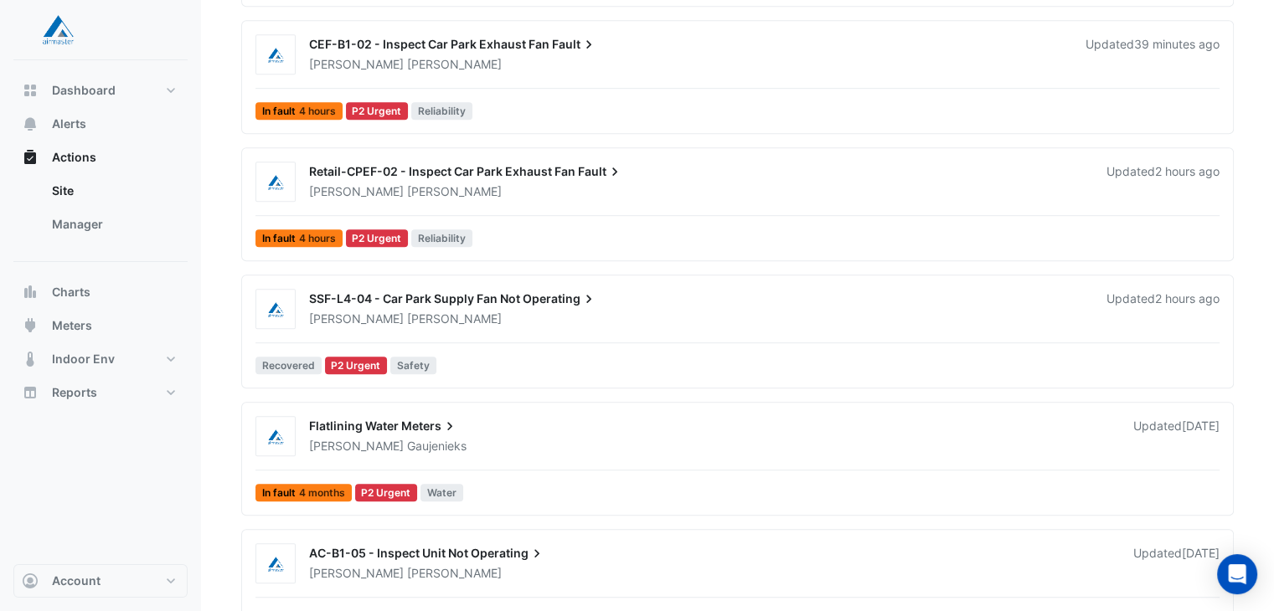
click at [426, 311] on div "Adam Jackman" at bounding box center [697, 319] width 780 height 17
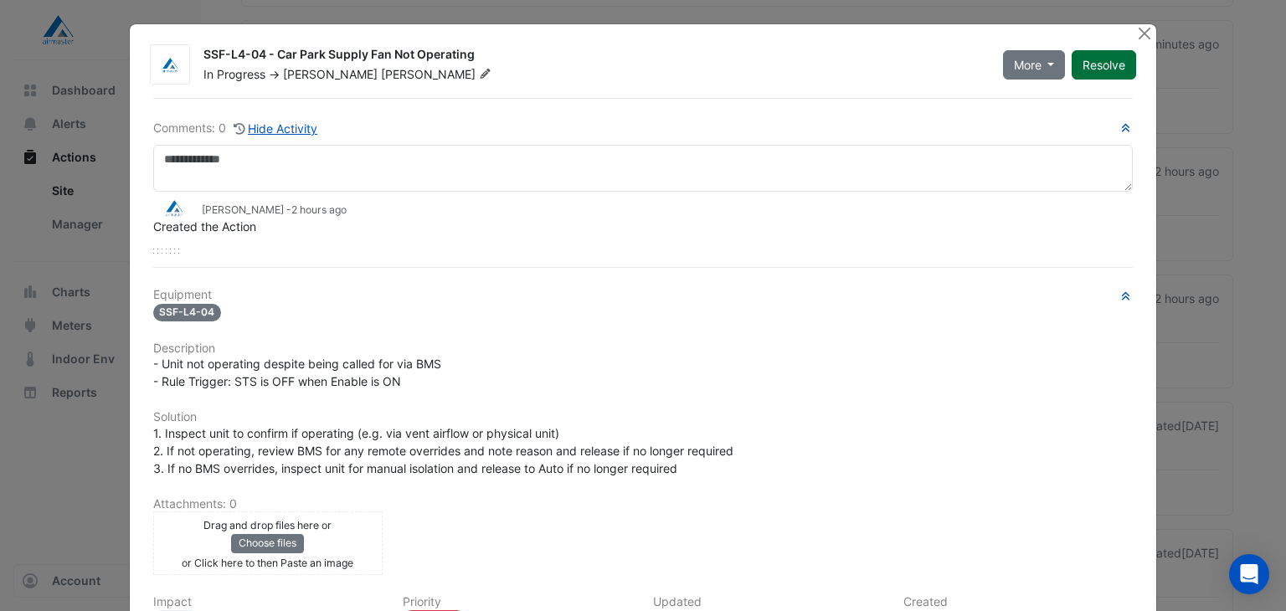
click at [1094, 57] on button "Resolve" at bounding box center [1104, 64] width 64 height 29
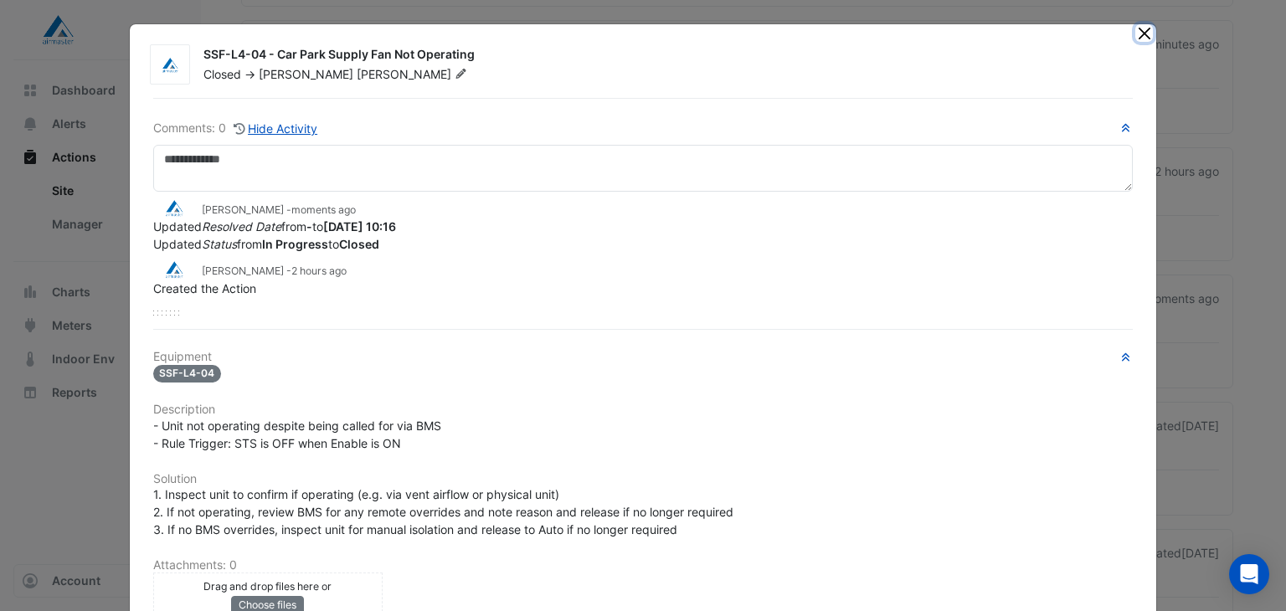
click at [1138, 30] on button "Close" at bounding box center [1144, 33] width 18 height 18
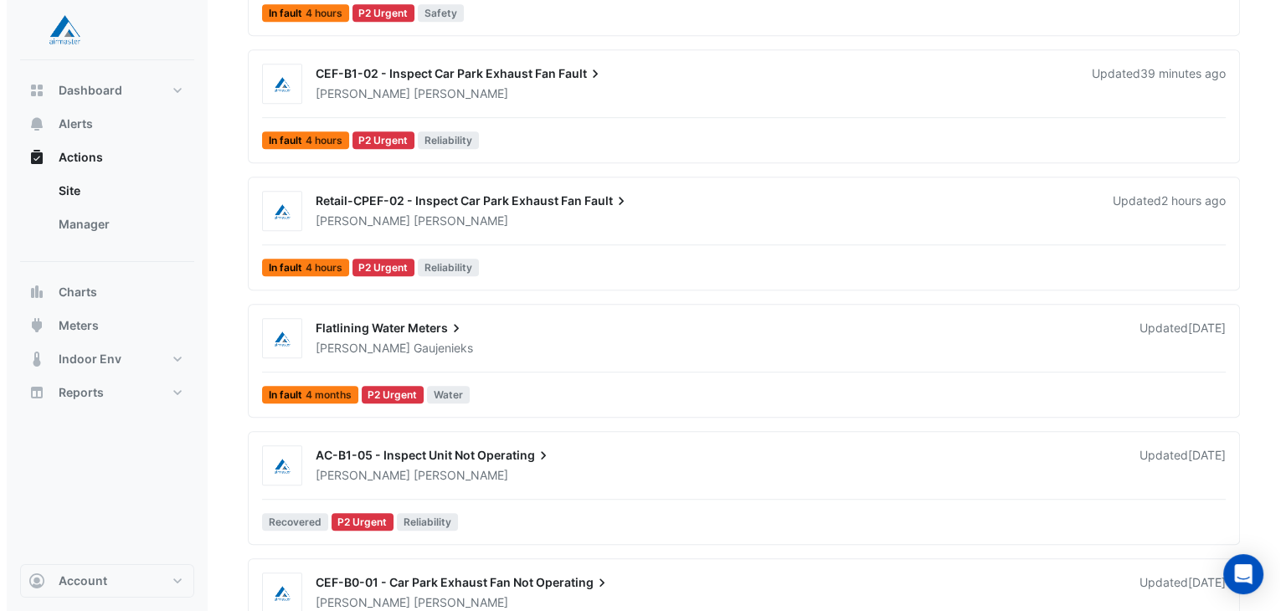
scroll to position [1005, 0]
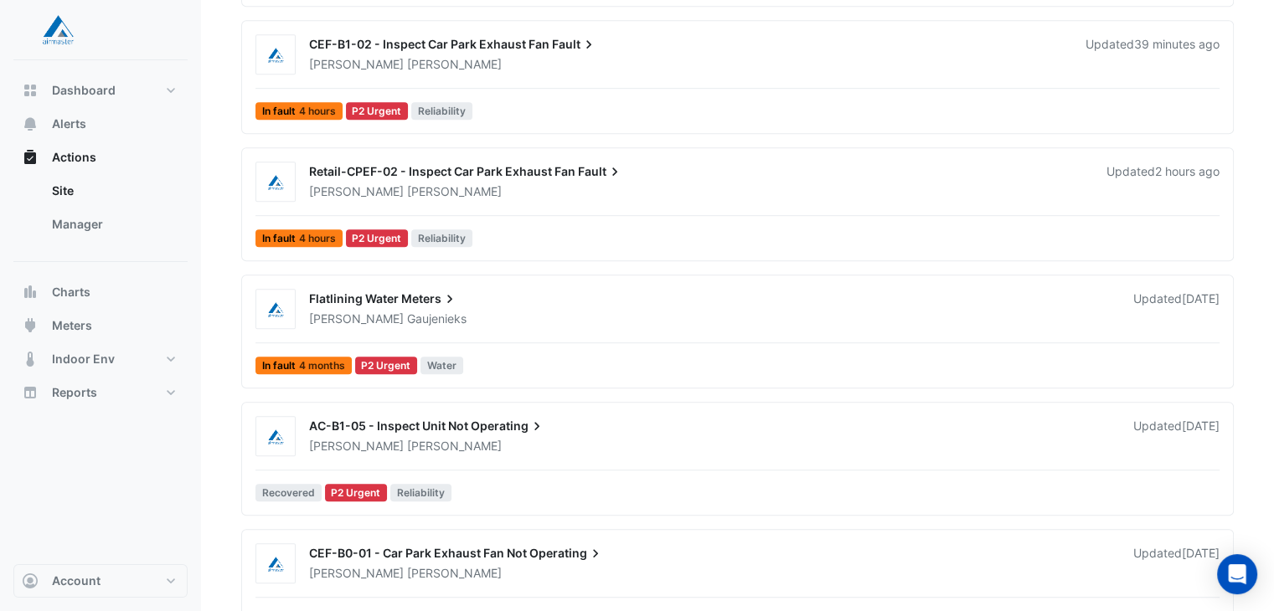
click at [349, 430] on div "AC-B1-05 - Inspect Unit Not Operating" at bounding box center [711, 428] width 804 height 20
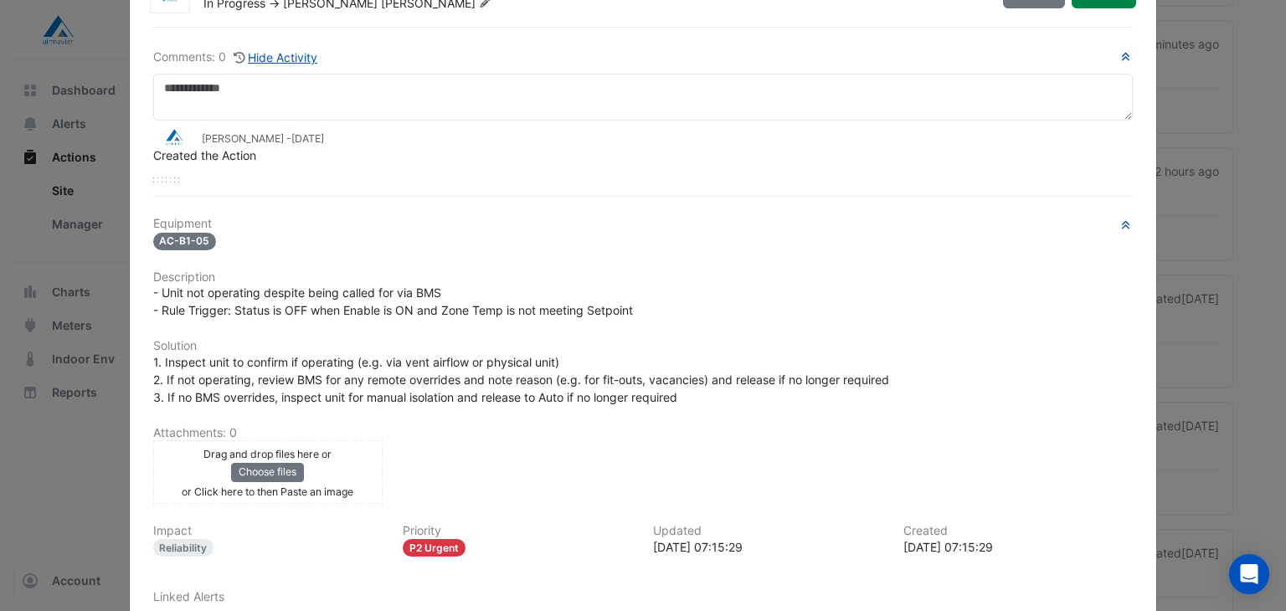
scroll to position [167, 0]
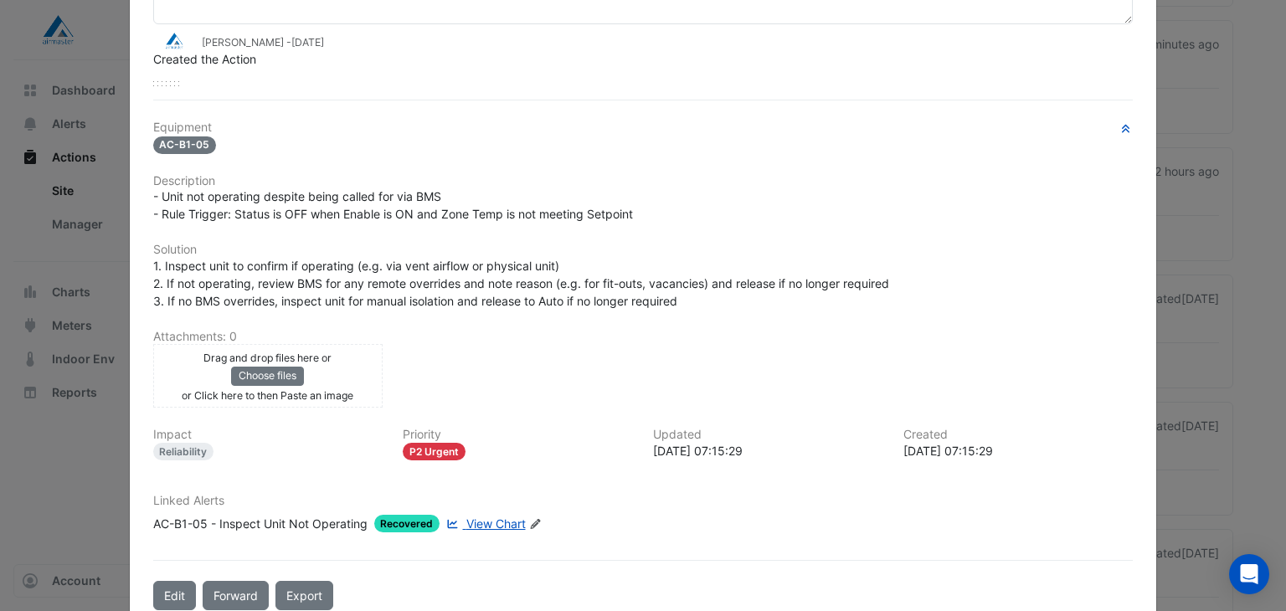
click at [475, 517] on span "View Chart" at bounding box center [495, 524] width 59 height 14
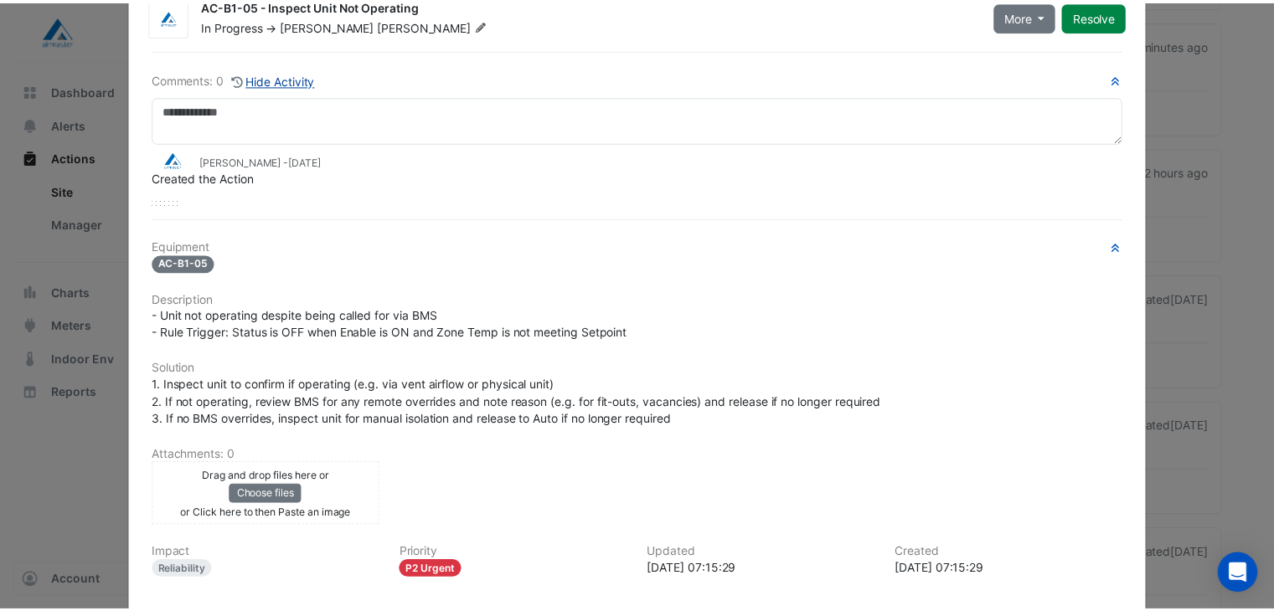
scroll to position [0, 0]
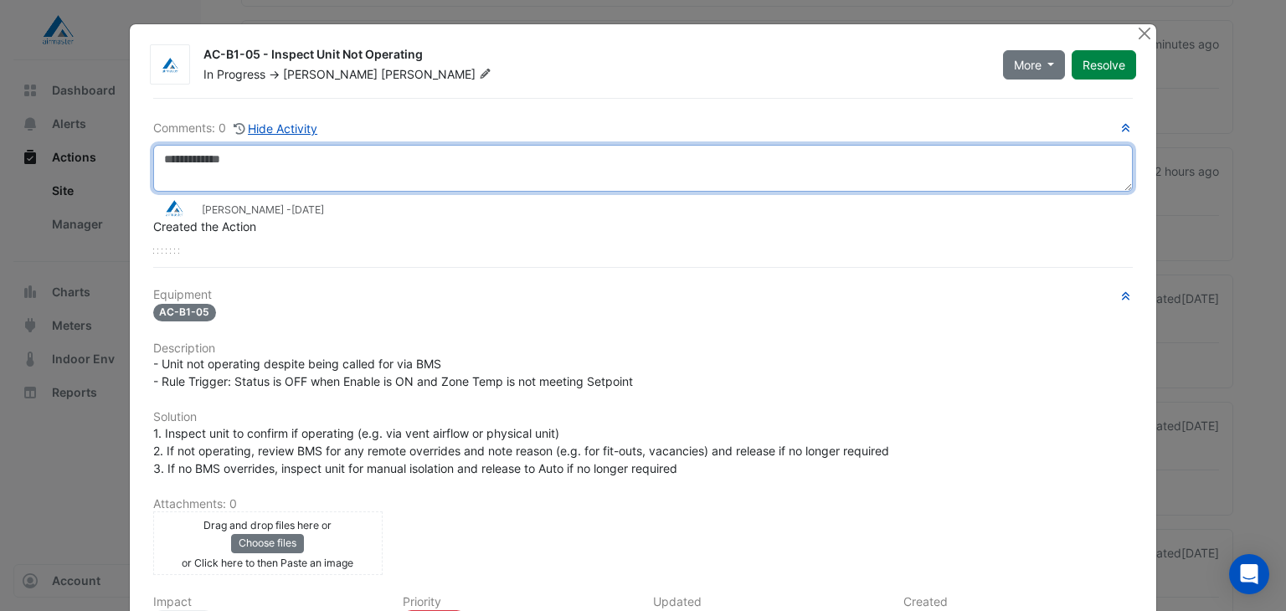
click at [289, 147] on textarea at bounding box center [643, 168] width 981 height 47
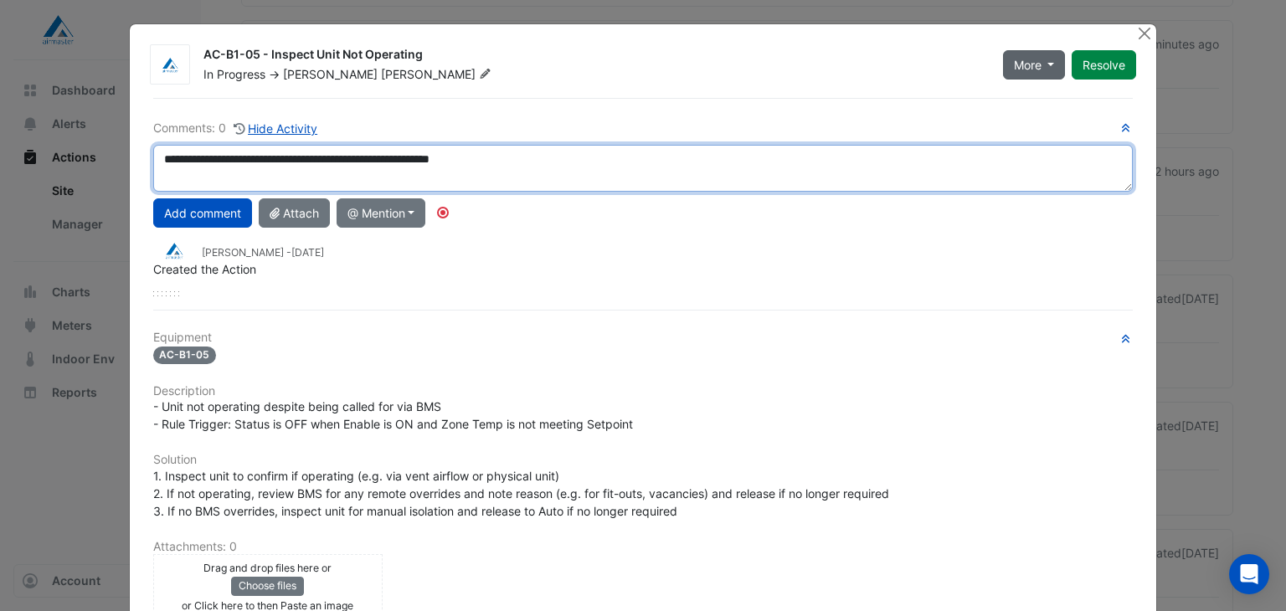
type textarea "**********"
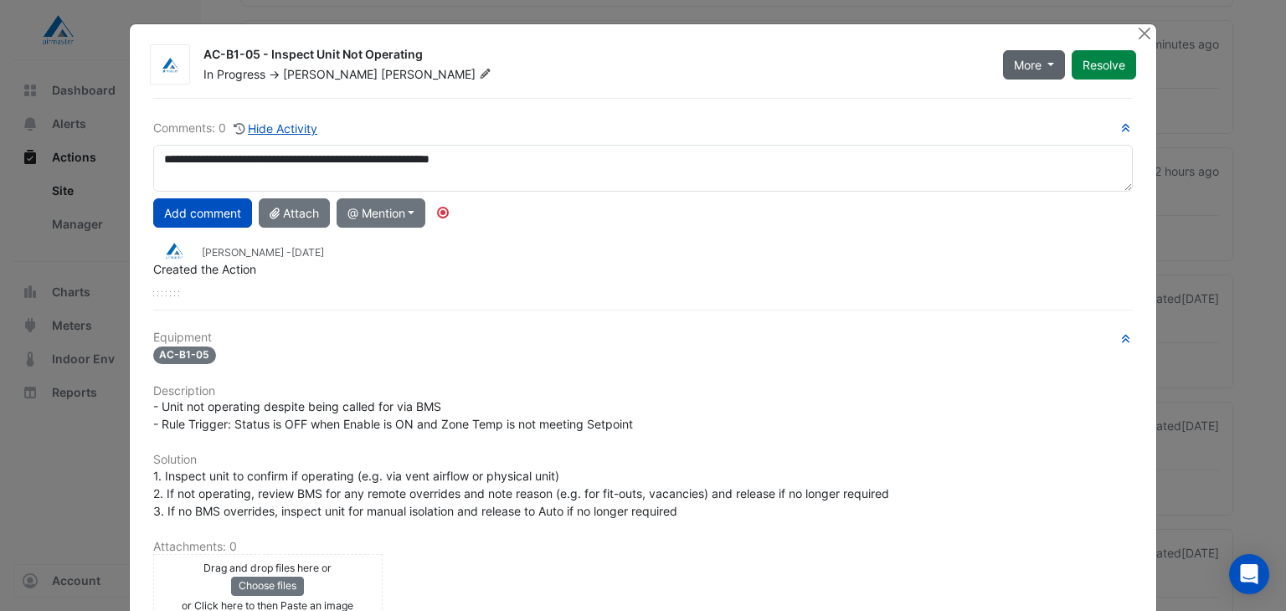
click at [1014, 58] on span "More" at bounding box center [1028, 65] width 28 height 18
click at [1021, 118] on button "Not Doing" at bounding box center [1063, 124] width 132 height 24
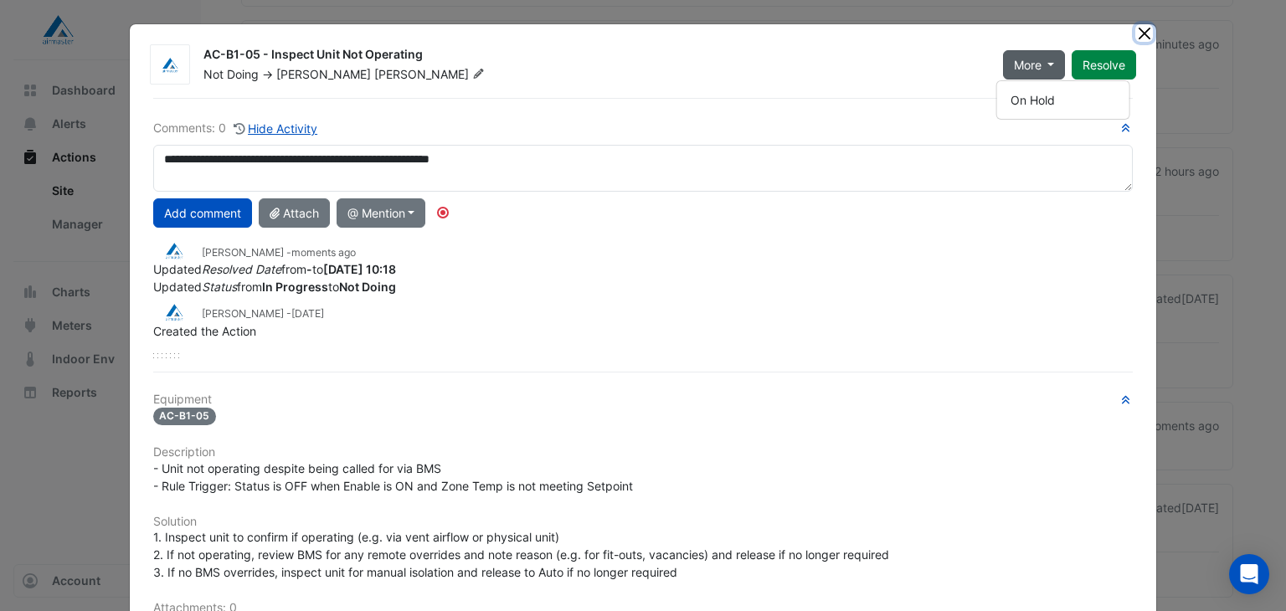
click at [1137, 31] on button "Close" at bounding box center [1144, 33] width 18 height 18
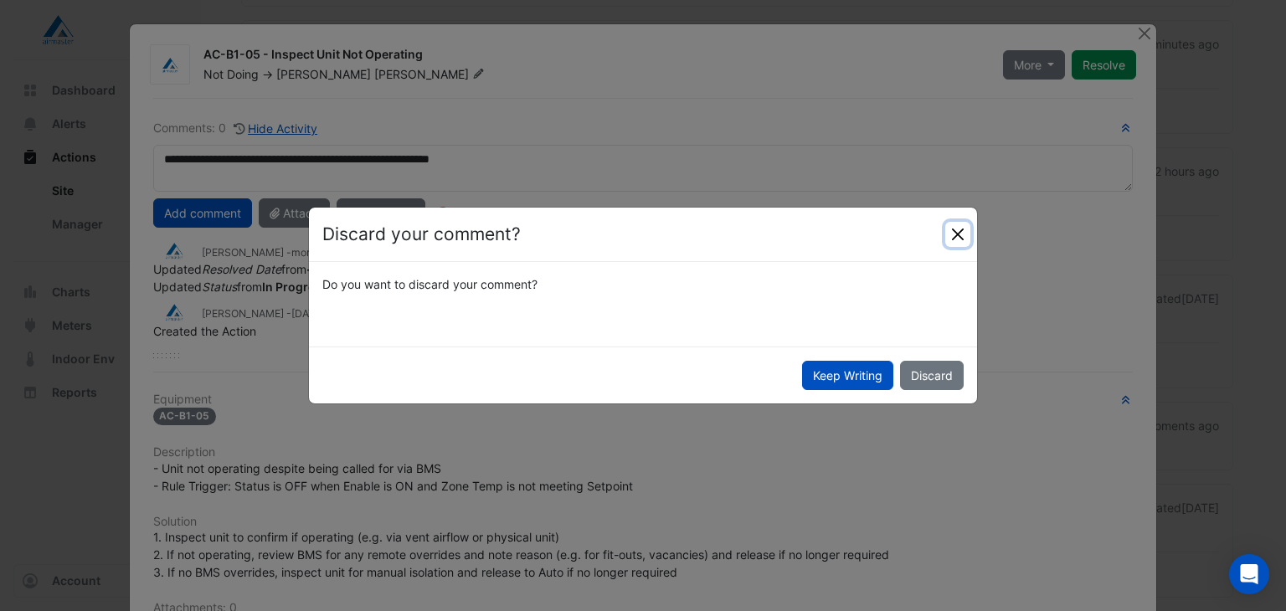
drag, startPoint x: 960, startPoint y: 227, endPoint x: 950, endPoint y: 208, distance: 20.6
click at [960, 225] on button "Close" at bounding box center [957, 234] width 25 height 25
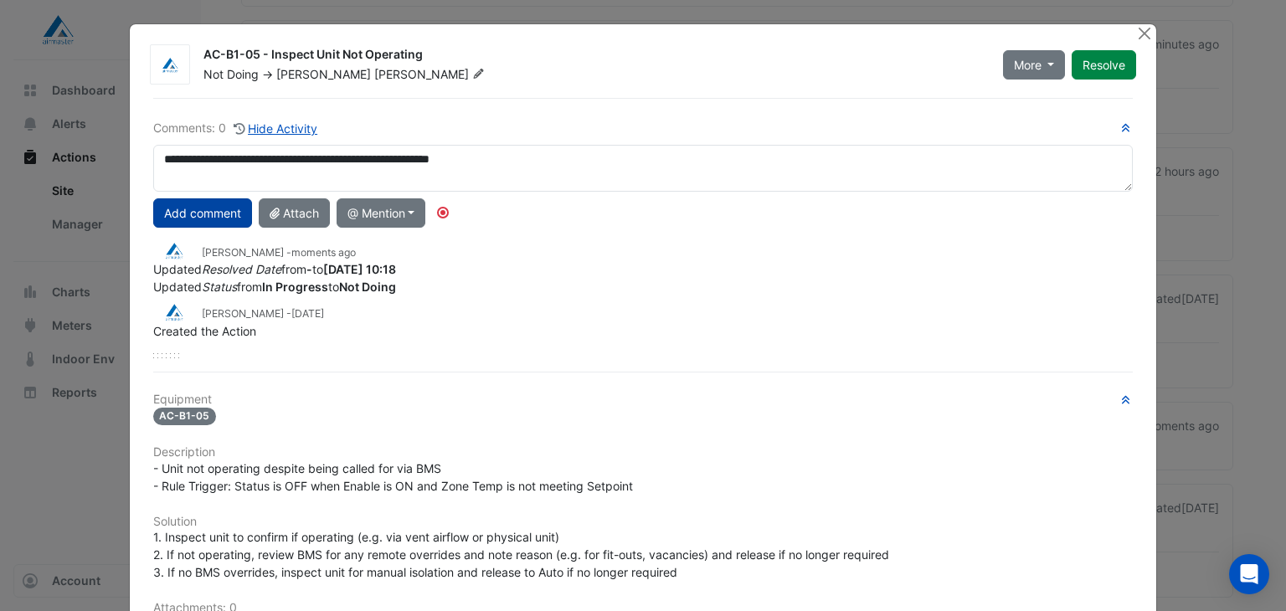
click at [219, 208] on button "Add comment" at bounding box center [202, 212] width 99 height 29
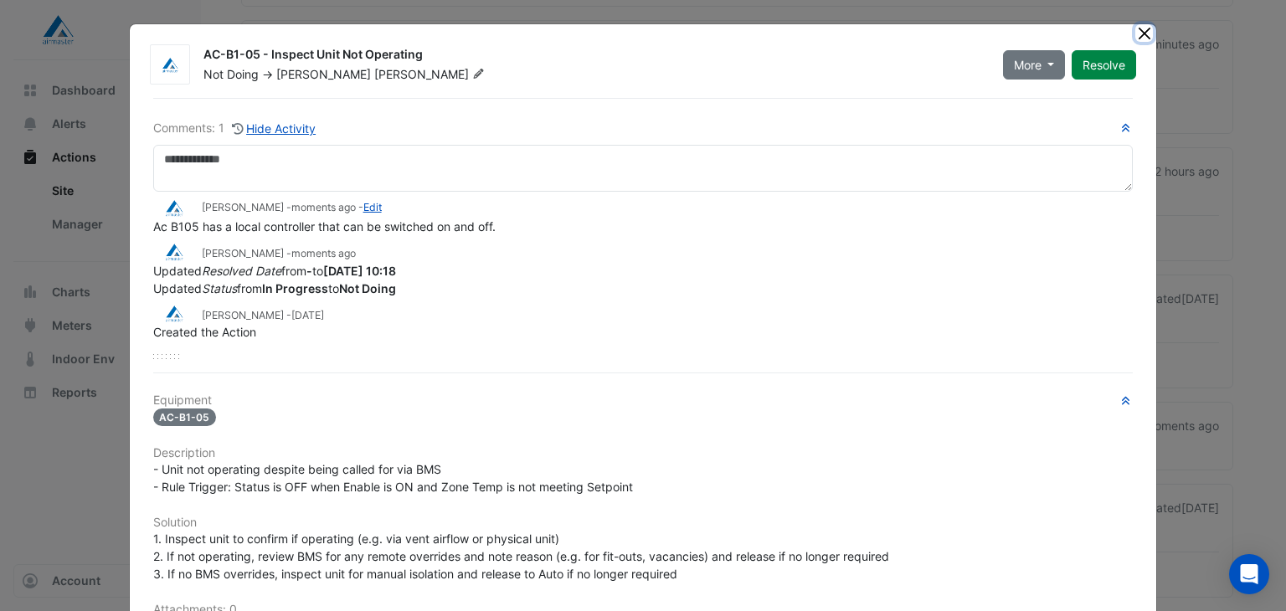
click at [1139, 31] on button "Close" at bounding box center [1144, 33] width 18 height 18
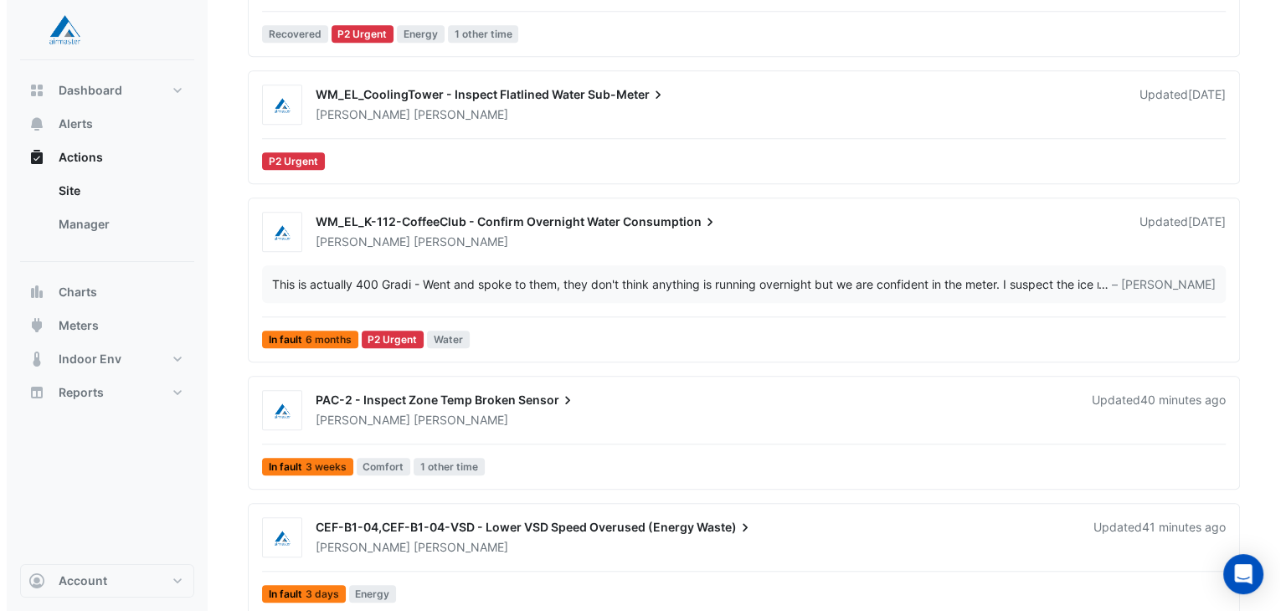
scroll to position [1591, 0]
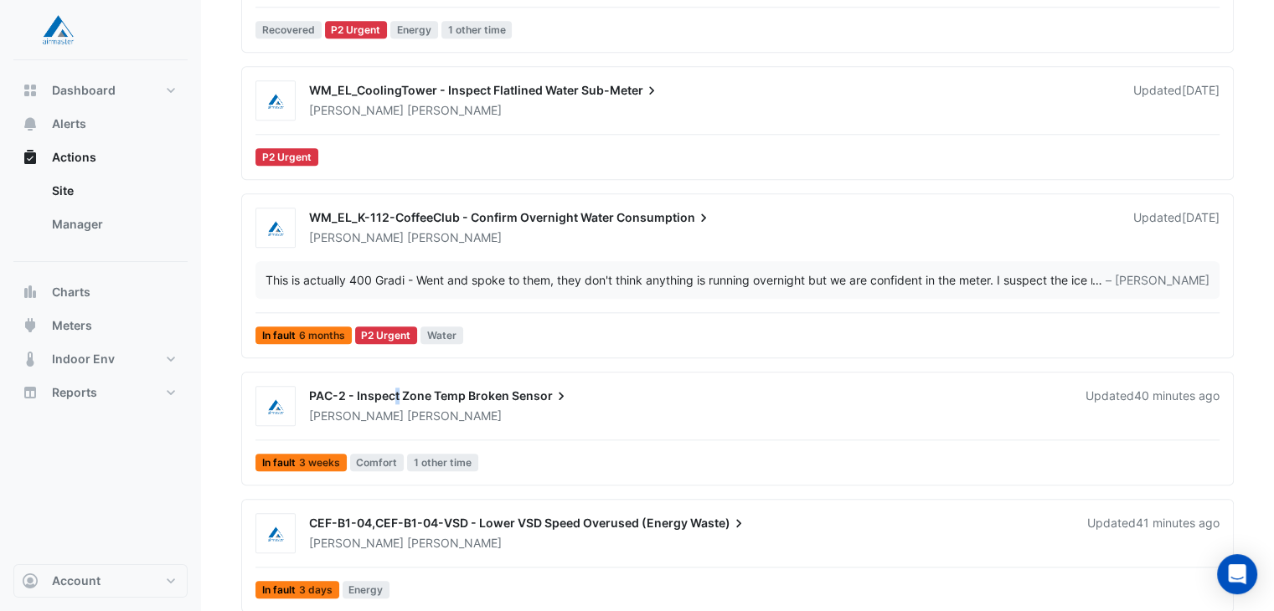
click at [396, 398] on span "PAC-2 - Inspect Zone Temp Broken" at bounding box center [409, 396] width 200 height 14
click at [516, 395] on span "Sensor" at bounding box center [541, 396] width 58 height 17
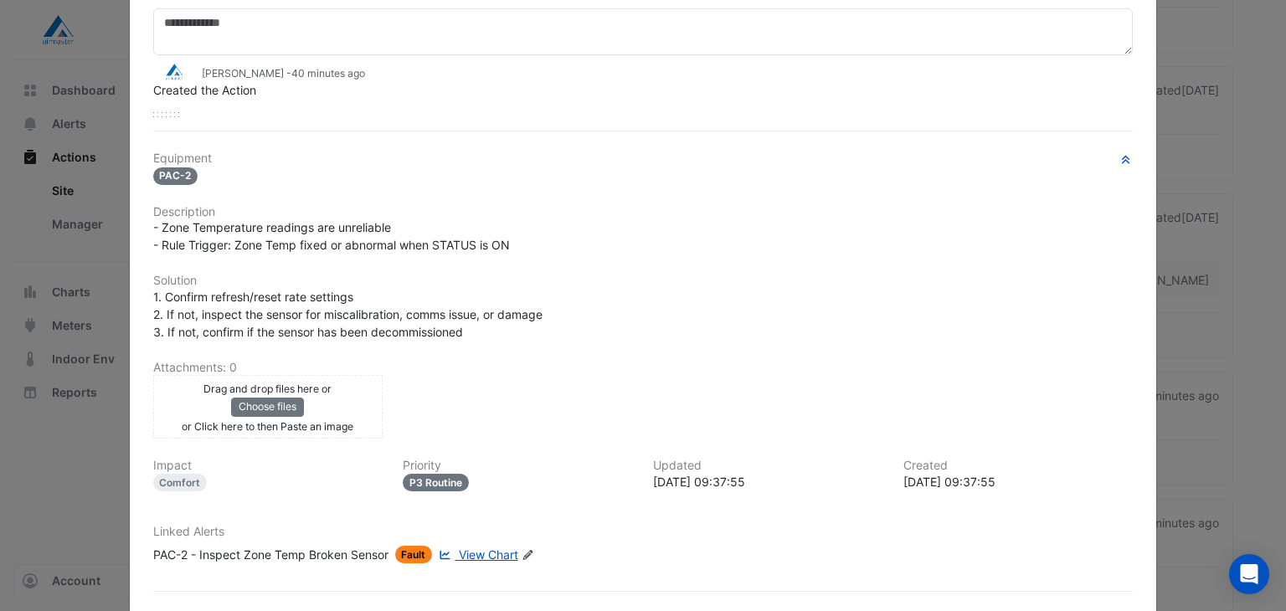
scroll to position [233, 0]
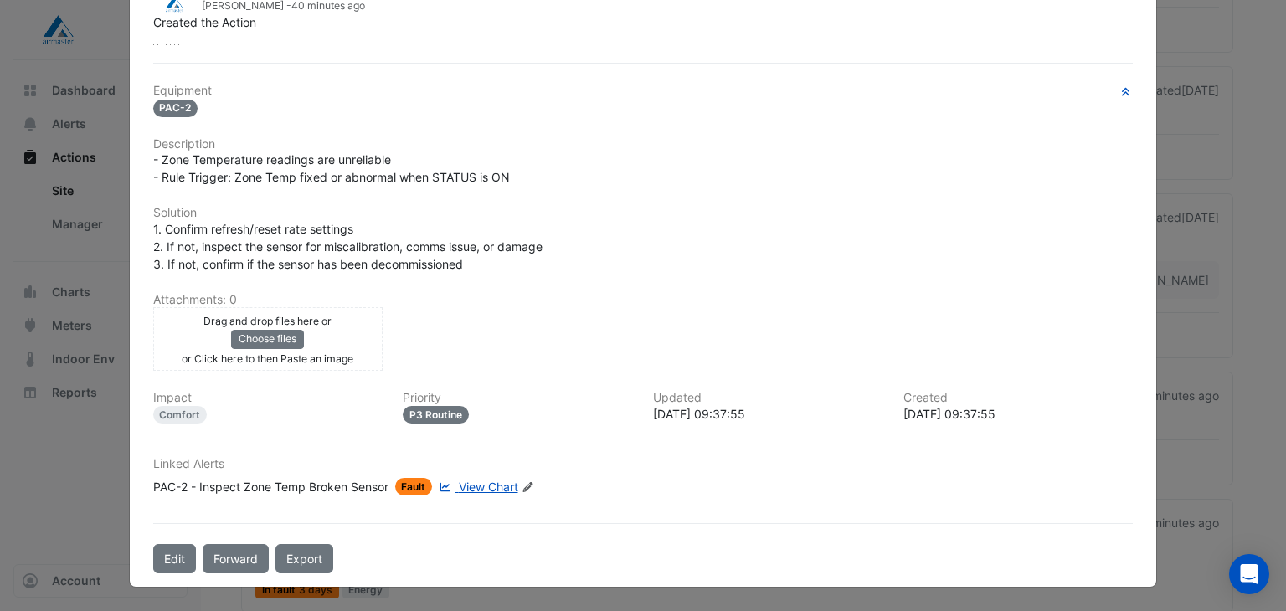
click at [499, 486] on span "View Chart" at bounding box center [488, 487] width 59 height 14
click at [249, 558] on button "Forward" at bounding box center [236, 558] width 66 height 29
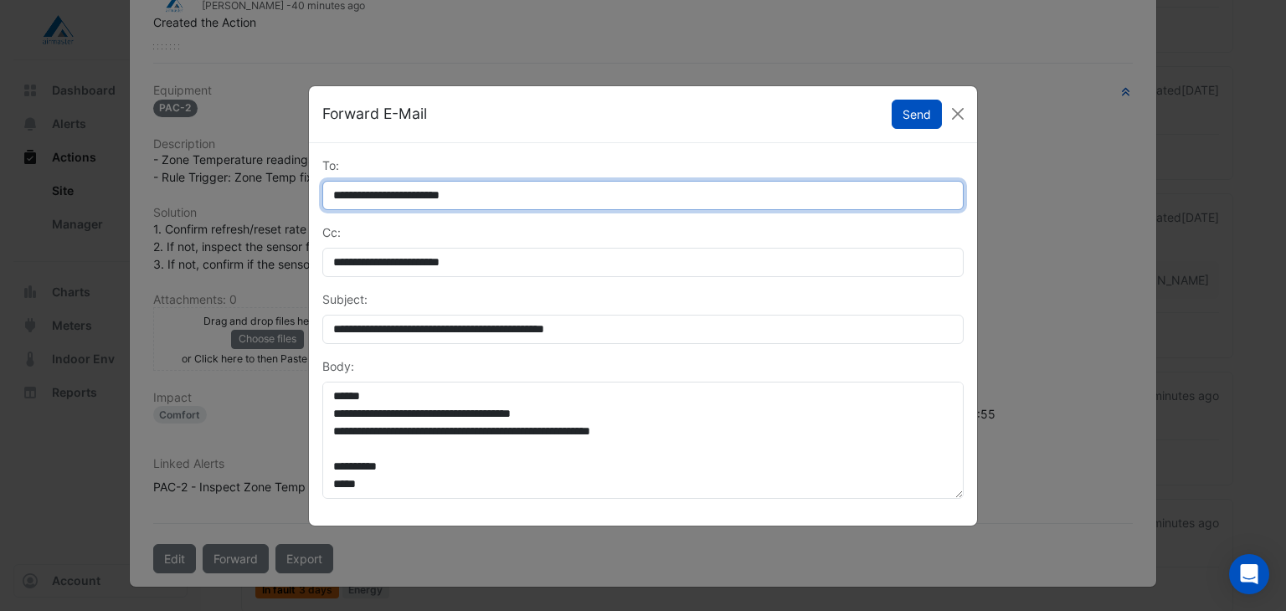
drag, startPoint x: 580, startPoint y: 197, endPoint x: 183, endPoint y: 195, distance: 396.9
click at [183, 195] on ngb-modal-window "**********" at bounding box center [643, 305] width 1286 height 611
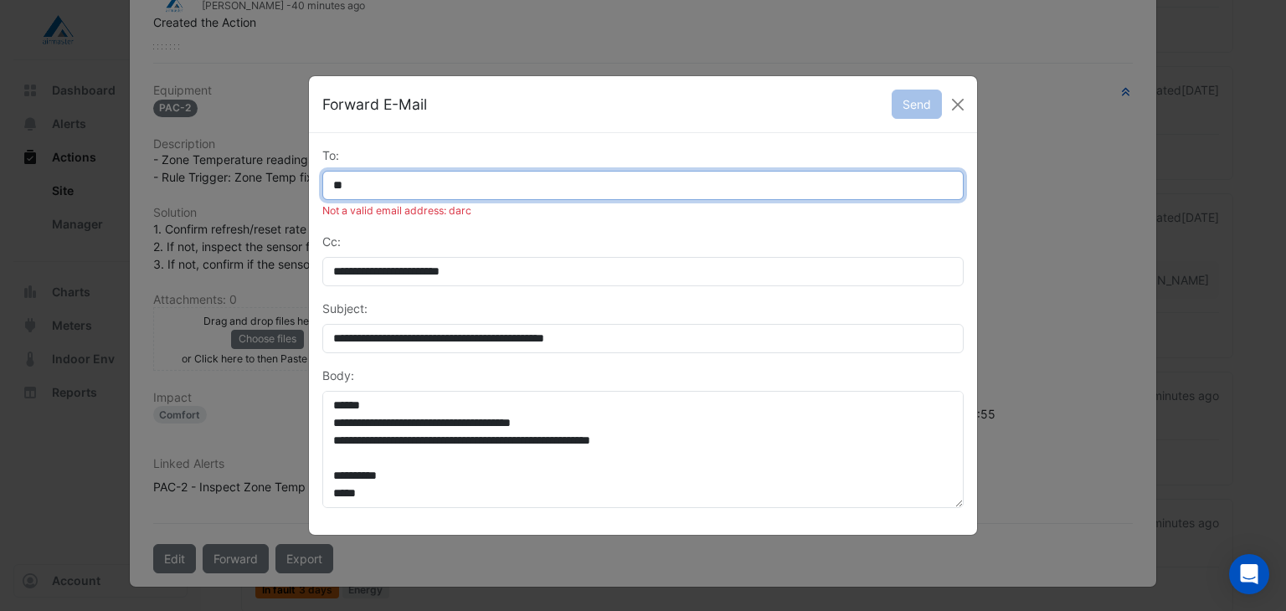
type input "*"
type input "**********"
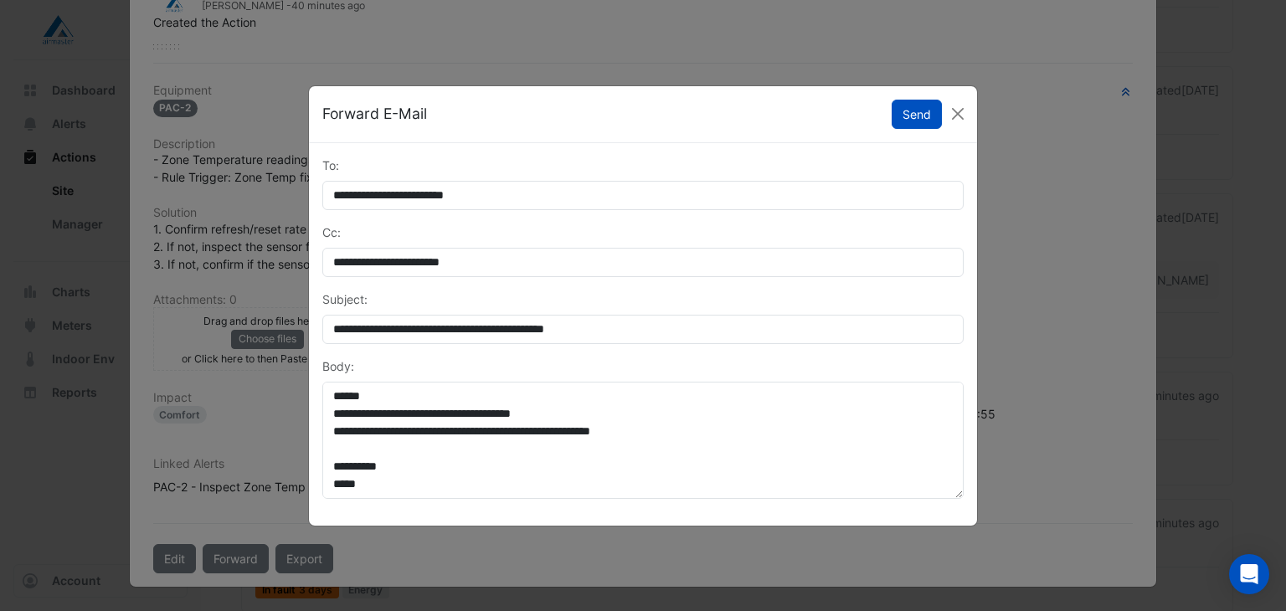
drag, startPoint x: 911, startPoint y: 108, endPoint x: 908, endPoint y: 95, distance: 13.8
click at [911, 101] on button "Send" at bounding box center [917, 114] width 50 height 29
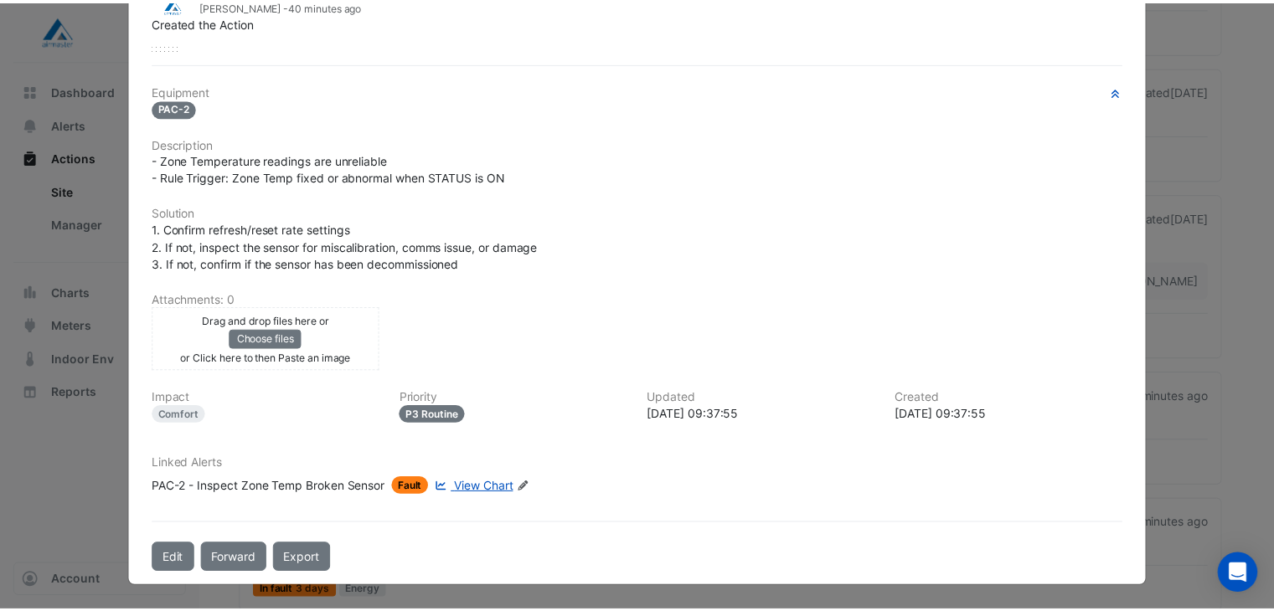
scroll to position [0, 0]
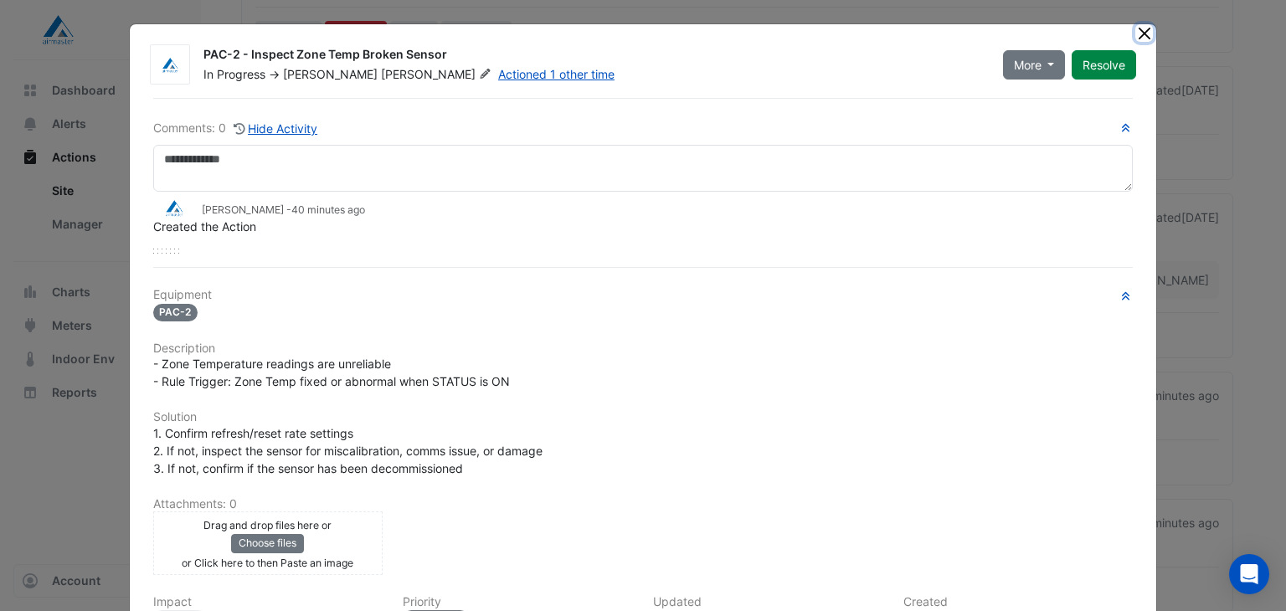
click at [1135, 35] on button "Close" at bounding box center [1144, 33] width 18 height 18
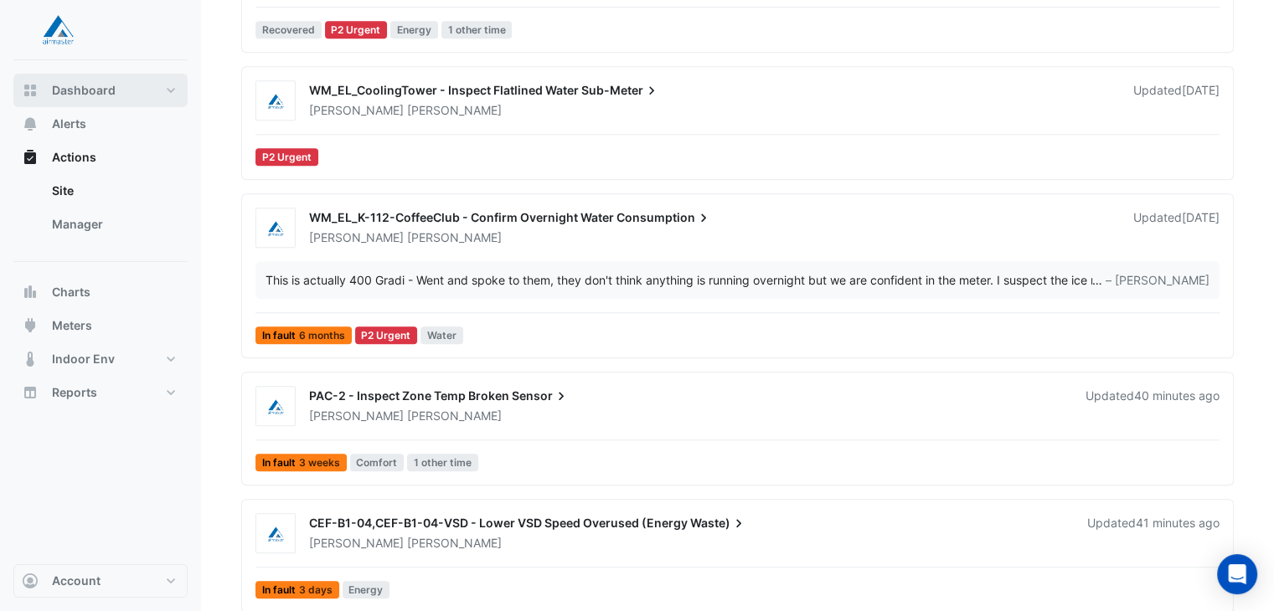
click at [121, 93] on button "Dashboard" at bounding box center [100, 90] width 174 height 33
select select "**"
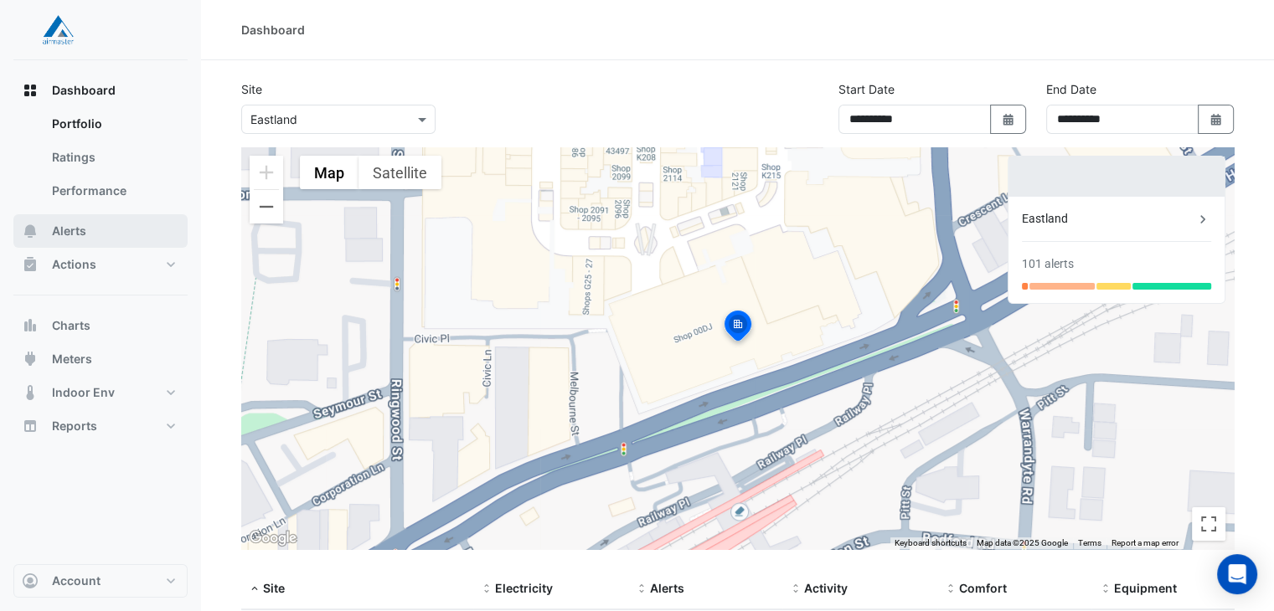
click at [77, 234] on span "Alerts" at bounding box center [69, 231] width 34 height 17
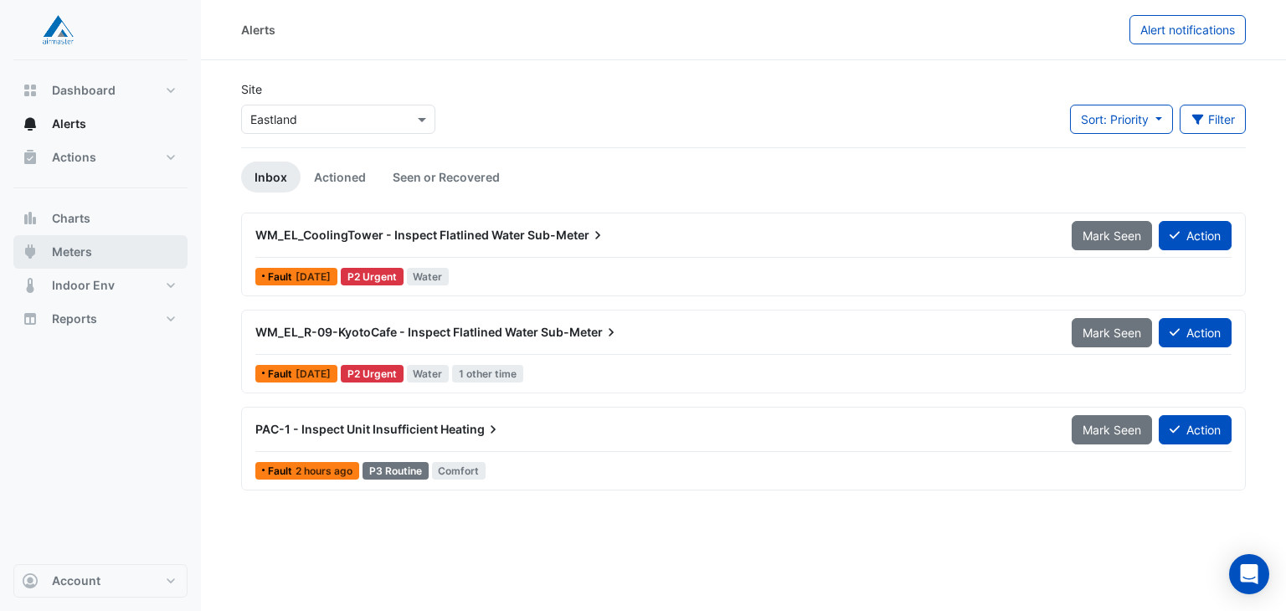
click at [71, 255] on span "Meters" at bounding box center [72, 252] width 40 height 17
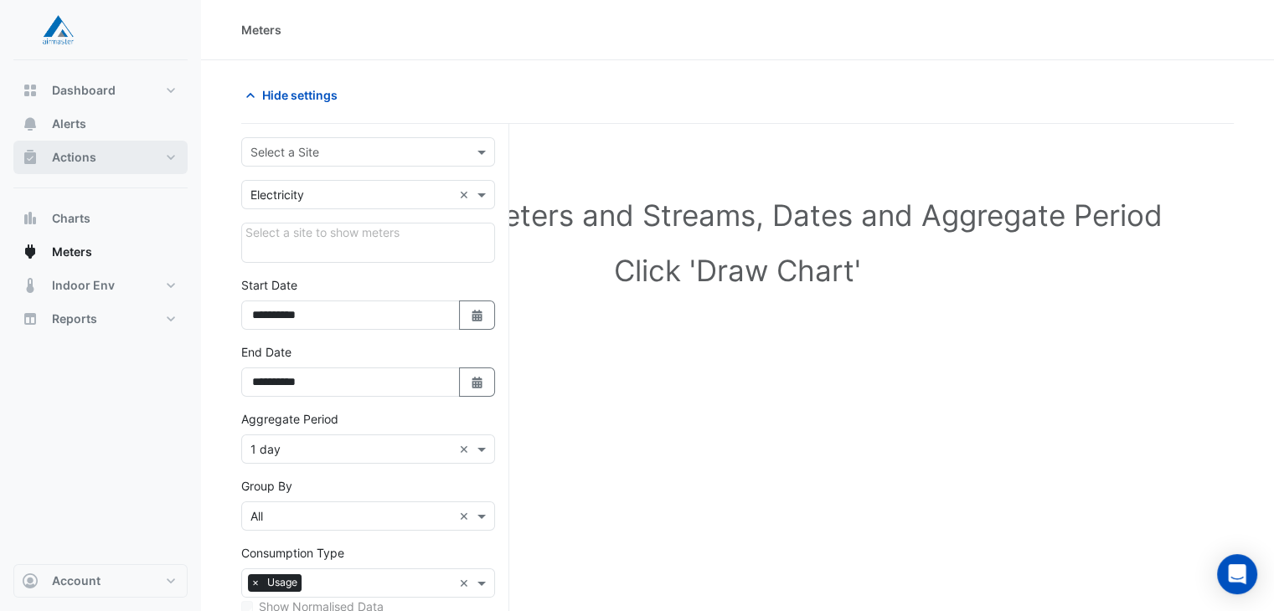
click at [72, 152] on span "Actions" at bounding box center [74, 157] width 44 height 17
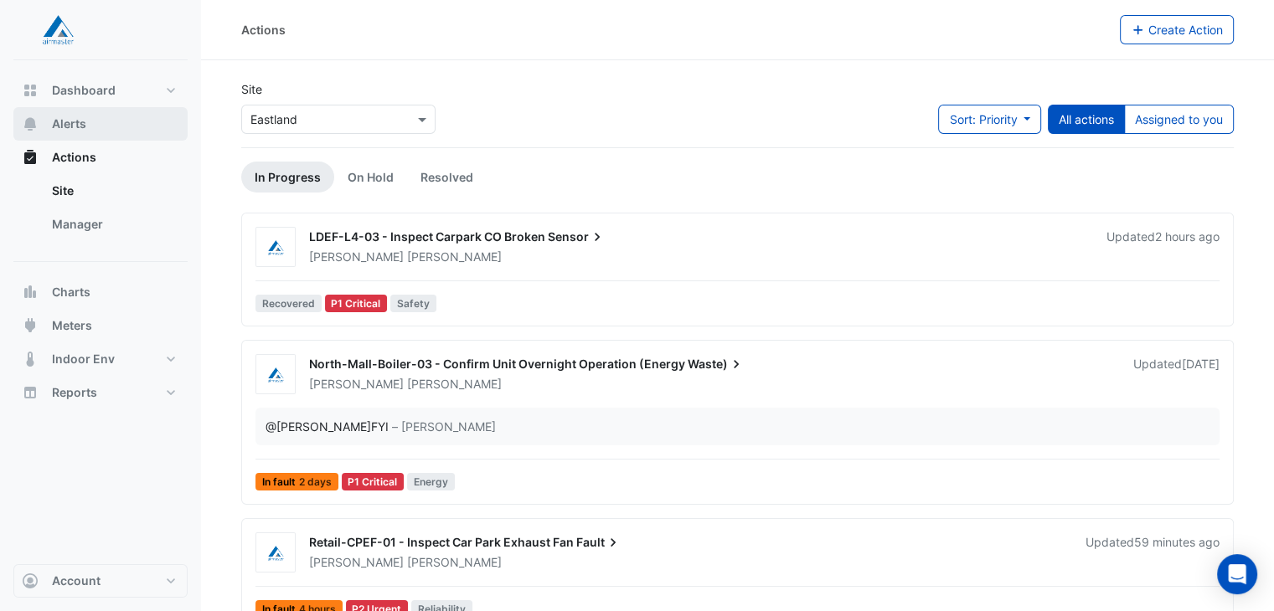
click at [69, 133] on button "Alerts" at bounding box center [100, 123] width 174 height 33
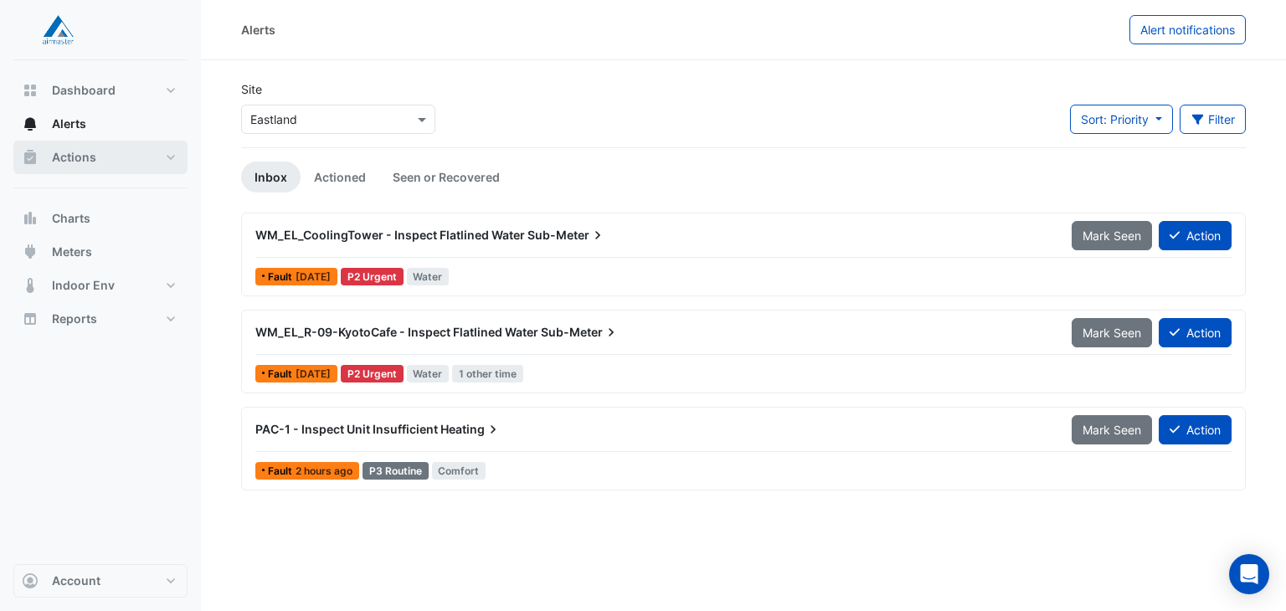
click at [65, 152] on span "Actions" at bounding box center [74, 157] width 44 height 17
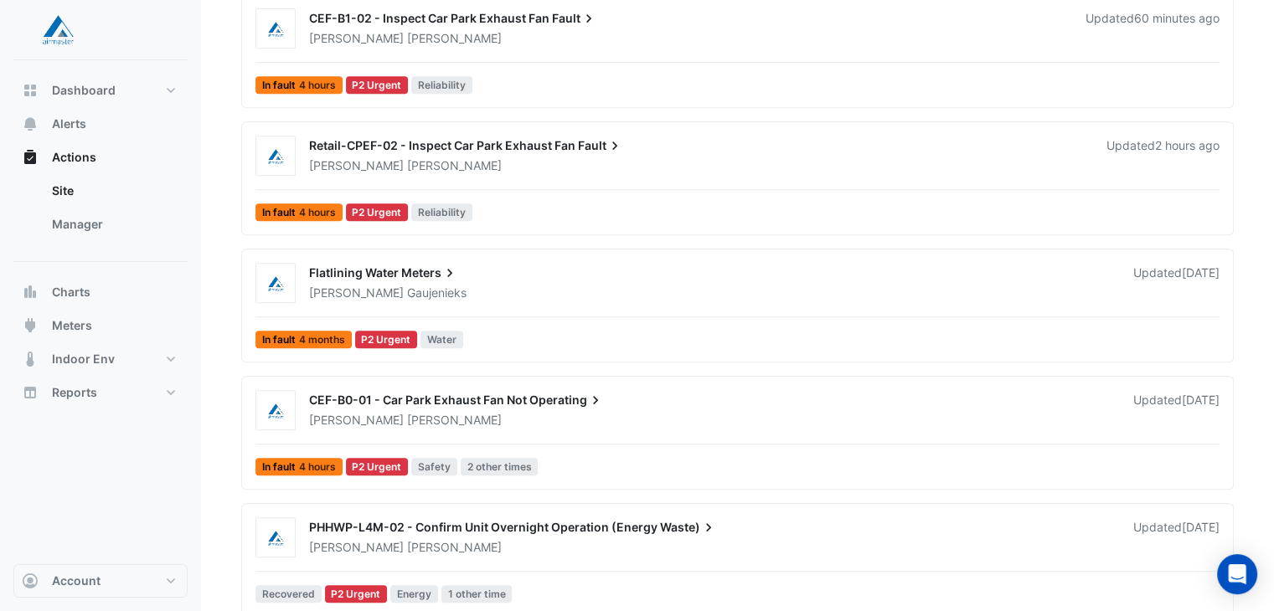
scroll to position [780, 0]
